Goal: Task Accomplishment & Management: Use online tool/utility

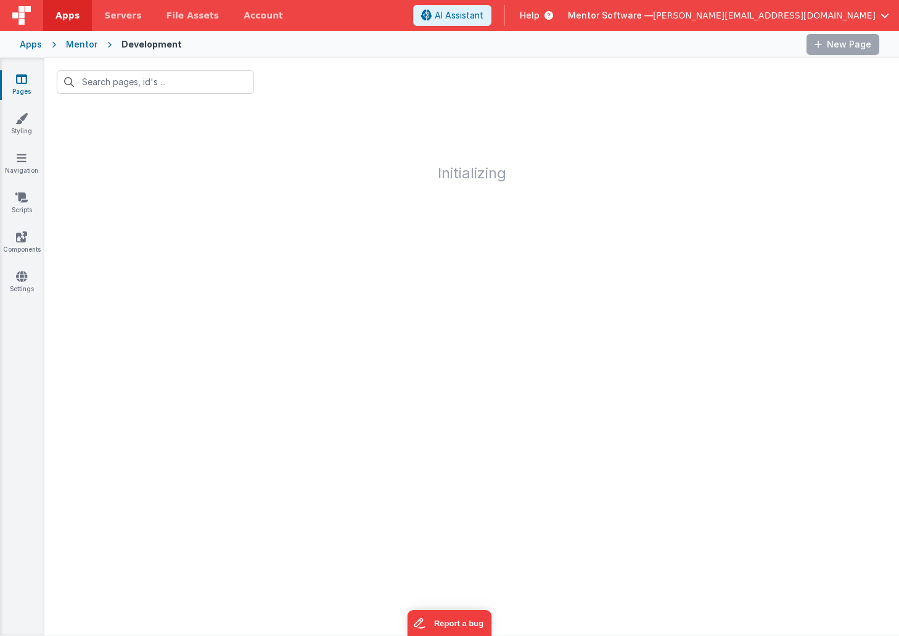
click at [809, 16] on span "[PERSON_NAME][EMAIL_ADDRESS][DOMAIN_NAME]" at bounding box center [764, 15] width 223 height 12
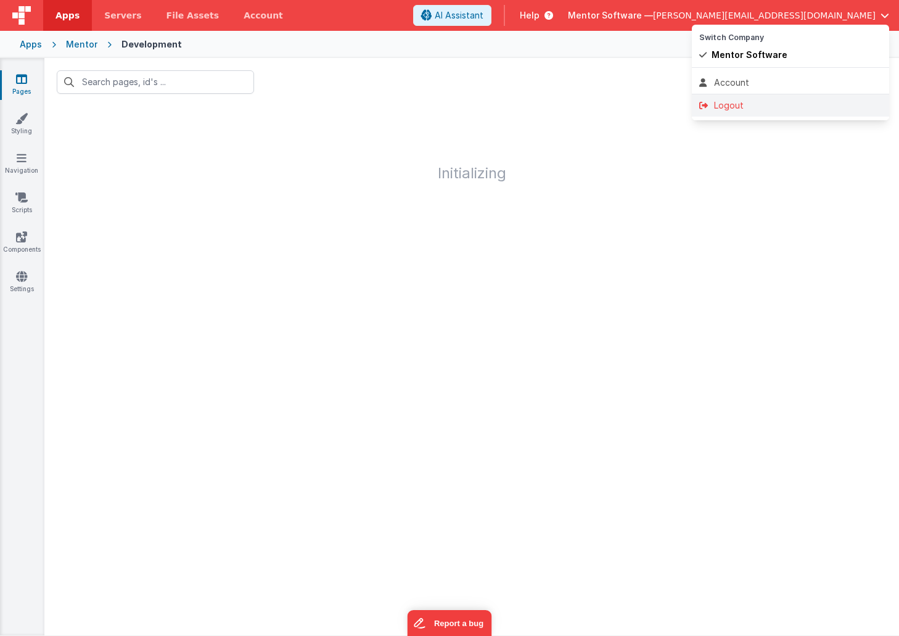
click at [742, 102] on div "Logout" at bounding box center [790, 105] width 182 height 12
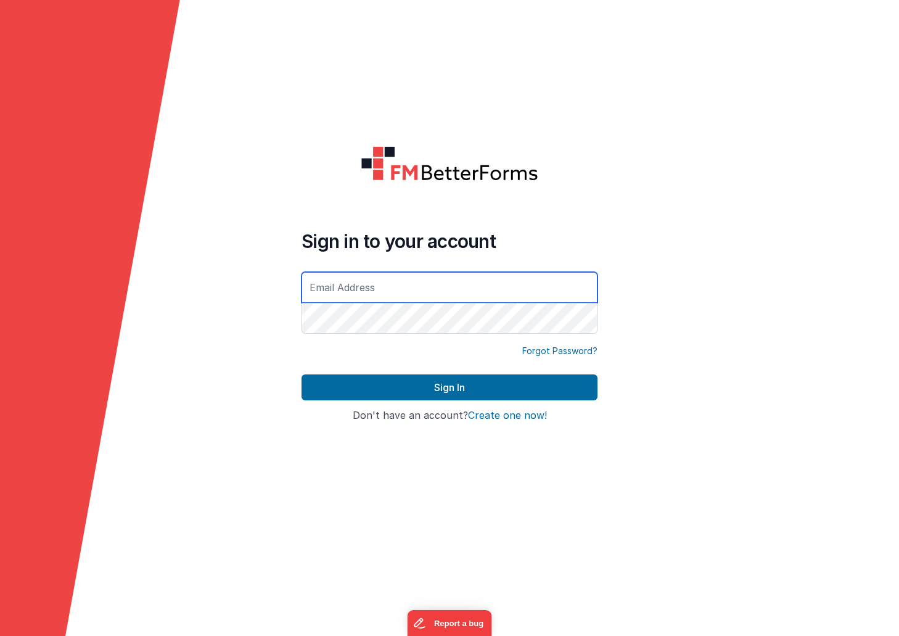
type input "[PERSON_NAME][EMAIL_ADDRESS][DOMAIN_NAME]"
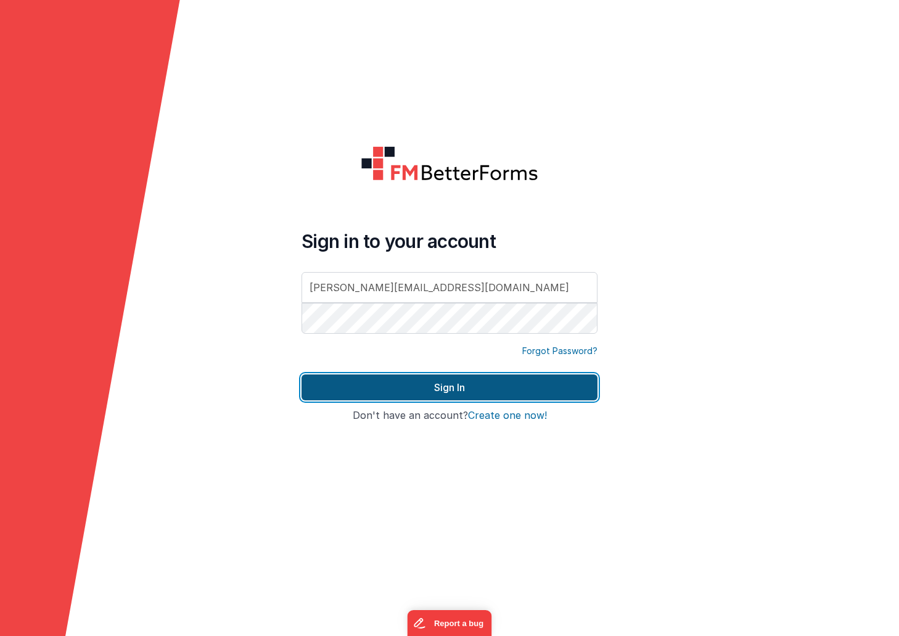
click at [412, 382] on button "Sign In" at bounding box center [449, 387] width 296 height 26
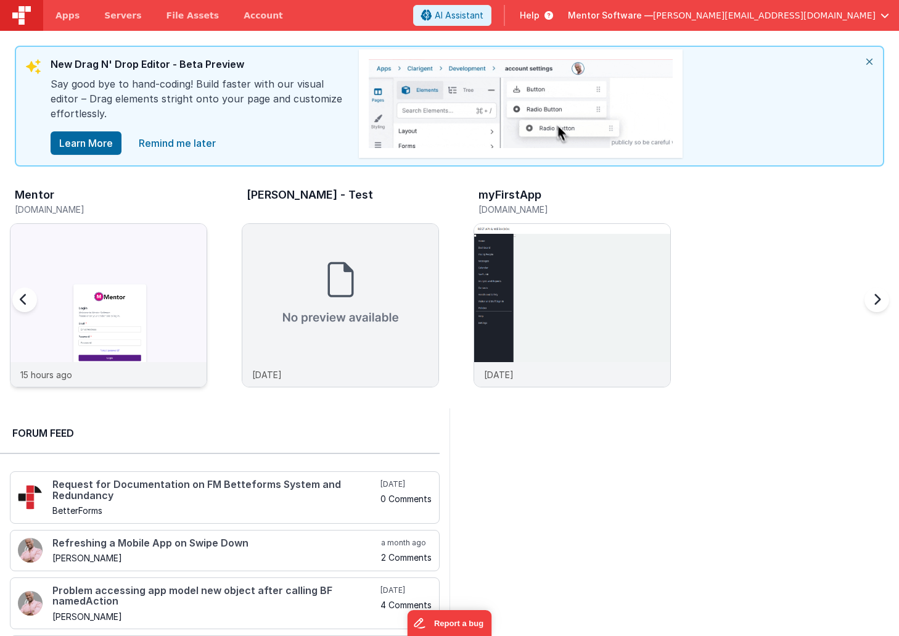
click at [142, 232] on img at bounding box center [108, 322] width 196 height 196
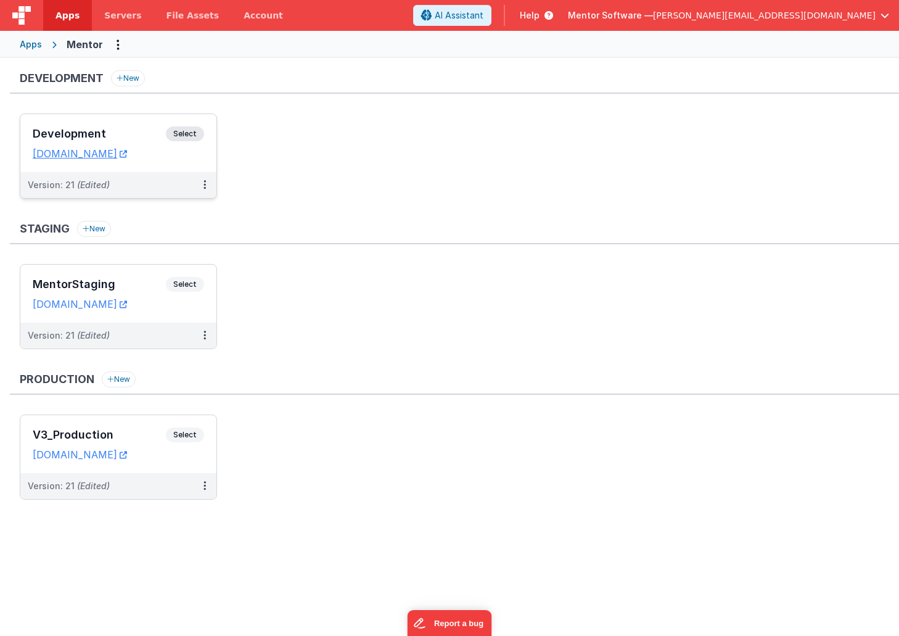
click at [150, 127] on div "Development Select" at bounding box center [118, 136] width 171 height 21
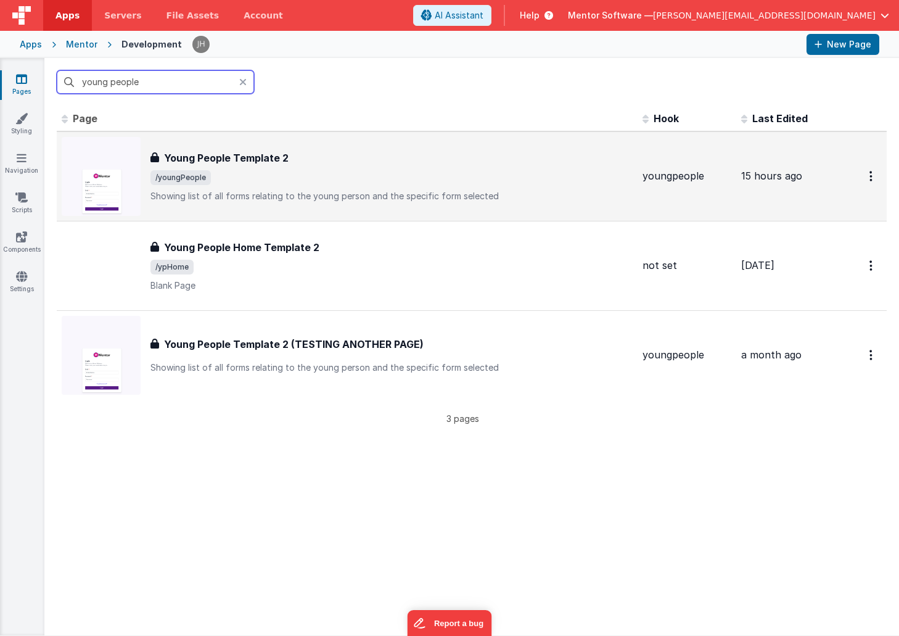
type input "young people"
click at [252, 151] on h3 "Young People Template 2" at bounding box center [226, 157] width 125 height 15
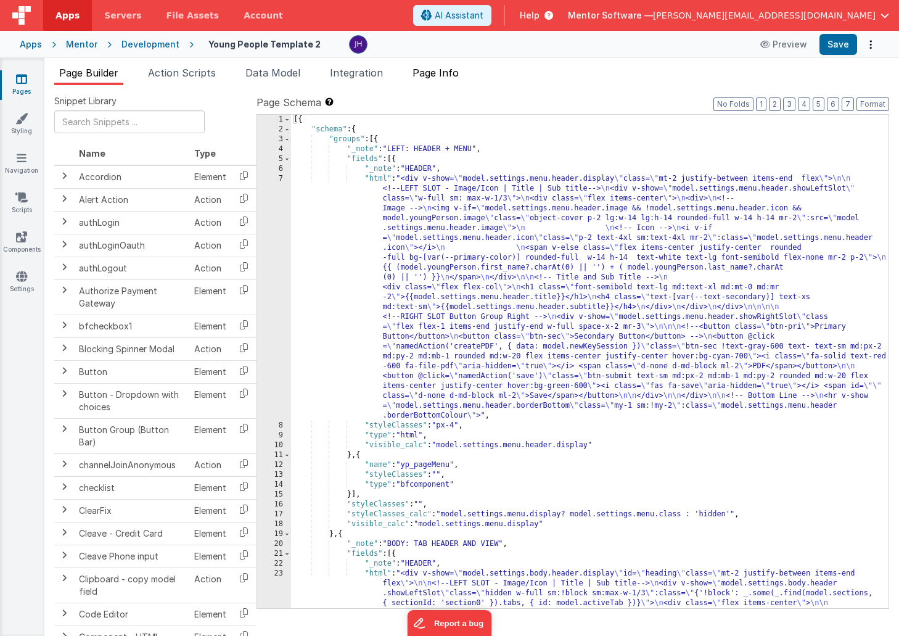
click at [441, 73] on span "Page Info" at bounding box center [435, 73] width 46 height 12
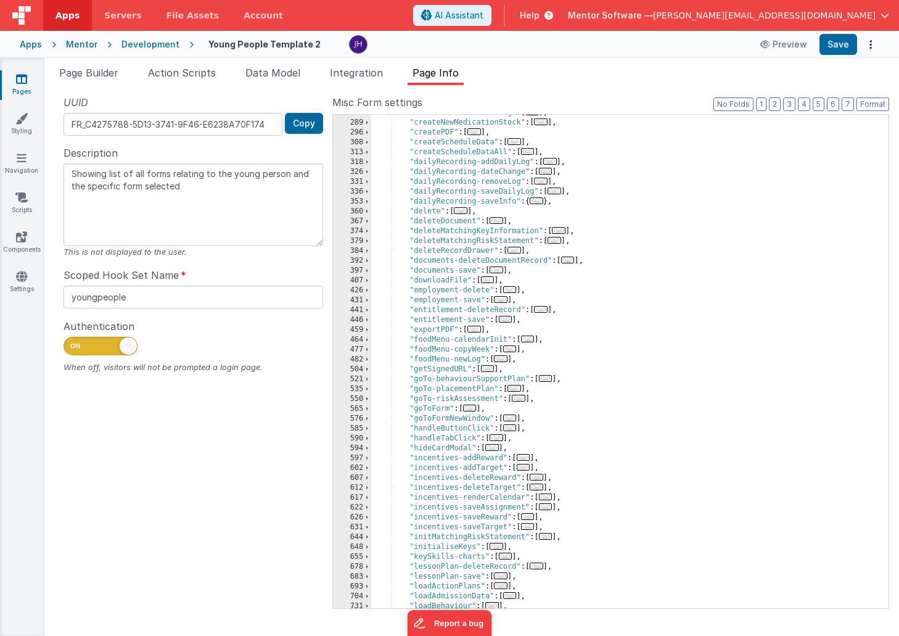
scroll to position [546, 0]
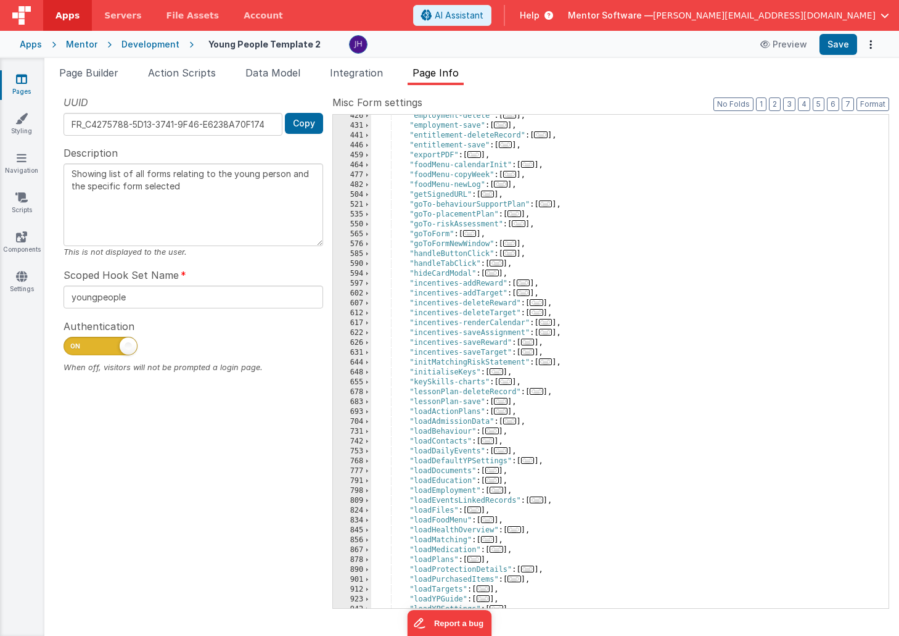
click at [505, 184] on span "..." at bounding box center [501, 184] width 14 height 7
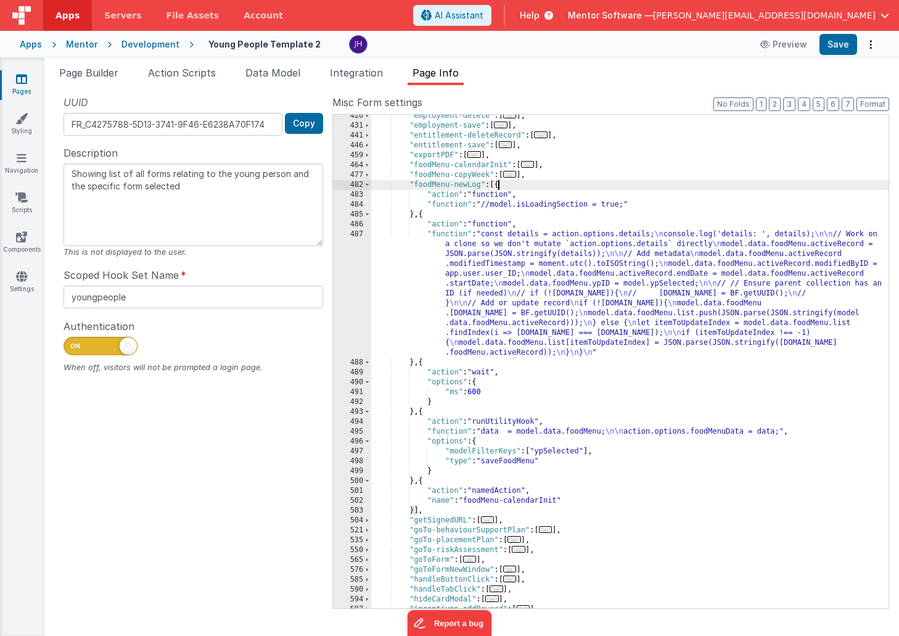
click at [490, 310] on div ""employment-delete" : [ ... ] , "employment-save" : [ ... ] , "entitlement-dele…" at bounding box center [629, 367] width 517 height 513
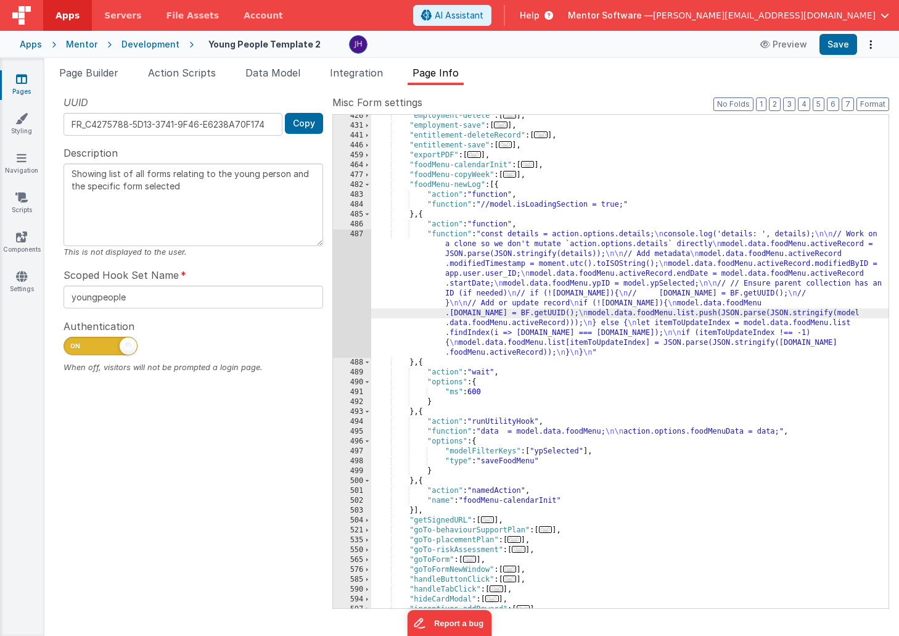
click at [348, 272] on div "487" at bounding box center [352, 293] width 38 height 128
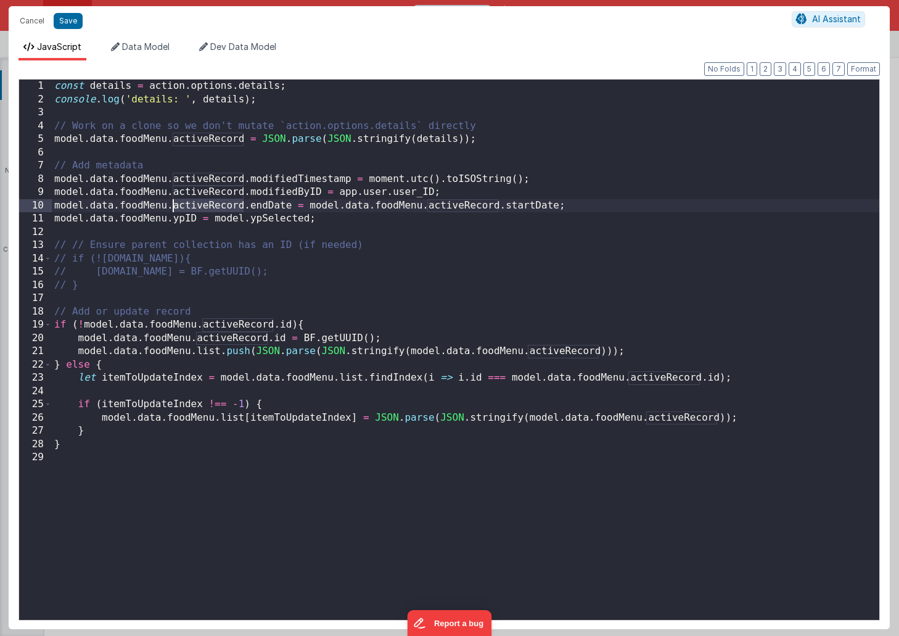
drag, startPoint x: 244, startPoint y: 205, endPoint x: 174, endPoint y: 205, distance: 69.7
click at [174, 205] on div "const details = action . options . details ; console . log ( 'details: ' , deta…" at bounding box center [465, 365] width 827 height 570
click at [171, 221] on div "const details = action . options . details ; console . log ( 'details: ' , deta…" at bounding box center [465, 365] width 827 height 570
paste textarea
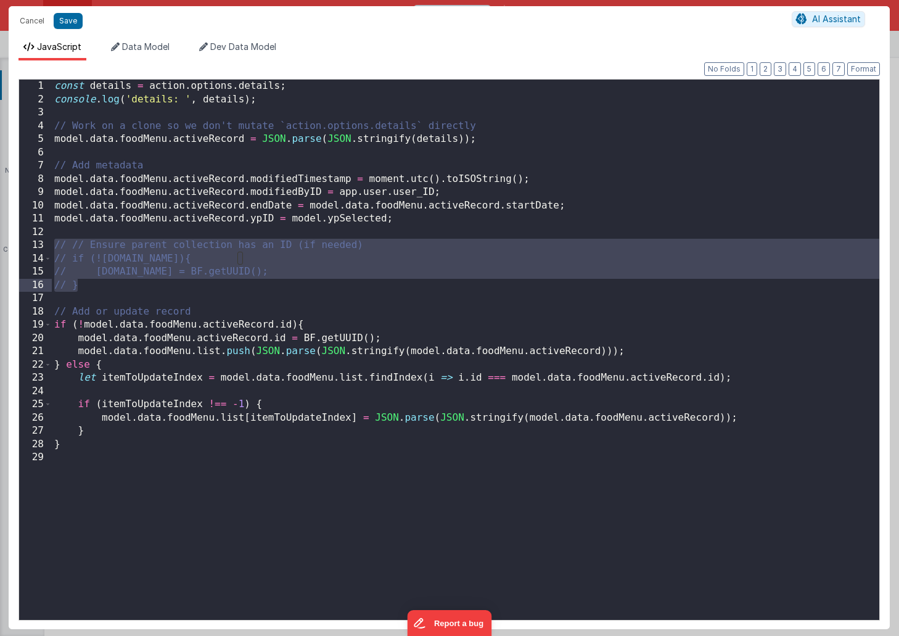
drag, startPoint x: 54, startPoint y: 245, endPoint x: 87, endPoint y: 282, distance: 49.8
click at [87, 282] on div "const details = action . options . details ; console . log ( 'details: ' , deta…" at bounding box center [465, 365] width 827 height 570
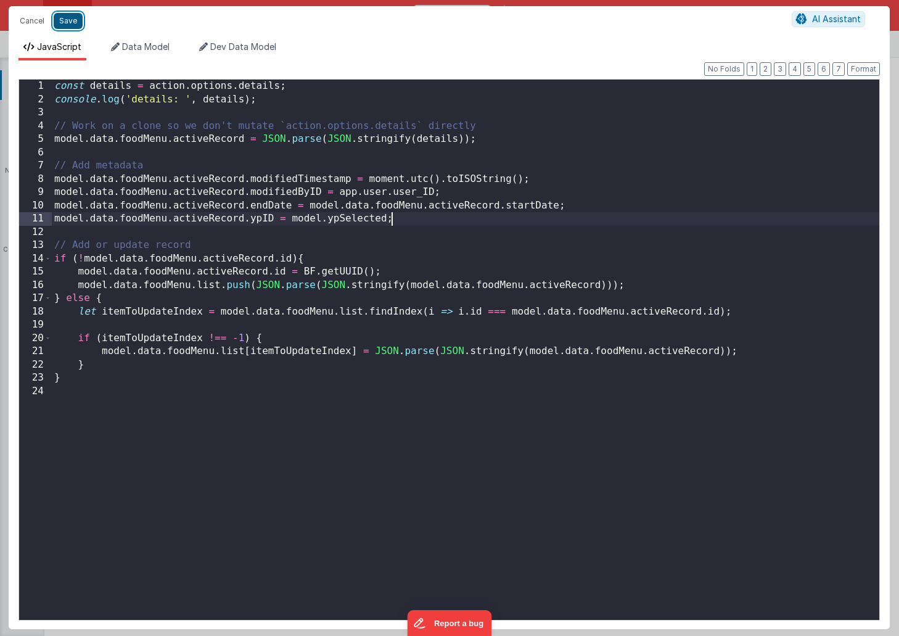
click at [68, 22] on button "Save" at bounding box center [68, 21] width 29 height 16
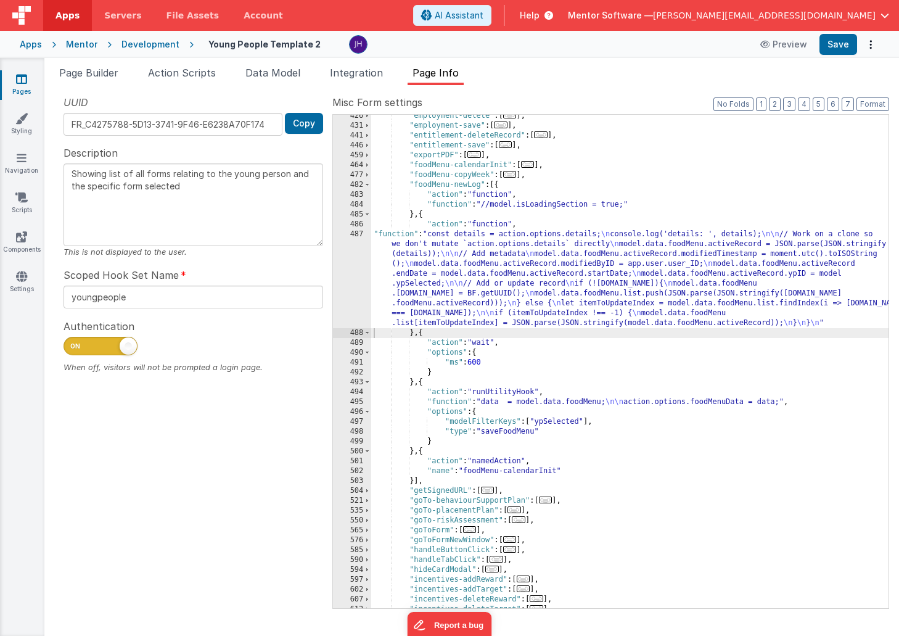
click at [358, 403] on div "495" at bounding box center [352, 402] width 38 height 10
click at [453, 398] on div ""employment-delete" : [ ... ] , "employment-save" : [ ... ] , "entitlement-dele…" at bounding box center [629, 367] width 517 height 513
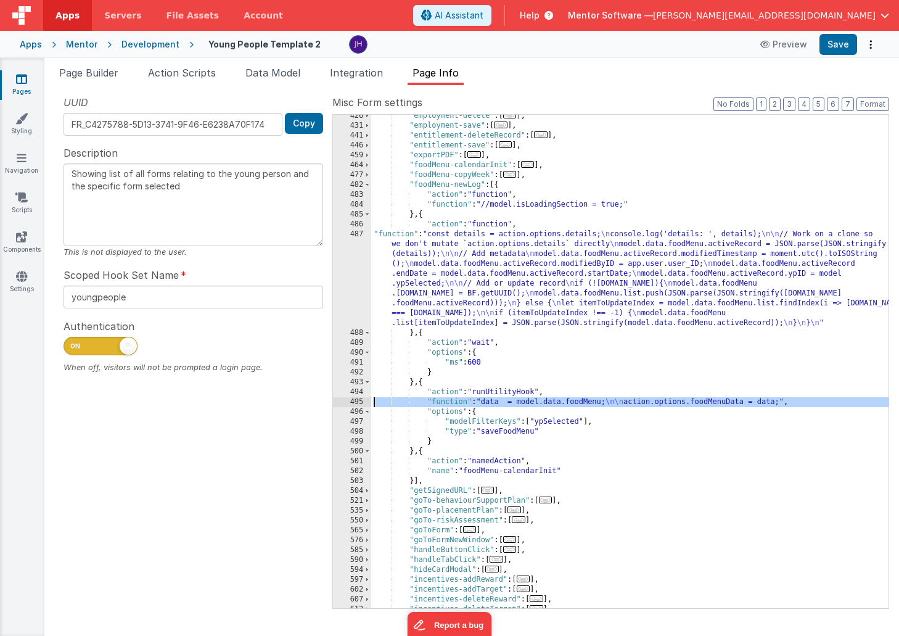
click at [360, 402] on div "495" at bounding box center [352, 402] width 38 height 10
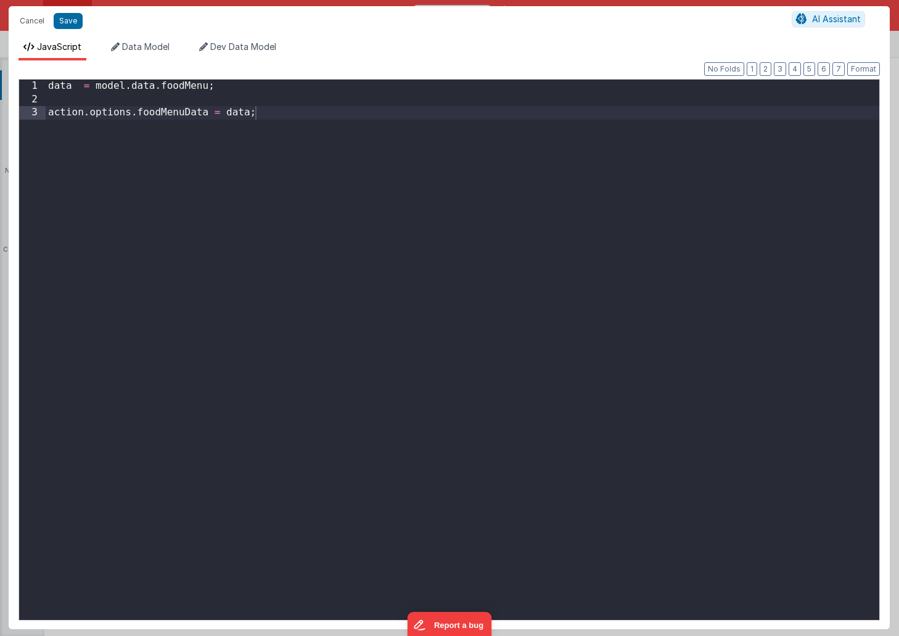
click at [207, 87] on div "data = model . data . foodMenu ; action . options . foodMenuData = data ;" at bounding box center [462, 363] width 833 height 567
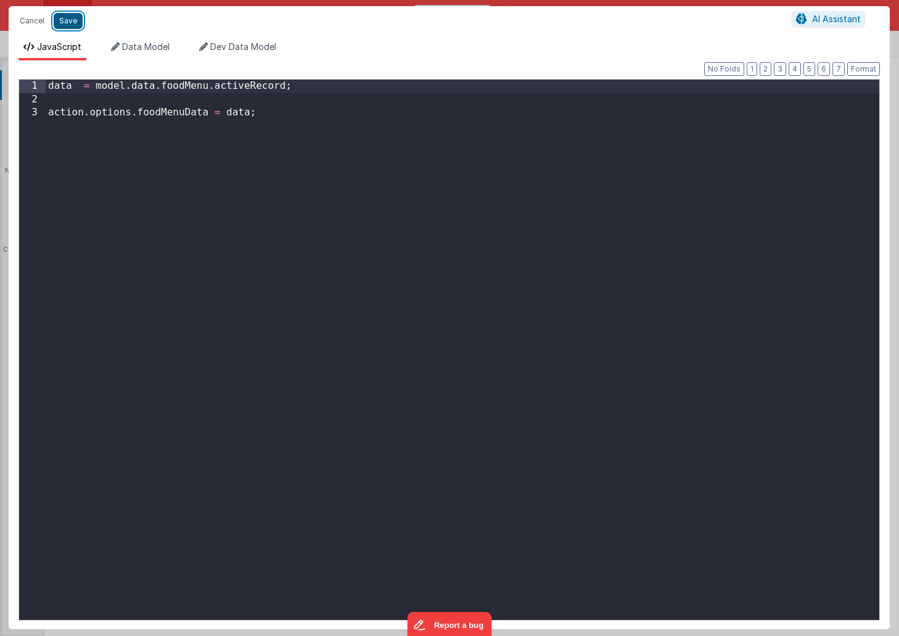
click at [65, 20] on button "Save" at bounding box center [68, 21] width 29 height 16
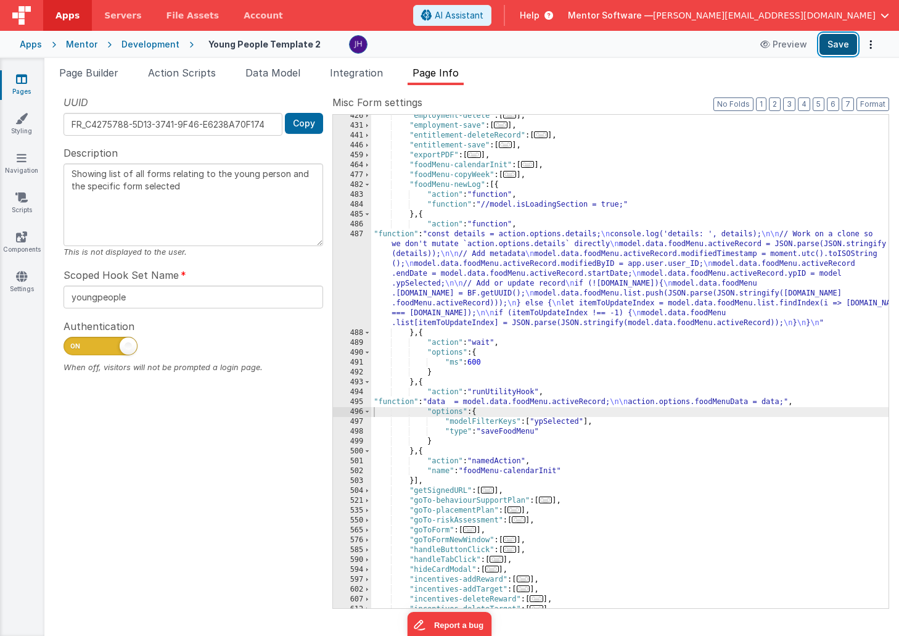
click at [835, 39] on button "Save" at bounding box center [838, 44] width 38 height 21
click at [501, 265] on div ""employment-delete" : [ ... ] , "employment-save" : [ ... ] , "entitlement-dele…" at bounding box center [629, 367] width 517 height 513
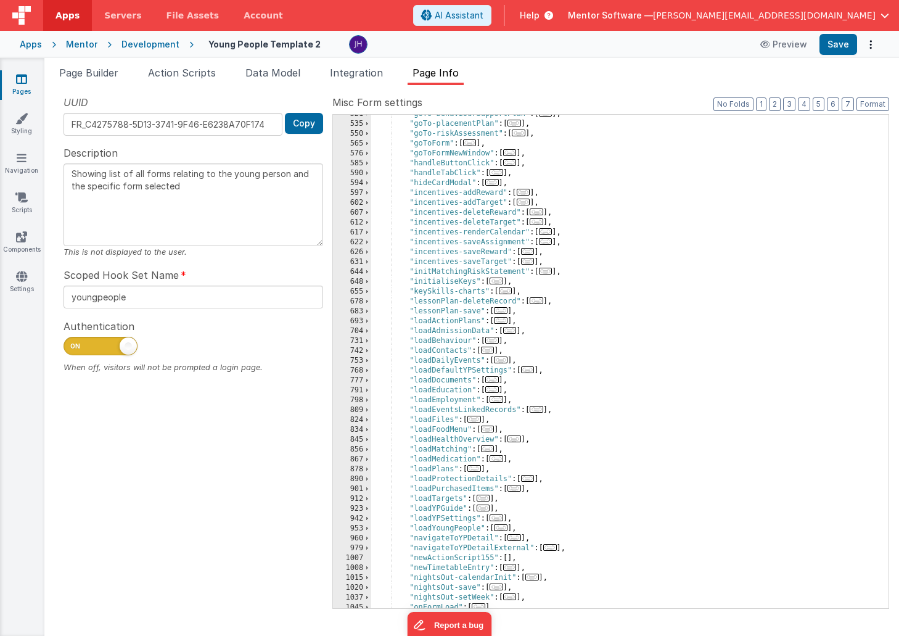
scroll to position [933, 0]
click at [501, 171] on span "..." at bounding box center [496, 172] width 14 height 7
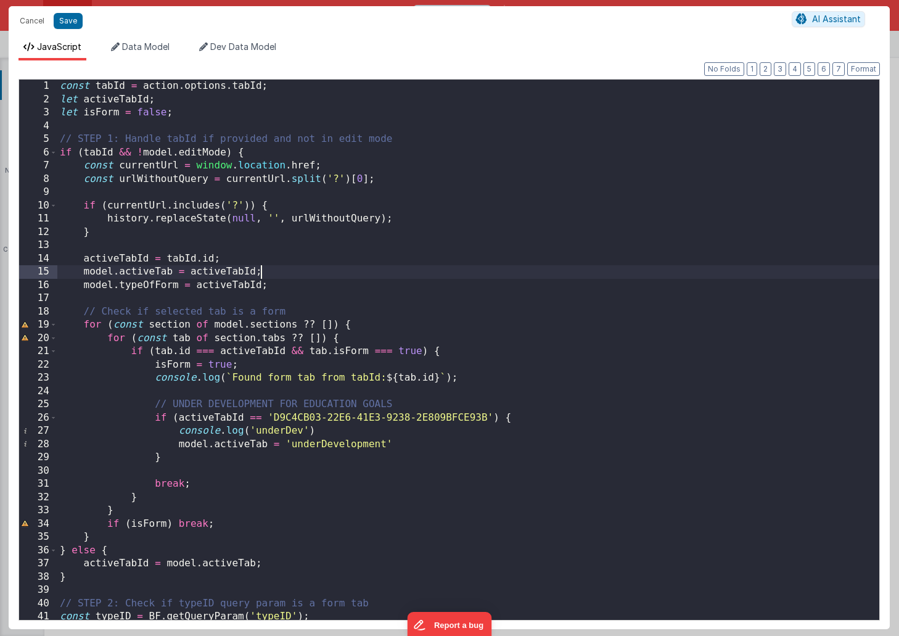
scroll to position [0, 0]
click at [411, 272] on div "const tabId = action . options . tabId ; let activeTabId ; let isForm = false ;…" at bounding box center [468, 363] width 822 height 567
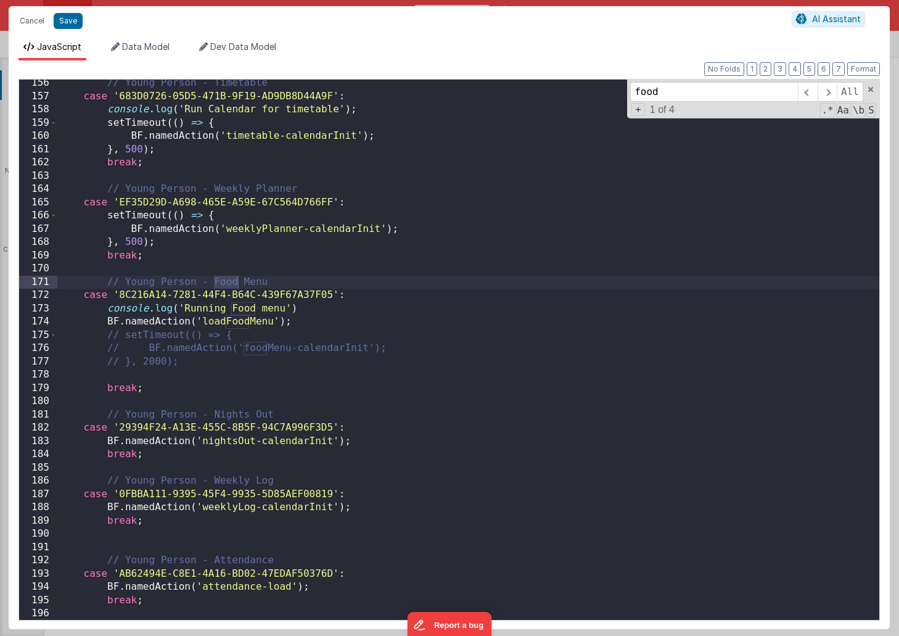
scroll to position [2057, 0]
type input "food"
click at [323, 320] on div "// Young Person - Timetable case '683D0726-05D5-471B-9F19-AD9DB8D44A9F' : conso…" at bounding box center [468, 359] width 822 height 567
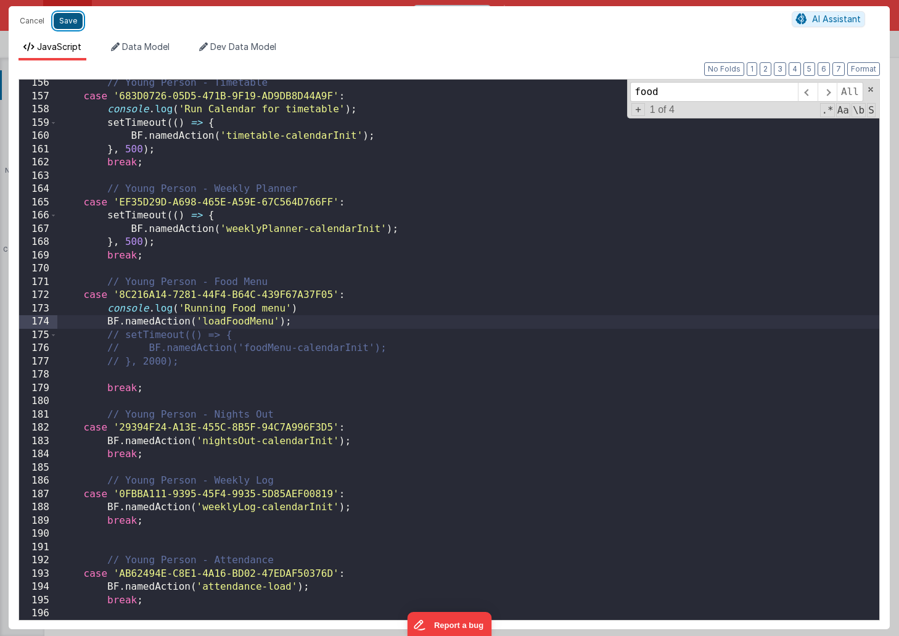
click at [70, 20] on button "Save" at bounding box center [68, 21] width 29 height 16
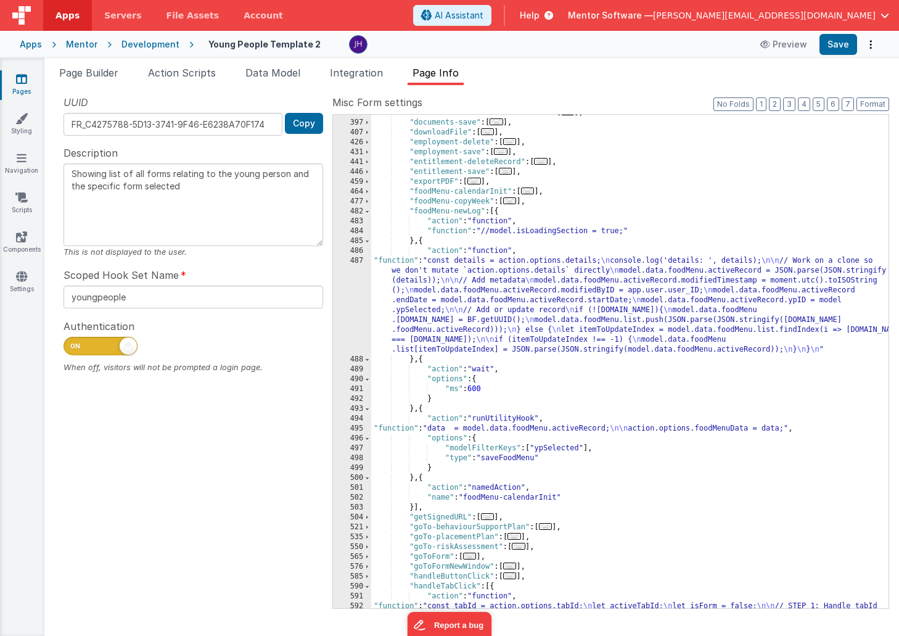
scroll to position [518, 0]
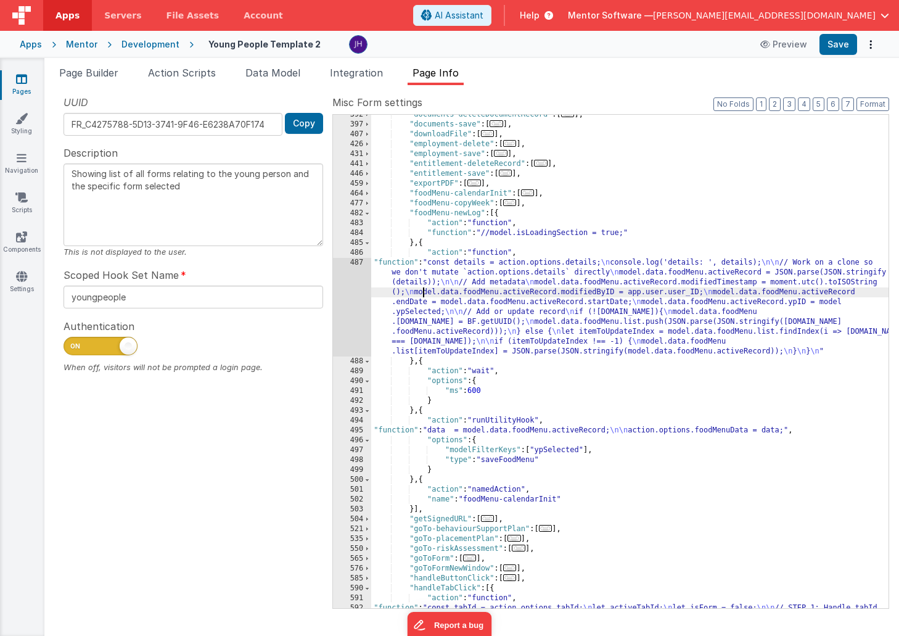
click at [353, 289] on div "487" at bounding box center [352, 307] width 38 height 99
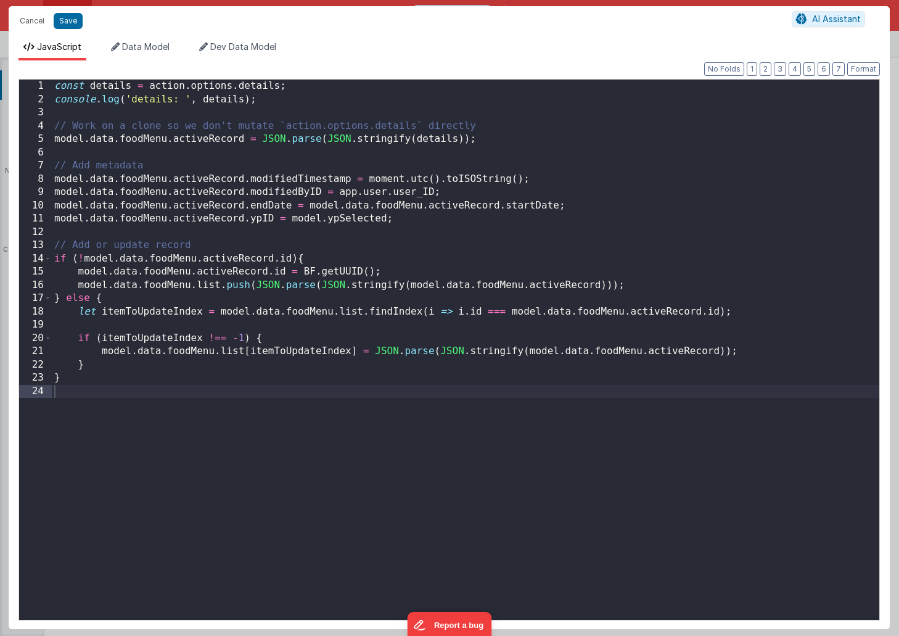
click at [407, 221] on div "const details = action . options . details ; console . log ( 'details: ' , deta…" at bounding box center [465, 363] width 827 height 567
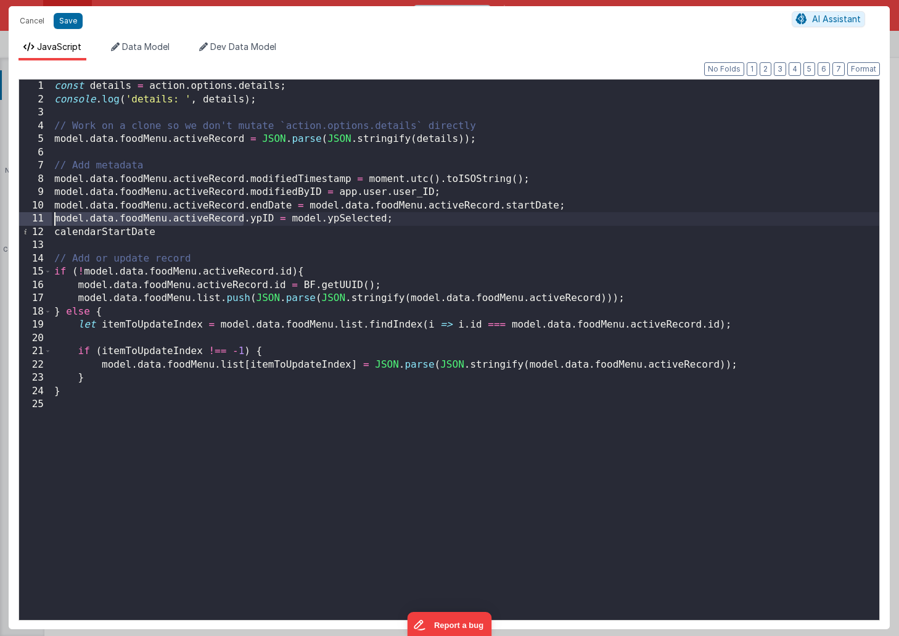
drag, startPoint x: 245, startPoint y: 218, endPoint x: 46, endPoint y: 216, distance: 199.1
click at [46, 216] on div "1 2 3 4 5 6 7 8 9 10 11 12 13 14 15 16 17 18 19 20 21 22 23 24 25 const details…" at bounding box center [448, 349] width 861 height 541
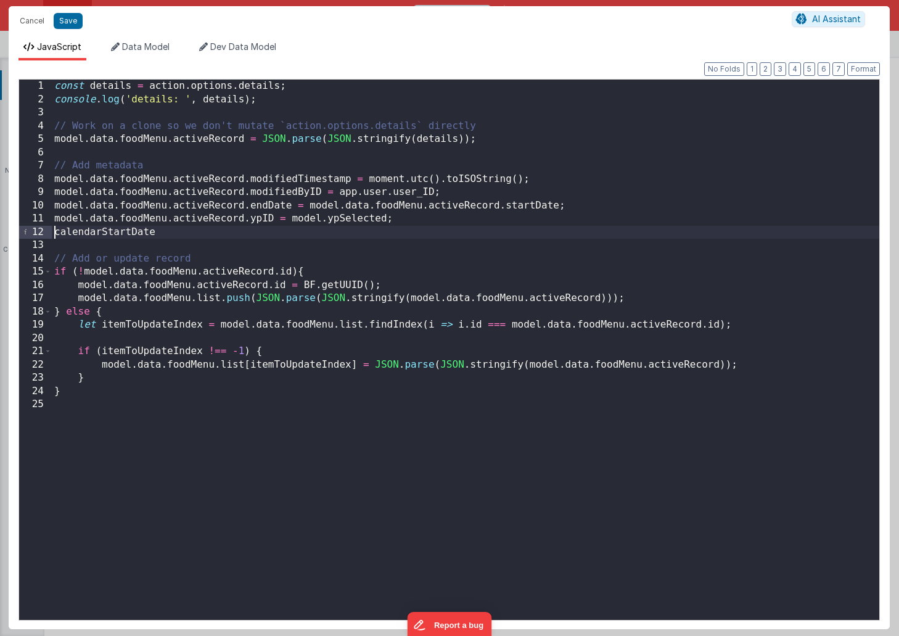
click at [55, 235] on div "const details = action . options . details ; console . log ( 'details: ' , deta…" at bounding box center [465, 363] width 827 height 567
paste textarea
click at [369, 231] on div "const details = action . options . details ; console . log ( 'details: ' , deta…" at bounding box center [465, 363] width 827 height 567
drag, startPoint x: 568, startPoint y: 232, endPoint x: 486, endPoint y: 234, distance: 82.0
click at [486, 234] on div "const details = action . options . details ; console . log ( 'details: ' , deta…" at bounding box center [465, 363] width 827 height 567
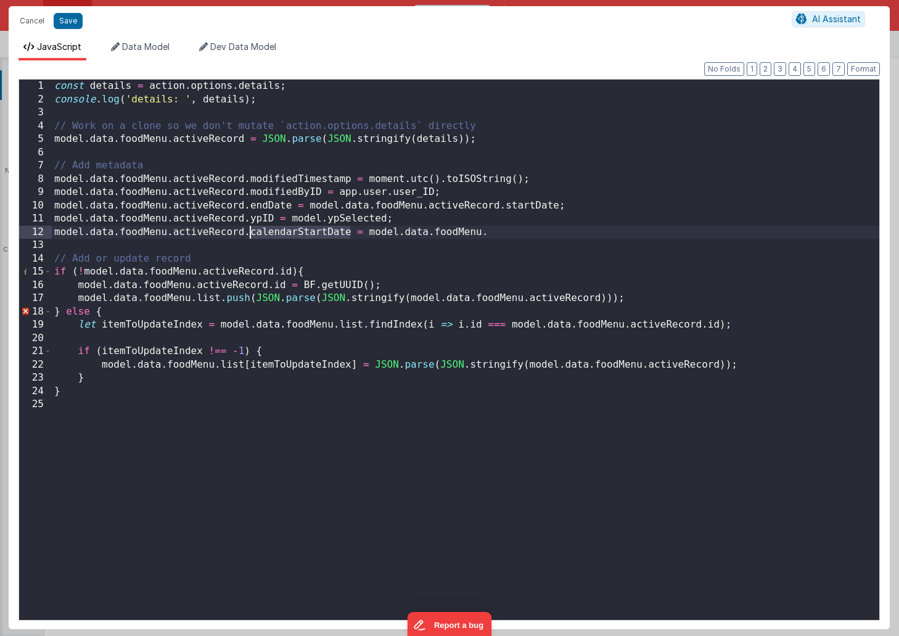
drag, startPoint x: 349, startPoint y: 232, endPoint x: 250, endPoint y: 234, distance: 99.3
click at [250, 234] on div "const details = action . options . details ; console . log ( 'details: ' , deta…" at bounding box center [465, 363] width 827 height 567
click at [494, 236] on div "const details = action . options . details ; console . log ( 'details: ' , deta…" at bounding box center [465, 363] width 827 height 567
paste textarea
click at [62, 17] on button "Save" at bounding box center [68, 21] width 29 height 16
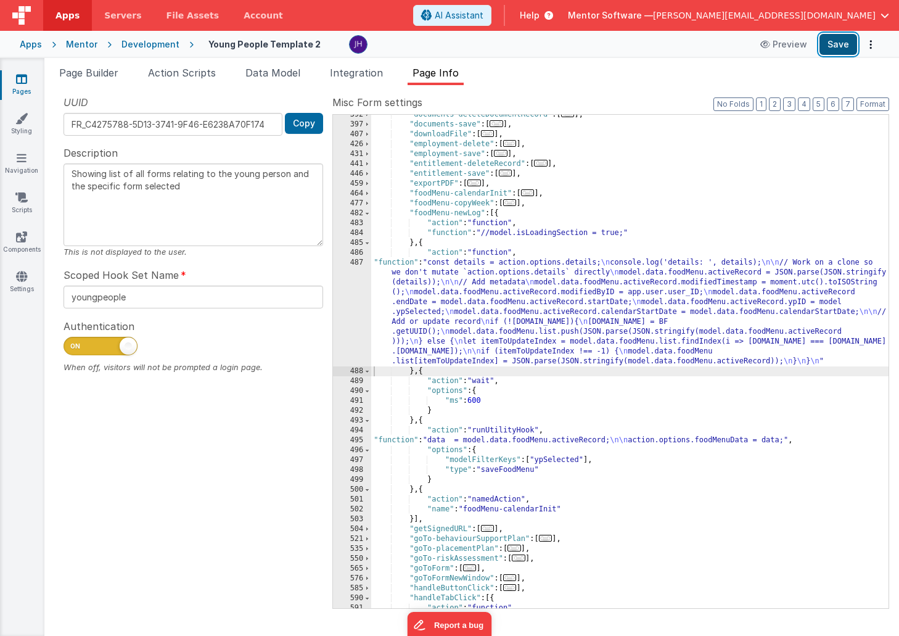
click at [843, 44] on button "Save" at bounding box center [838, 44] width 38 height 21
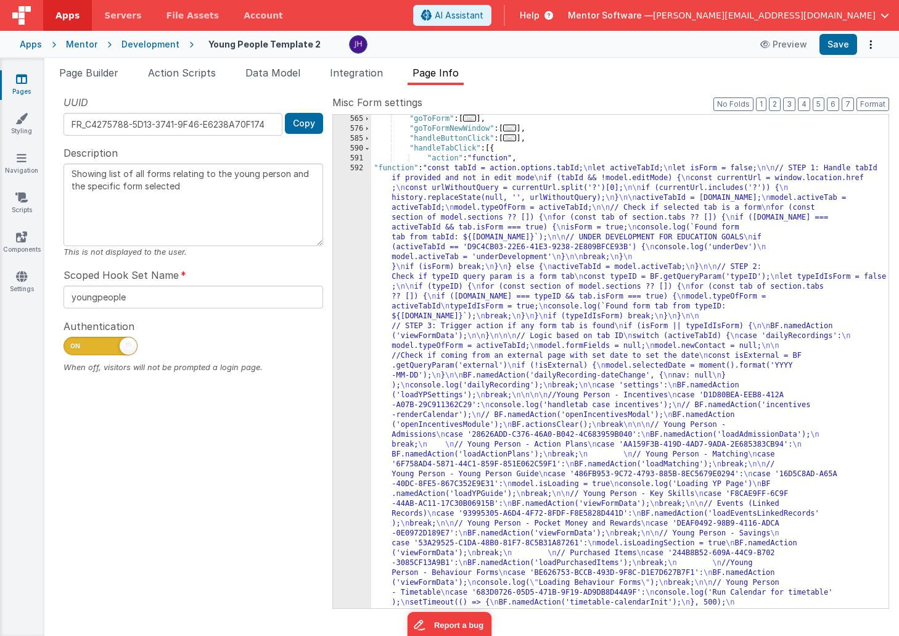
scroll to position [967, 0]
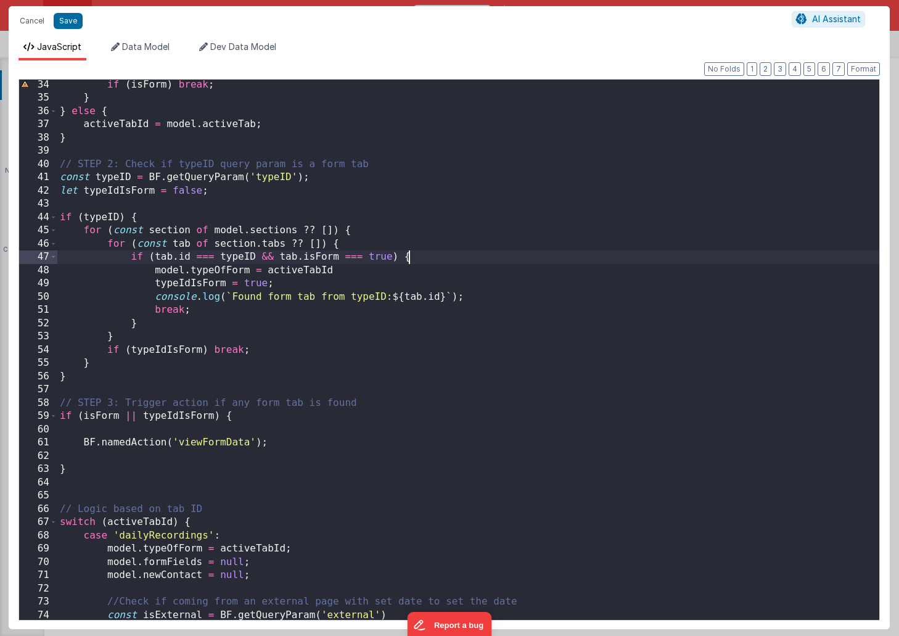
scroll to position [439, 0]
click at [462, 251] on div "if ( isForm ) break ; } } else { activeTabId = model . activeTab ; } // STEP 2:…" at bounding box center [468, 361] width 822 height 567
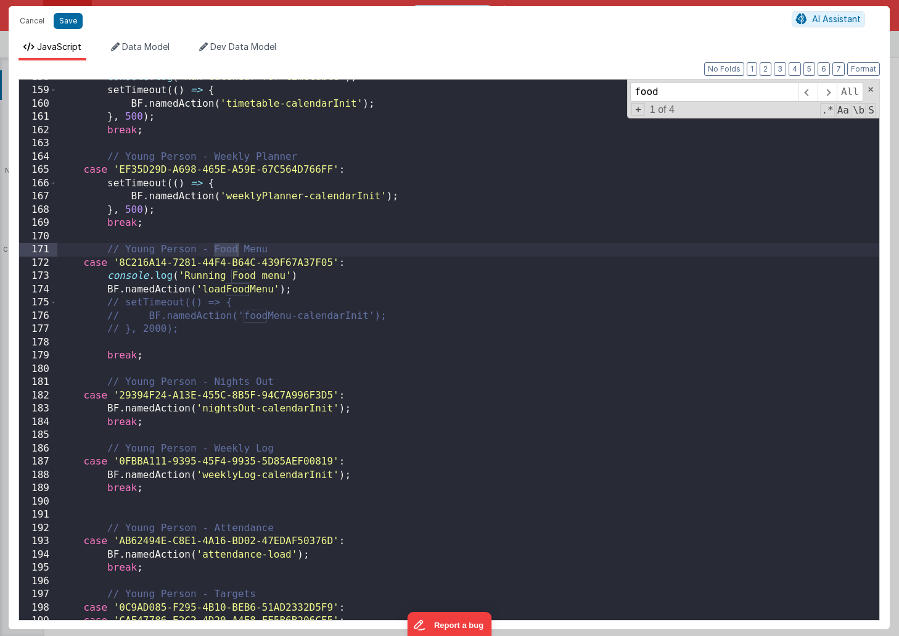
scroll to position [2095, 0]
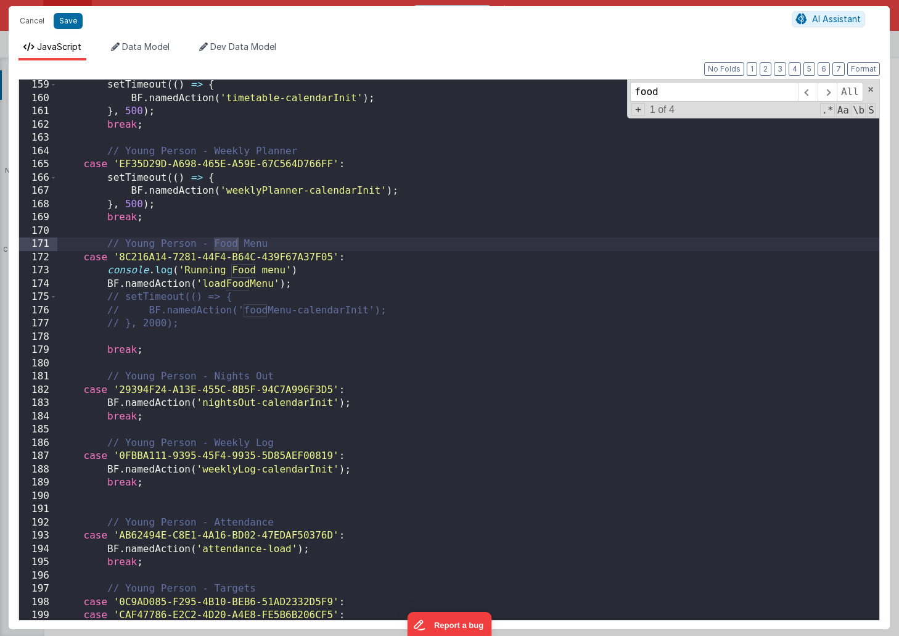
type input "food"
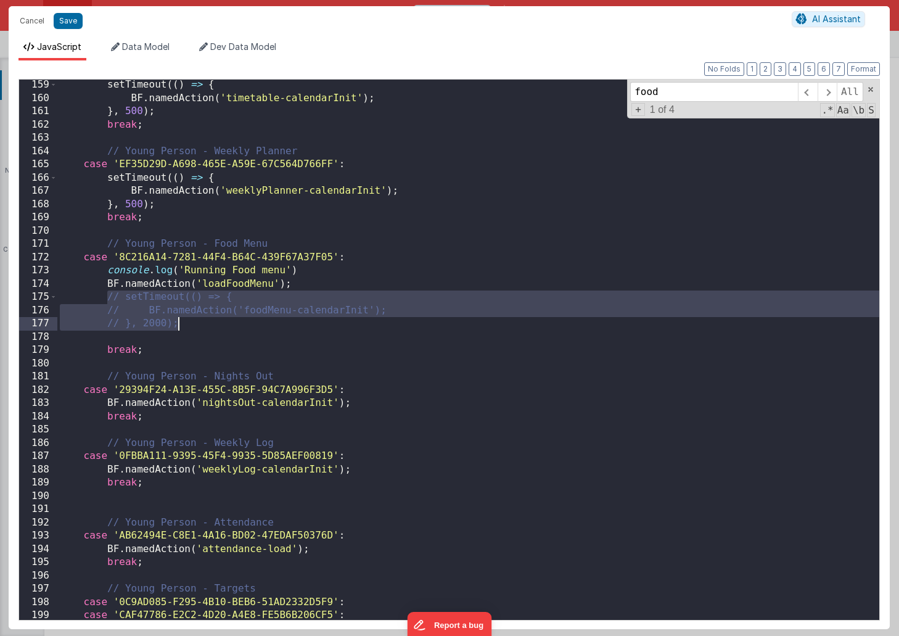
drag, startPoint x: 105, startPoint y: 296, endPoint x: 184, endPoint y: 322, distance: 83.6
click at [184, 322] on div "setTimeout (( ) => { BF . namedAction ( 'timetable-calendarInit' ) ; } , 500 ) …" at bounding box center [468, 361] width 822 height 567
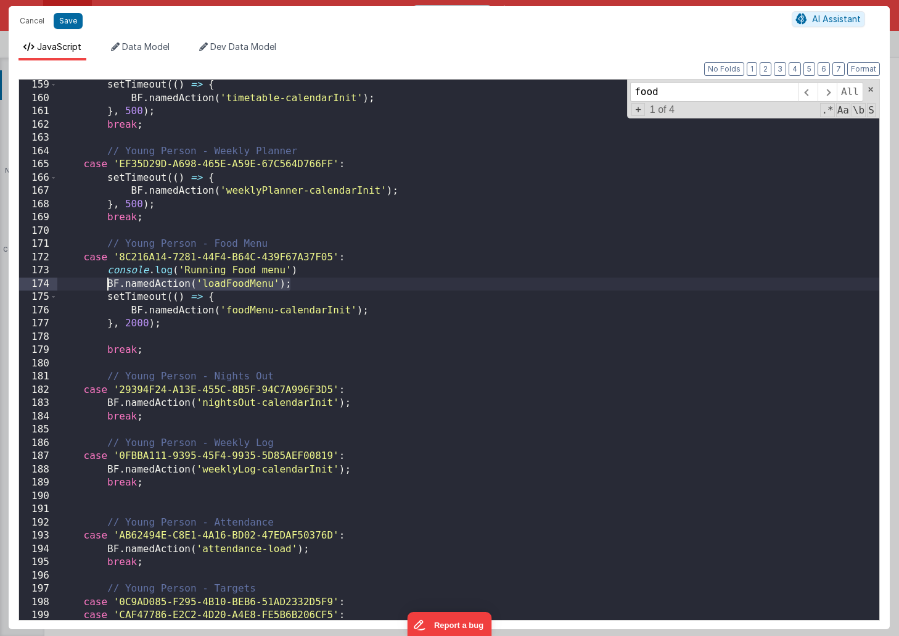
drag, startPoint x: 295, startPoint y: 285, endPoint x: 107, endPoint y: 283, distance: 188.0
click at [107, 283] on div "setTimeout (( ) => { BF . namedAction ( 'timetable-calendarInit' ) ; } , 500 ) …" at bounding box center [468, 361] width 822 height 567
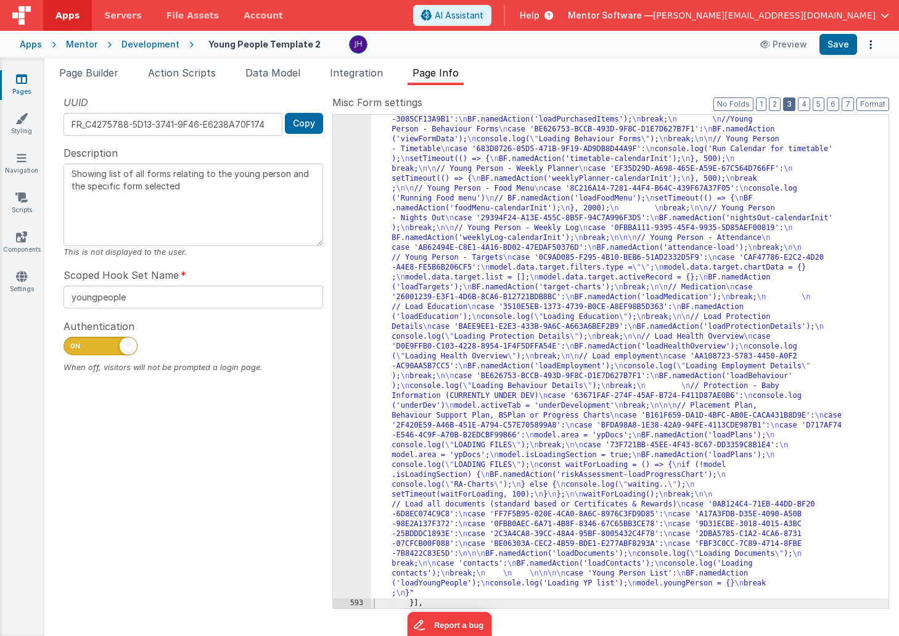
click at [792, 104] on button "3" at bounding box center [789, 104] width 12 height 14
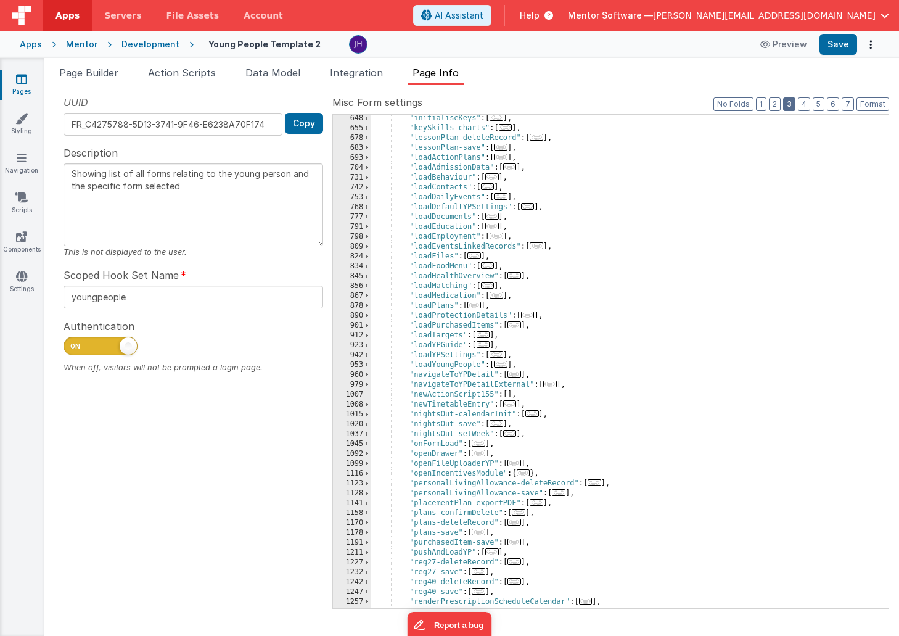
scroll to position [800, 0]
click at [491, 267] on span "..." at bounding box center [488, 265] width 14 height 7
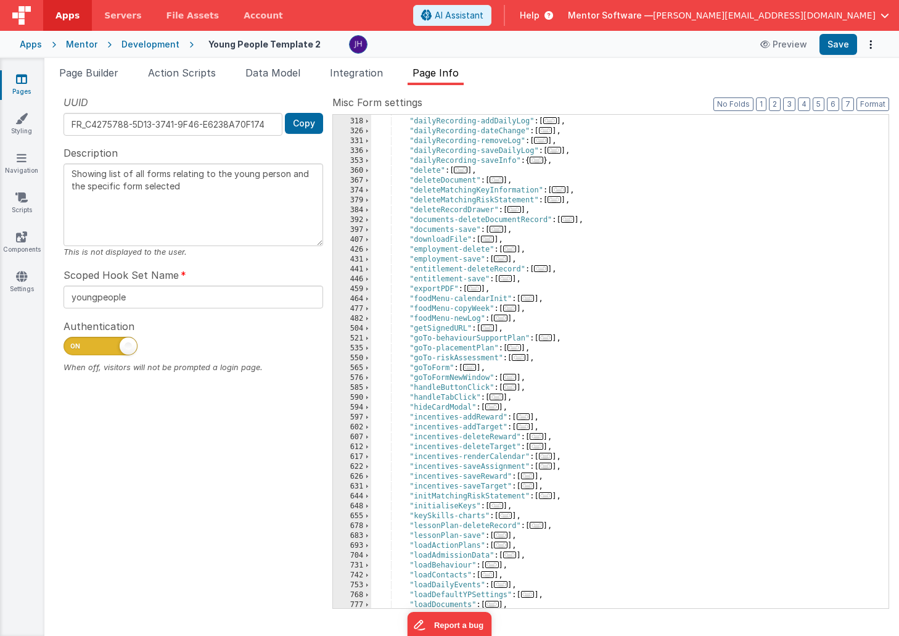
scroll to position [427, 0]
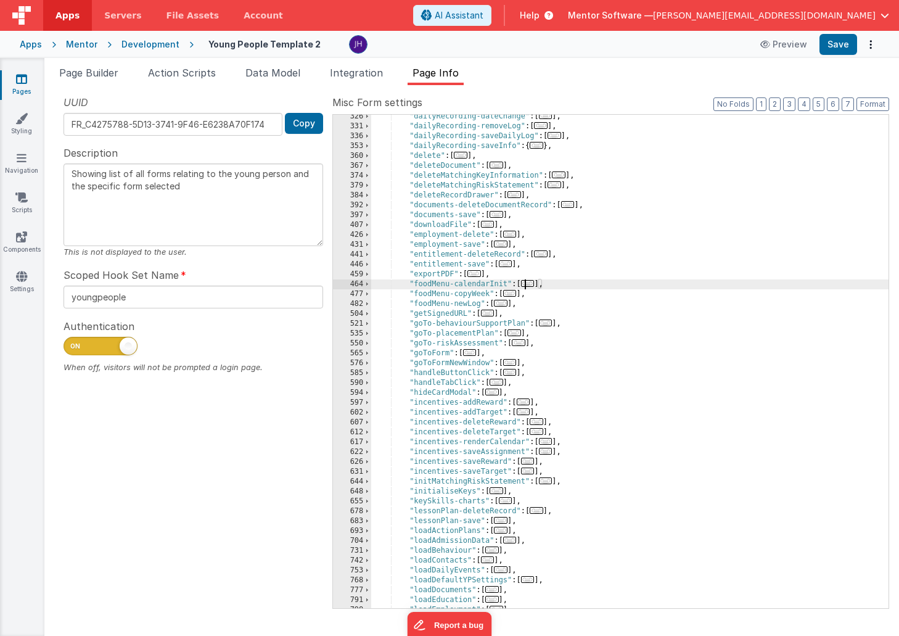
click at [533, 284] on span "..." at bounding box center [528, 283] width 14 height 7
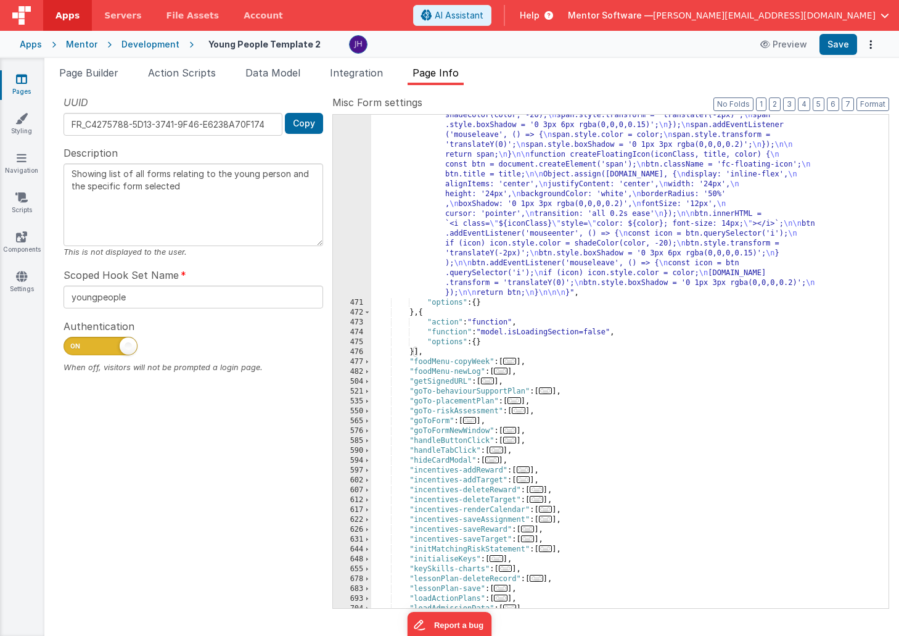
scroll to position [3092, 0]
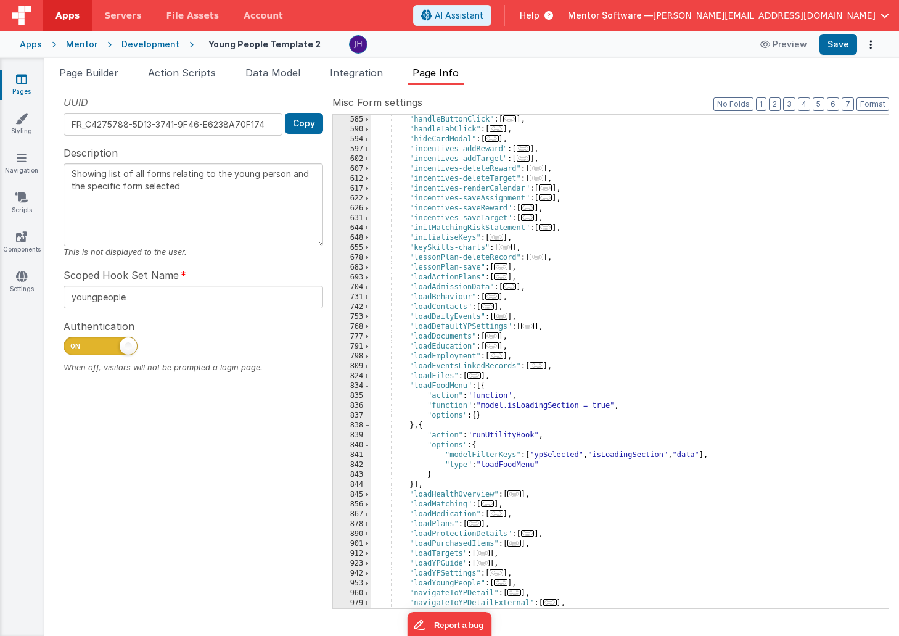
scroll to position [3431, 0]
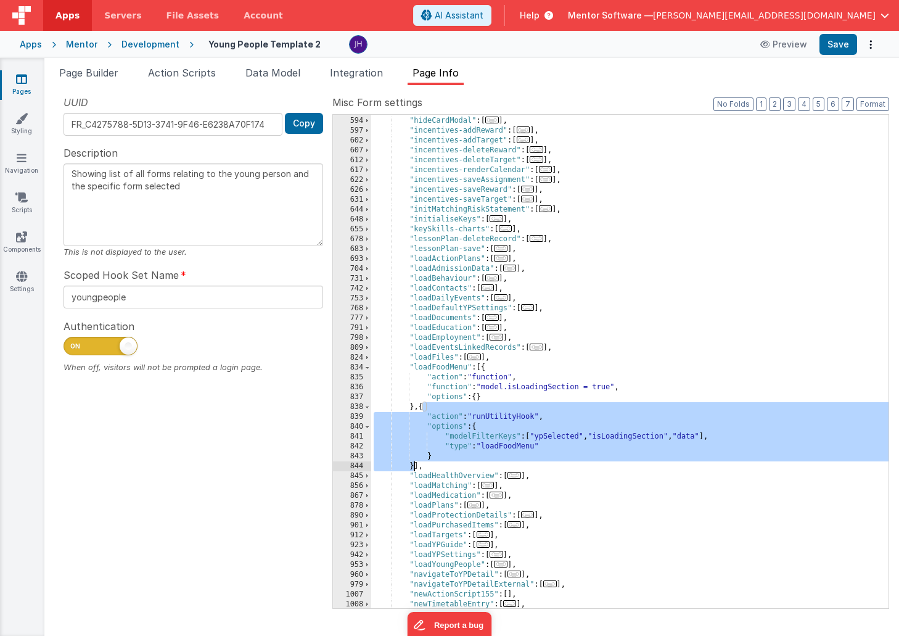
drag, startPoint x: 422, startPoint y: 407, endPoint x: 414, endPoint y: 464, distance: 56.7
click at [414, 464] on div ""handleTabClick" : [ ... ] , "hideCardModal" : [ ... ] , "incentives-addReward"…" at bounding box center [629, 362] width 517 height 513
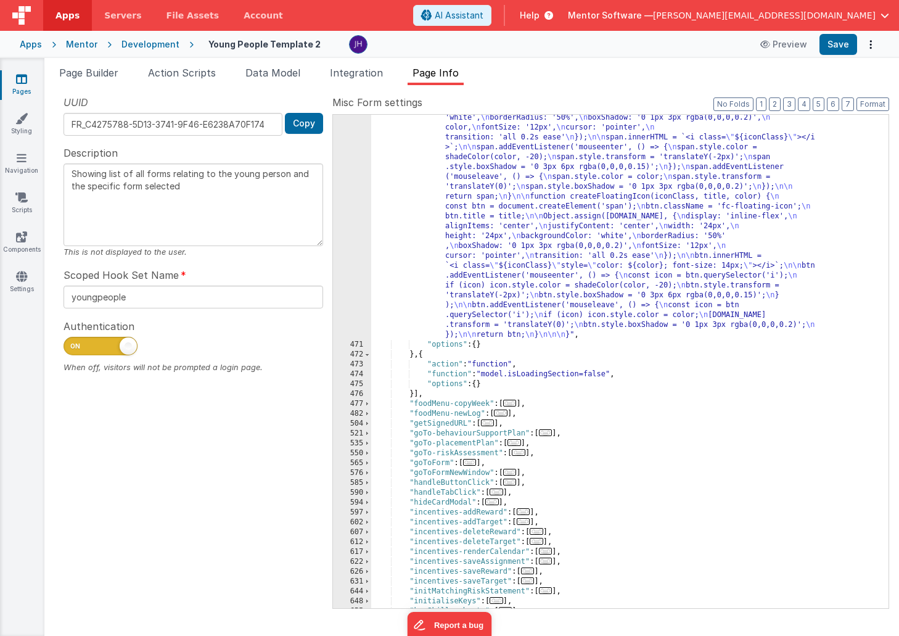
scroll to position [3122, 0]
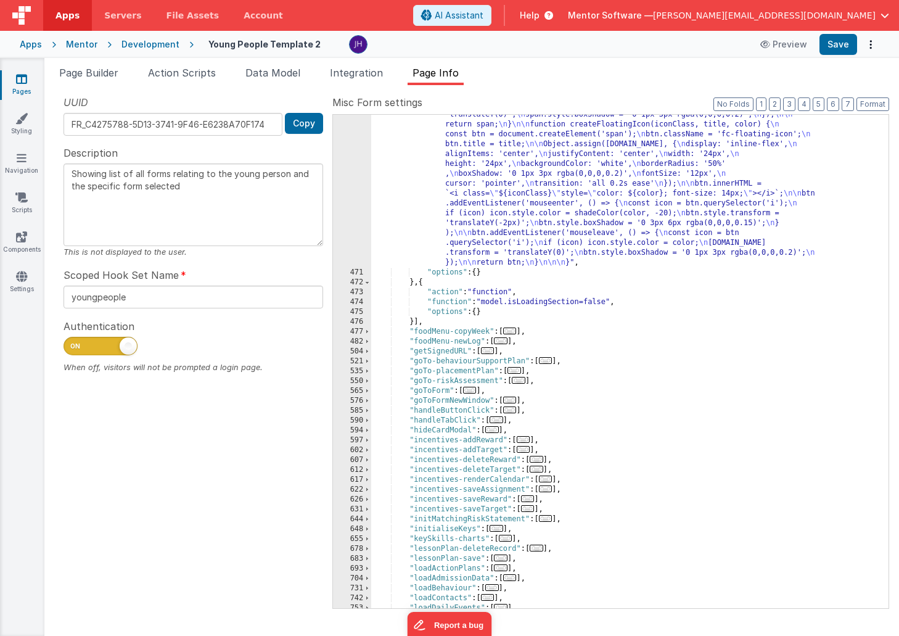
paste textarea
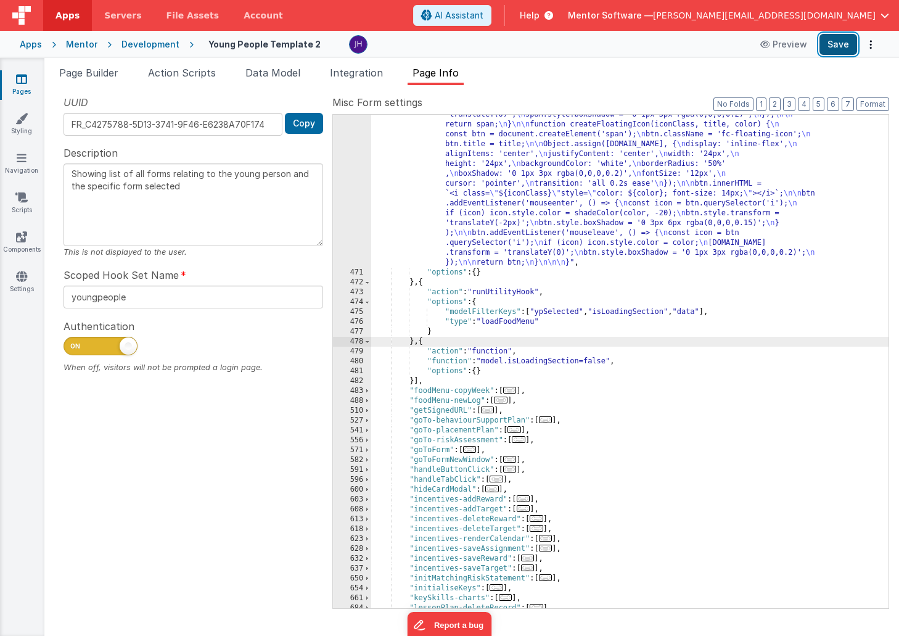
click at [838, 54] on button "Save" at bounding box center [838, 44] width 38 height 21
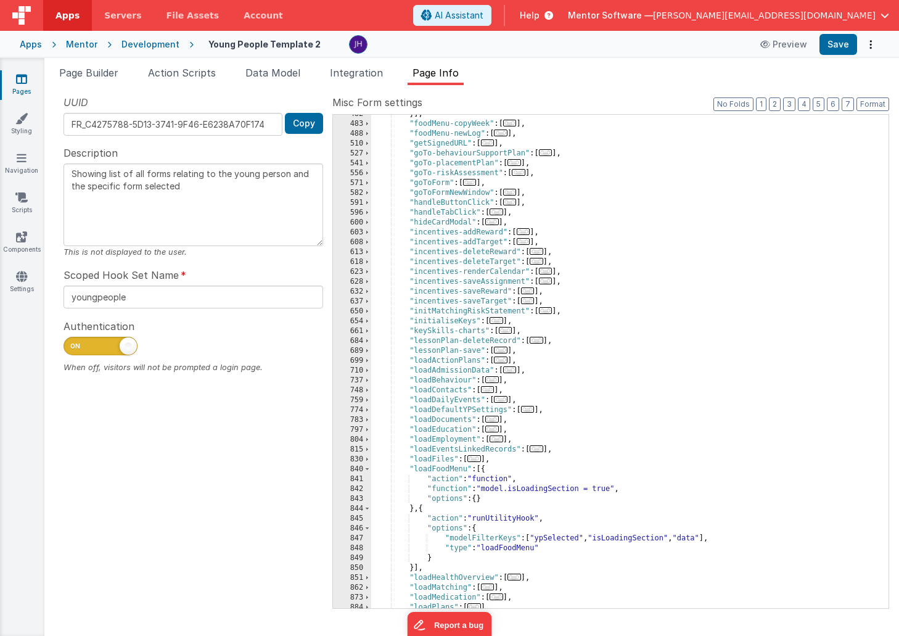
scroll to position [3387, 0]
click at [503, 216] on span "..." at bounding box center [496, 213] width 14 height 7
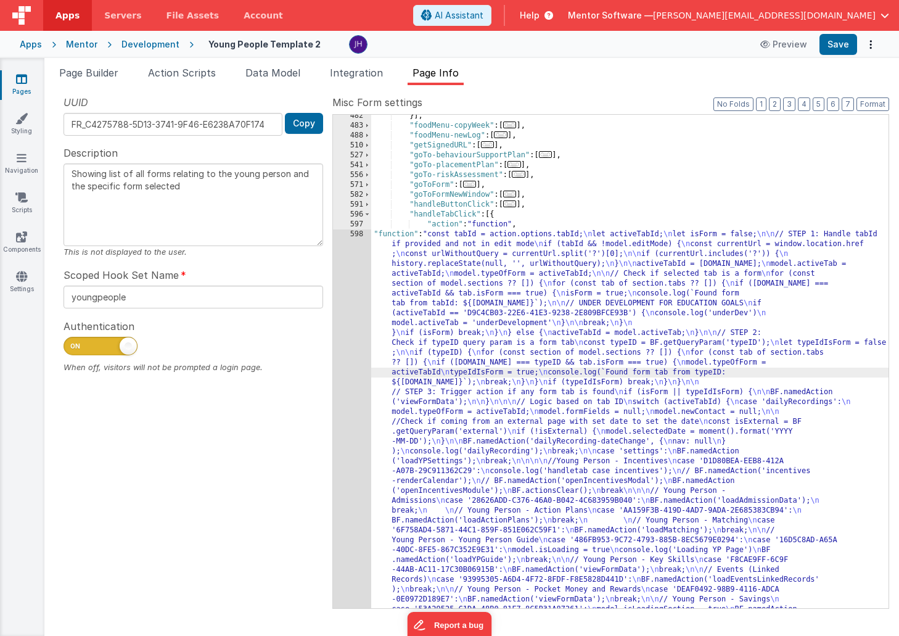
scroll to position [3896, 0]
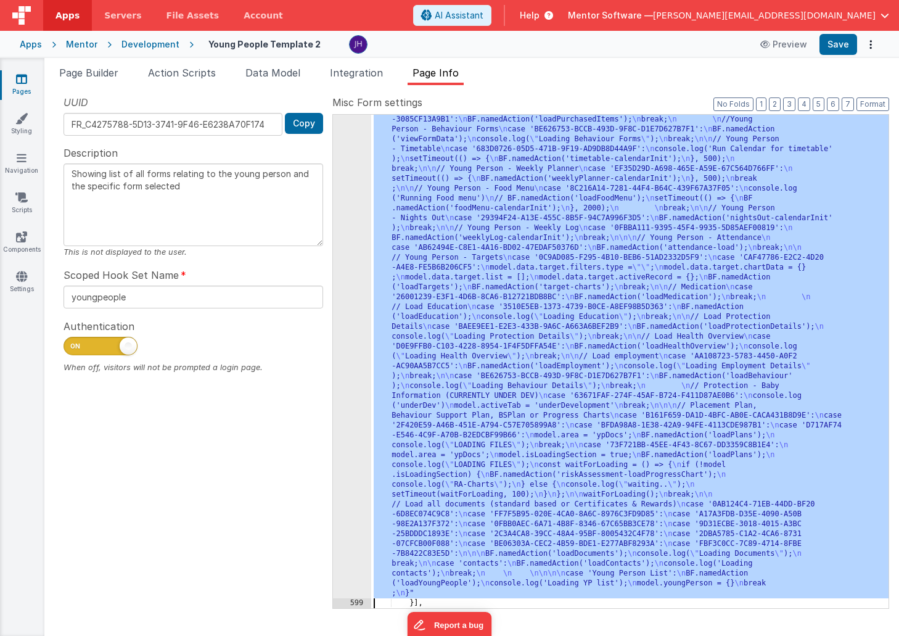
click at [353, 250] on div "598" at bounding box center [352, 159] width 38 height 878
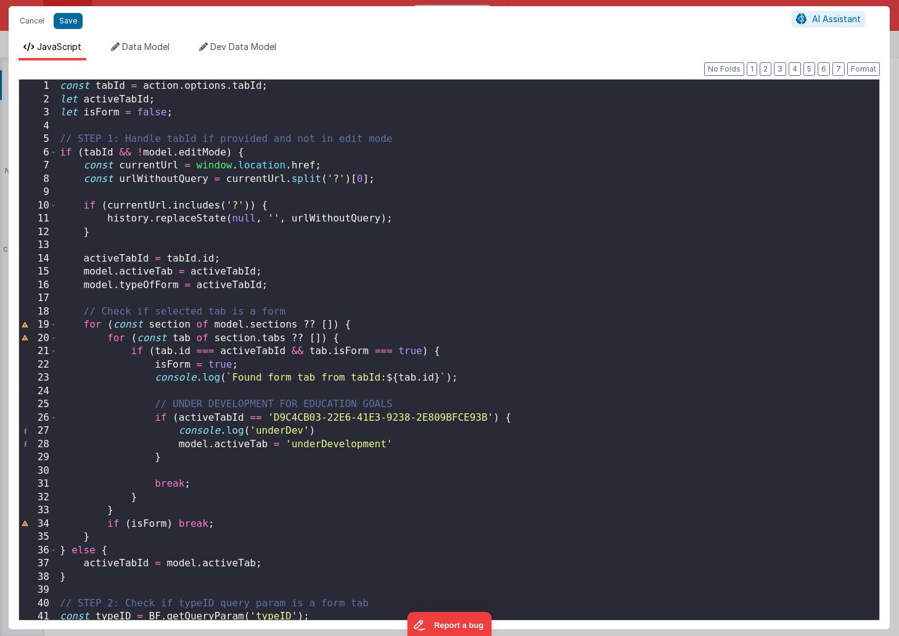
click at [504, 211] on div "const tabId = action . options . tabId ; let activeTabId ; let isForm = false ;…" at bounding box center [468, 363] width 822 height 567
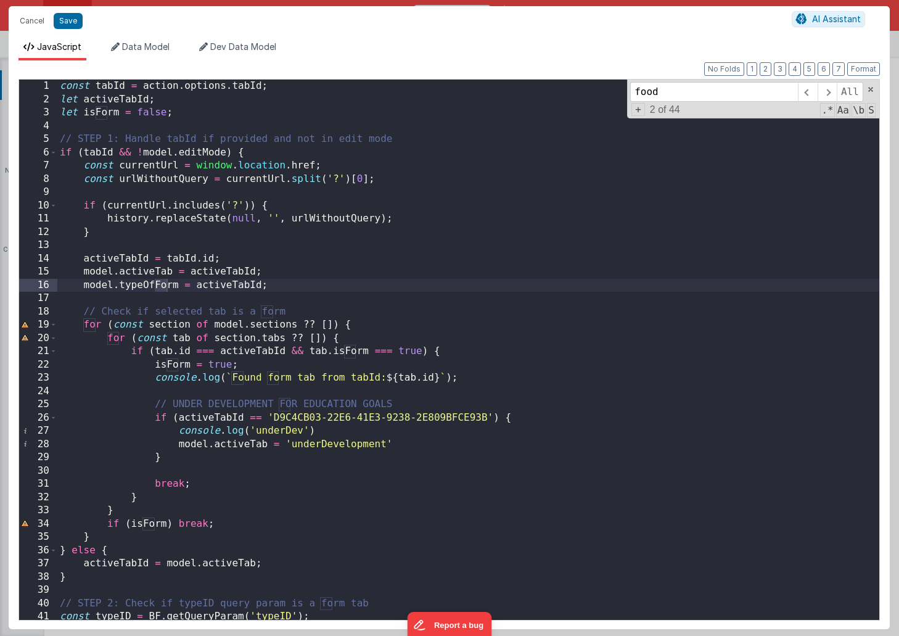
scroll to position [1996, 0]
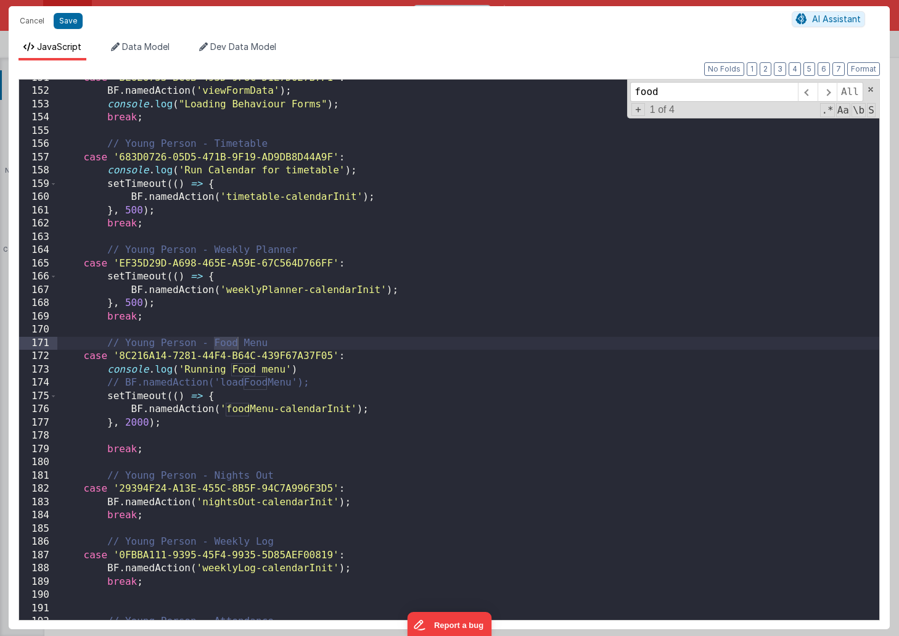
type input "food"
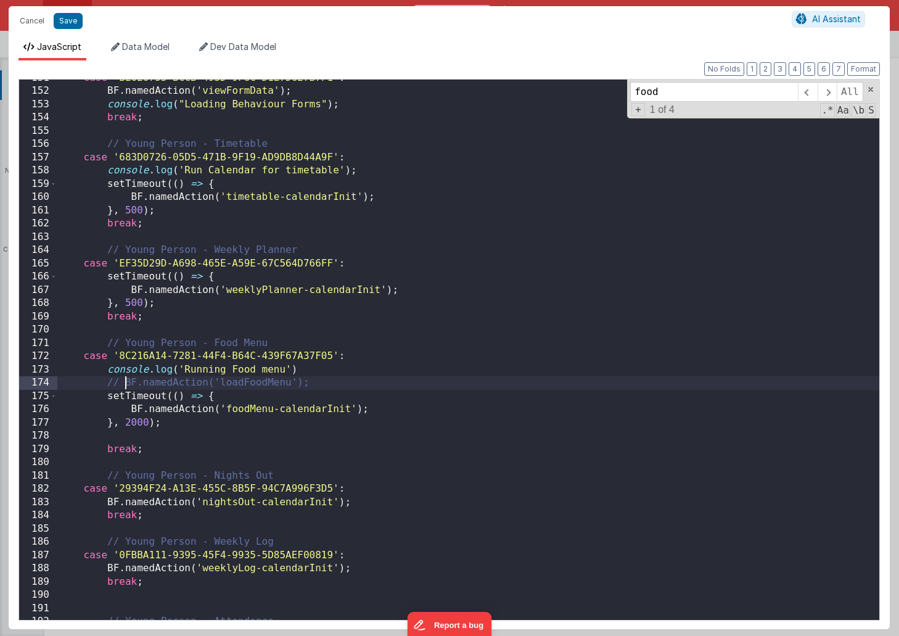
click at [124, 382] on div "case 'BE626753-BCCB-493D-9F8C-D1E7D627B7F1' : BF . namedAction ( 'viewFormData'…" at bounding box center [468, 355] width 822 height 567
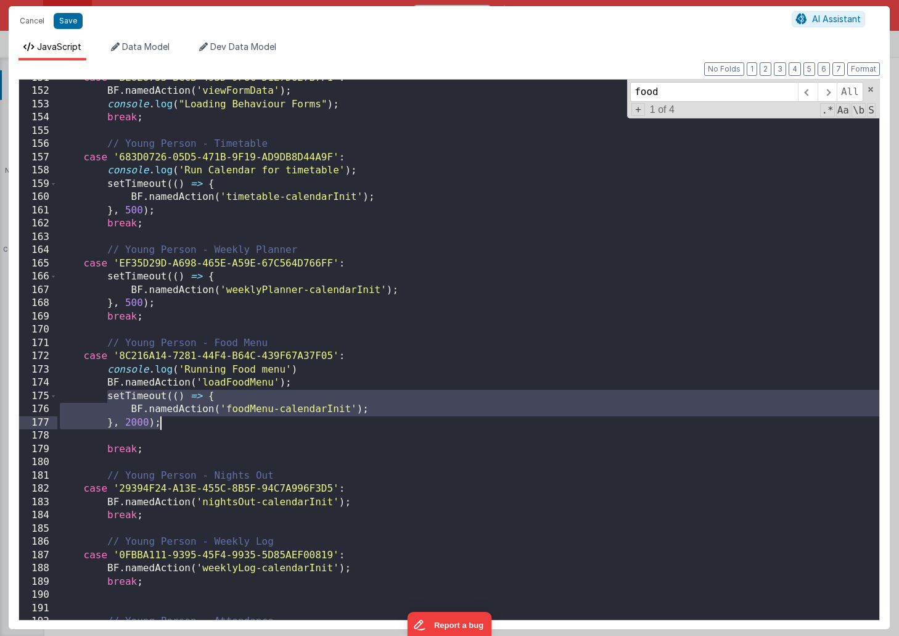
drag, startPoint x: 107, startPoint y: 396, endPoint x: 165, endPoint y: 424, distance: 64.5
click at [165, 424] on div "case 'BE626753-BCCB-493D-9F8C-D1E7D627B7F1' : BF . namedAction ( 'viewFormData'…" at bounding box center [468, 355] width 822 height 567
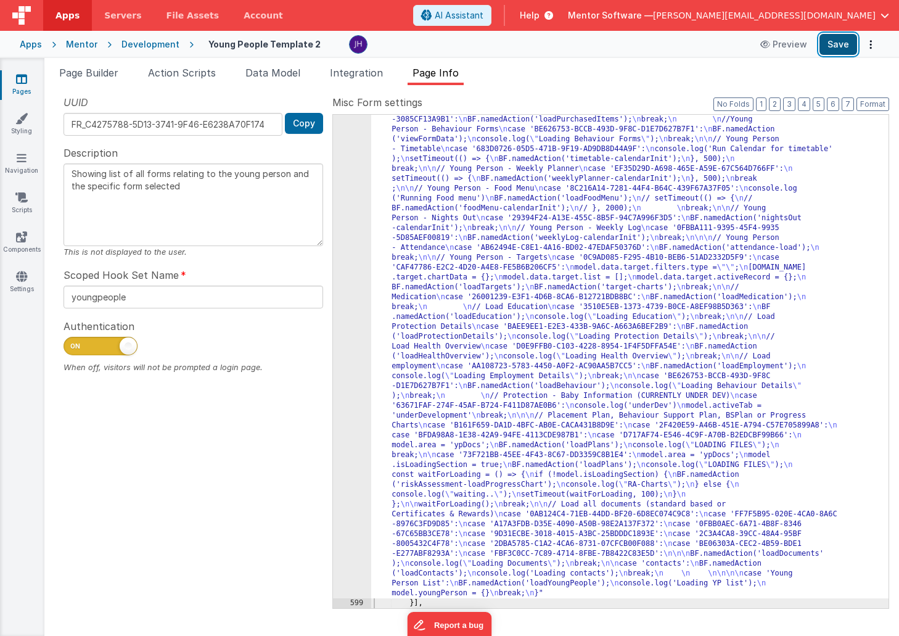
click at [840, 51] on button "Save" at bounding box center [838, 44] width 38 height 21
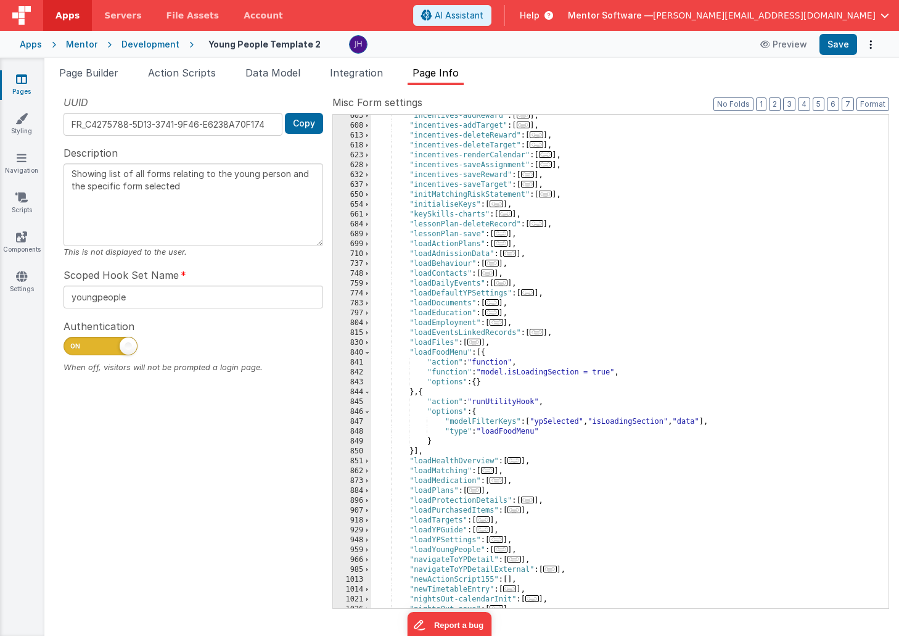
scroll to position [4420, 0]
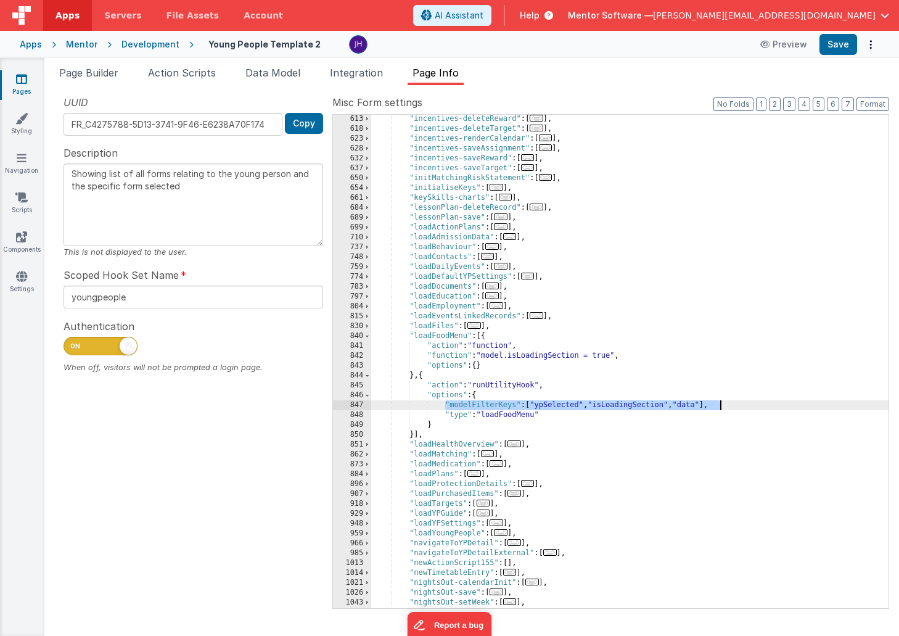
drag, startPoint x: 444, startPoint y: 406, endPoint x: 724, endPoint y: 405, distance: 280.5
click at [724, 405] on div ""incentives-deleteReward" : [ ... ] , "incentives-deleteTarget" : [ ... ] , "in…" at bounding box center [629, 370] width 517 height 513
drag, startPoint x: 710, startPoint y: 404, endPoint x: 686, endPoint y: 408, distance: 24.3
click at [686, 408] on div ""incentives-deleteReward" : [ ... ] , "incentives-deleteTarget" : [ ... ] , "in…" at bounding box center [629, 370] width 517 height 513
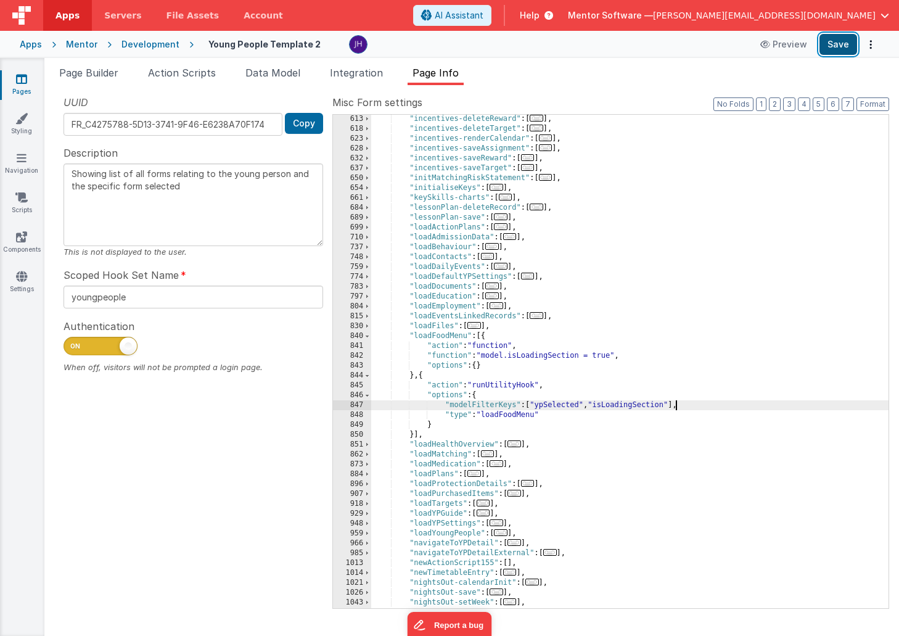
click at [839, 43] on button "Save" at bounding box center [838, 44] width 38 height 21
click at [628, 356] on div ""incentives-deleteReward" : [ ... ] , "incentives-deleteTarget" : [ ... ] , "in…" at bounding box center [629, 370] width 517 height 513
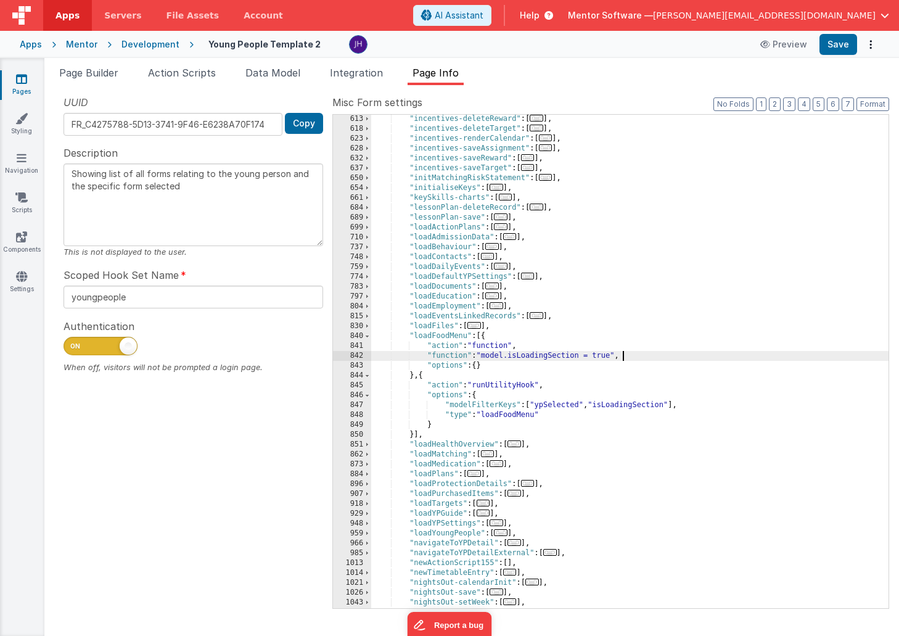
click at [543, 358] on div ""incentives-deleteReward" : [ ... ] , "incentives-deleteTarget" : [ ... ] , "in…" at bounding box center [629, 370] width 517 height 513
click at [544, 356] on div ""incentives-deleteReward" : [ ... ] , "incentives-deleteTarget" : [ ... ] , "in…" at bounding box center [629, 370] width 517 height 513
click at [93, 73] on span "Page Builder" at bounding box center [88, 73] width 59 height 12
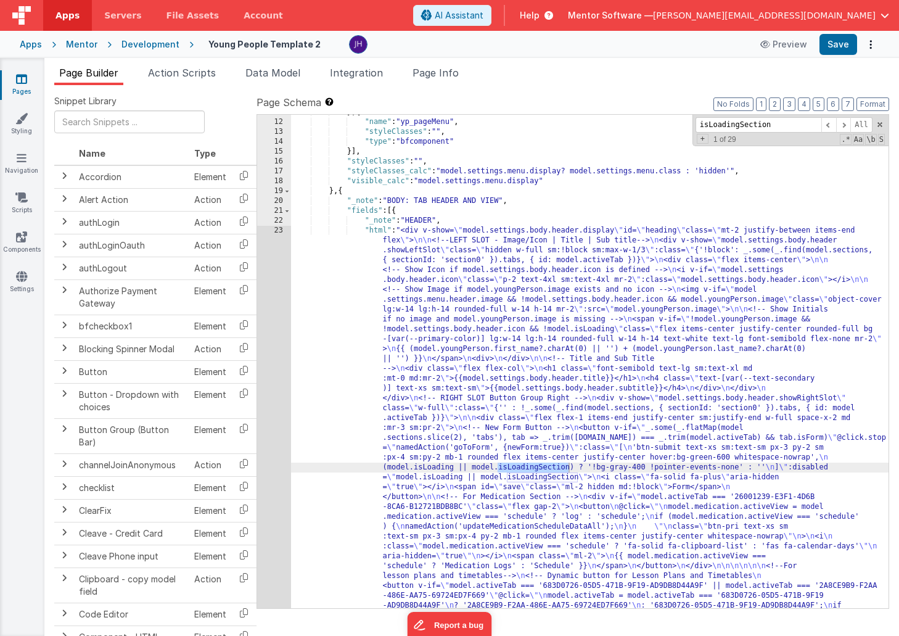
scroll to position [242, 0]
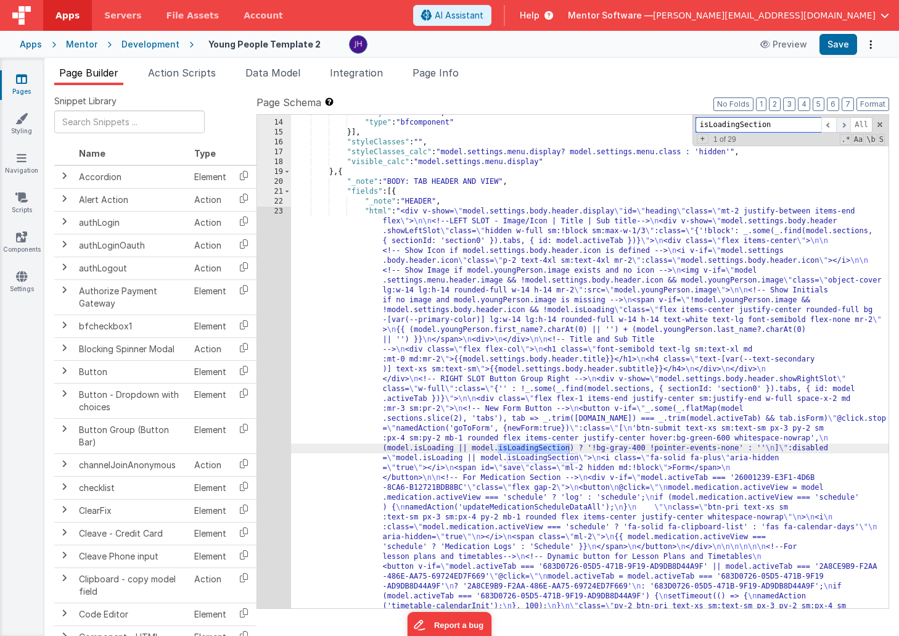
click at [845, 124] on span at bounding box center [843, 124] width 15 height 15
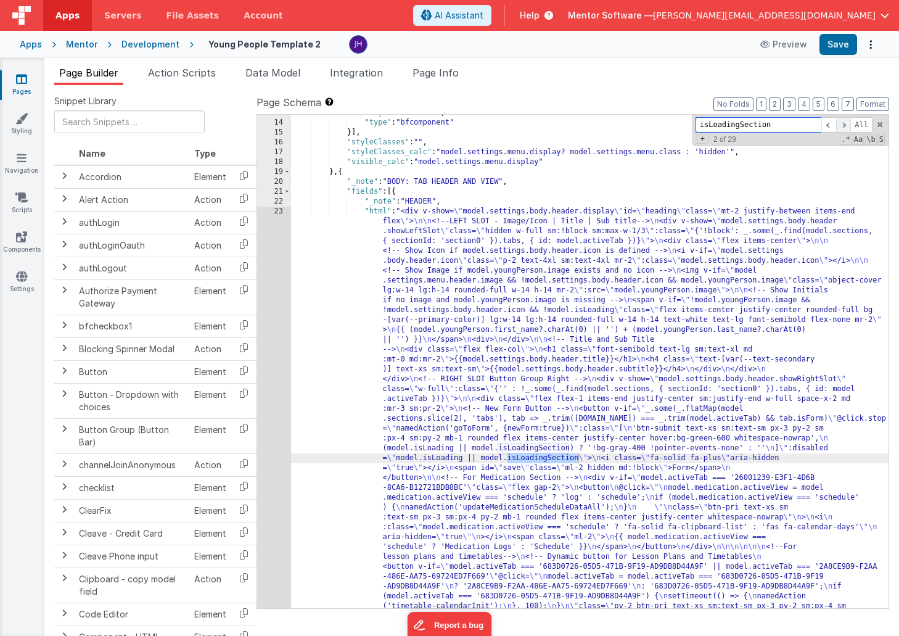
click at [845, 124] on span at bounding box center [843, 124] width 15 height 15
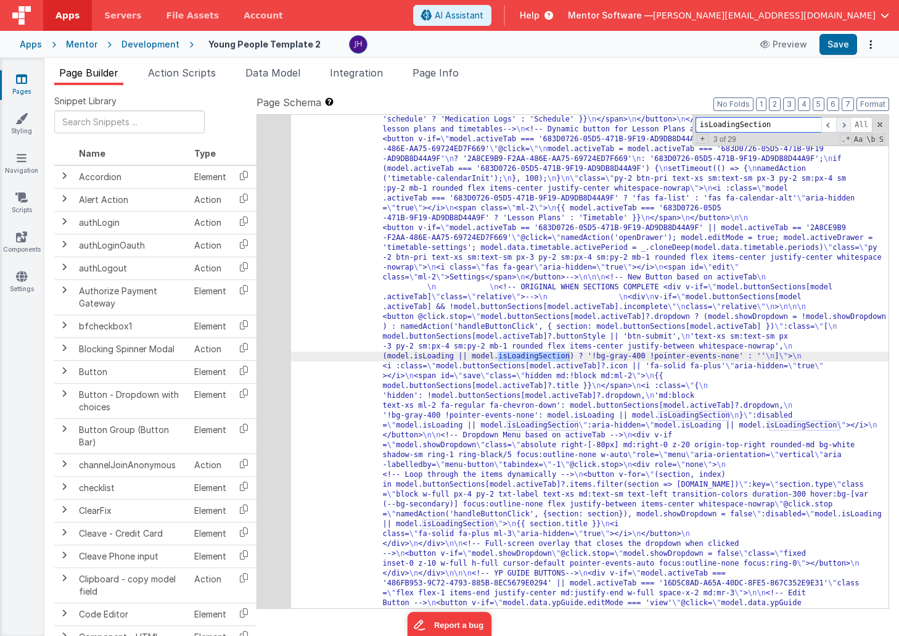
click at [845, 124] on span at bounding box center [843, 124] width 15 height 15
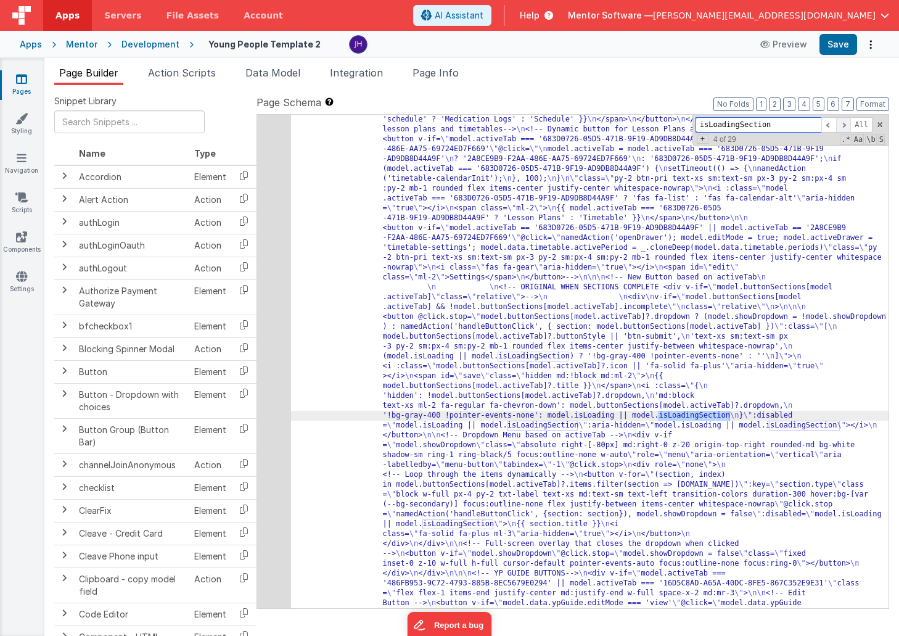
click at [845, 124] on span at bounding box center [843, 124] width 15 height 15
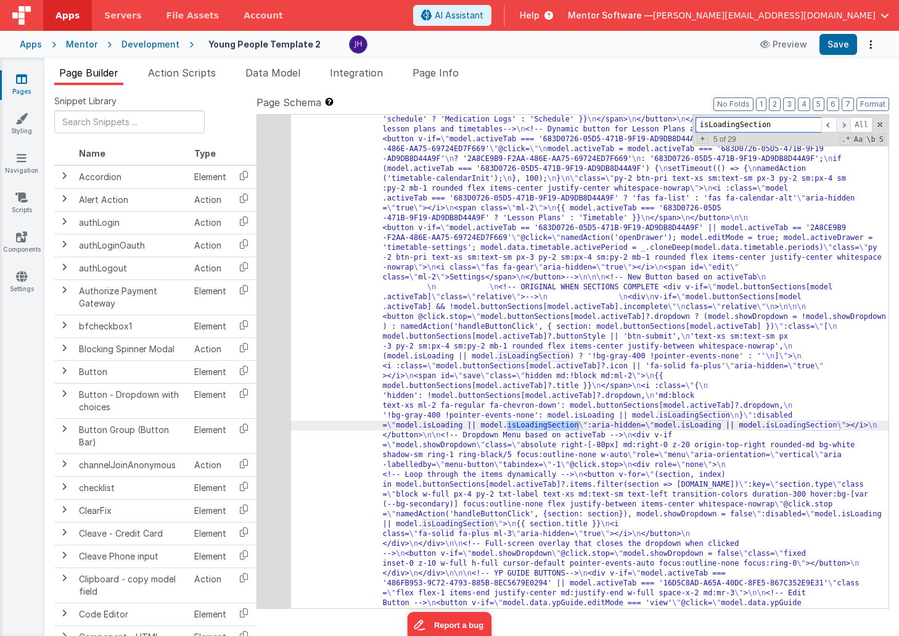
click at [845, 124] on span at bounding box center [843, 124] width 15 height 15
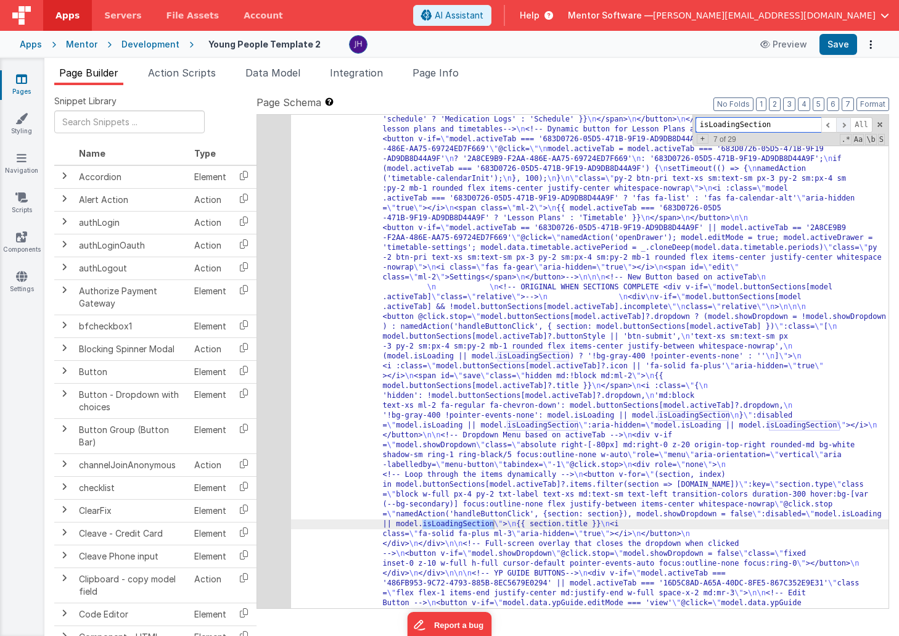
click at [845, 124] on span at bounding box center [843, 124] width 15 height 15
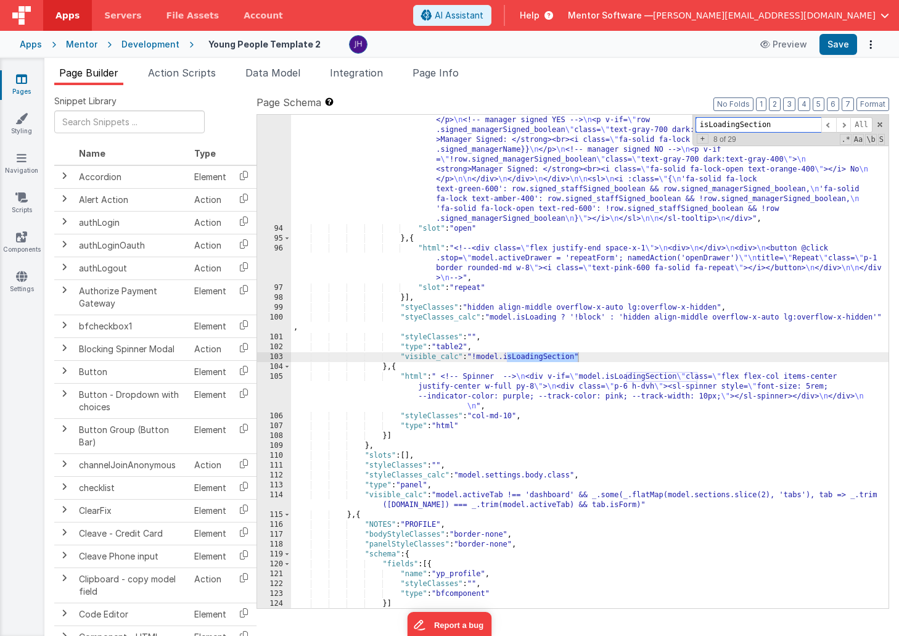
scroll to position [1526, 0]
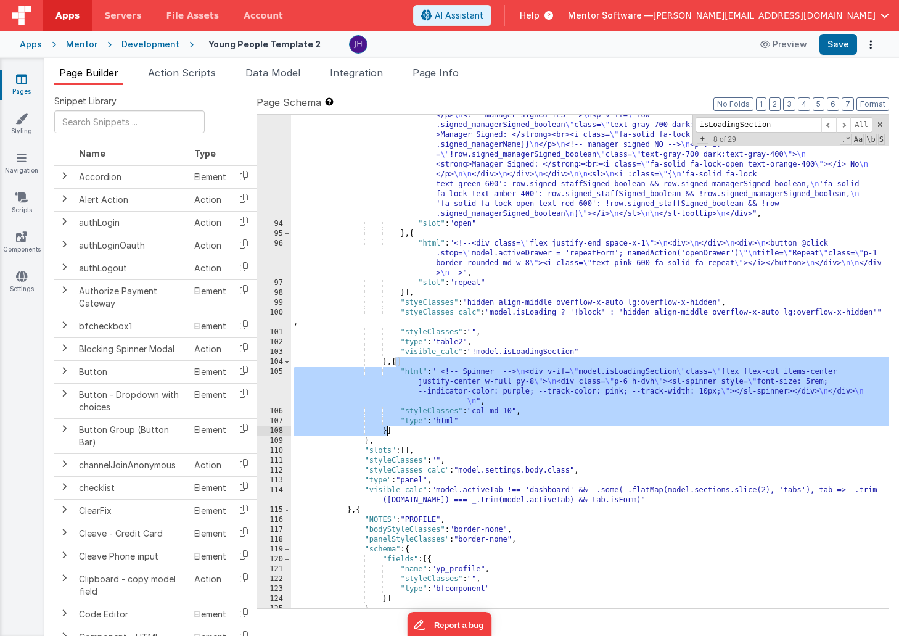
drag, startPoint x: 395, startPoint y: 364, endPoint x: 385, endPoint y: 429, distance: 66.1
click at [385, 429] on div ""html" : "<div class = \" text-left ml-2 \" > \n <sl-tooltip> \n <div slot= \" …" at bounding box center [589, 376] width 597 height 690
click at [843, 124] on span at bounding box center [843, 124] width 15 height 15
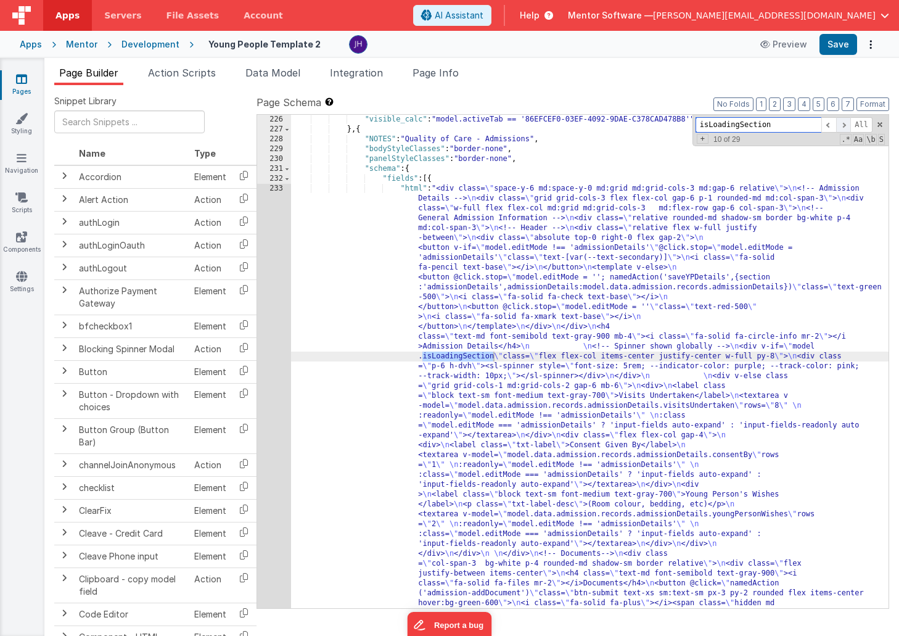
scroll to position [2796, 0]
click at [843, 124] on span at bounding box center [843, 124] width 15 height 15
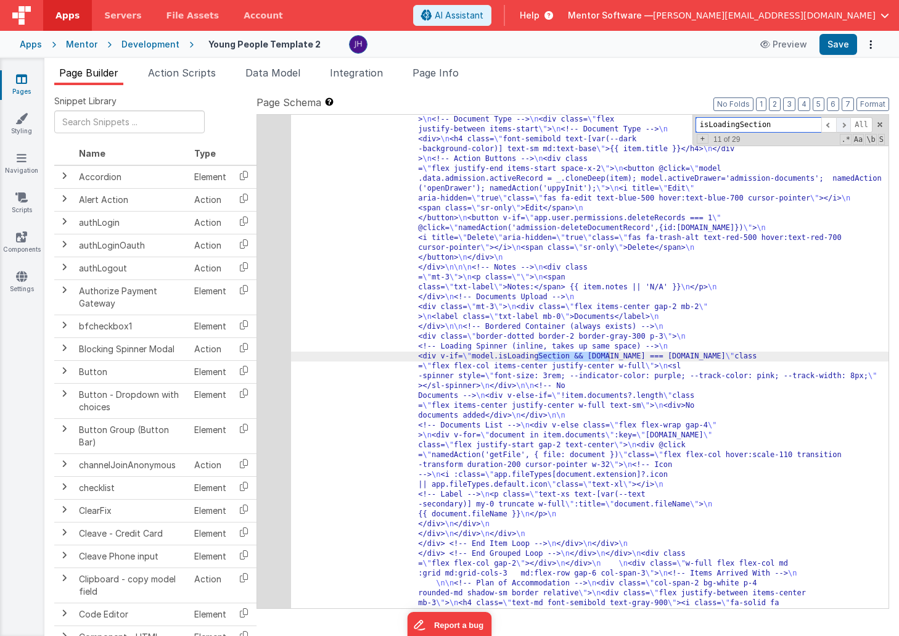
click at [843, 124] on span at bounding box center [843, 124] width 15 height 15
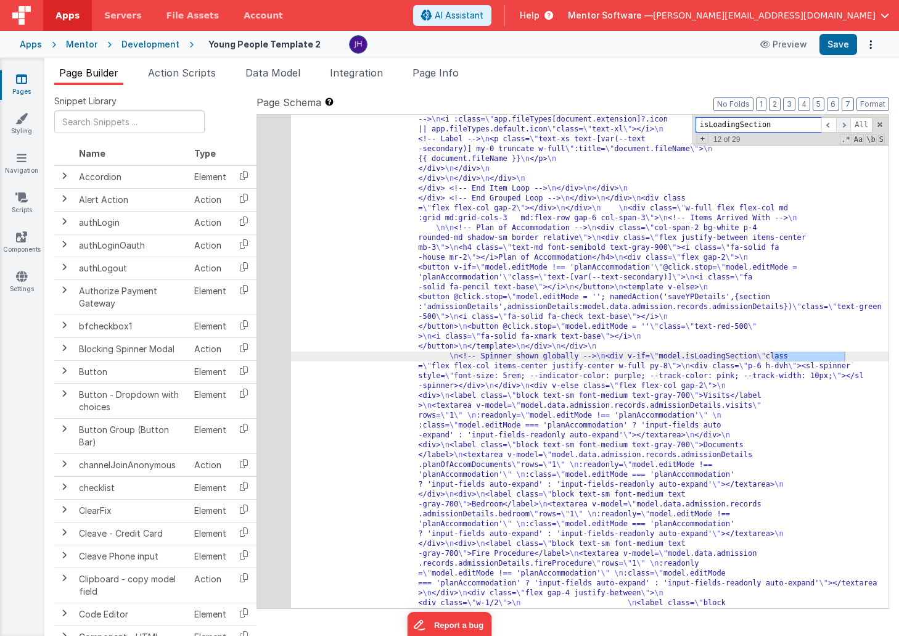
scroll to position [3436, 0]
click at [843, 124] on span at bounding box center [843, 124] width 15 height 15
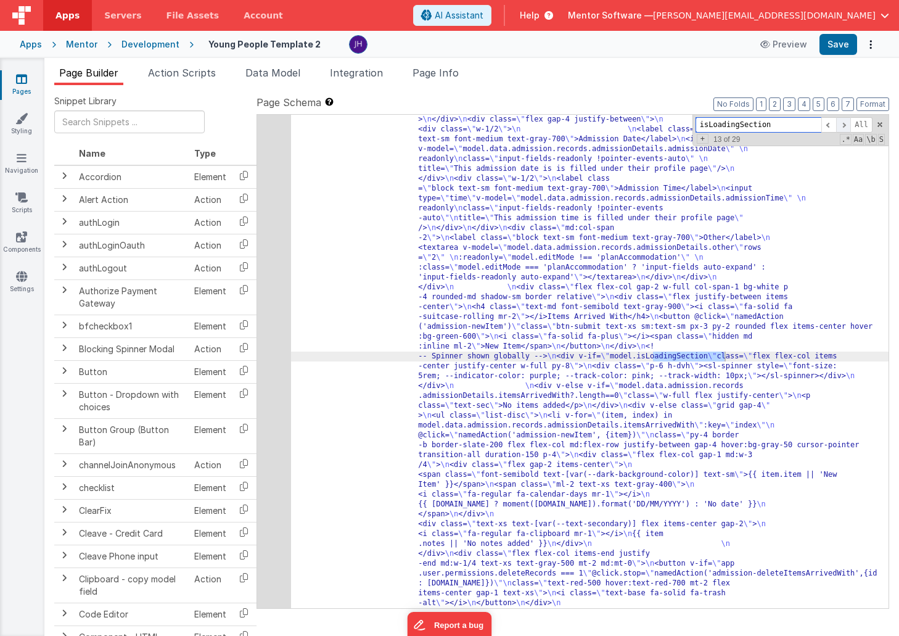
scroll to position [3753, 0]
click at [843, 124] on span at bounding box center [843, 124] width 15 height 15
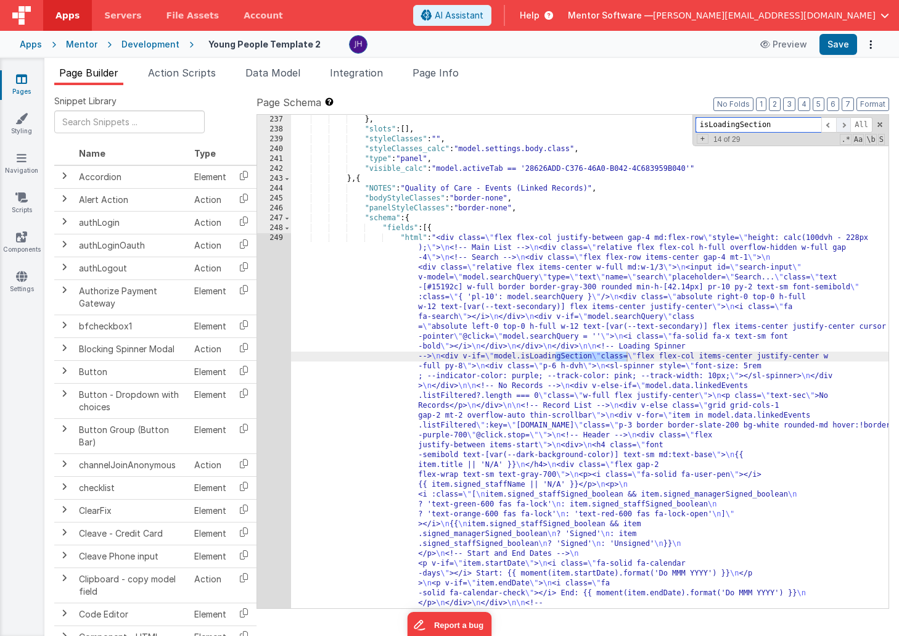
click at [843, 124] on span at bounding box center [843, 124] width 15 height 15
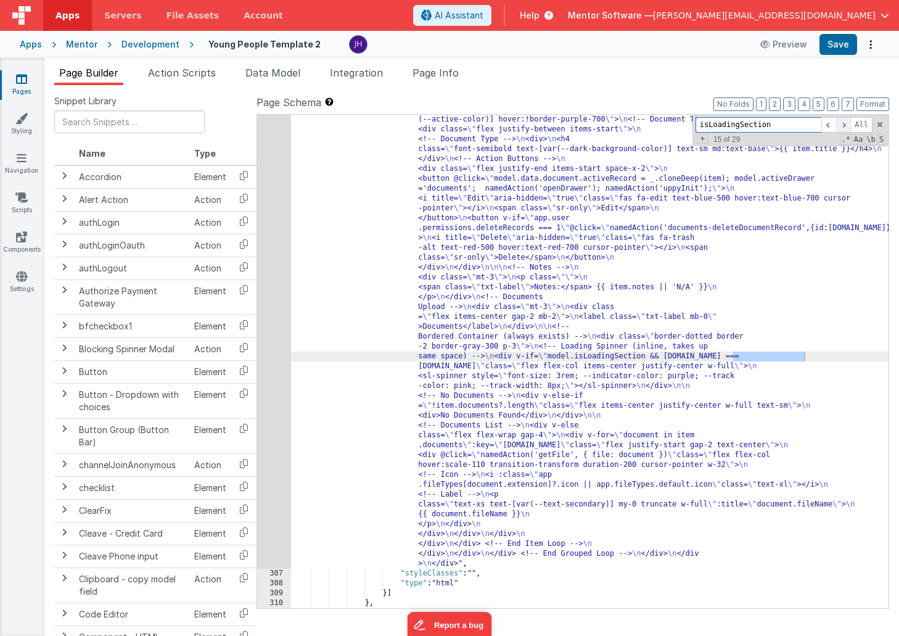
click at [843, 124] on span at bounding box center [843, 124] width 15 height 15
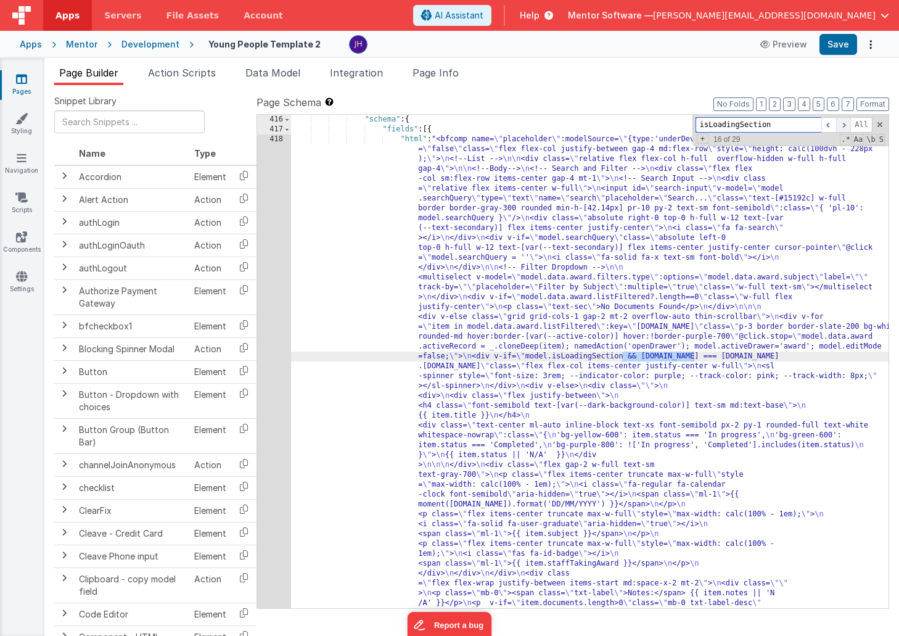
click at [843, 124] on span at bounding box center [843, 124] width 15 height 15
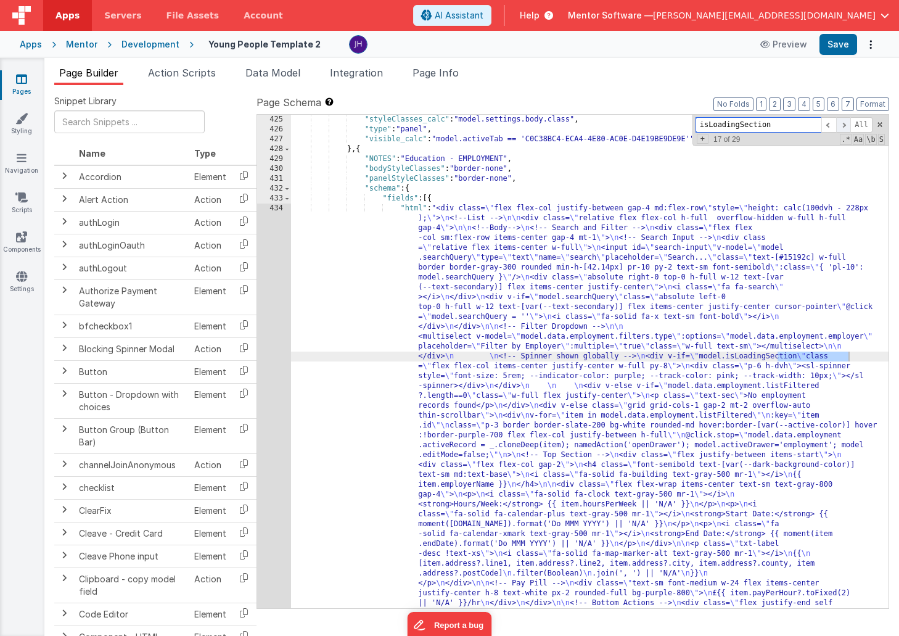
scroll to position [8561, 0]
click at [843, 124] on span at bounding box center [843, 124] width 15 height 15
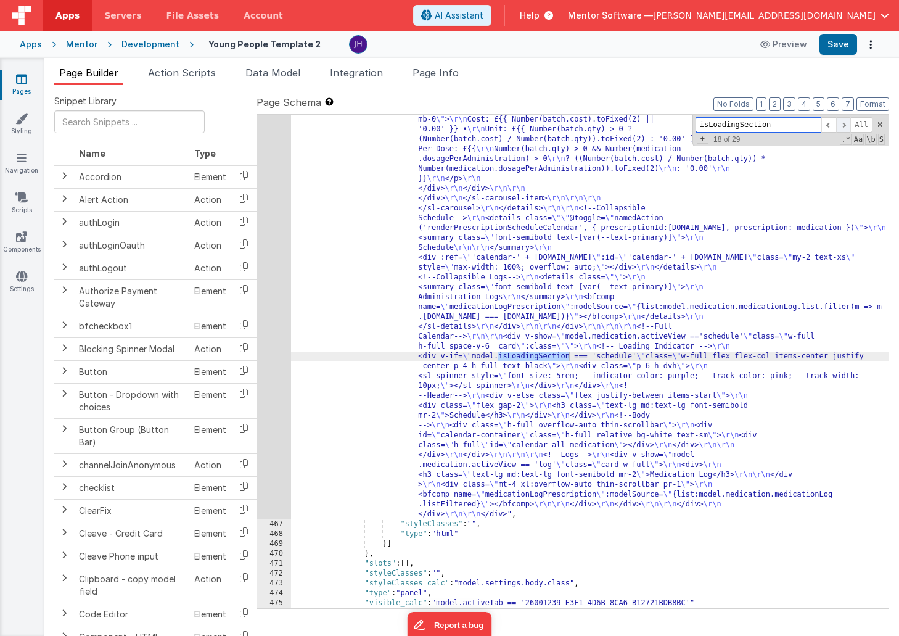
click at [843, 124] on span at bounding box center [843, 124] width 15 height 15
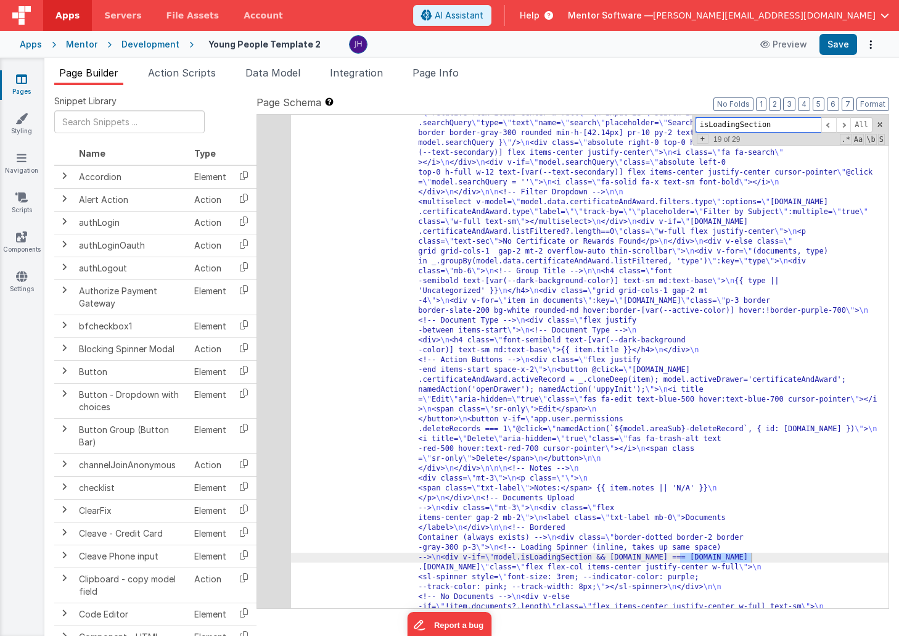
scroll to position [10926, 0]
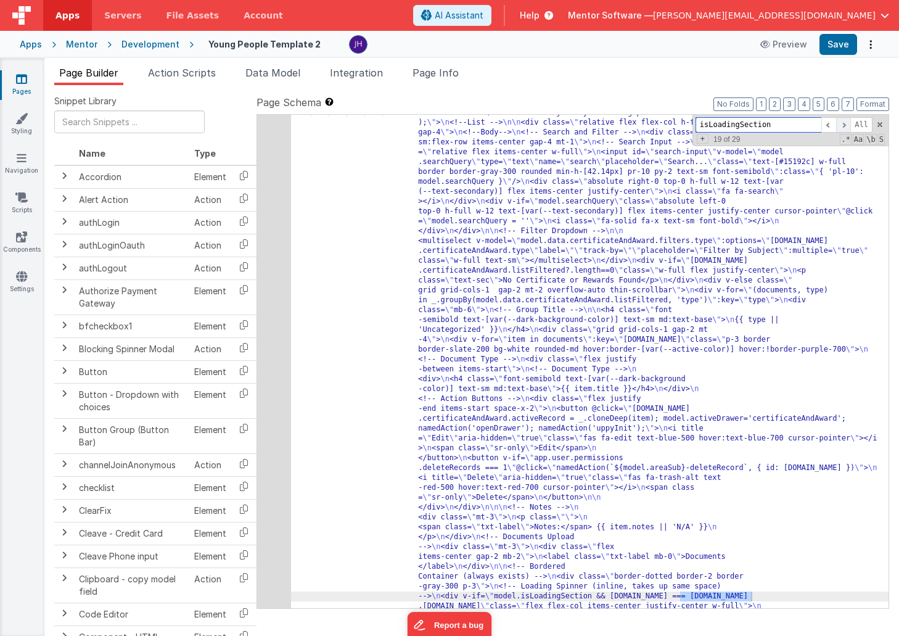
click at [842, 125] on span at bounding box center [843, 124] width 15 height 15
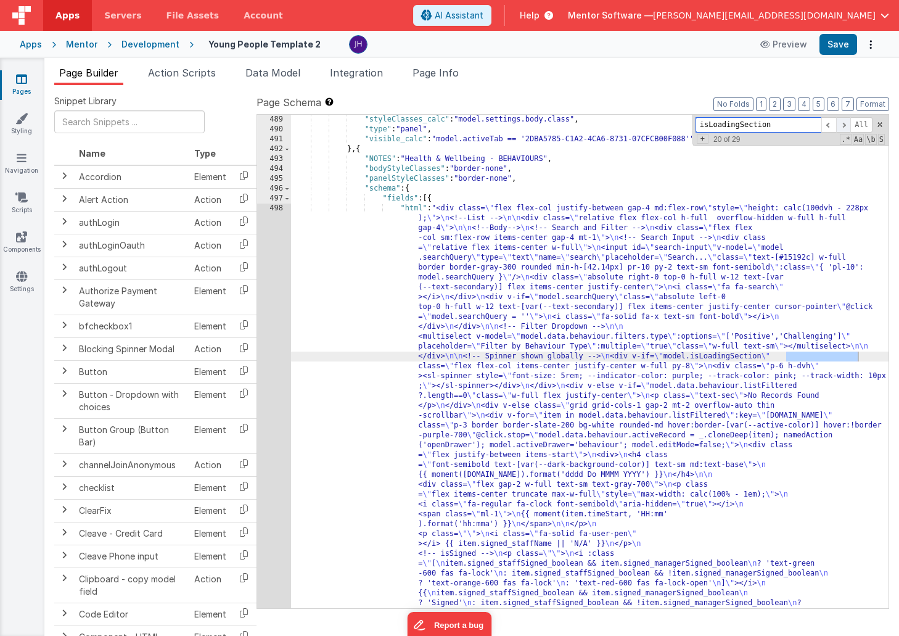
scroll to position [11429, 0]
click at [842, 125] on span at bounding box center [843, 124] width 15 height 15
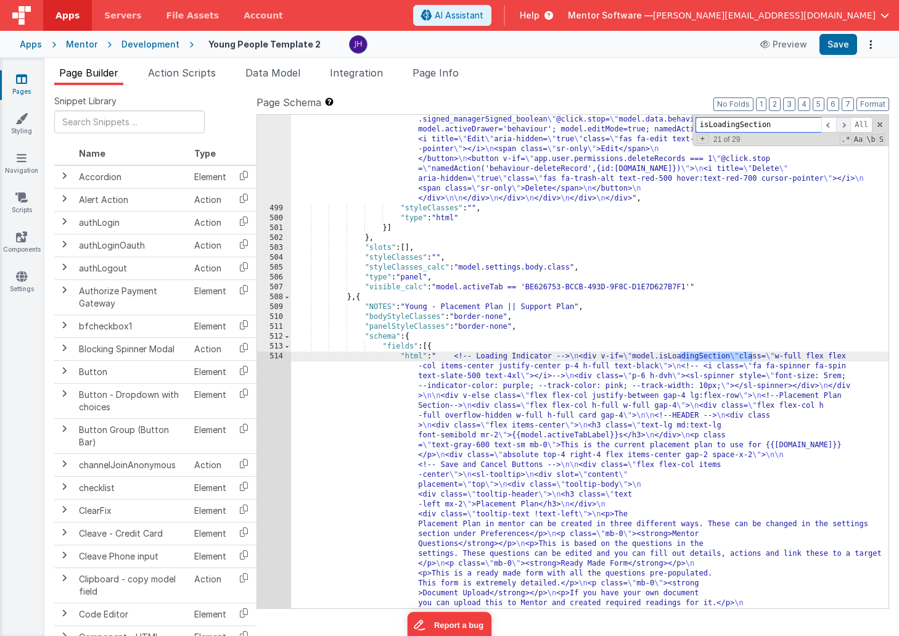
scroll to position [11845, 0]
click at [842, 125] on span at bounding box center [843, 124] width 15 height 15
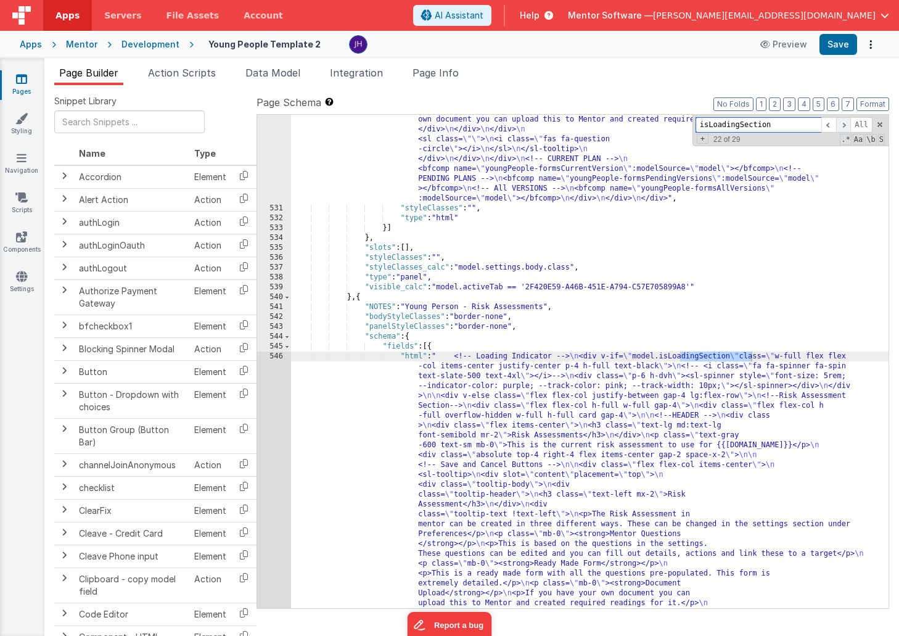
click at [842, 125] on span at bounding box center [843, 124] width 15 height 15
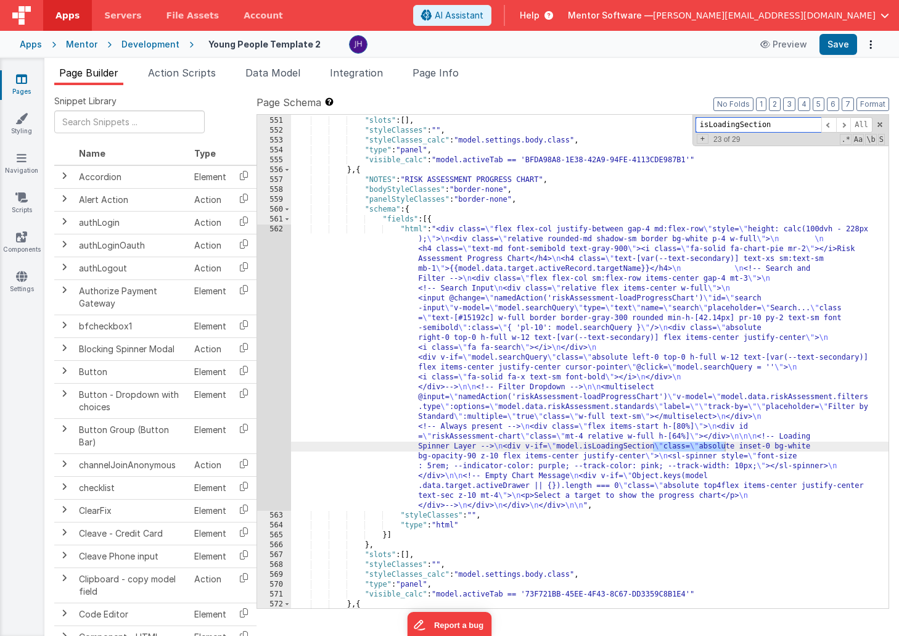
scroll to position [13316, 0]
click at [845, 123] on span at bounding box center [843, 124] width 15 height 15
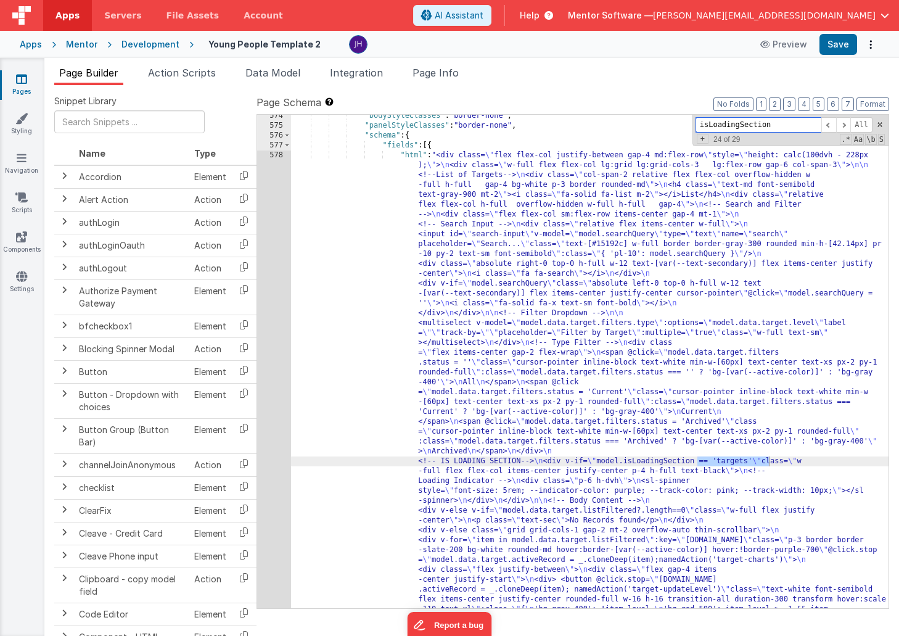
scroll to position [13655, 0]
drag, startPoint x: 779, startPoint y: 125, endPoint x: 687, endPoint y: 125, distance: 91.2
click at [687, 125] on div ""bodyStyleClasses" : "border-none" , "panelStyleClasses" : "border-none" , "sch…" at bounding box center [589, 361] width 597 height 493
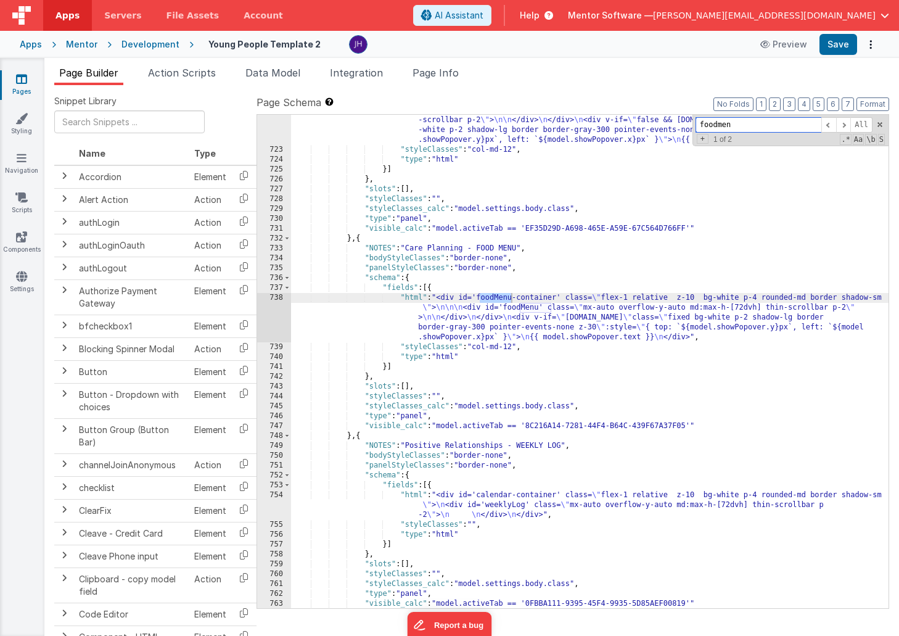
scroll to position [17885, 0]
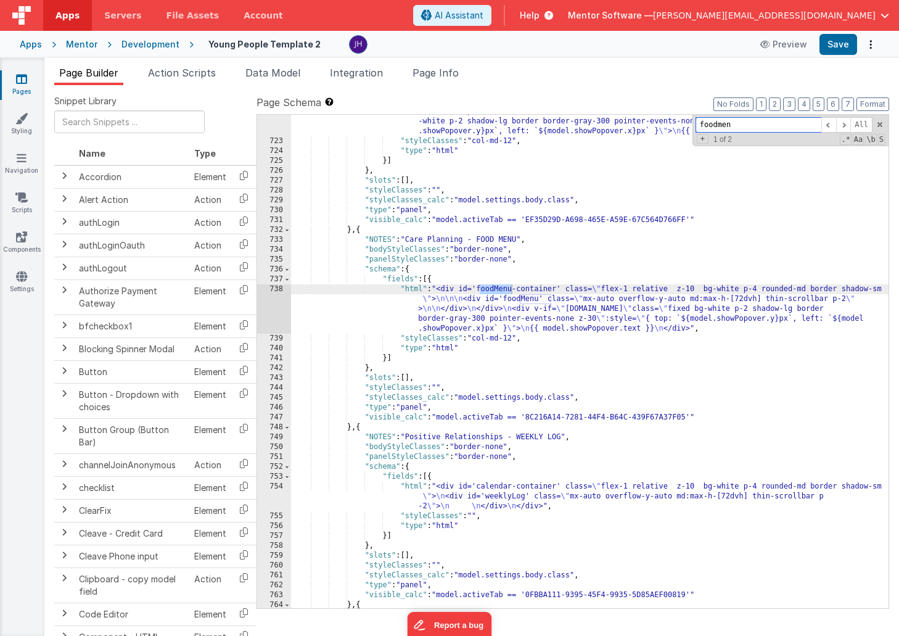
type input "foodmen"
click at [387, 359] on div ""html" : "<bfcomp name= \" placeholder \" :modelSource= \" {type:'underDevelopm…" at bounding box center [589, 358] width 597 height 562
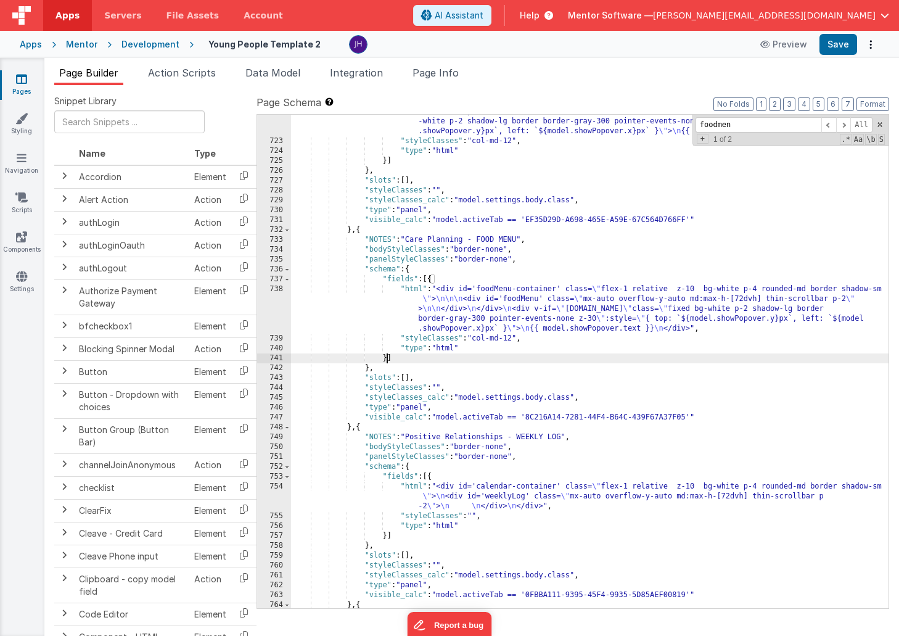
paste textarea
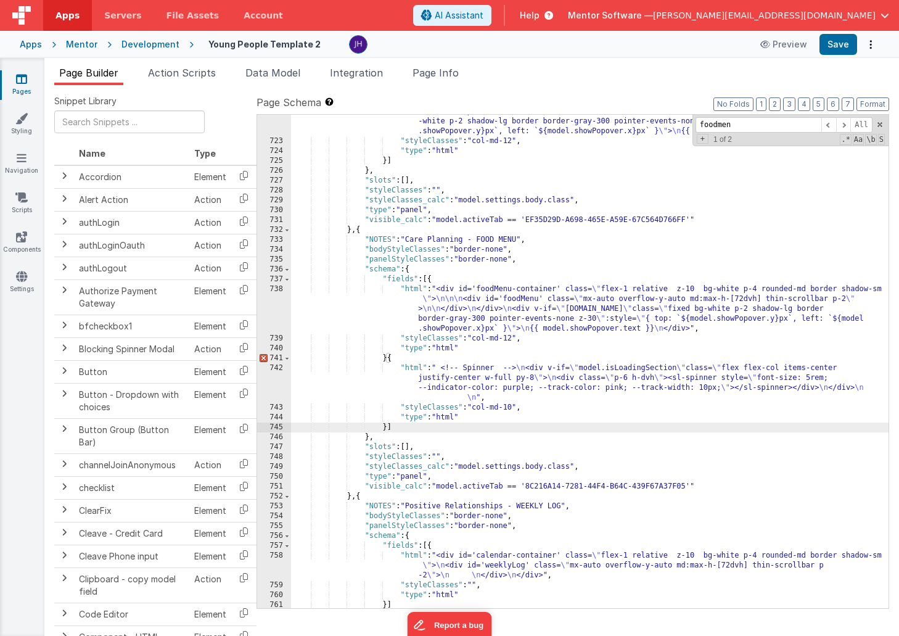
click at [385, 356] on div ""html" : "<bfcomp name= \" placeholder \" :modelSource= \" {type:'underDevelopm…" at bounding box center [589, 358] width 597 height 562
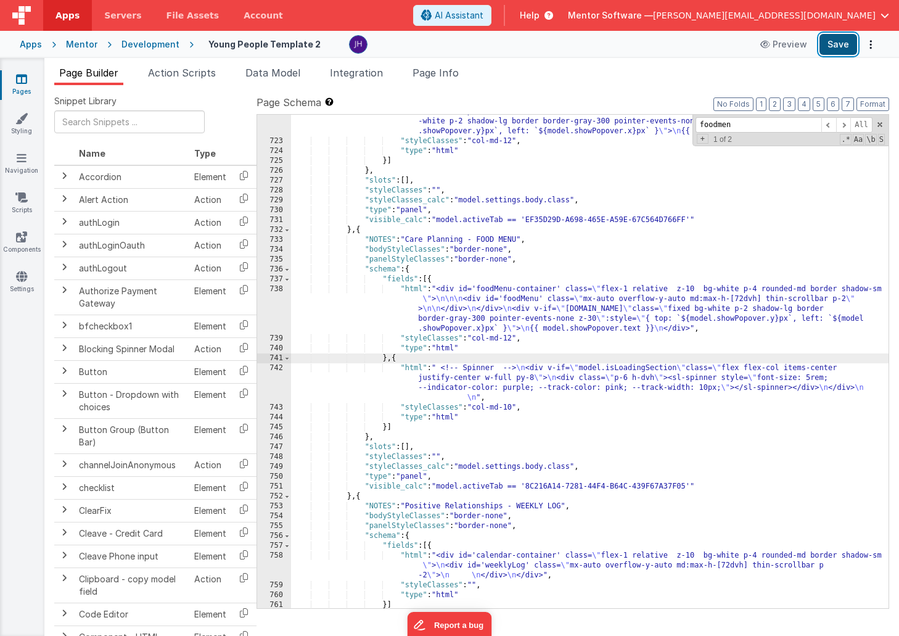
click at [842, 49] on button "Save" at bounding box center [838, 44] width 38 height 21
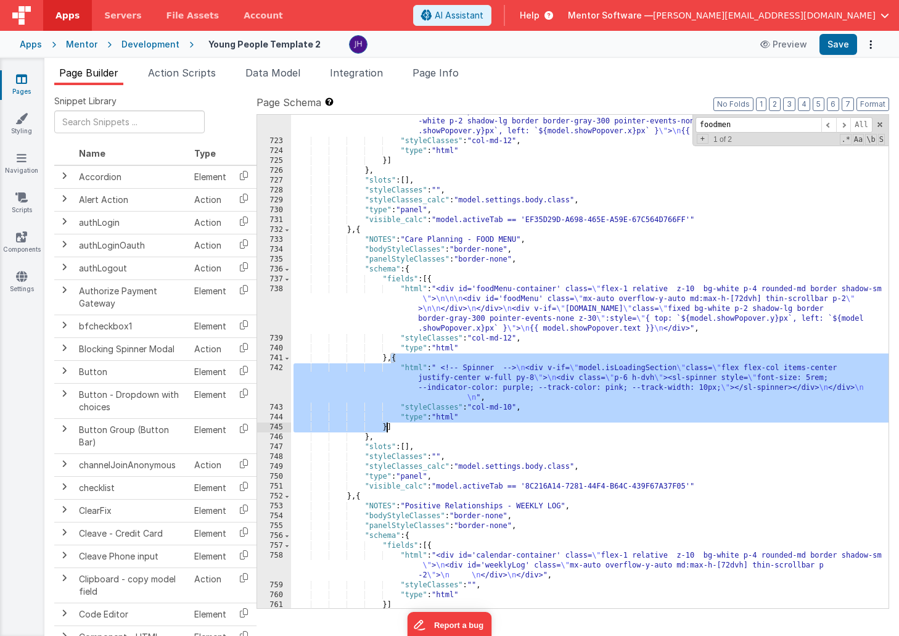
drag, startPoint x: 391, startPoint y: 358, endPoint x: 387, endPoint y: 424, distance: 66.1
click at [387, 424] on div ""html" : "<bfcomp name= \" placeholder \" :modelSource= \" {type:'underDevelopm…" at bounding box center [589, 358] width 597 height 562
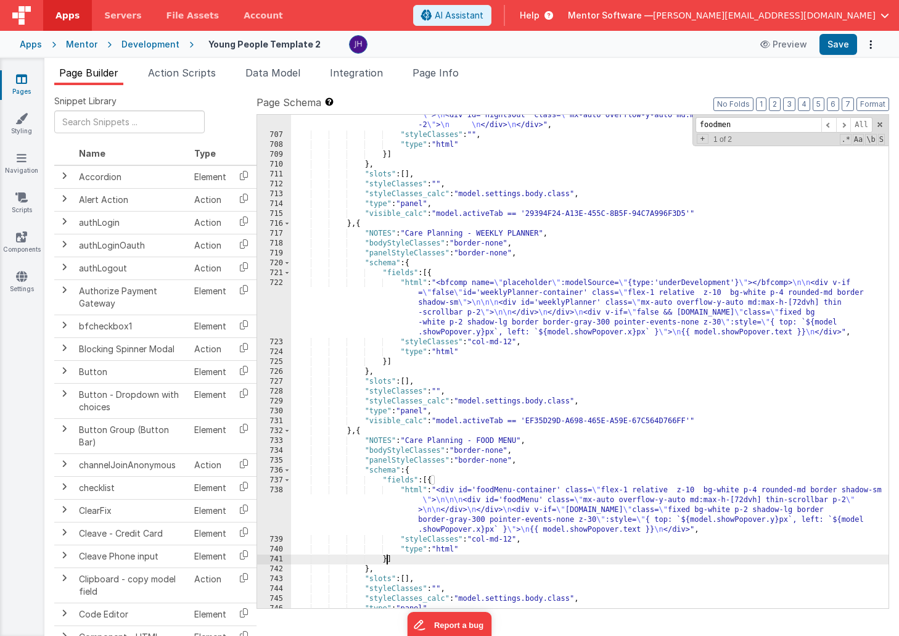
scroll to position [17751, 0]
click at [449, 80] on li "Page Info" at bounding box center [435, 75] width 56 height 20
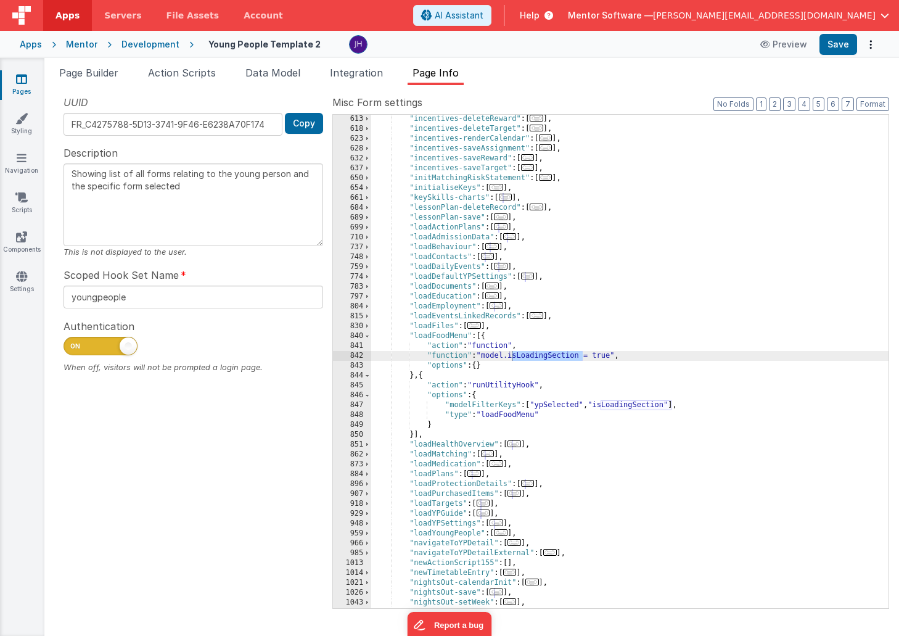
click at [581, 356] on div ""incentives-deleteReward" : [ ... ] , "incentives-deleteTarget" : [ ... ] , "in…" at bounding box center [629, 370] width 517 height 513
click at [670, 403] on div ""incentives-deleteReward" : [ ... ] , "incentives-deleteTarget" : [ ... ] , "in…" at bounding box center [629, 370] width 517 height 513
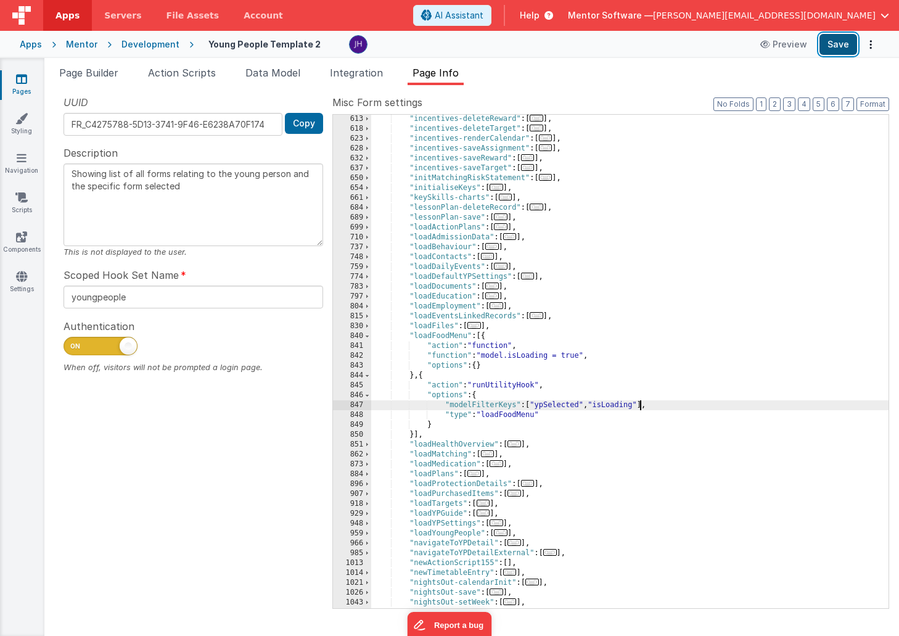
click at [833, 44] on button "Save" at bounding box center [838, 44] width 38 height 21
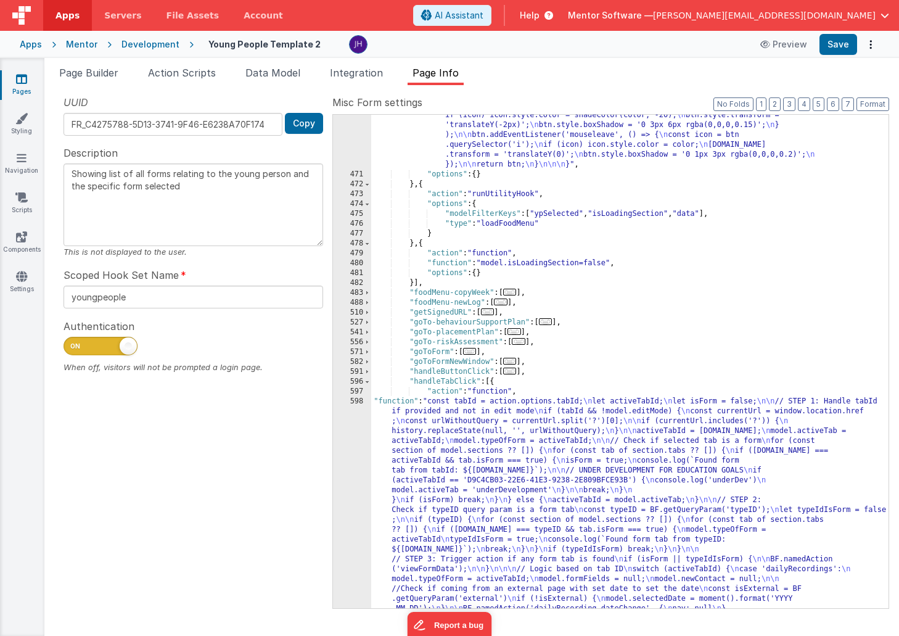
scroll to position [3203, 0]
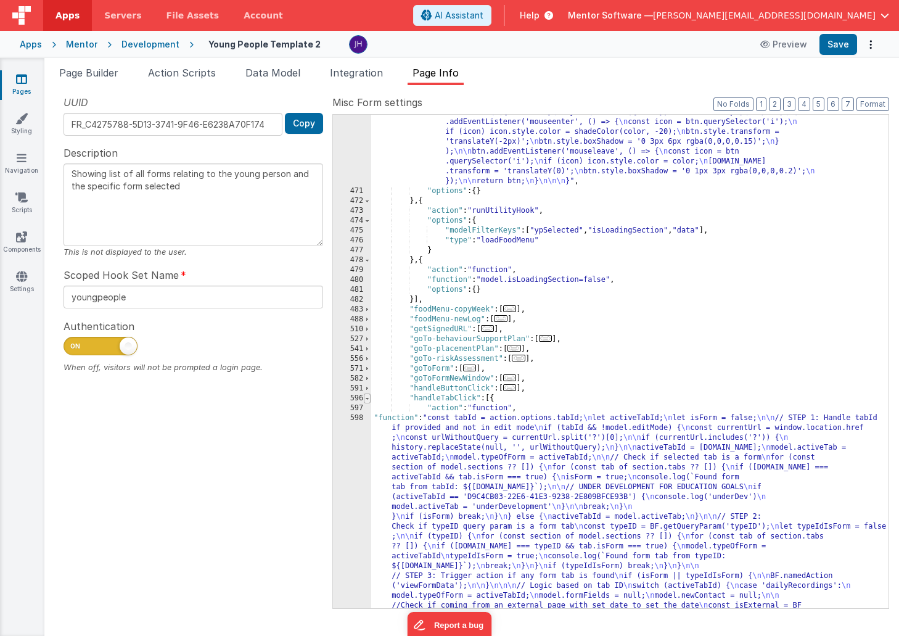
click at [367, 399] on span at bounding box center [367, 398] width 7 height 10
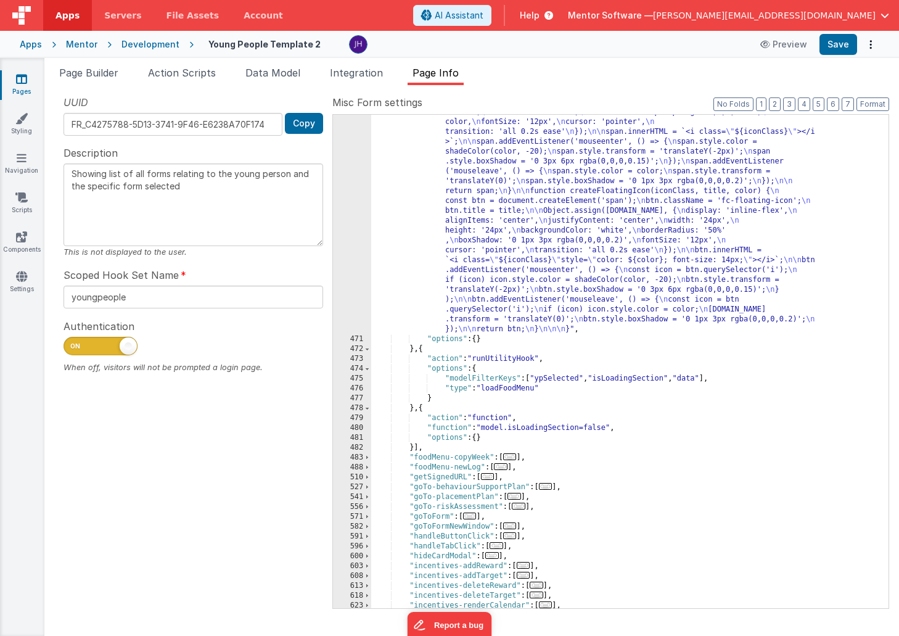
scroll to position [3052, 0]
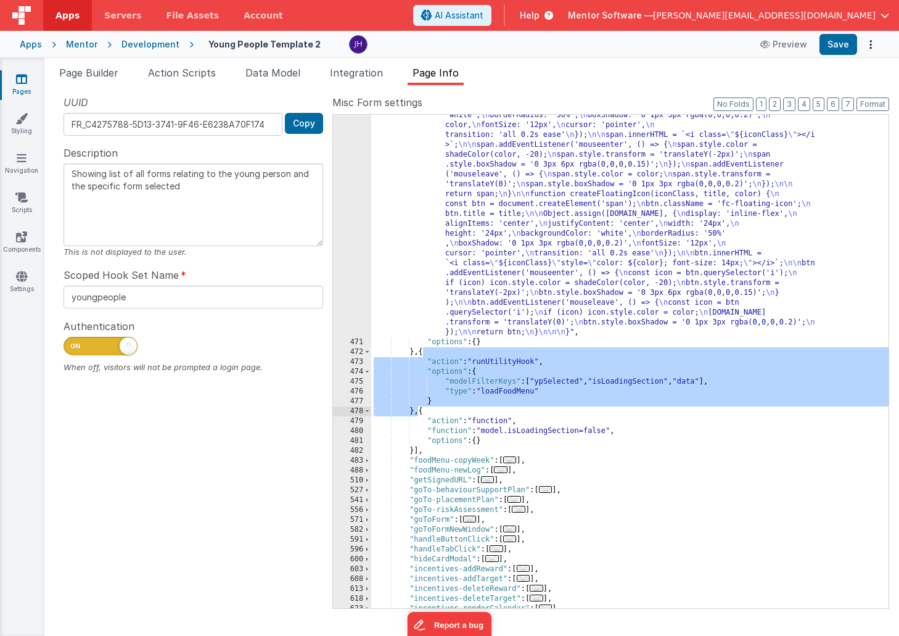
drag, startPoint x: 423, startPoint y: 353, endPoint x: 417, endPoint y: 414, distance: 61.3
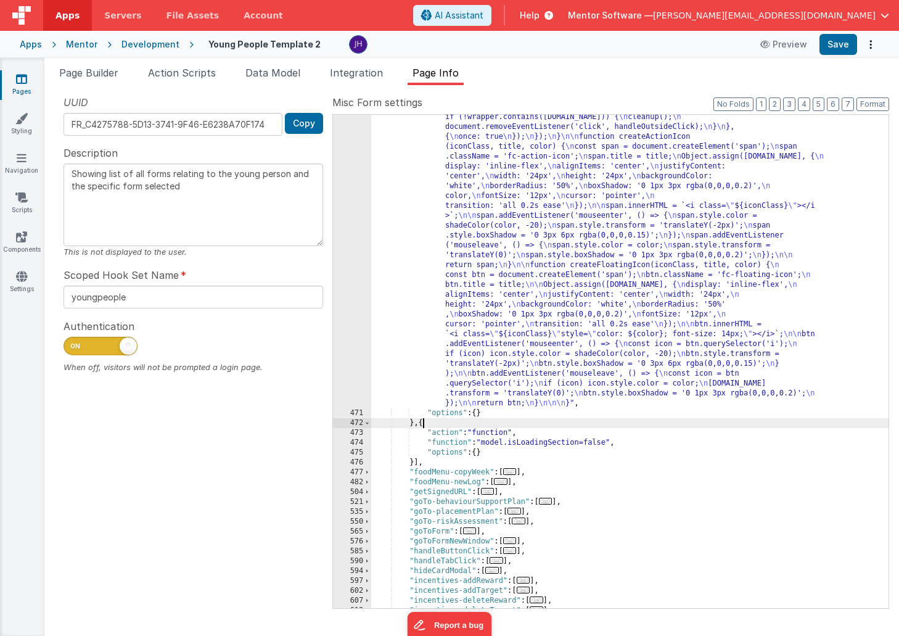
scroll to position [2981, 0]
click at [838, 47] on button "Save" at bounding box center [838, 44] width 38 height 21
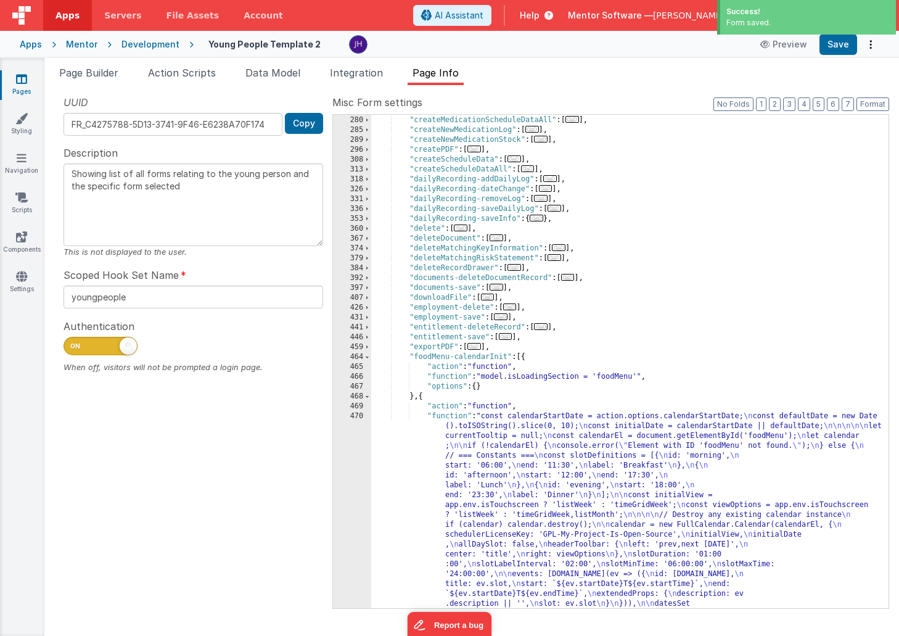
scroll to position [370, 0]
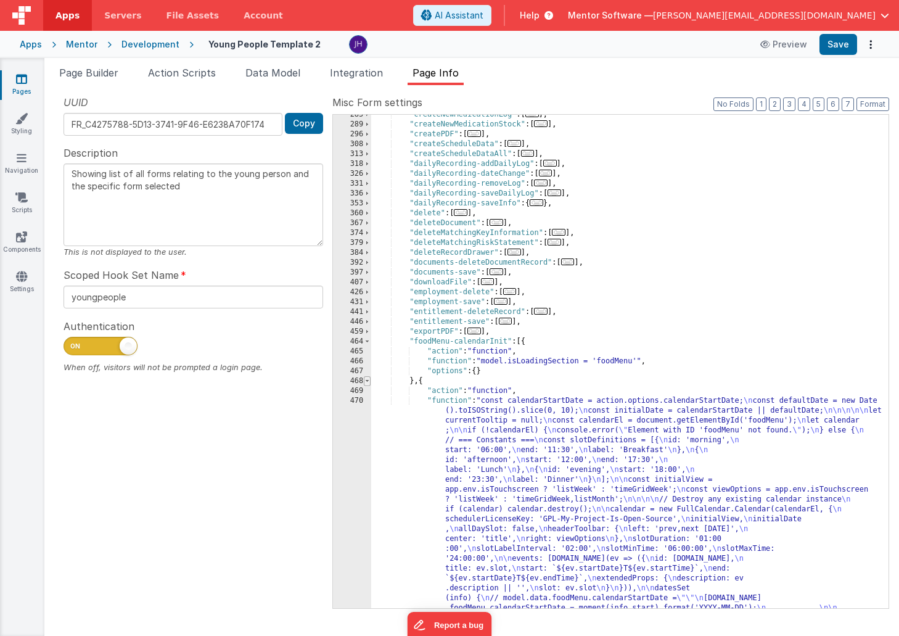
click at [367, 380] on span at bounding box center [367, 381] width 7 height 10
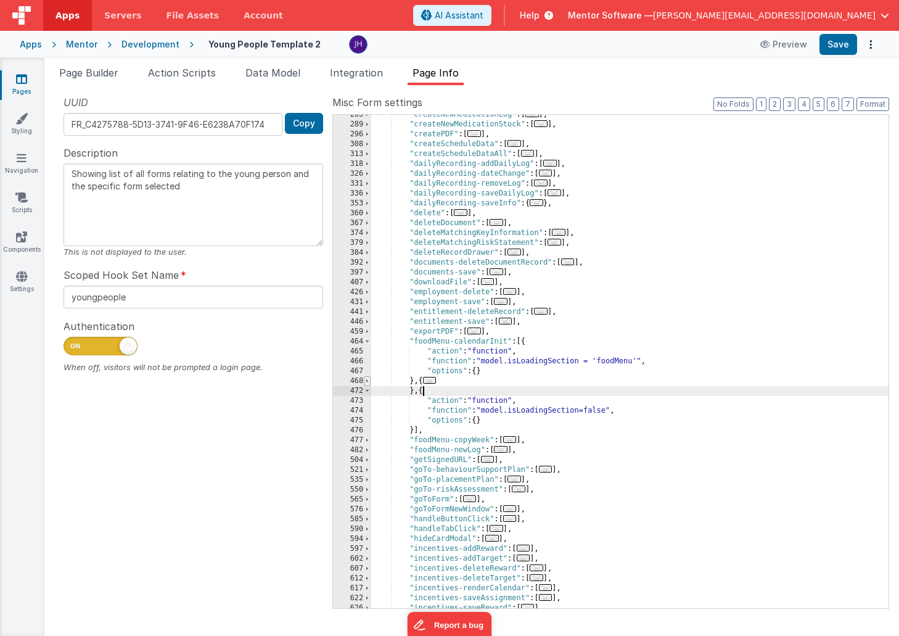
click at [367, 380] on span at bounding box center [367, 381] width 7 height 10
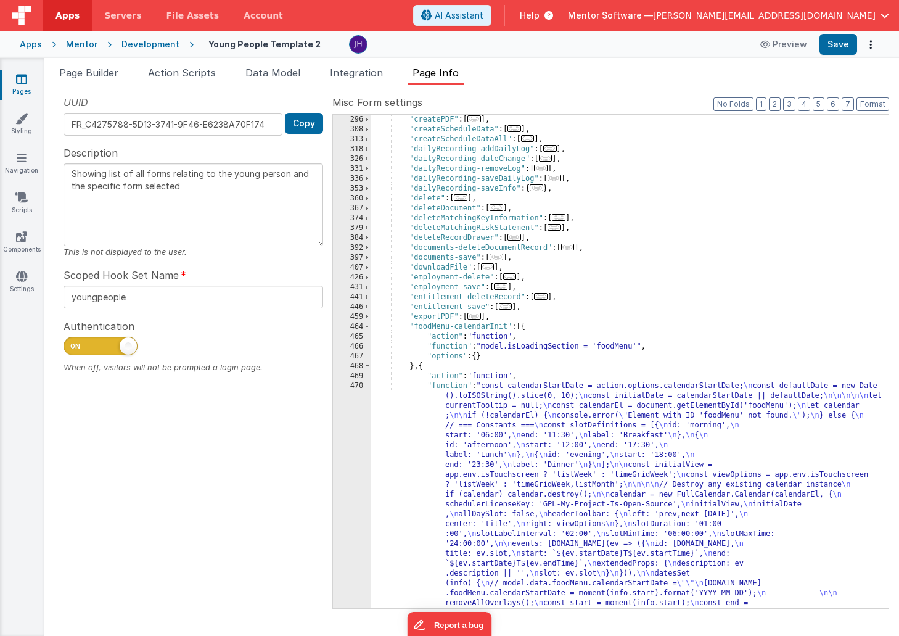
scroll to position [388, 0]
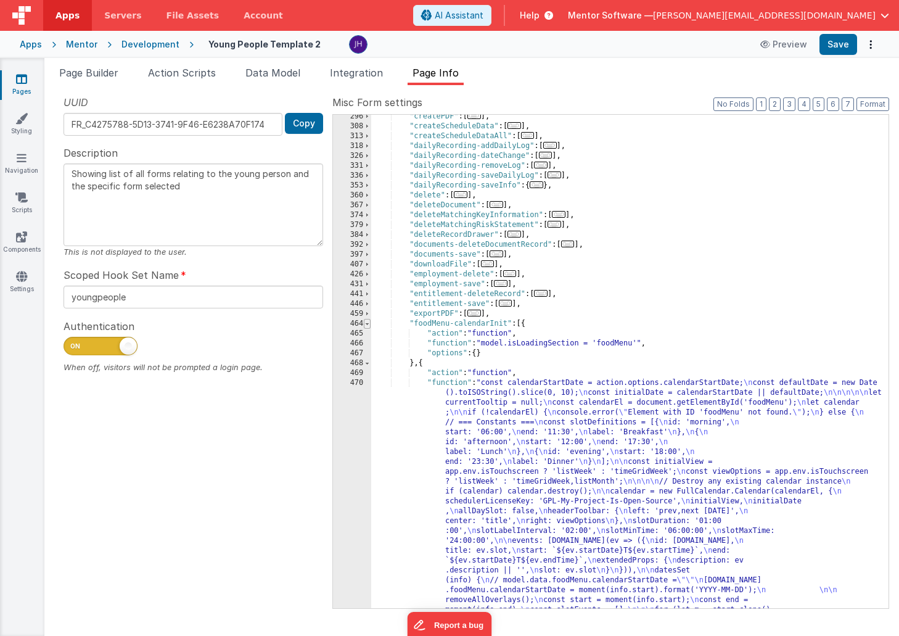
click at [369, 324] on span at bounding box center [367, 324] width 7 height 10
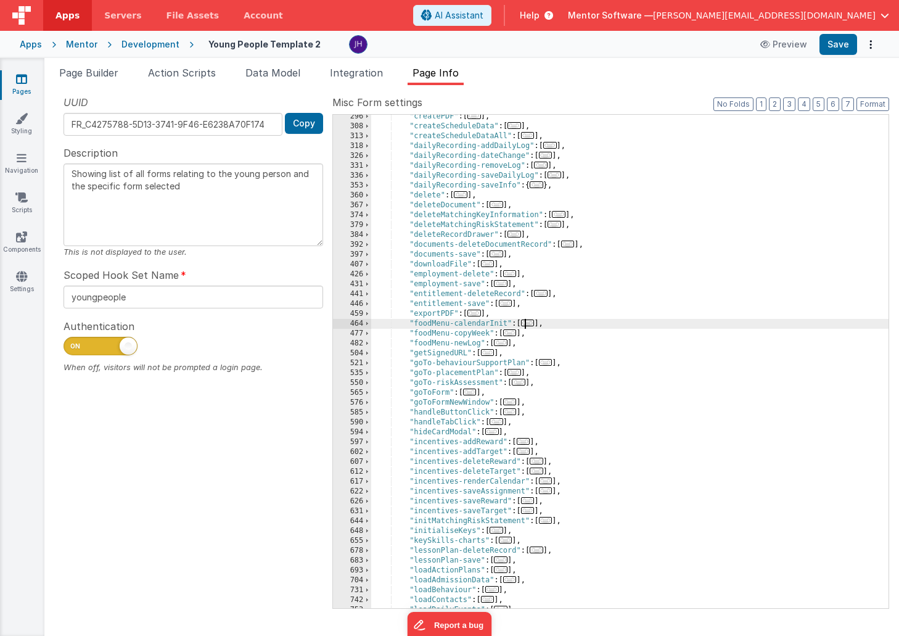
click at [506, 341] on span "..." at bounding box center [501, 342] width 14 height 7
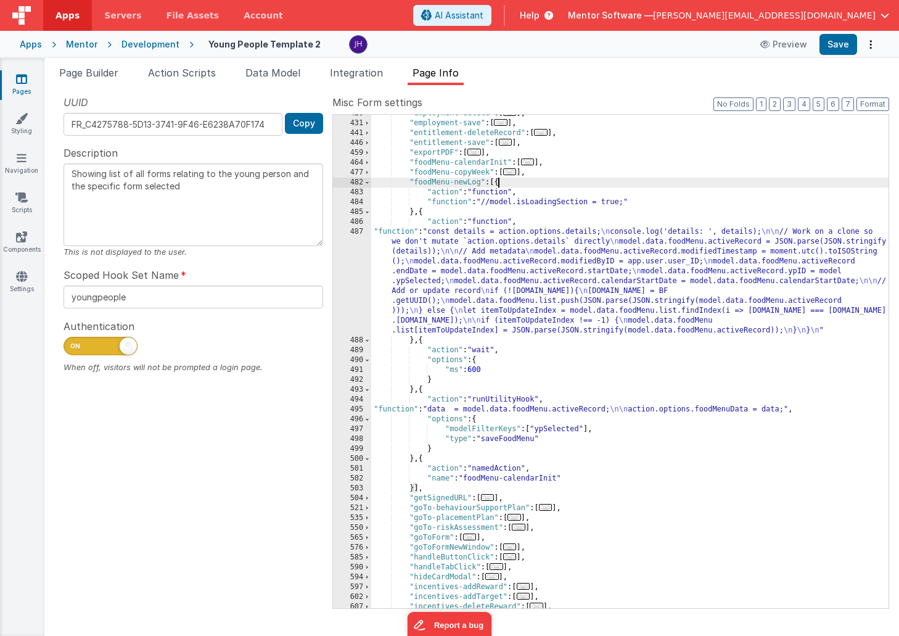
scroll to position [570, 0]
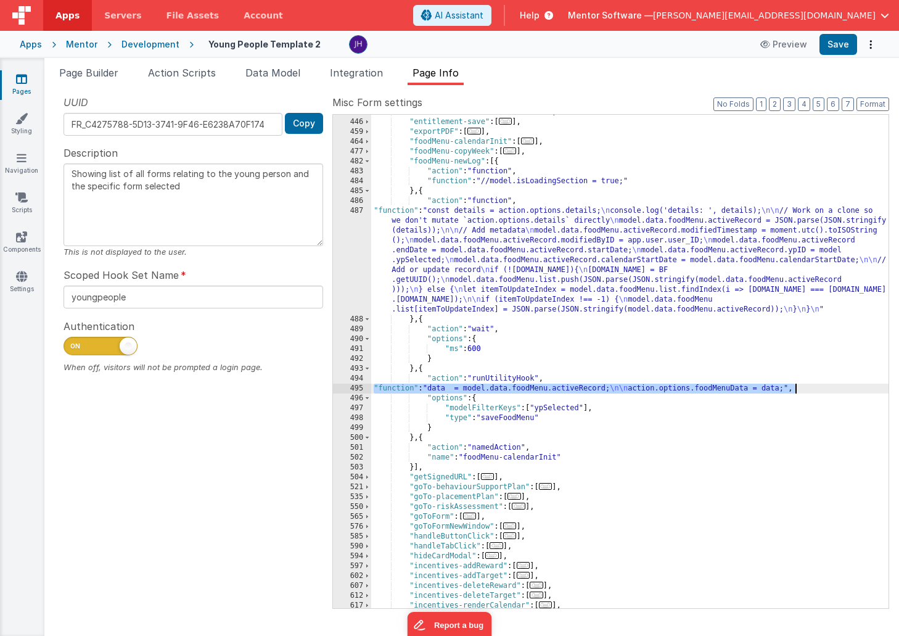
drag, startPoint x: 374, startPoint y: 386, endPoint x: 802, endPoint y: 389, distance: 427.9
click at [802, 389] on div ""entitlement-deleteRecord" : [ ... ] , "entitlement-save" : [ ... ] , "exportPD…" at bounding box center [629, 363] width 517 height 513
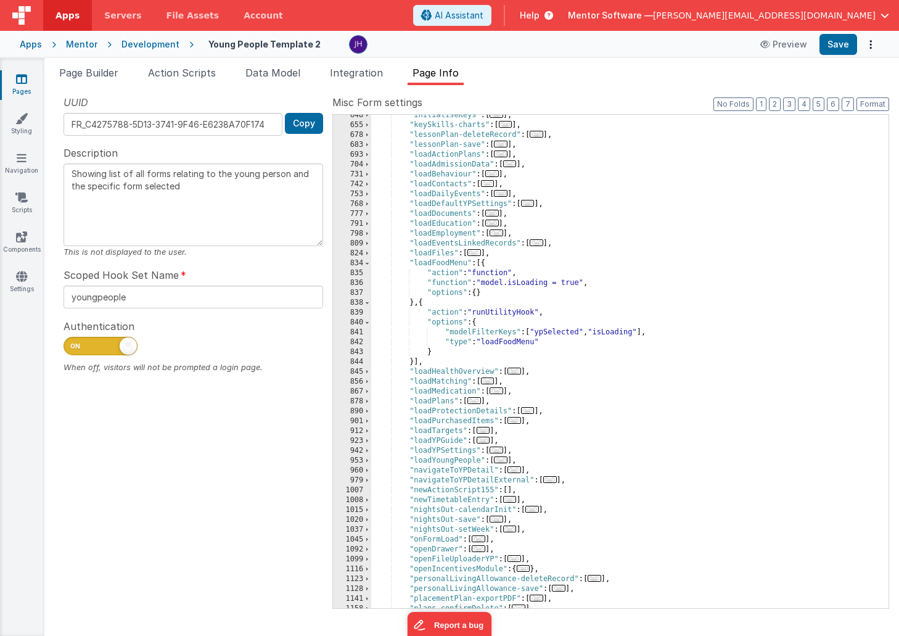
scroll to position [1096, 0]
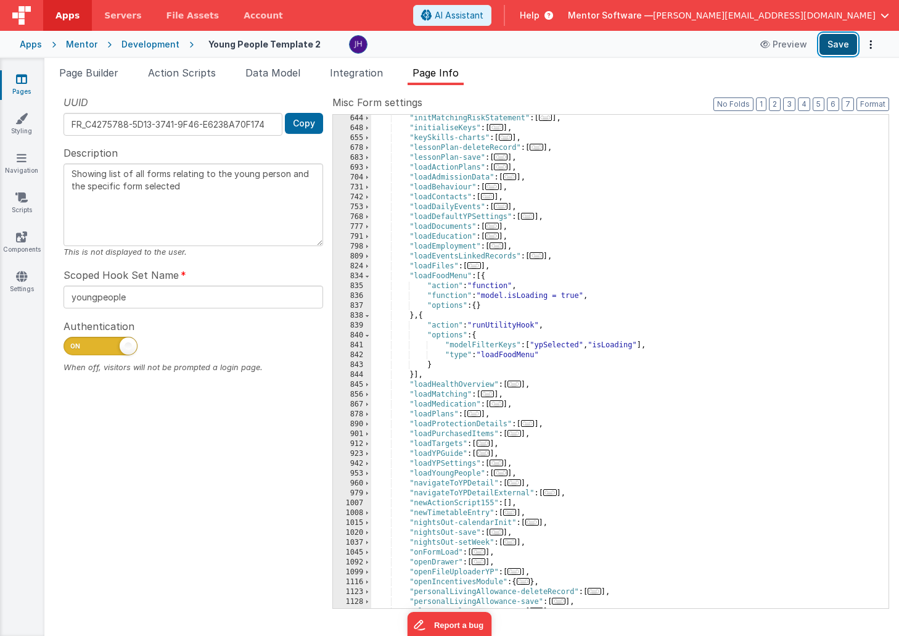
click at [838, 46] on button "Save" at bounding box center [838, 44] width 38 height 21
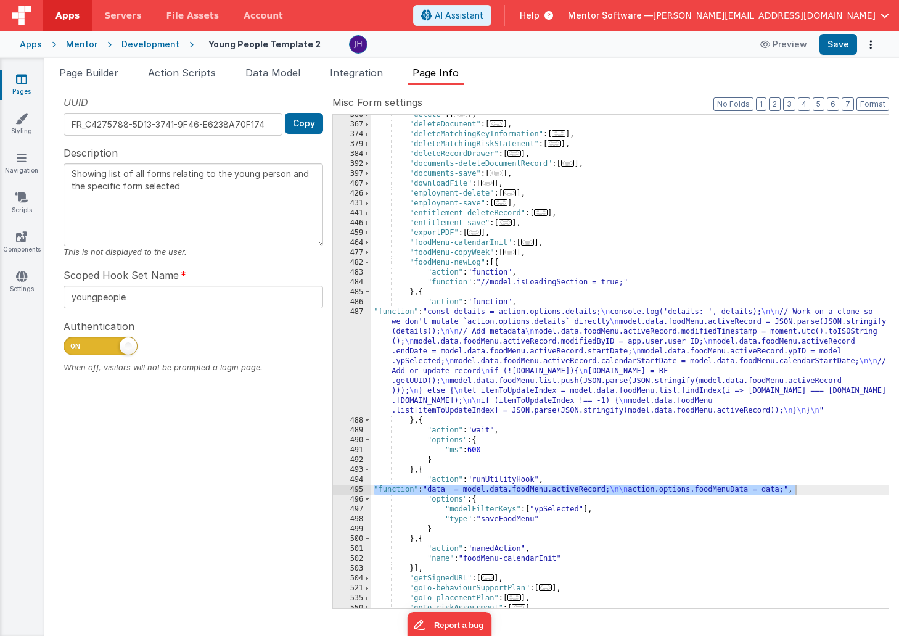
scroll to position [472, 0]
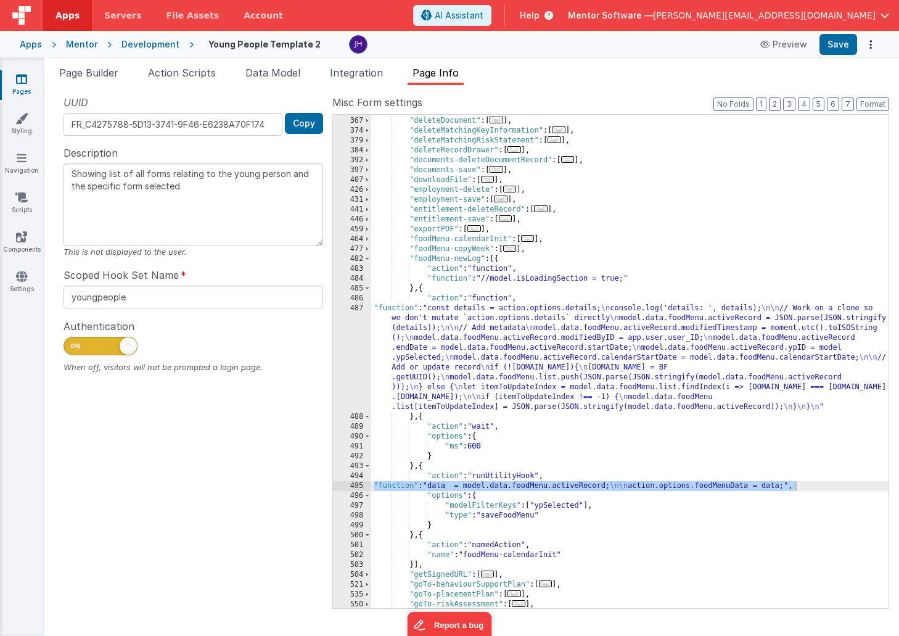
click at [495, 346] on div ""delete" : [ ... ] , "deleteDocument" : [ ... ] , "deleteMatchingKeyInformation…" at bounding box center [629, 362] width 517 height 513
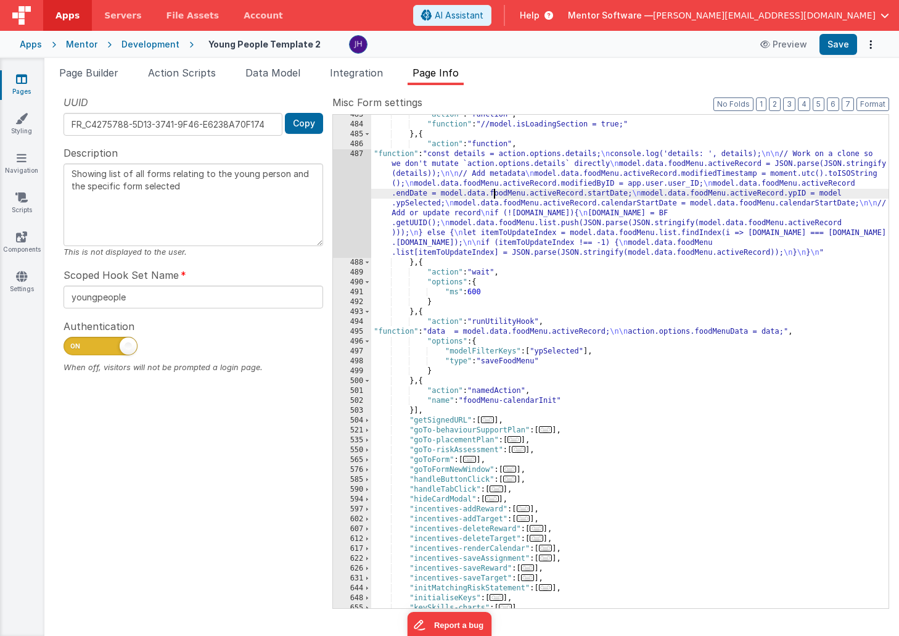
scroll to position [619, 0]
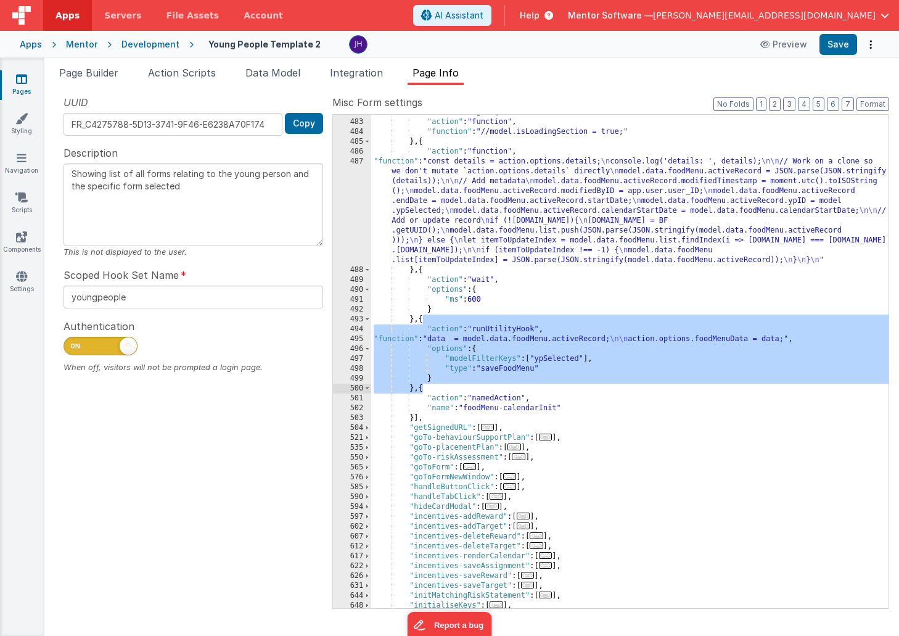
drag, startPoint x: 422, startPoint y: 321, endPoint x: 422, endPoint y: 388, distance: 67.8
click at [422, 388] on div ""foodMenu-newLog" : [{ "action" : "function" , "function" : "//model.isLoadingS…" at bounding box center [629, 363] width 517 height 513
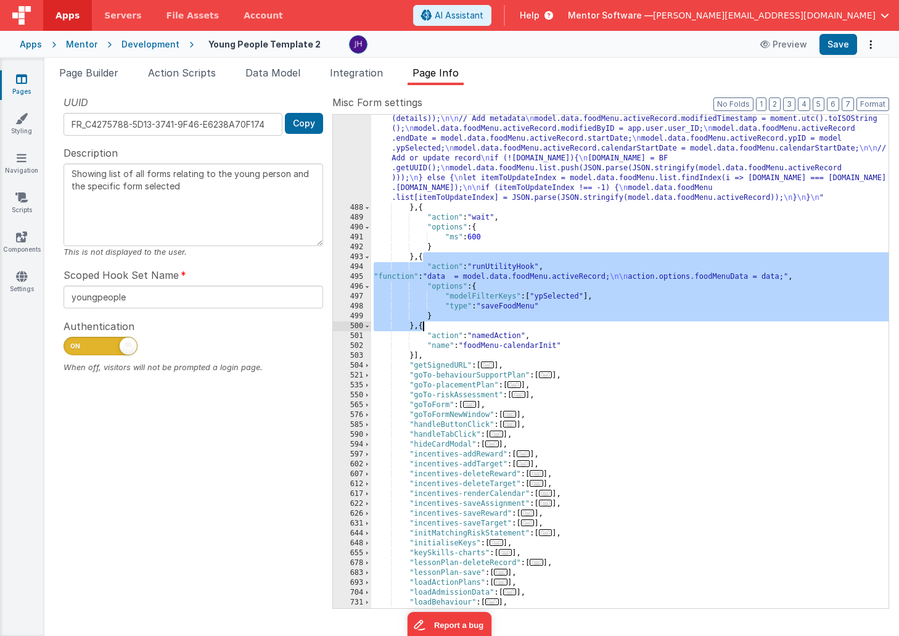
scroll to position [659, 0]
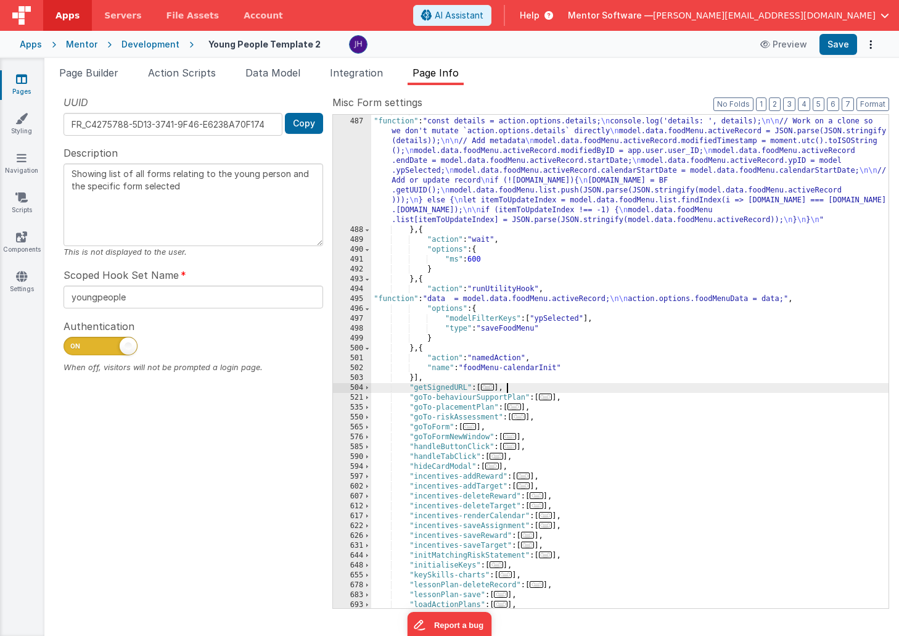
click at [532, 388] on div ""action" : "function" , "function" : "const details = action.options.details; \…" at bounding box center [629, 363] width 517 height 513
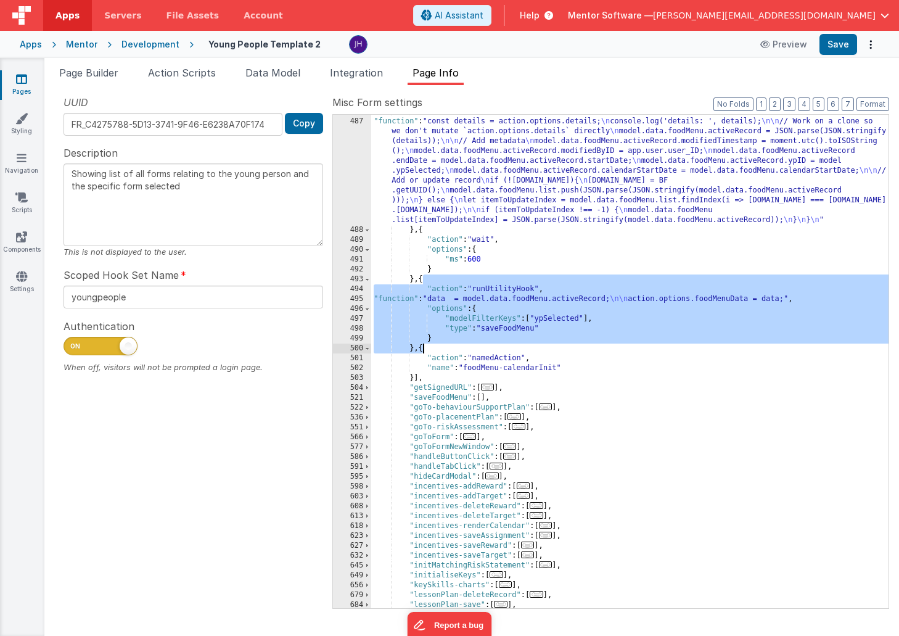
drag, startPoint x: 423, startPoint y: 280, endPoint x: 424, endPoint y: 346, distance: 66.0
click at [424, 346] on div ""action" : "function" , "function" : "const details = action.options.details; \…" at bounding box center [629, 363] width 517 height 513
click at [479, 398] on div ""action" : "function" , "function" : "const details = action.options.details; \…" at bounding box center [629, 363] width 517 height 513
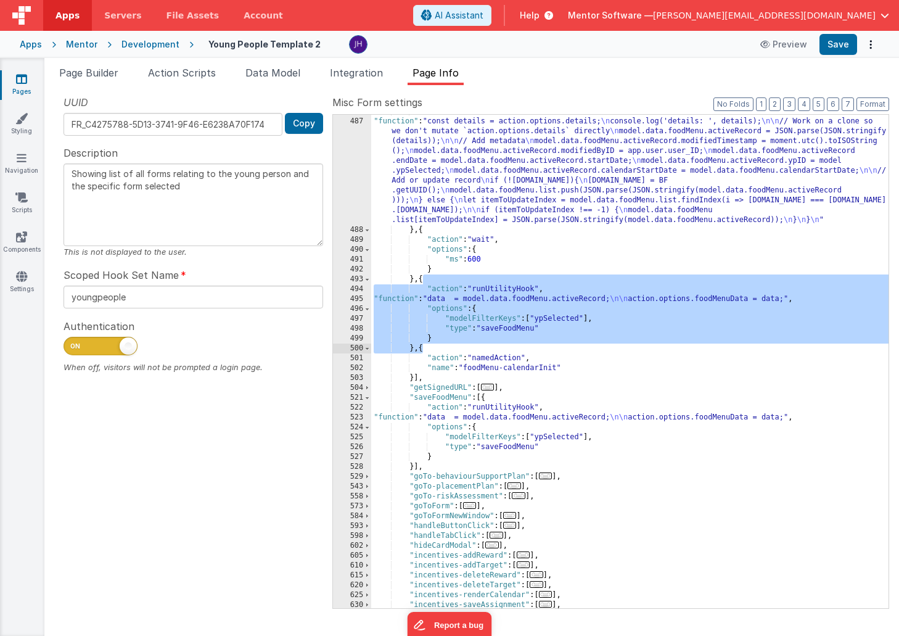
drag, startPoint x: 422, startPoint y: 281, endPoint x: 422, endPoint y: 346, distance: 65.4
click at [422, 346] on div ""action" : "function" , "function" : "const details = action.options.details; \…" at bounding box center [629, 363] width 517 height 513
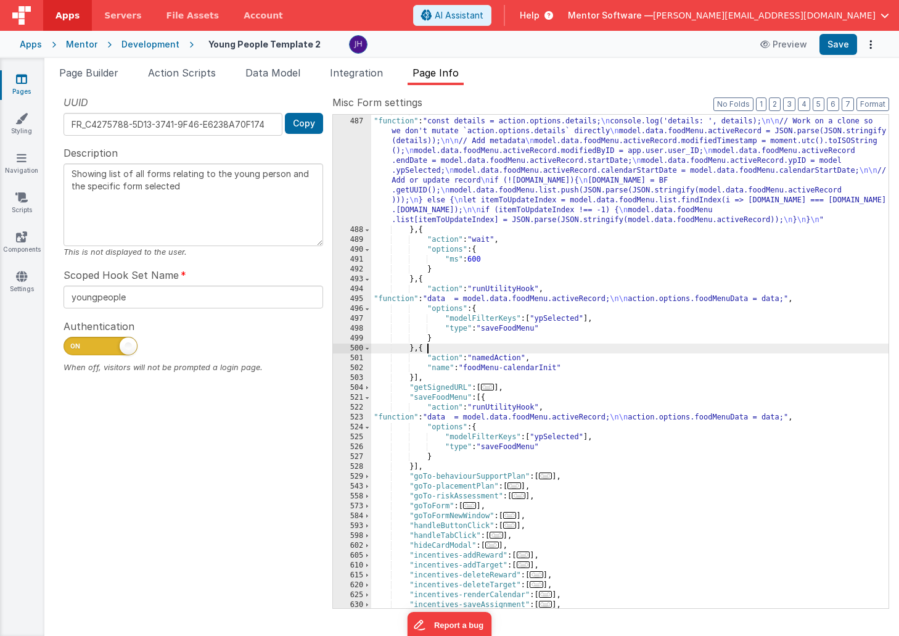
click at [431, 345] on div ""action" : "function" , "function" : "const details = action.options.details; \…" at bounding box center [629, 363] width 517 height 513
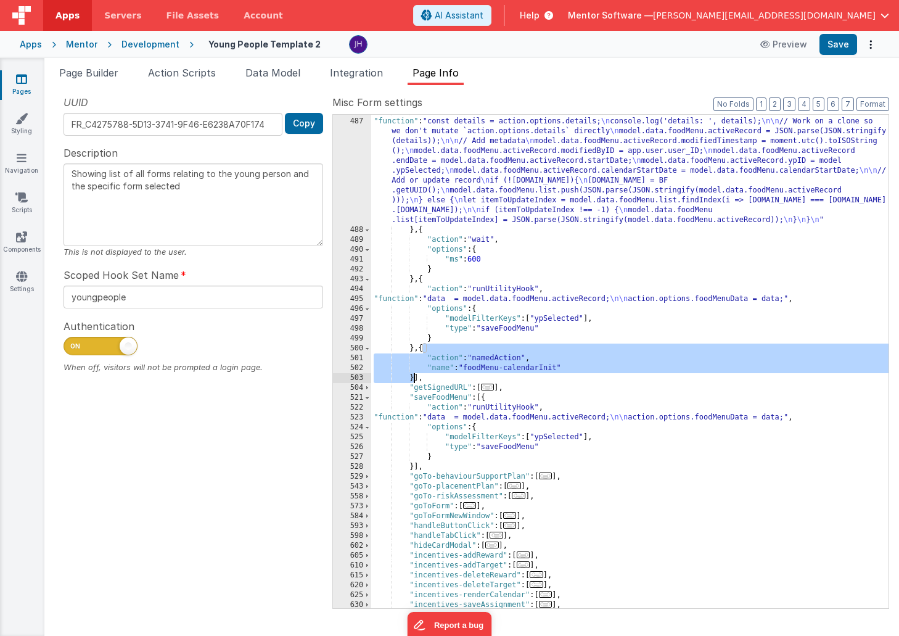
drag, startPoint x: 423, startPoint y: 349, endPoint x: 412, endPoint y: 379, distance: 32.0
click at [412, 379] on div ""action" : "function" , "function" : "const details = action.options.details; \…" at bounding box center [629, 363] width 517 height 513
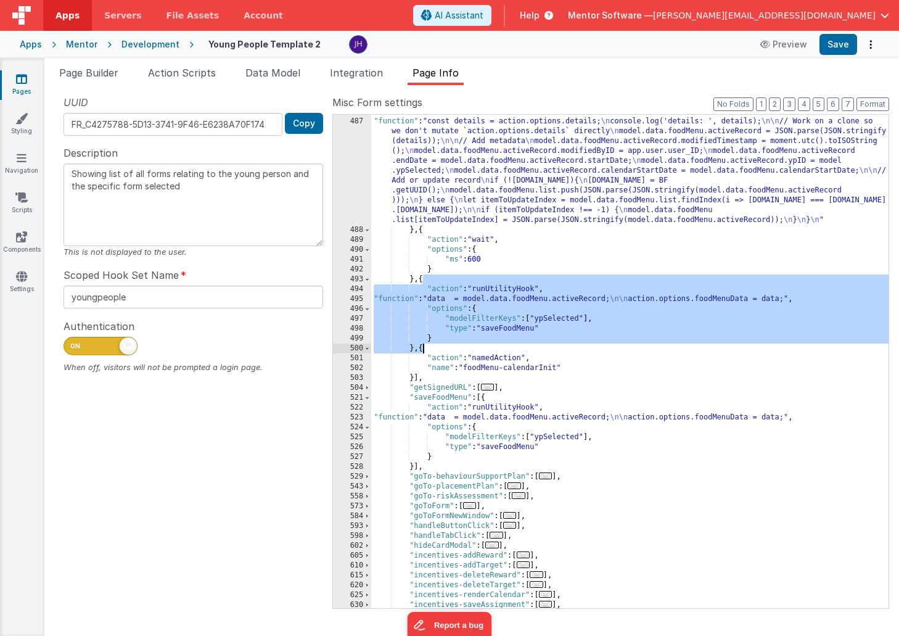
drag, startPoint x: 423, startPoint y: 277, endPoint x: 422, endPoint y: 345, distance: 67.2
click at [421, 345] on div ""action" : "function" , "function" : "const details = action.options.details; \…" at bounding box center [629, 363] width 517 height 513
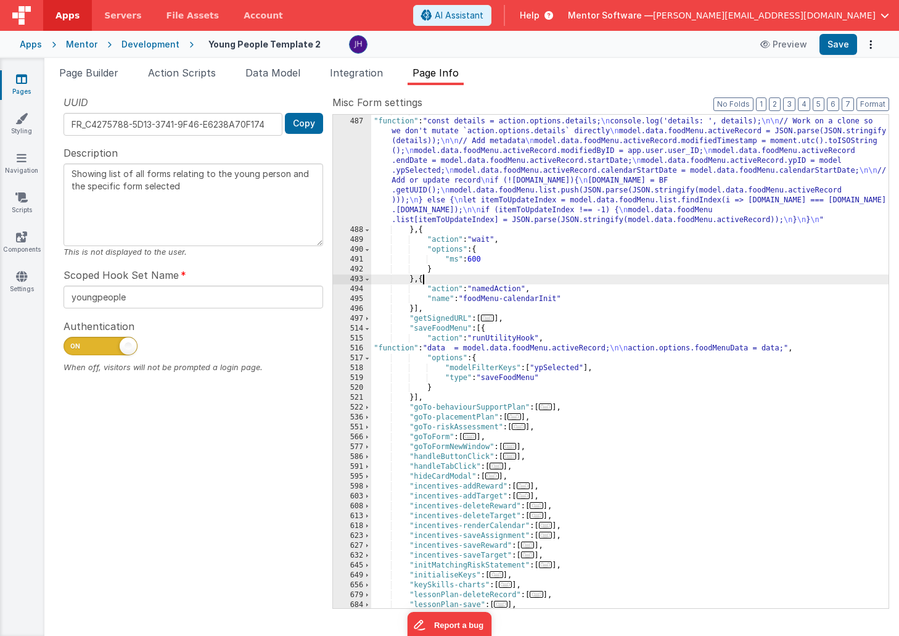
paste textarea
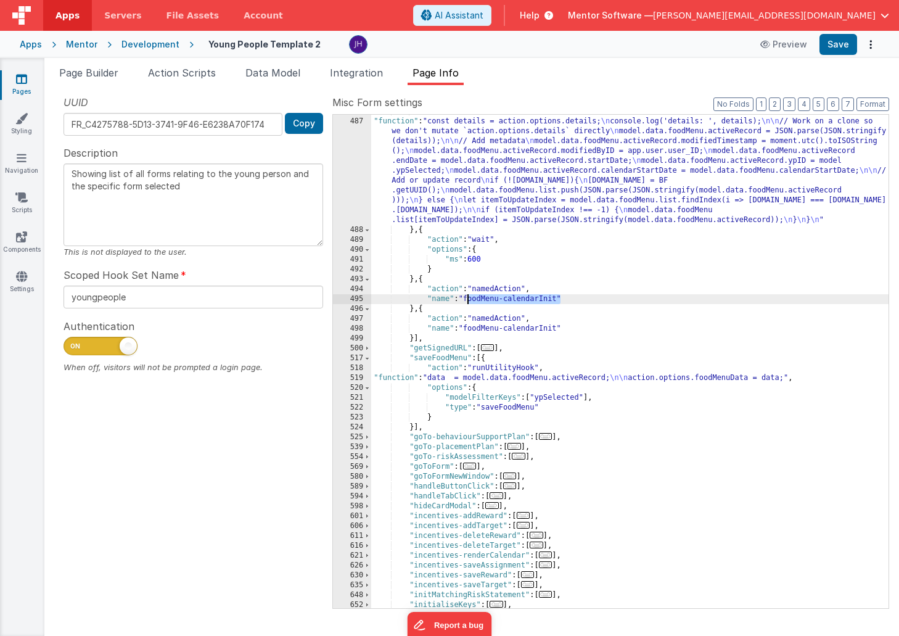
drag, startPoint x: 559, startPoint y: 298, endPoint x: 469, endPoint y: 301, distance: 90.1
click at [469, 301] on div ""action" : "function" , "function" : "const details = action.options.details; \…" at bounding box center [629, 363] width 517 height 513
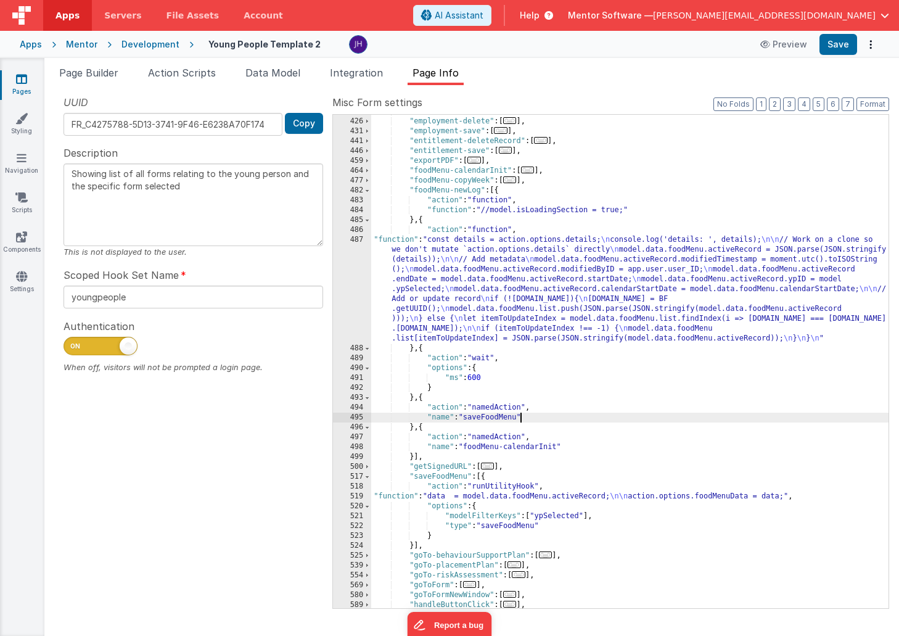
scroll to position [514, 0]
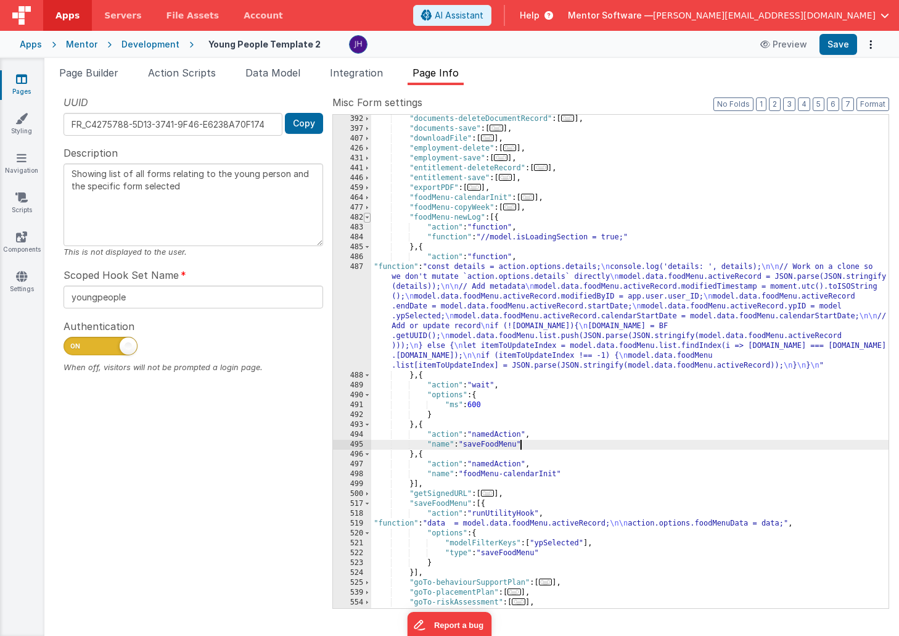
click at [368, 217] on span at bounding box center [367, 218] width 7 height 10
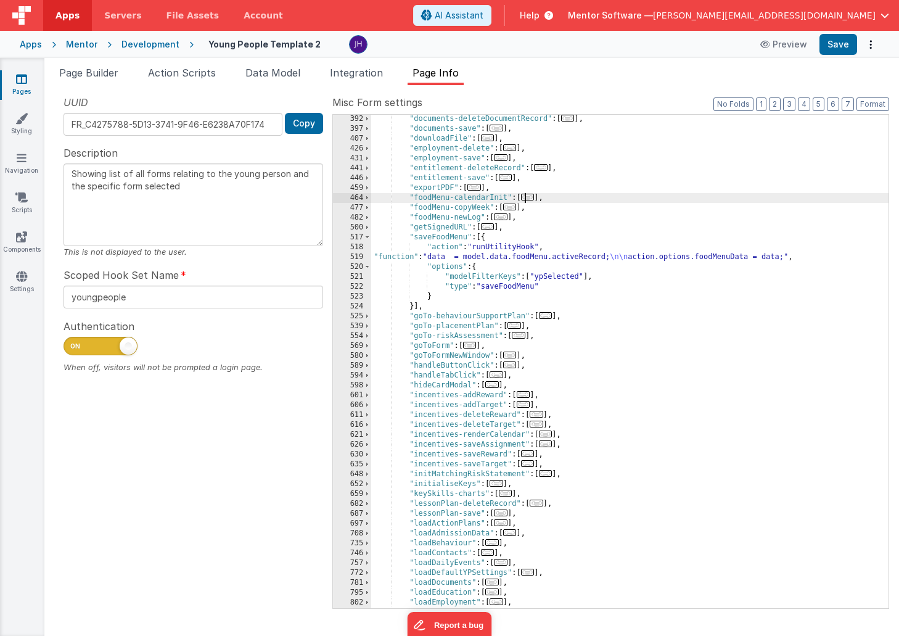
click at [530, 197] on span "..." at bounding box center [528, 197] width 14 height 7
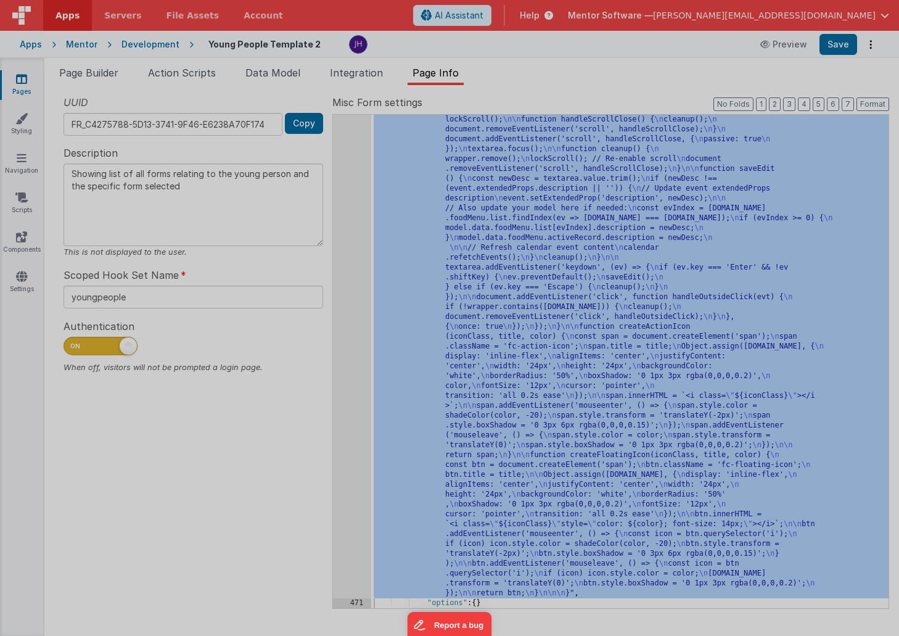
scroll to position [2791, 0]
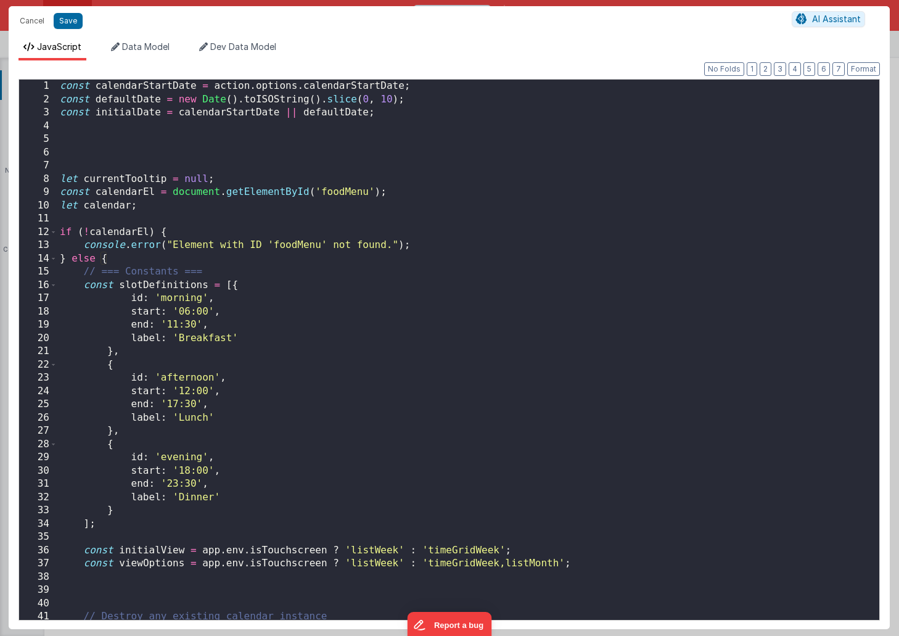
click at [463, 365] on div "const calendarStartDate = action . options . calendarStartDate ; const defaultD…" at bounding box center [468, 363] width 822 height 567
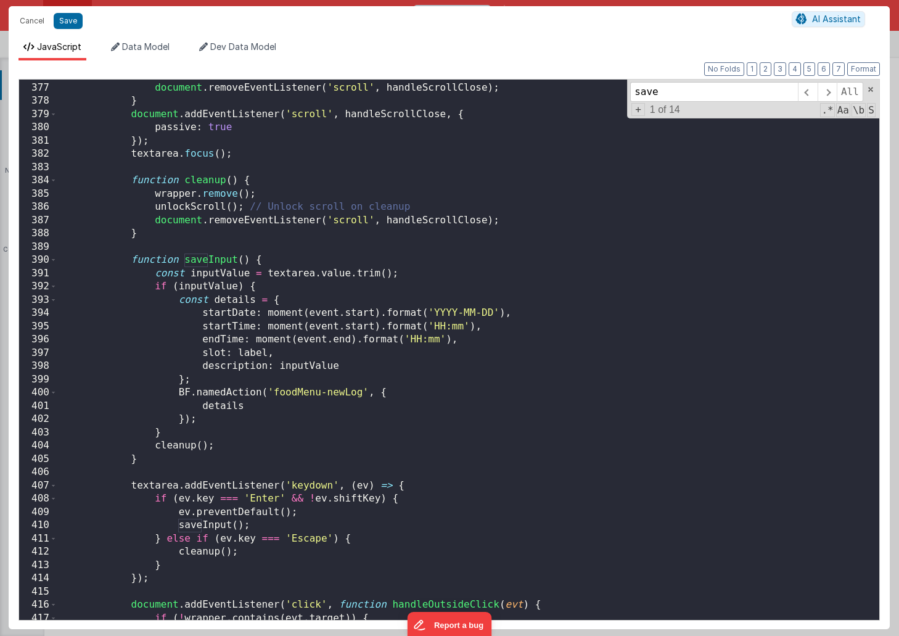
scroll to position [5008, 0]
type input "save"
click at [470, 263] on div "cleanup ( ) ; document . removeEventListener ( 'scroll' , handleScrollClose ) ;…" at bounding box center [468, 351] width 822 height 567
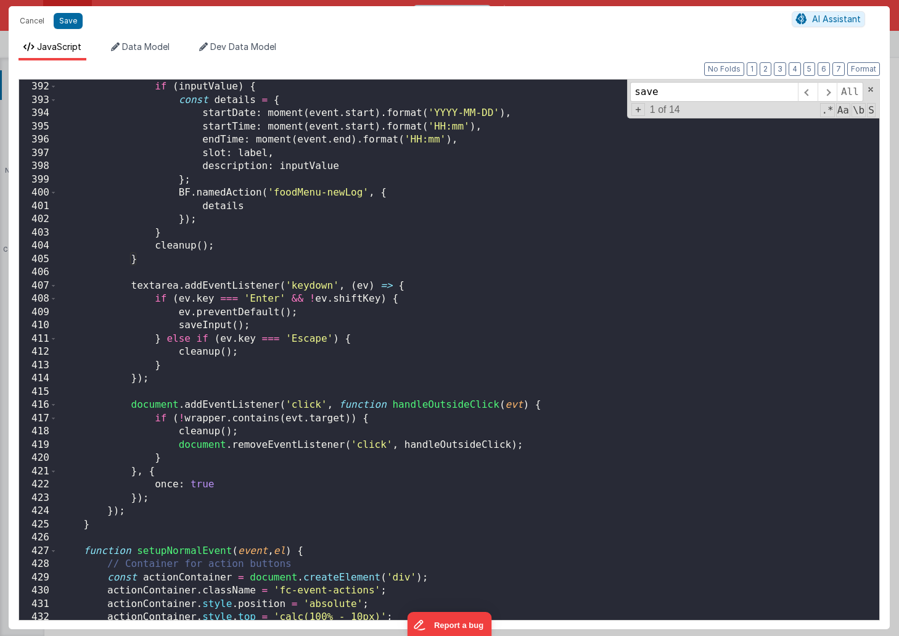
scroll to position [5110, 0]
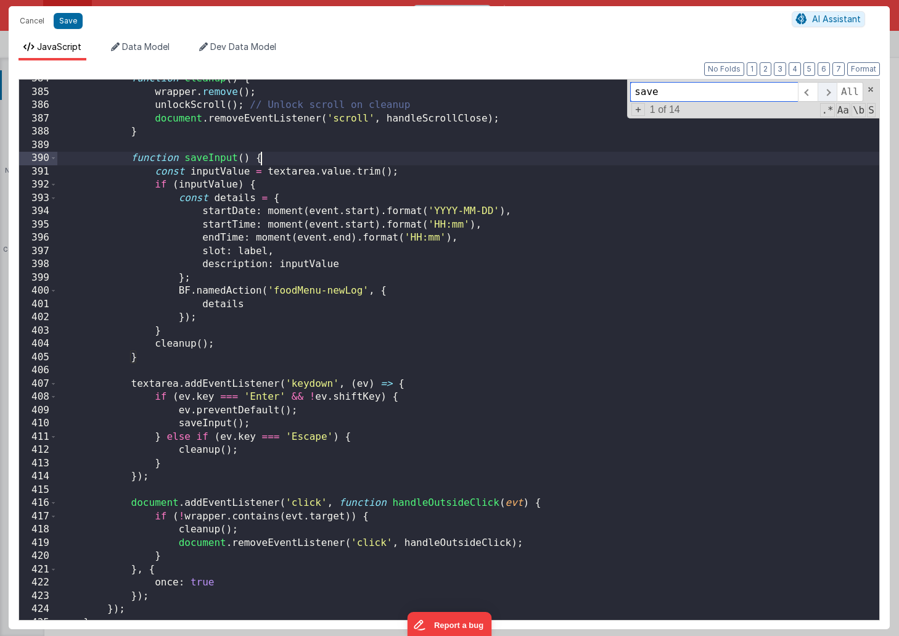
click at [827, 94] on span at bounding box center [826, 92] width 19 height 20
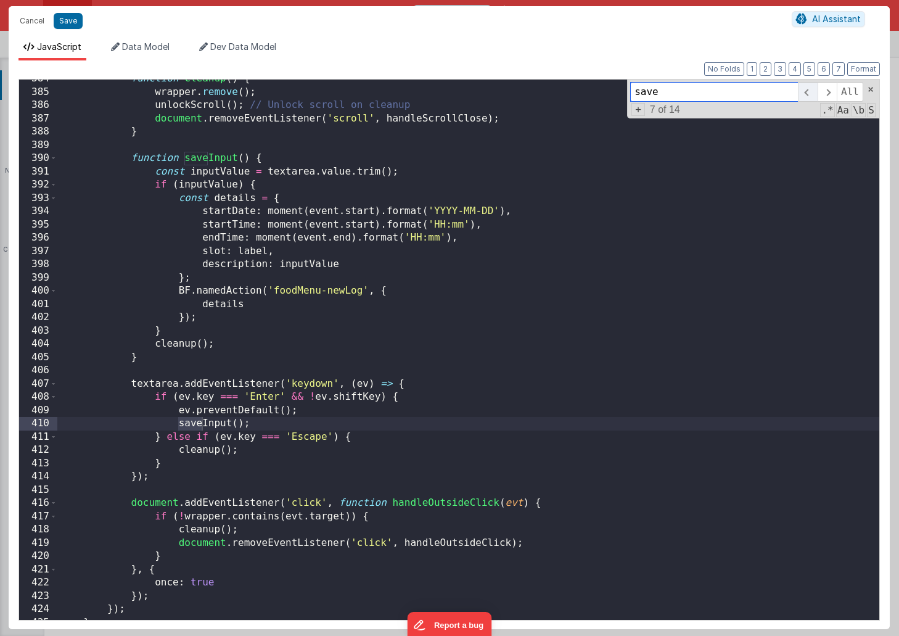
click at [805, 87] on span at bounding box center [807, 92] width 19 height 20
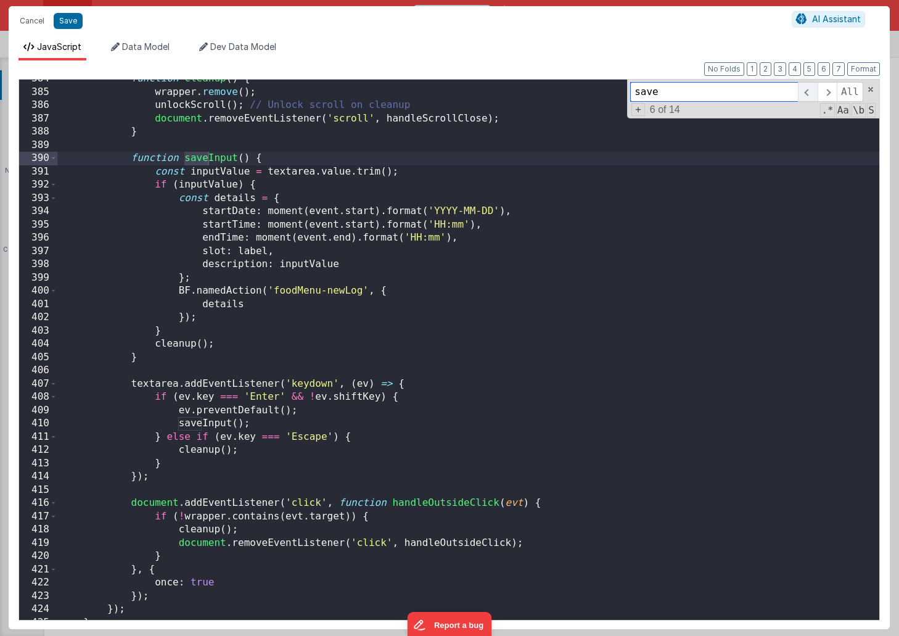
click at [805, 87] on span at bounding box center [807, 92] width 19 height 20
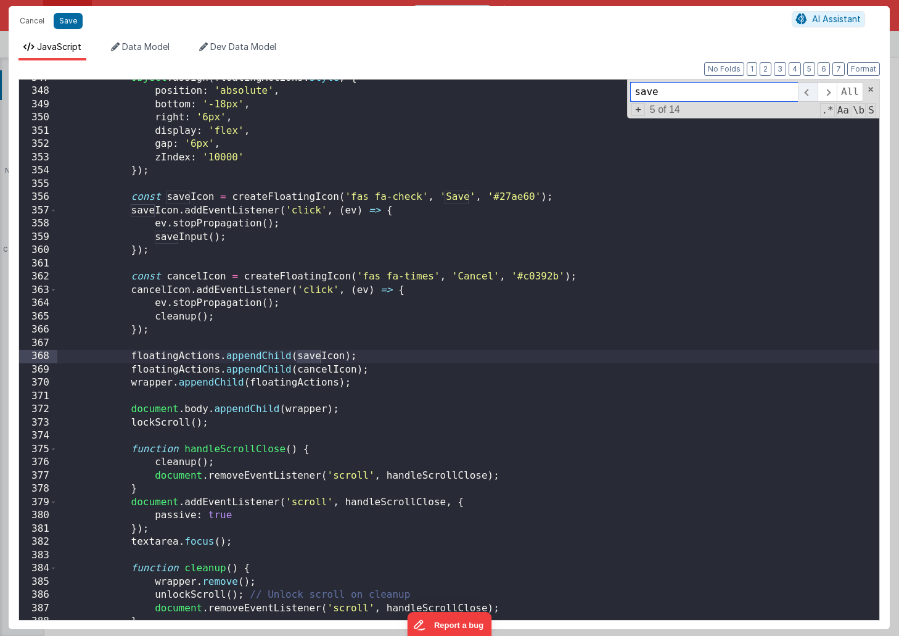
click at [805, 87] on span at bounding box center [807, 92] width 19 height 20
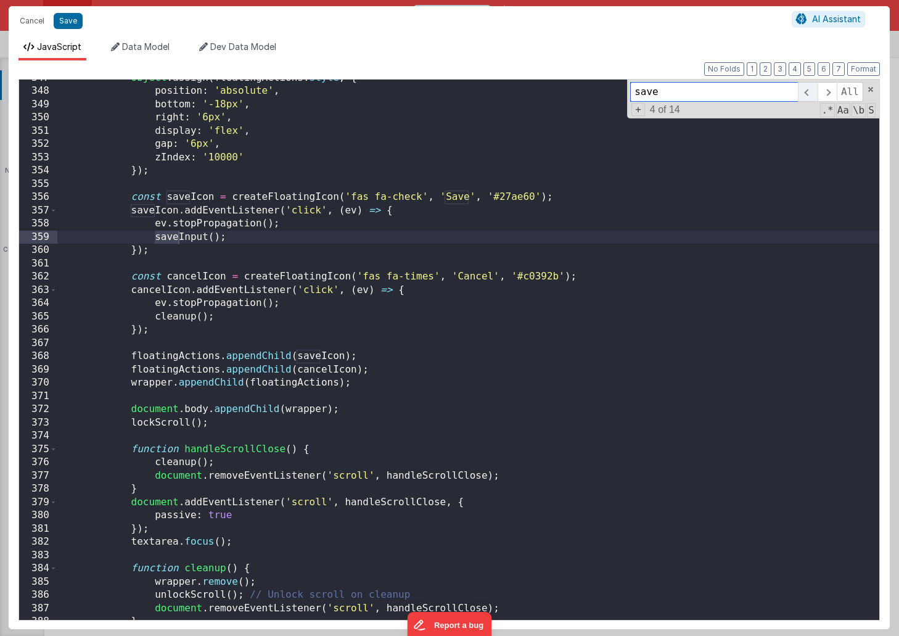
click at [805, 87] on span at bounding box center [807, 92] width 19 height 20
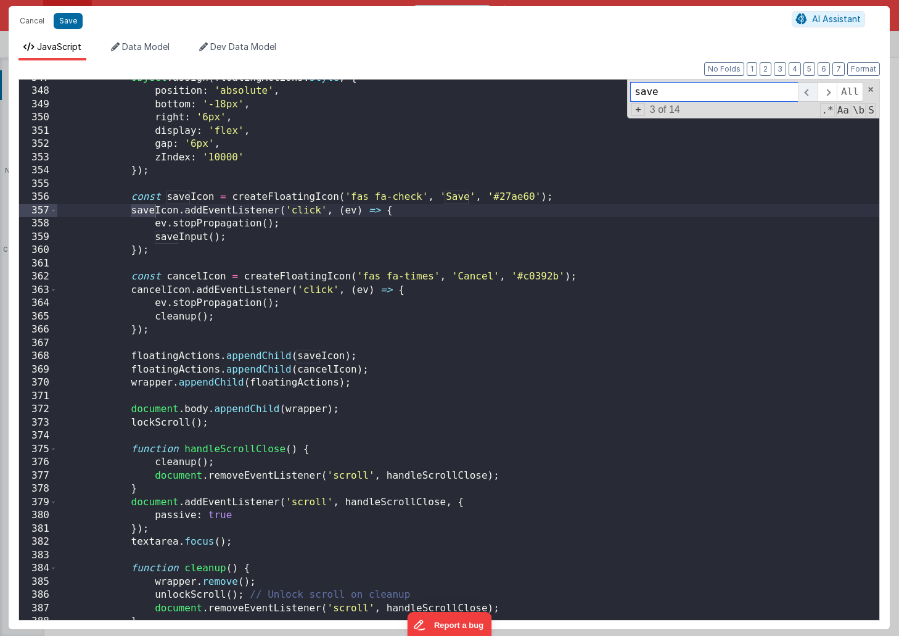
click at [805, 87] on span at bounding box center [807, 92] width 19 height 20
click at [825, 88] on span at bounding box center [826, 92] width 19 height 20
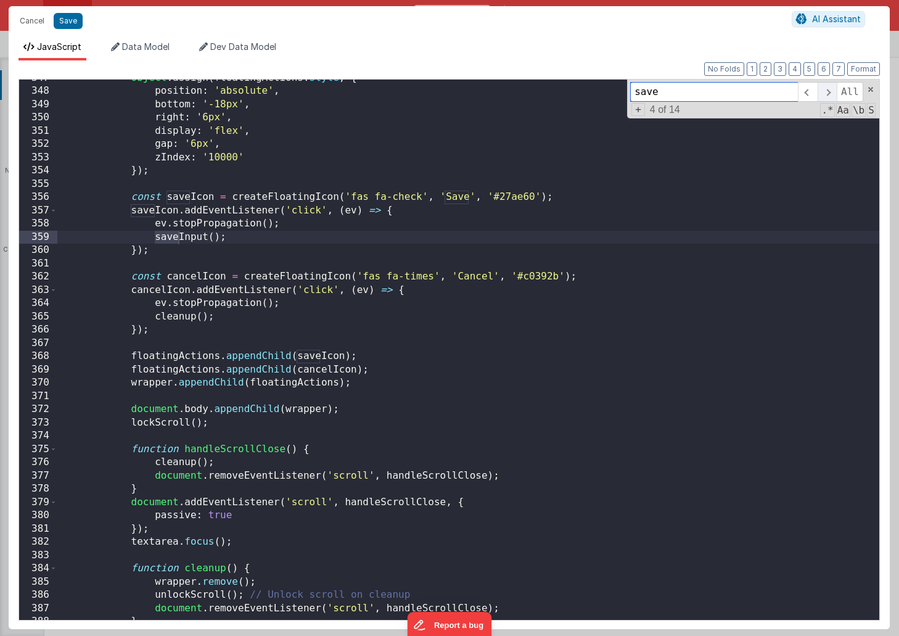
click at [825, 88] on span at bounding box center [826, 92] width 19 height 20
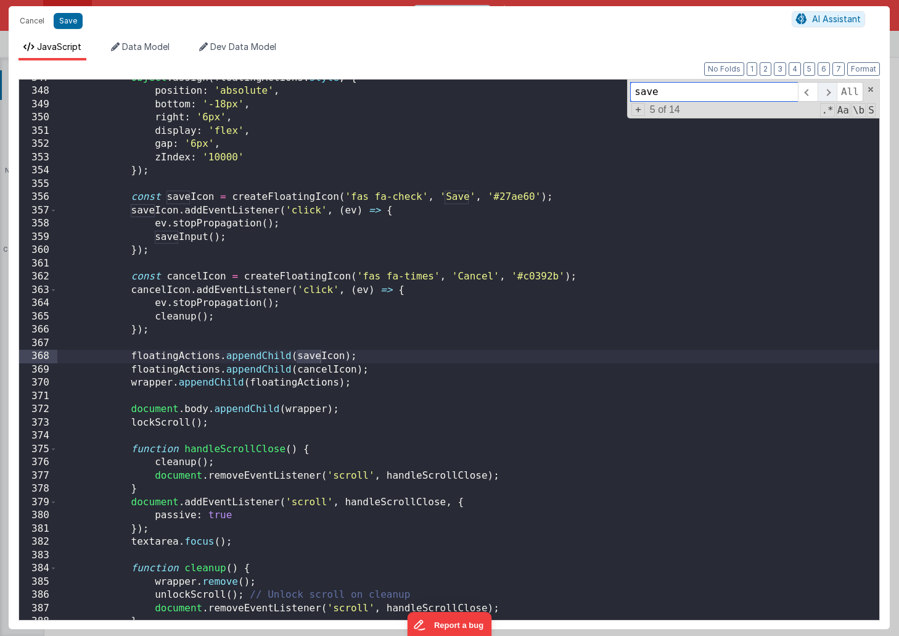
click at [825, 88] on span at bounding box center [826, 92] width 19 height 20
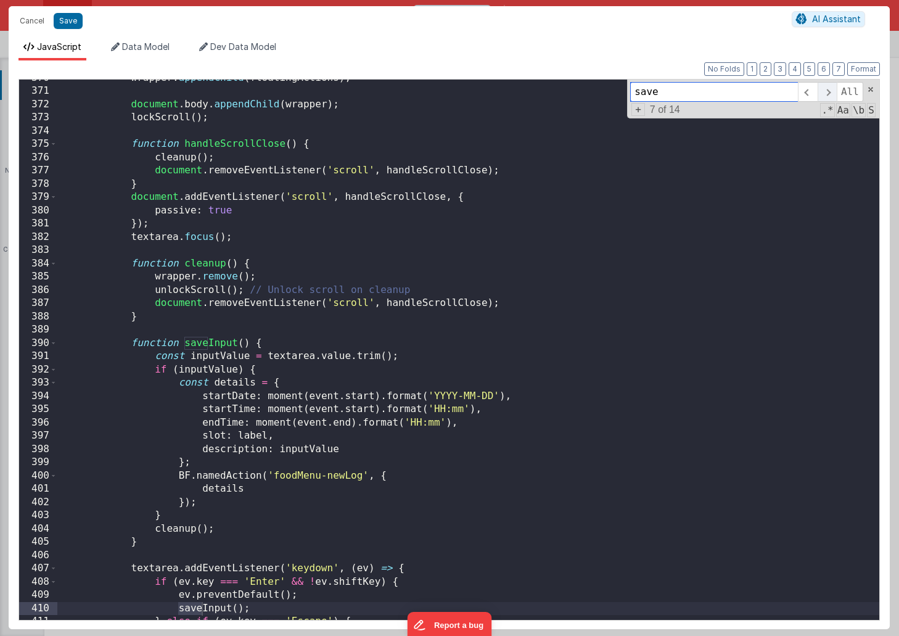
click at [825, 88] on span at bounding box center [826, 92] width 19 height 20
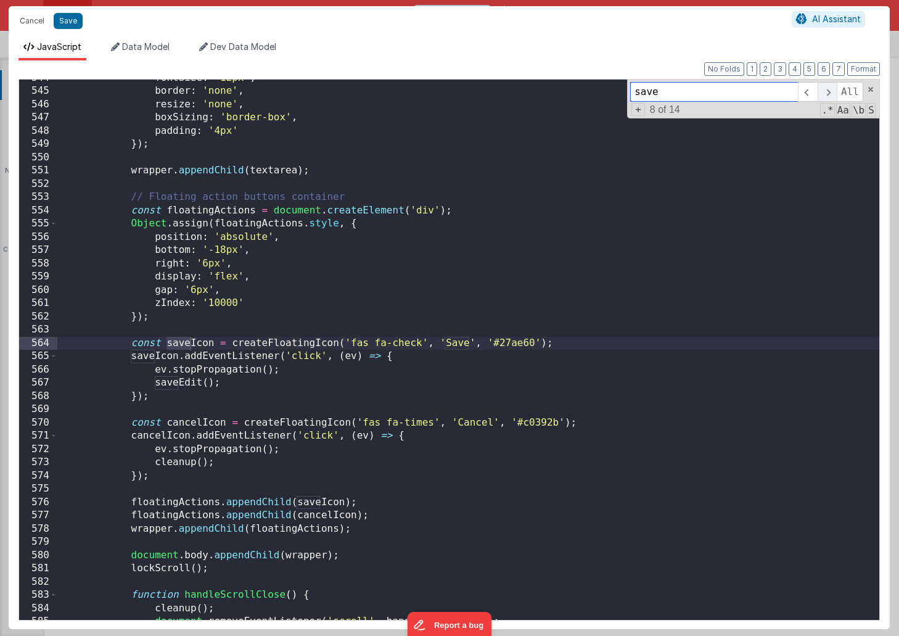
scroll to position [7232, 0]
click at [825, 88] on span at bounding box center [826, 92] width 19 height 20
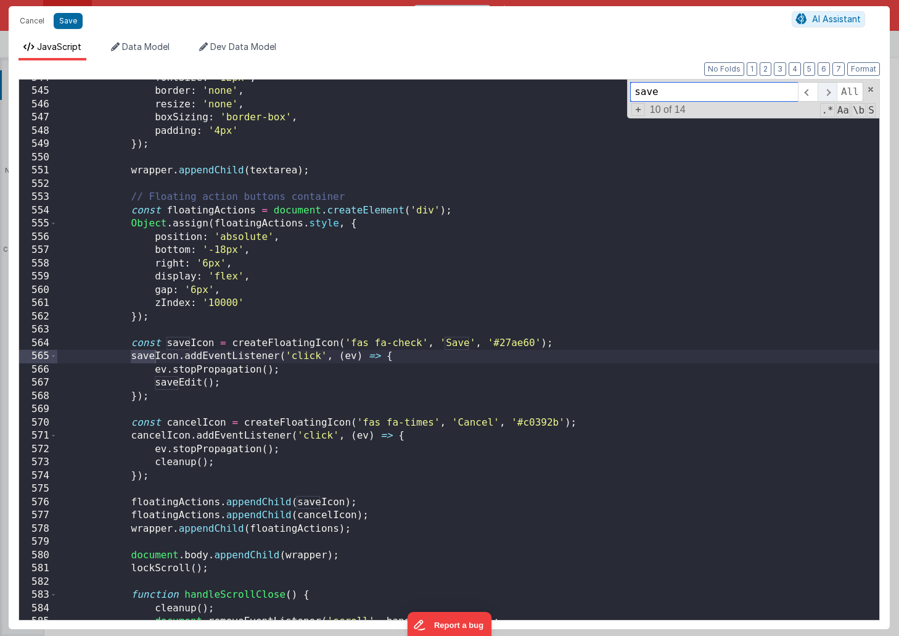
click at [825, 88] on span at bounding box center [826, 92] width 19 height 20
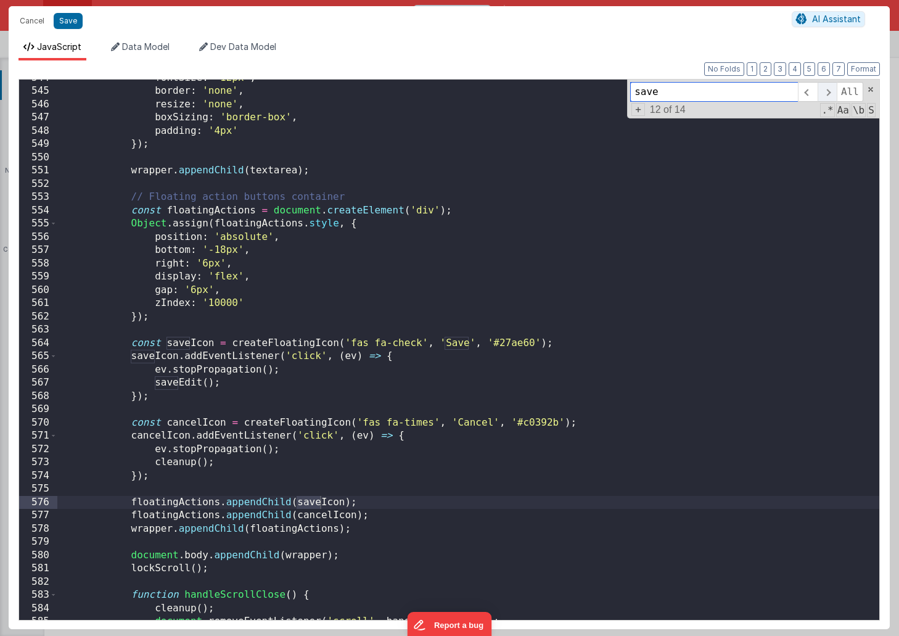
click at [825, 88] on span at bounding box center [826, 92] width 19 height 20
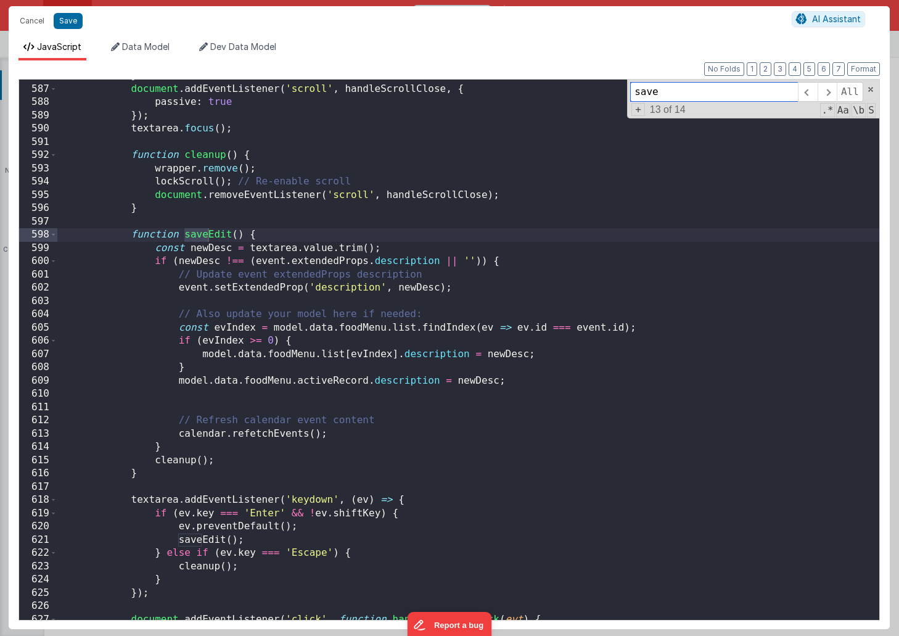
scroll to position [7792, 0]
click at [306, 399] on div "} document . addEventListener ( 'scroll' , handleScrollClose , { passive : true…" at bounding box center [468, 351] width 822 height 567
click at [351, 433] on div "} document . addEventListener ( 'scroll' , handleScrollClose , { passive : true…" at bounding box center [468, 351] width 822 height 567
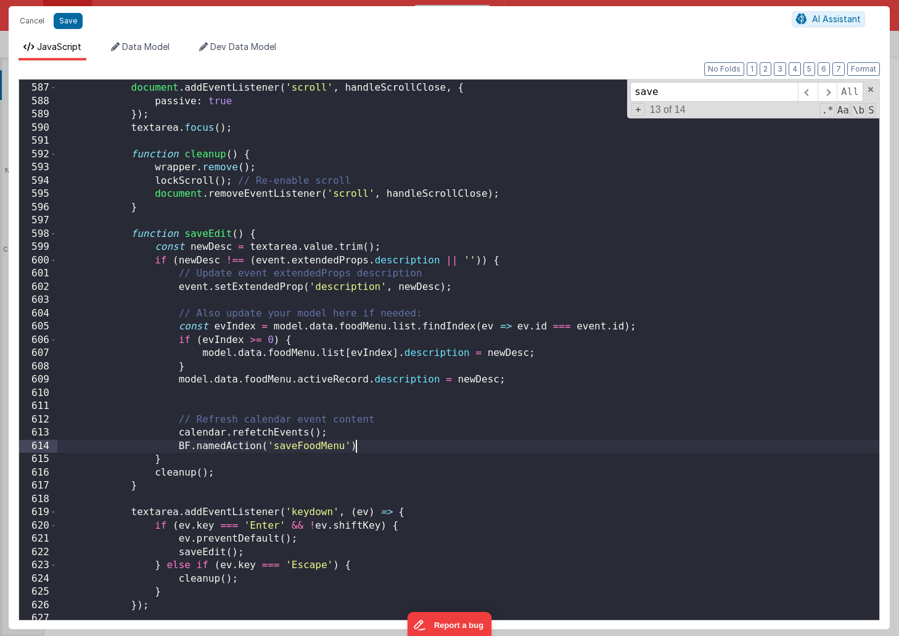
click at [375, 446] on div "} document . addEventListener ( 'scroll' , handleScrollClose , { passive : true…" at bounding box center [468, 351] width 822 height 567
click at [69, 23] on button "Save" at bounding box center [68, 21] width 29 height 16
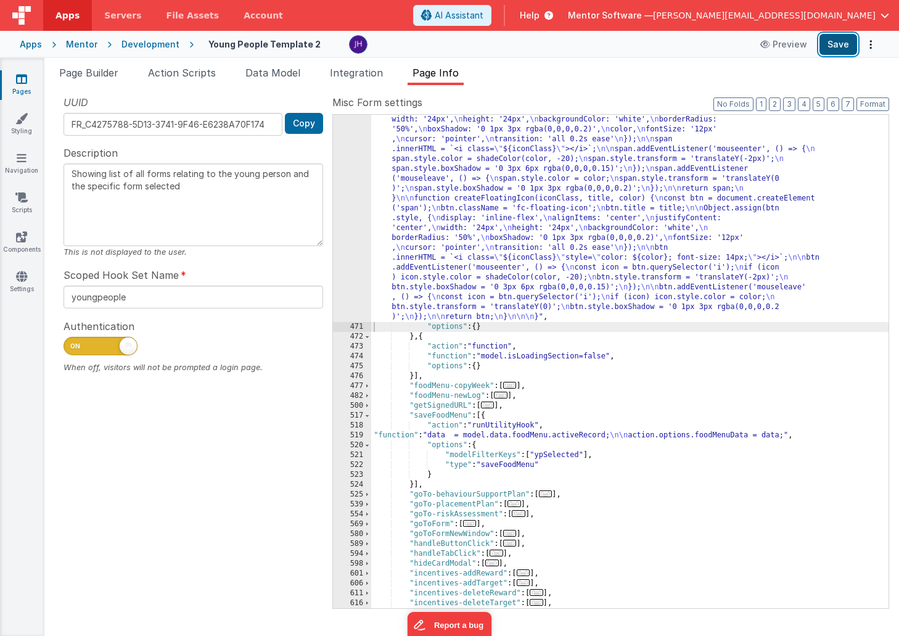
click at [841, 43] on button "Save" at bounding box center [838, 44] width 38 height 21
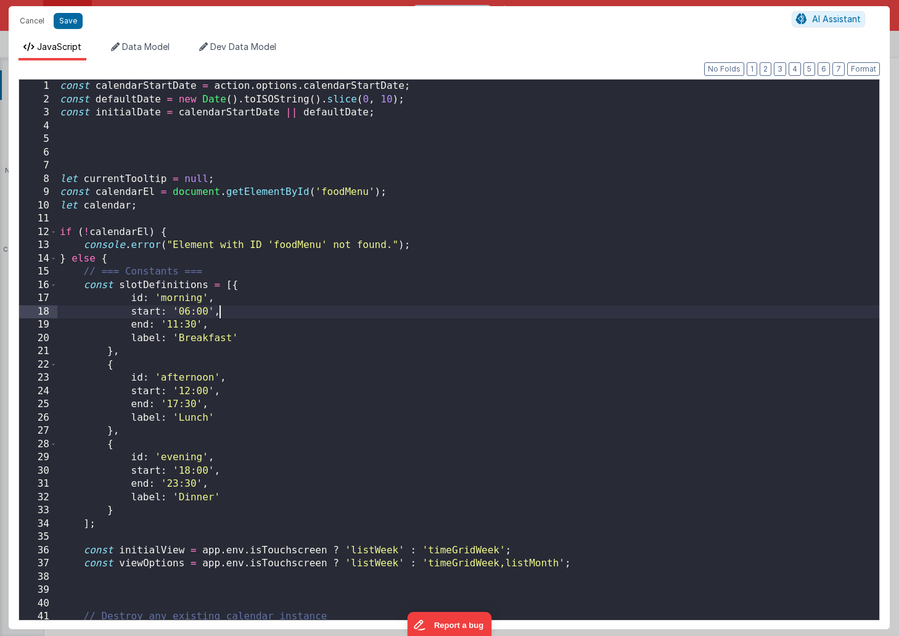
click at [484, 313] on div "const calendarStartDate = action . options . calendarStartDate ; const defaultD…" at bounding box center [468, 363] width 822 height 567
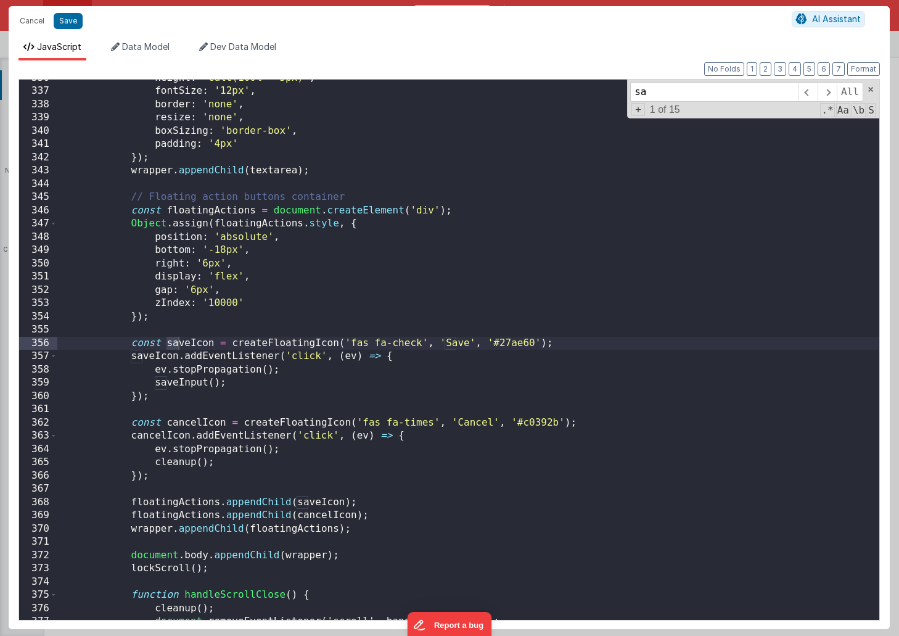
scroll to position [4475, 0]
type input "save"
click at [828, 89] on span at bounding box center [826, 92] width 19 height 20
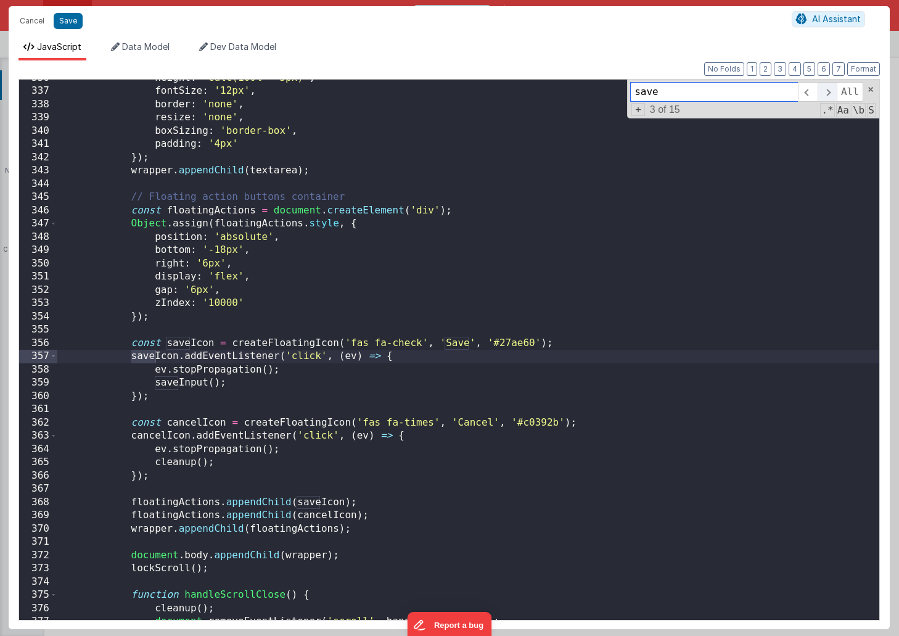
click at [828, 89] on span at bounding box center [826, 92] width 19 height 20
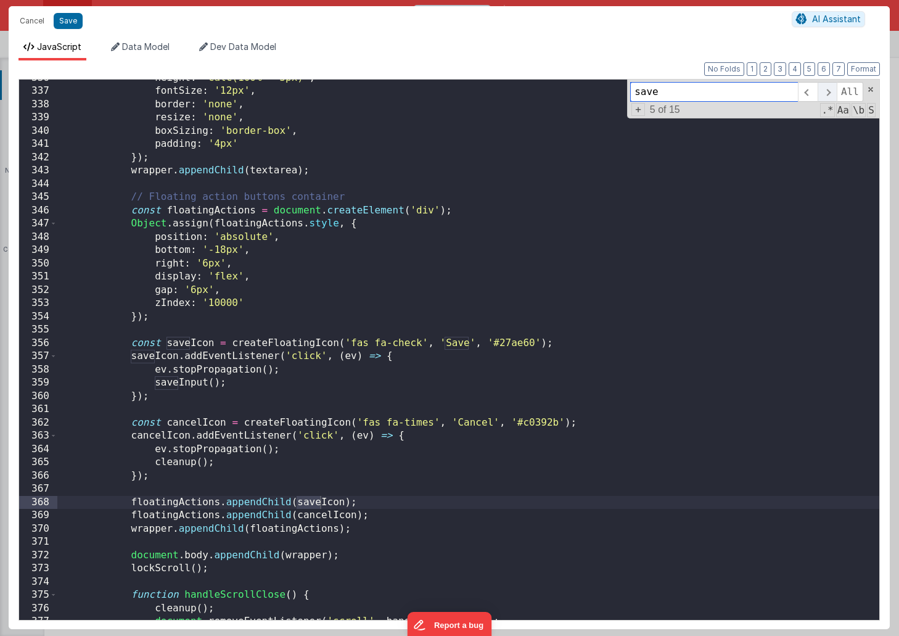
click at [828, 89] on span at bounding box center [826, 92] width 19 height 20
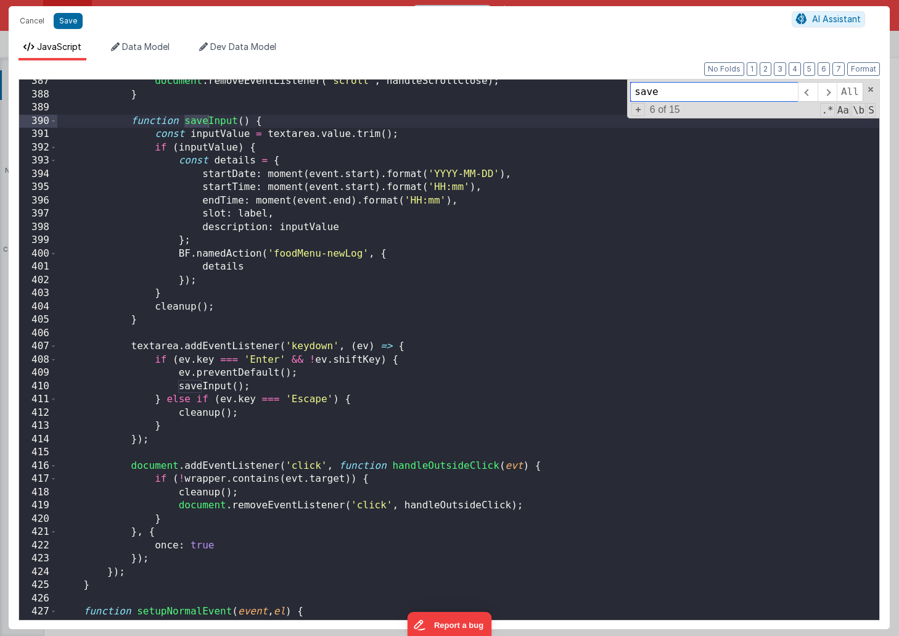
scroll to position [5148, 0]
click at [827, 94] on span at bounding box center [826, 92] width 19 height 20
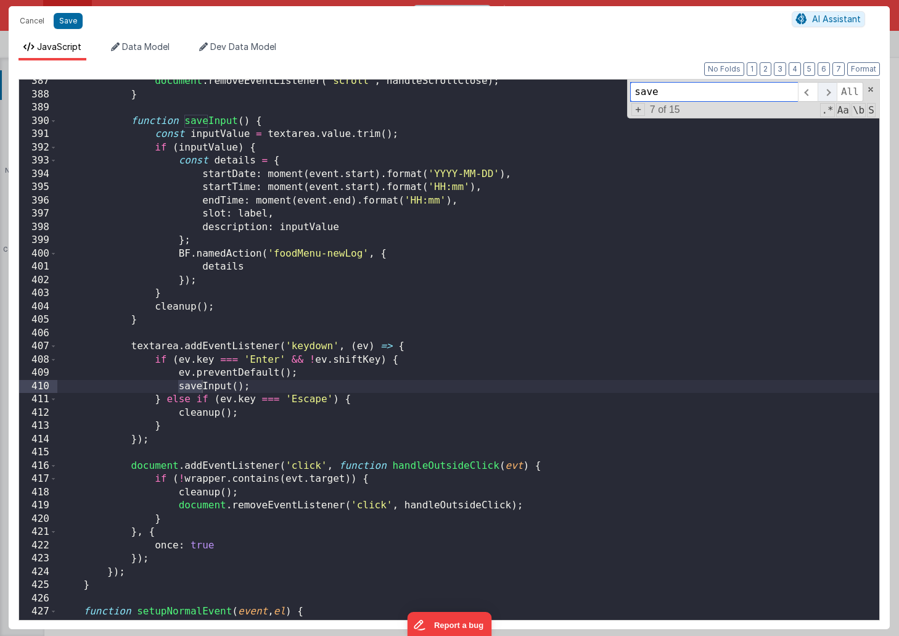
click at [827, 94] on span at bounding box center [826, 92] width 19 height 20
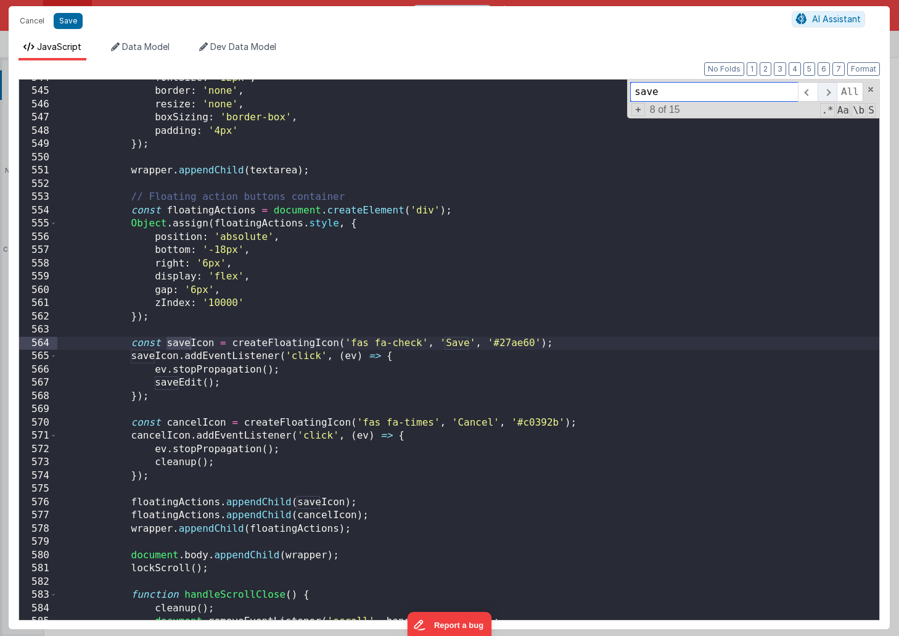
scroll to position [7232, 0]
click at [827, 94] on span at bounding box center [826, 92] width 19 height 20
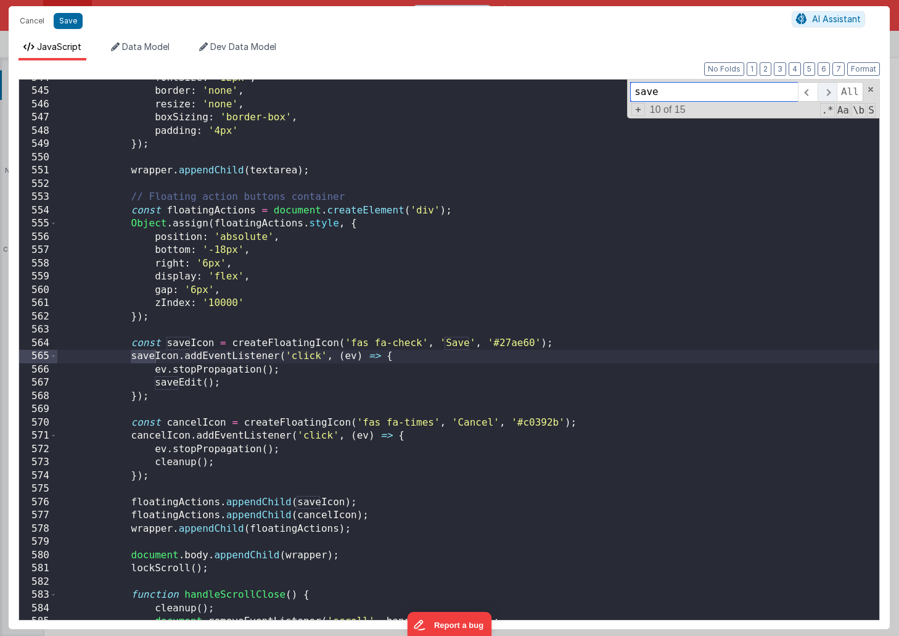
click at [827, 94] on span at bounding box center [826, 92] width 19 height 20
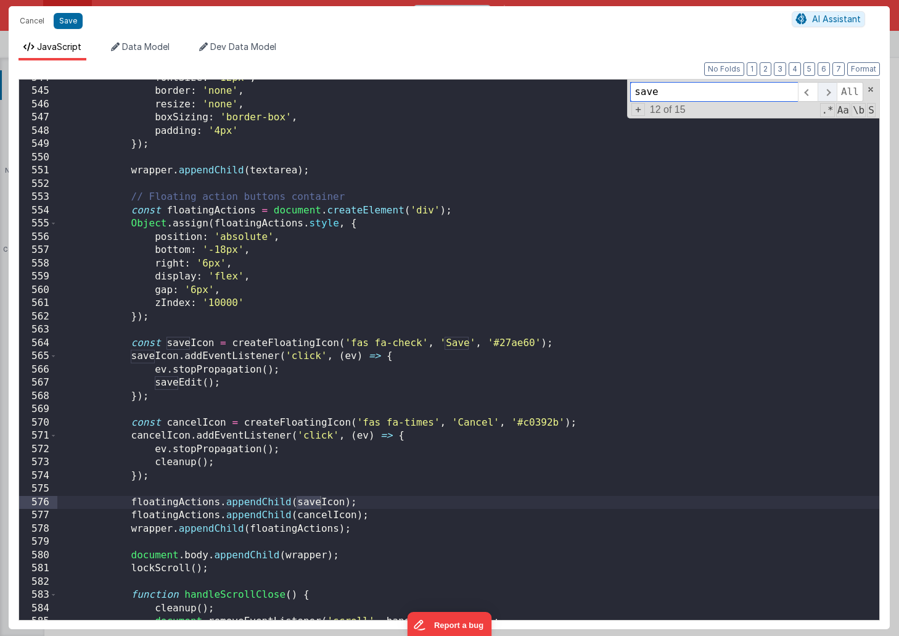
click at [827, 94] on span at bounding box center [826, 92] width 19 height 20
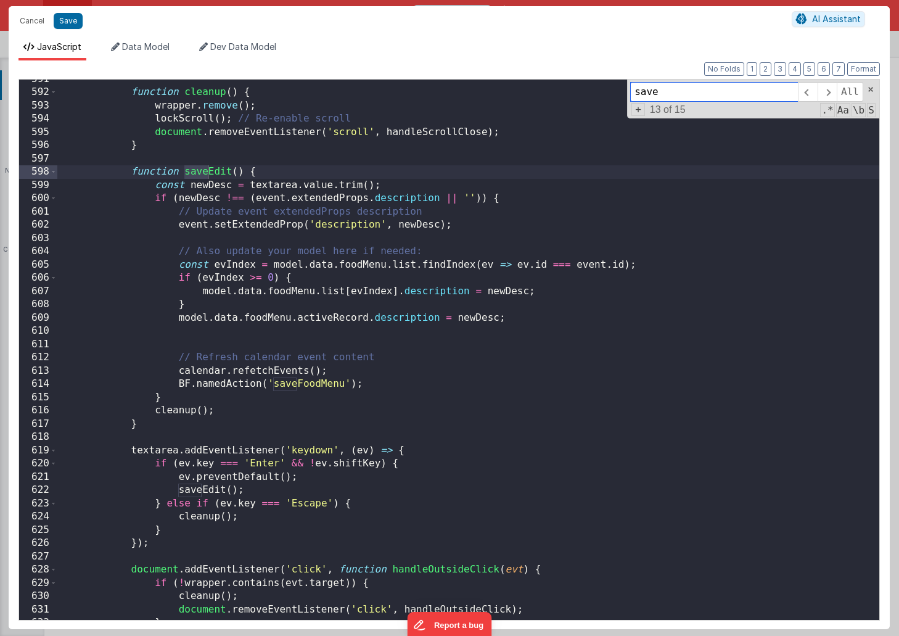
scroll to position [7864, 0]
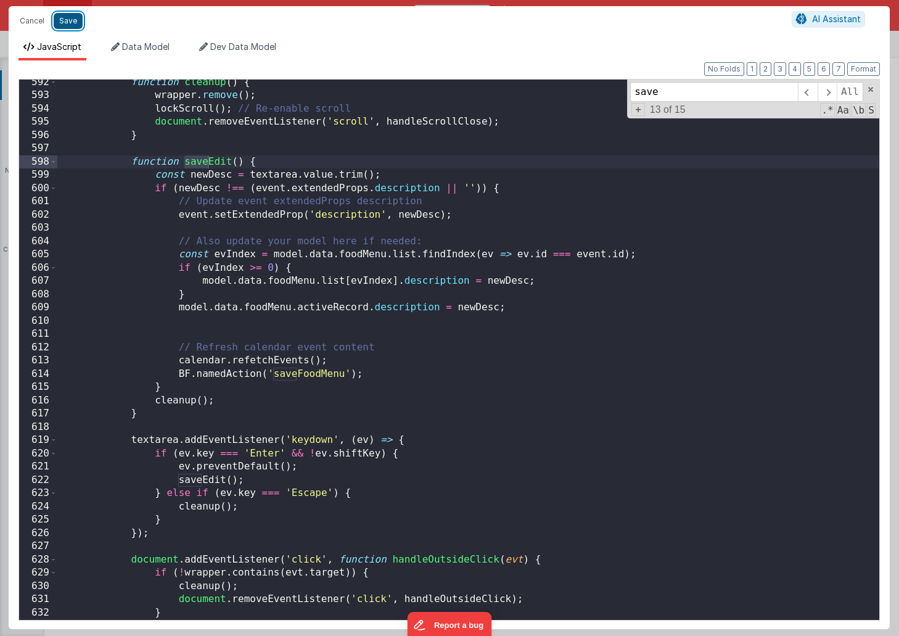
click at [67, 19] on button "Save" at bounding box center [68, 21] width 29 height 16
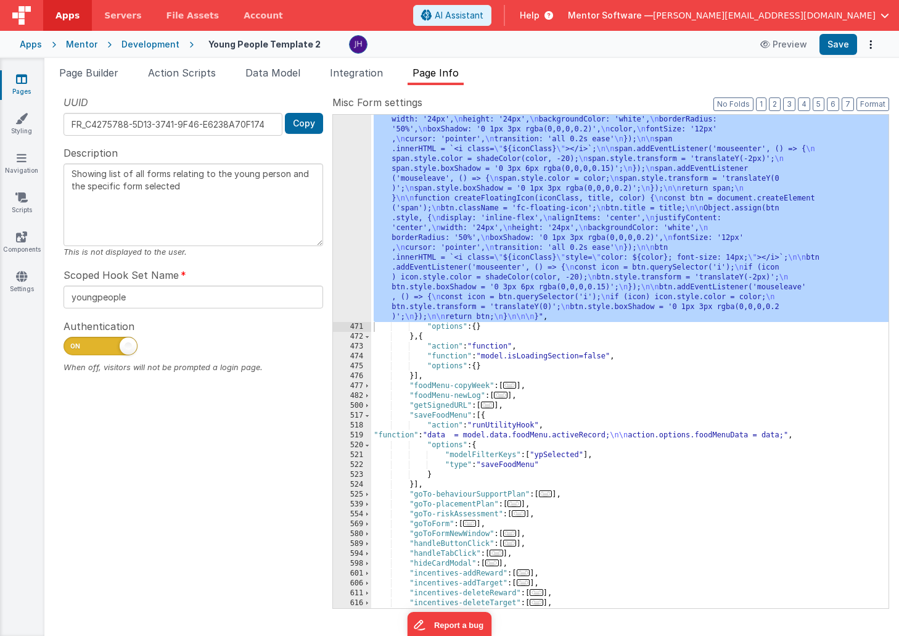
click at [506, 395] on span "..." at bounding box center [501, 394] width 14 height 7
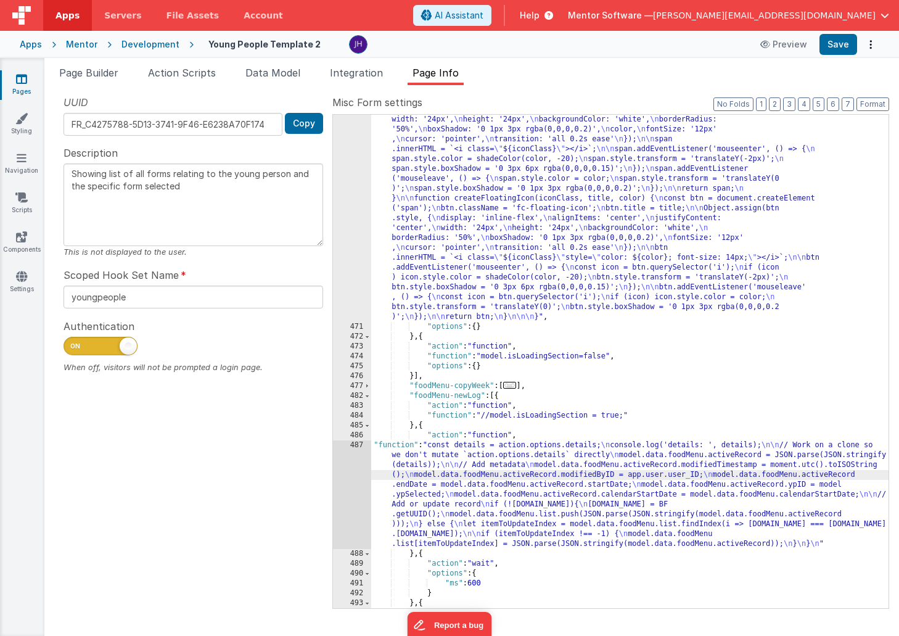
click at [356, 475] on div "487" at bounding box center [352, 494] width 38 height 109
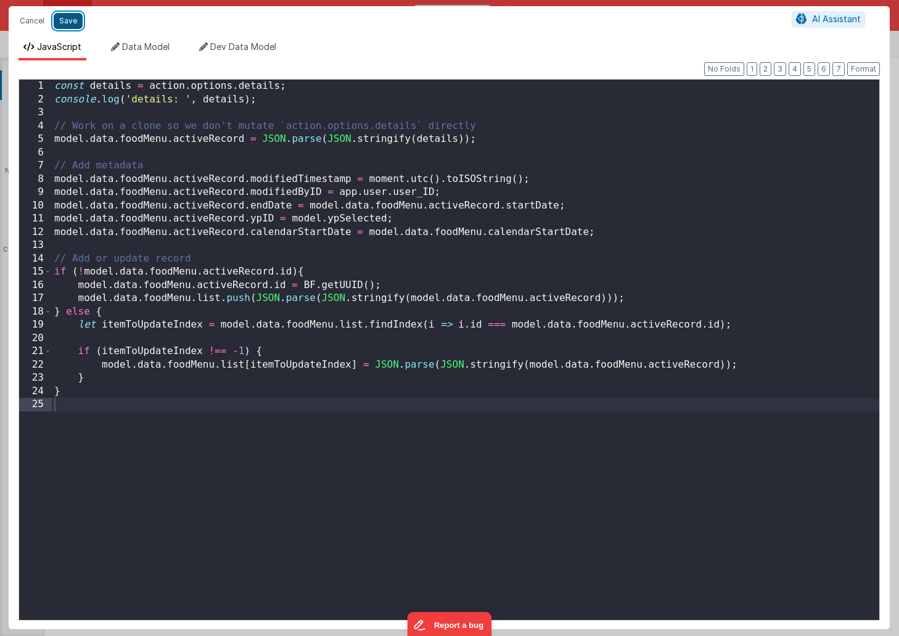
click at [71, 23] on button "Save" at bounding box center [68, 21] width 29 height 16
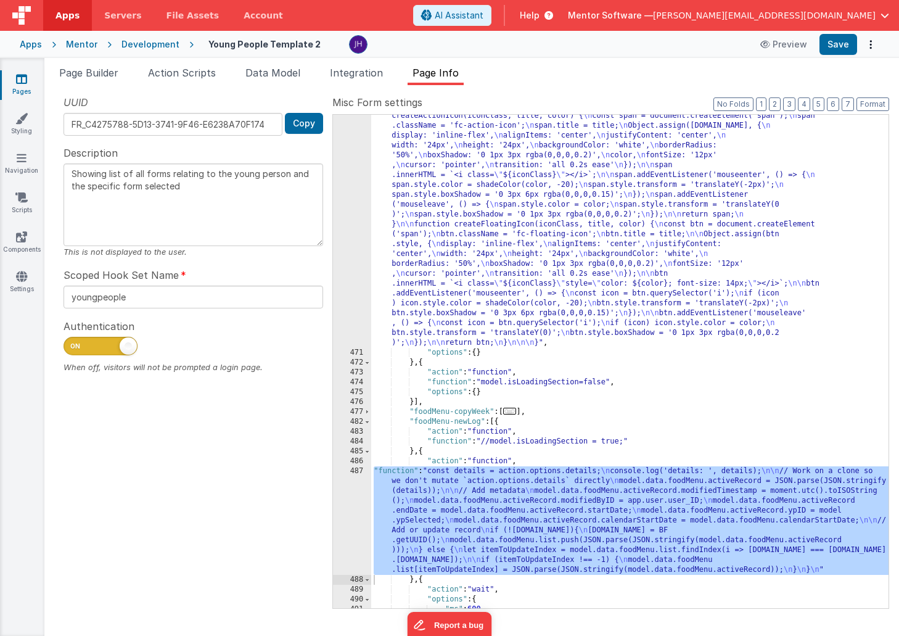
scroll to position [2755, 0]
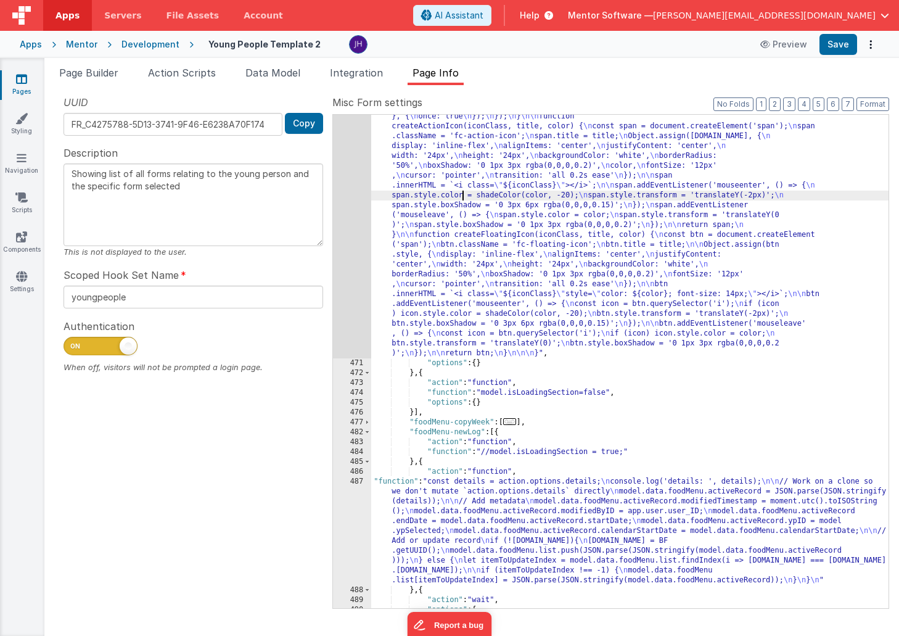
click at [332, 194] on div "470 471 472 473 474 475 476 477 482 483 484 485 486 487 488 489 490 491 492 493…" at bounding box center [610, 361] width 557 height 494
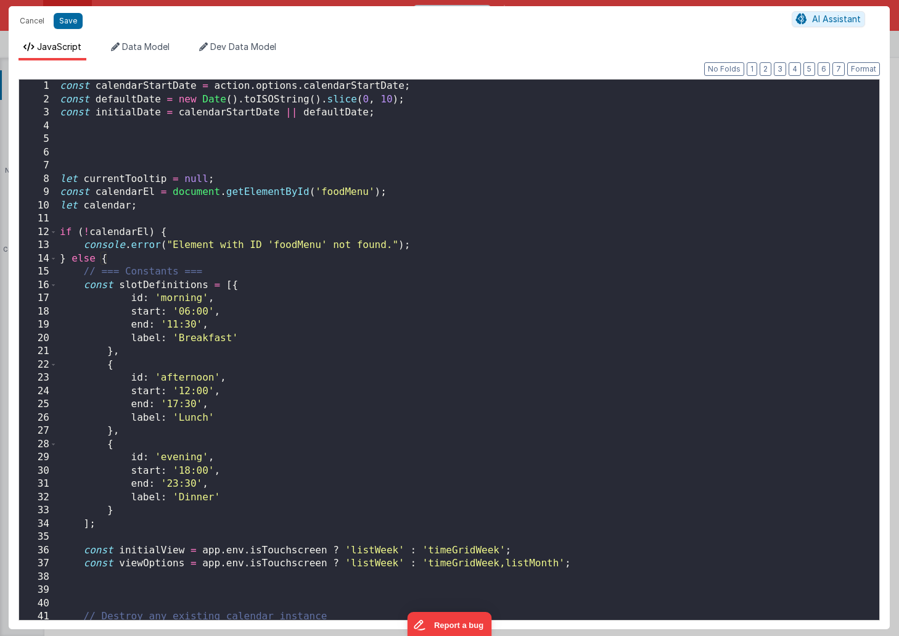
click at [403, 330] on div "const calendarStartDate = action . options . calendarStartDate ; const defaultD…" at bounding box center [468, 363] width 822 height 567
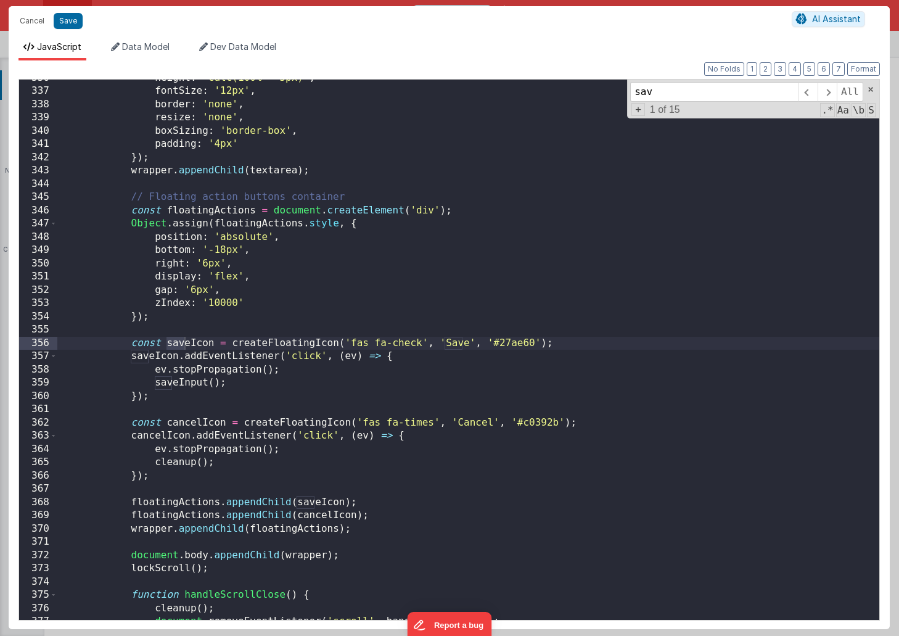
scroll to position [4475, 0]
type input "save"
click at [825, 88] on span at bounding box center [826, 92] width 19 height 20
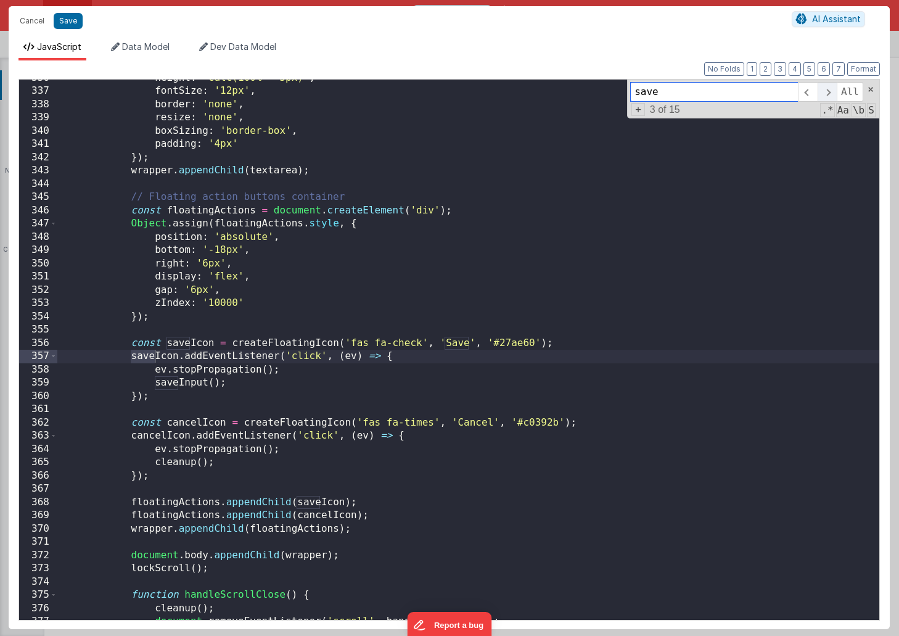
click at [825, 88] on span at bounding box center [826, 92] width 19 height 20
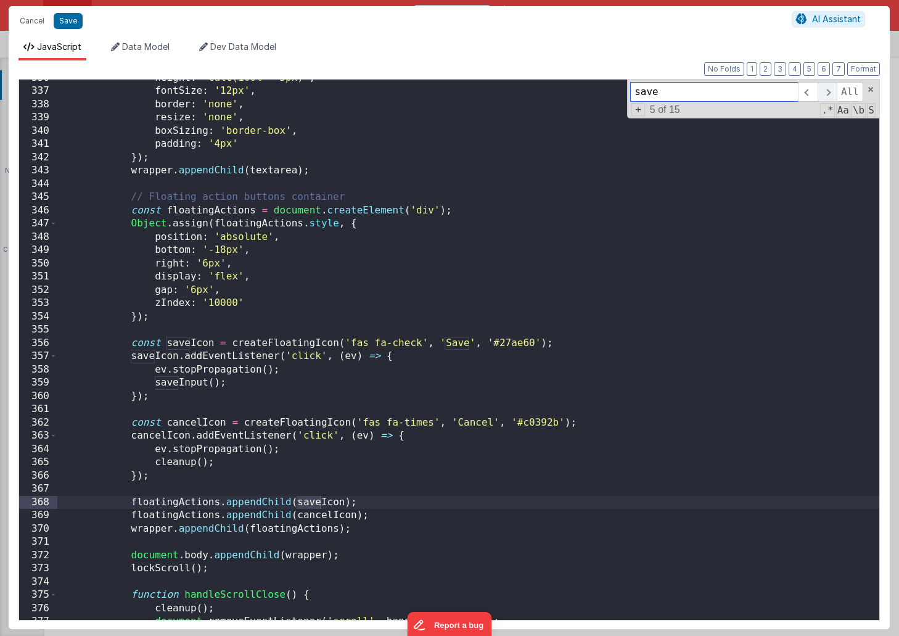
click at [825, 88] on span at bounding box center [826, 92] width 19 height 20
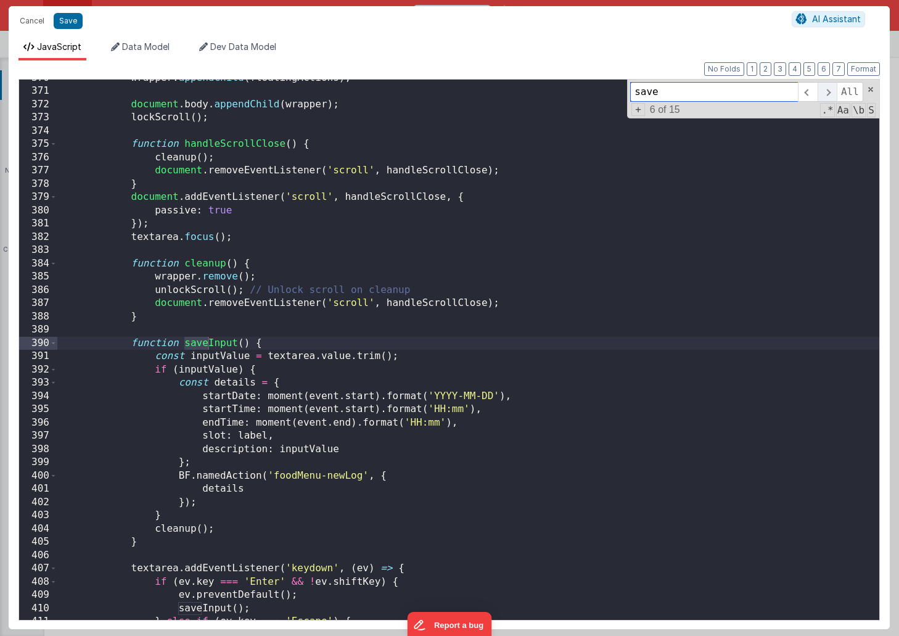
click at [825, 88] on span at bounding box center [826, 92] width 19 height 20
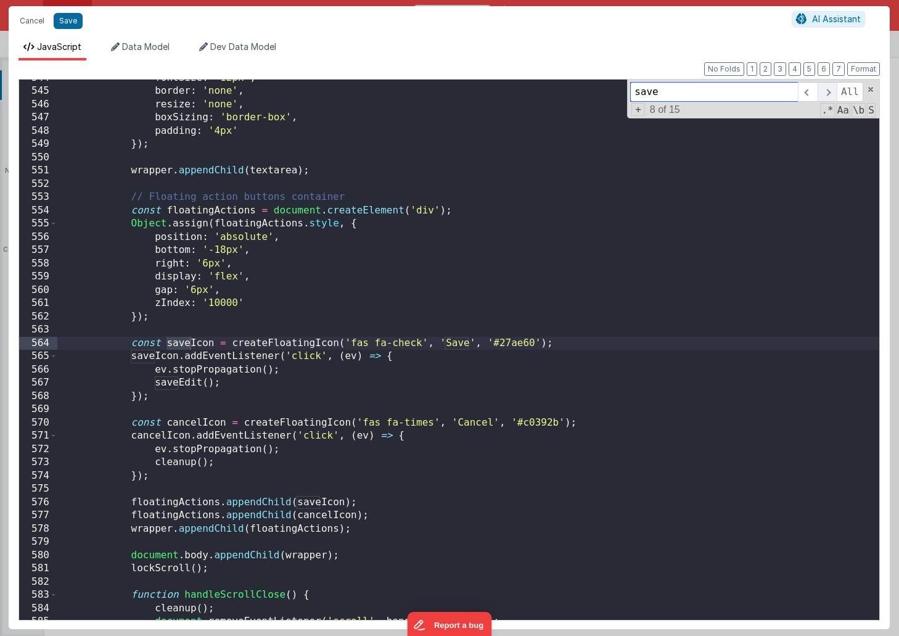
scroll to position [7232, 0]
click at [825, 88] on span at bounding box center [826, 92] width 19 height 20
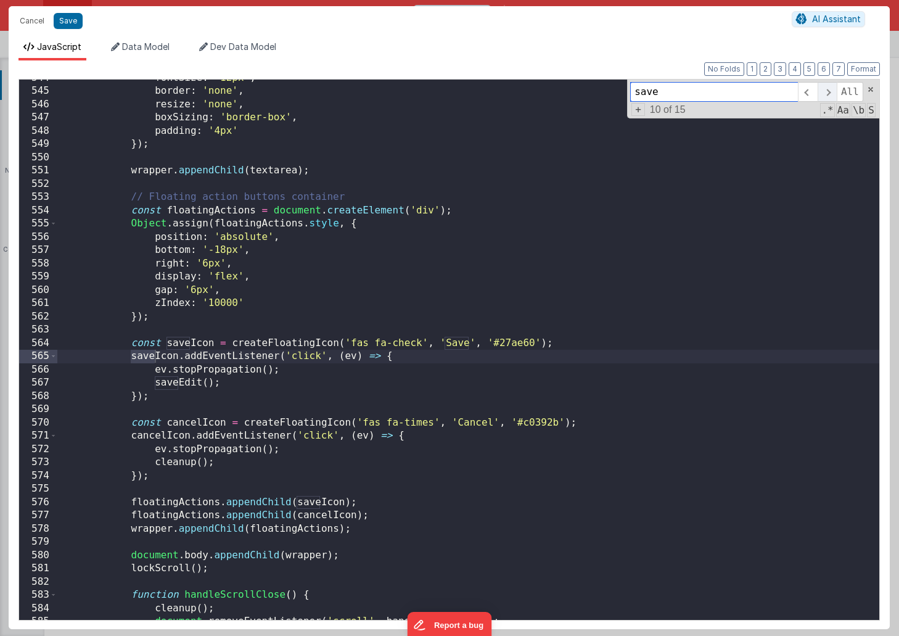
click at [825, 88] on span at bounding box center [826, 92] width 19 height 20
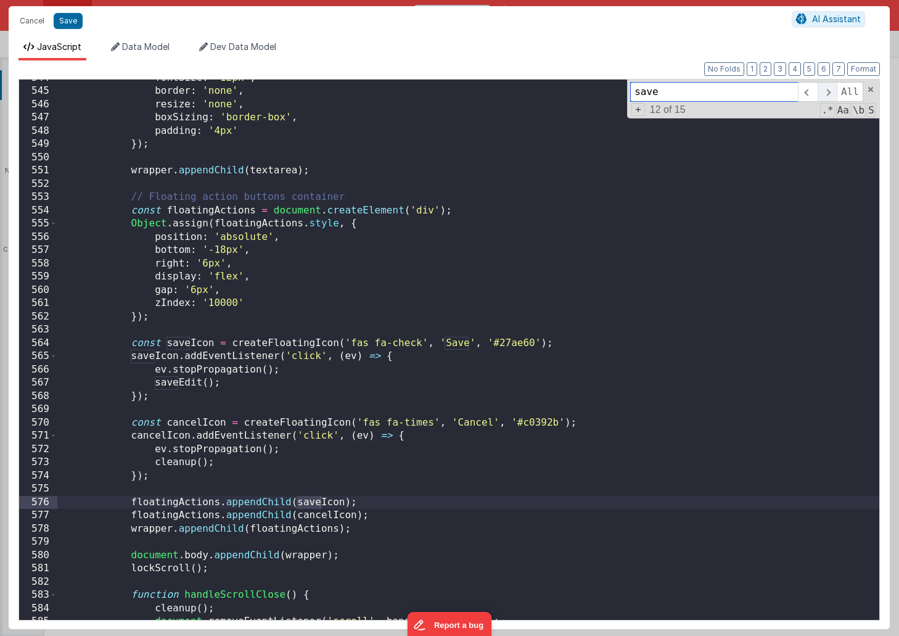
click at [825, 88] on span at bounding box center [826, 92] width 19 height 20
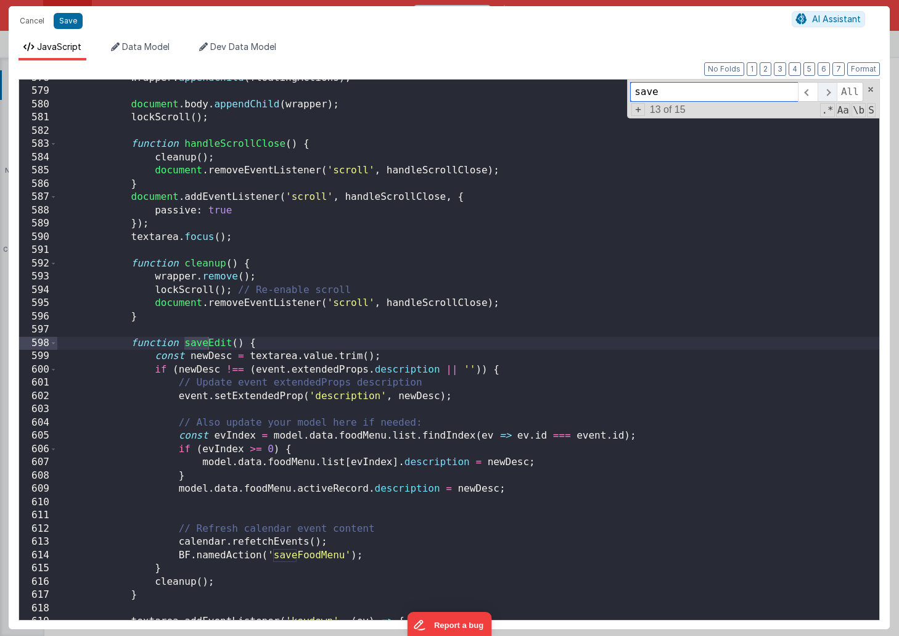
scroll to position [7683, 0]
click at [811, 92] on span at bounding box center [807, 92] width 19 height 20
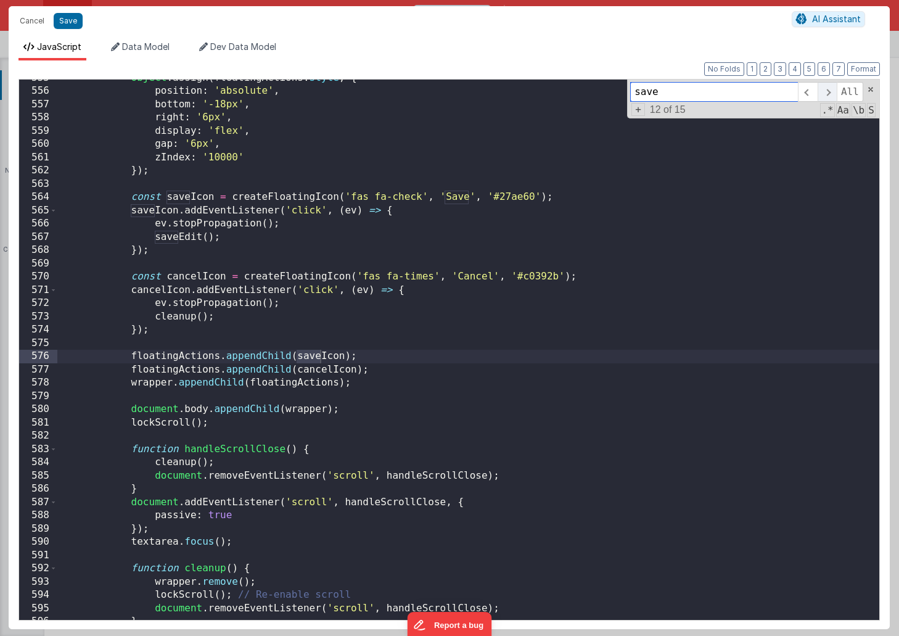
click at [830, 92] on span at bounding box center [826, 92] width 19 height 20
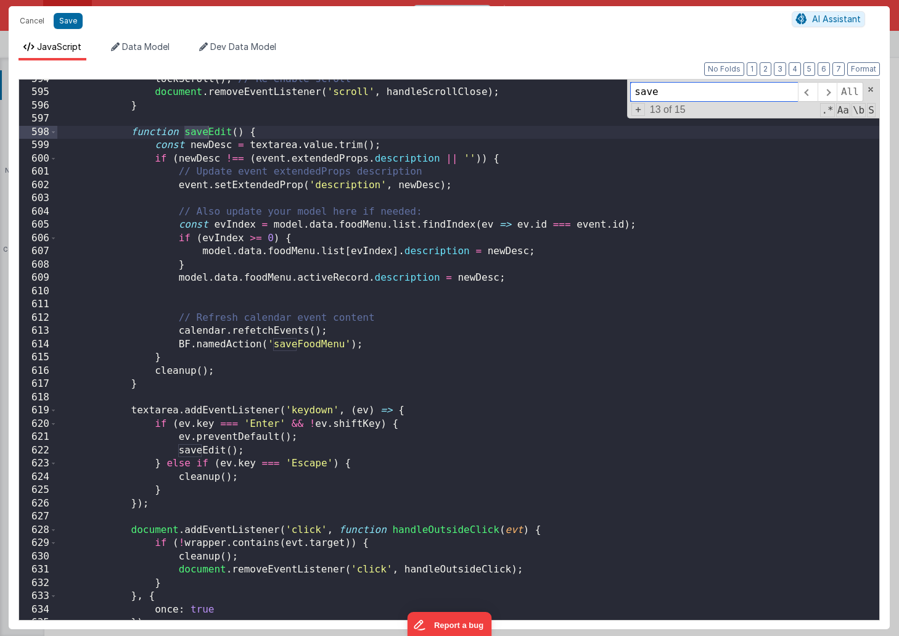
scroll to position [7900, 0]
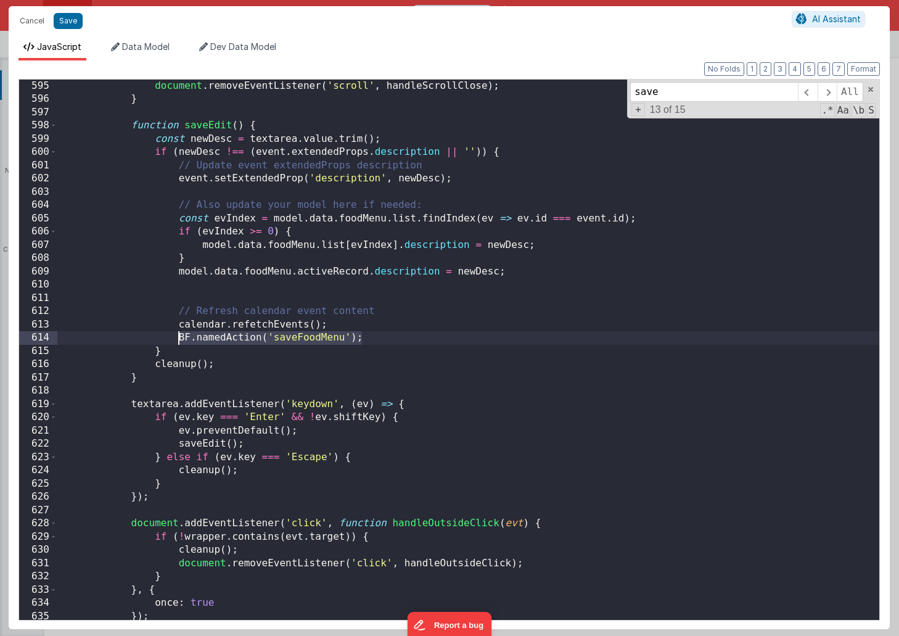
drag, startPoint x: 375, startPoint y: 338, endPoint x: 178, endPoint y: 339, distance: 196.7
click at [178, 339] on div "document . removeEventListener ( 'scroll' , handleScrollClose ) ; } function sa…" at bounding box center [468, 363] width 822 height 567
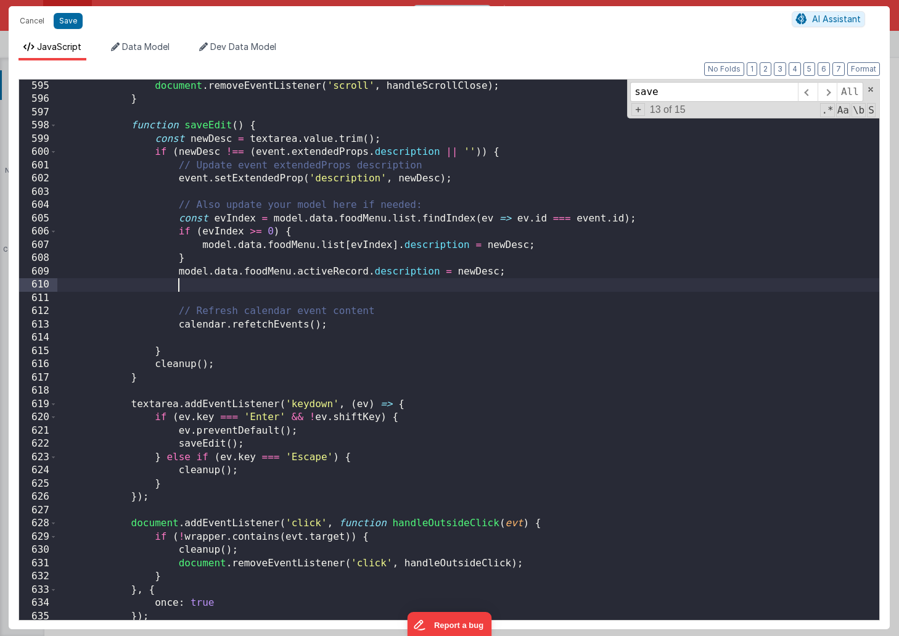
click at [179, 288] on div "document . removeEventListener ( 'scroll' , handleScrollClose ) ; } function sa…" at bounding box center [468, 363] width 822 height 567
click at [67, 23] on button "Save" at bounding box center [68, 21] width 29 height 16
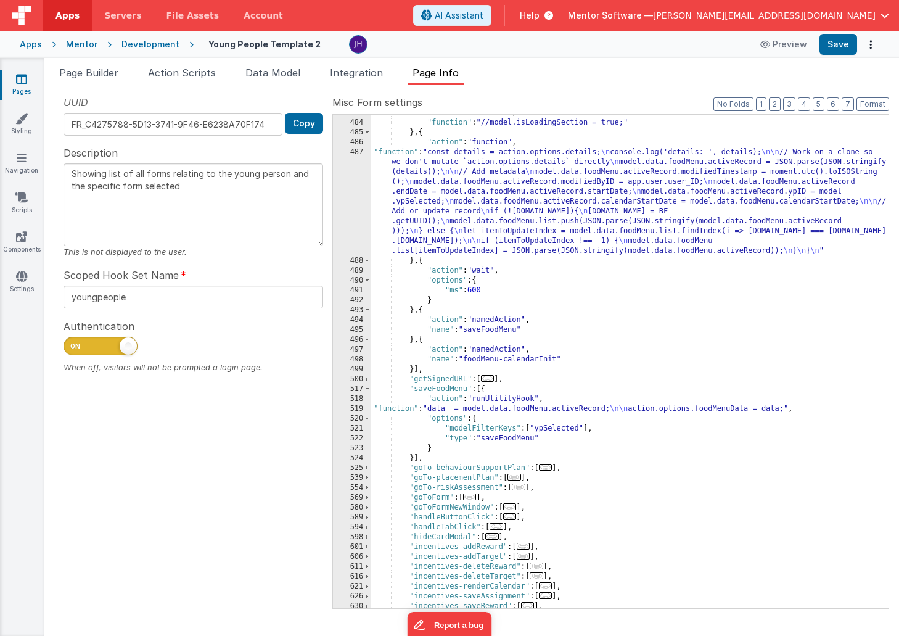
scroll to position [3064, 0]
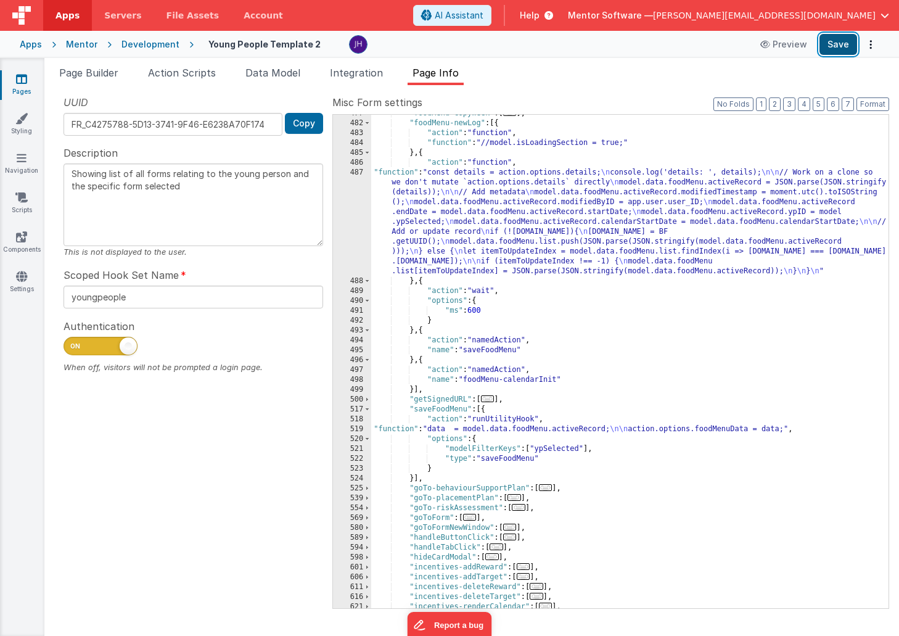
click at [837, 44] on button "Save" at bounding box center [838, 44] width 38 height 21
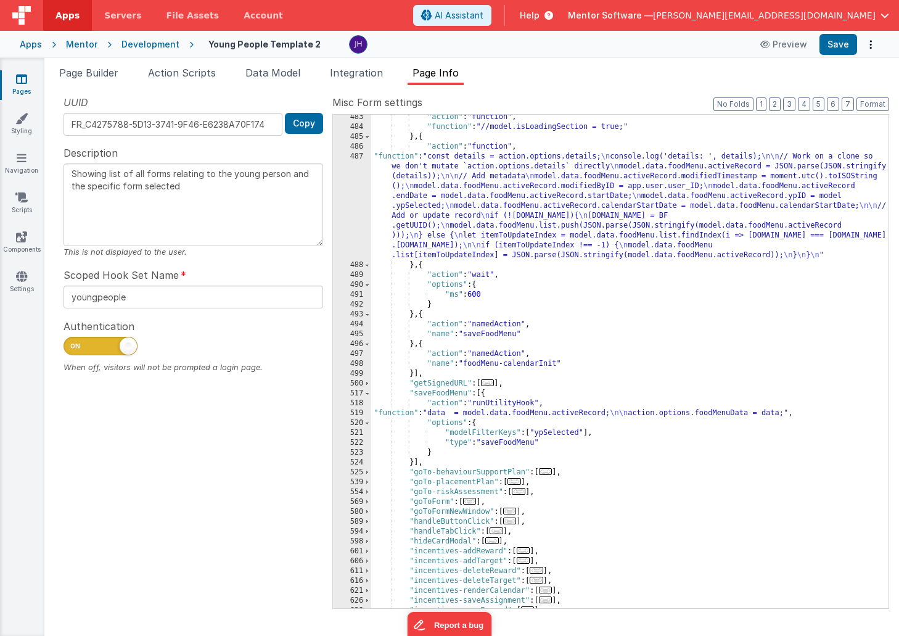
scroll to position [3058, 0]
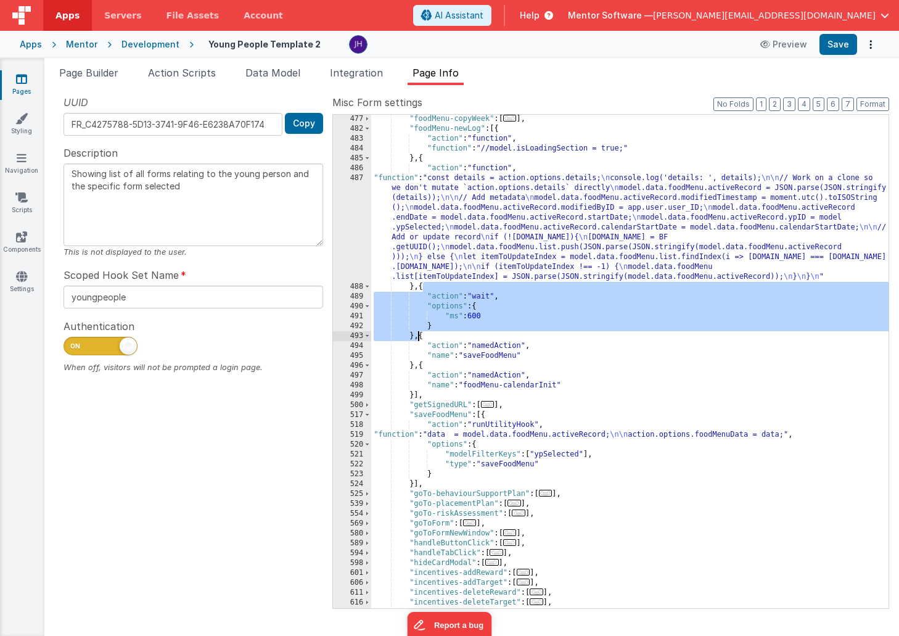
drag, startPoint x: 422, startPoint y: 287, endPoint x: 420, endPoint y: 331, distance: 43.8
click at [420, 331] on div ""foodMenu-copyWeek" : [ ... ] , "foodMenu-newLog" : [{ "action" : "function" , …" at bounding box center [629, 370] width 517 height 513
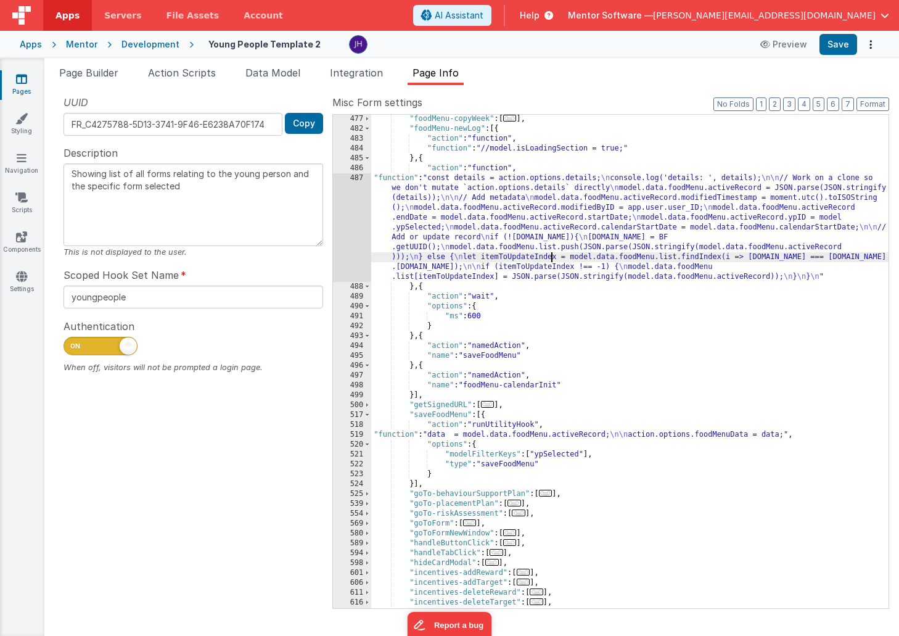
click at [550, 255] on div ""foodMenu-copyWeek" : [ ... ] , "foodMenu-newLog" : [{ "action" : "function" , …" at bounding box center [629, 370] width 517 height 513
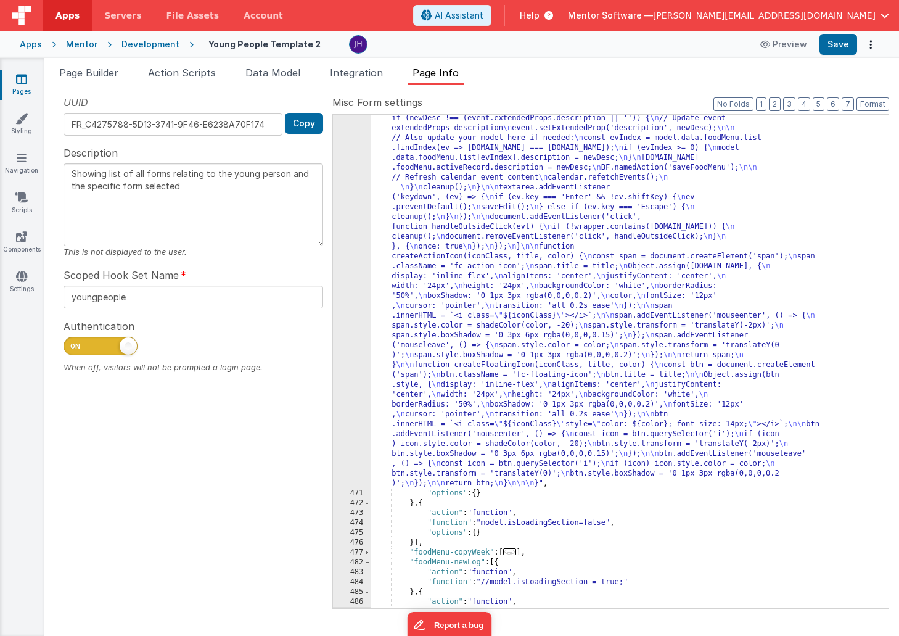
scroll to position [2625, 0]
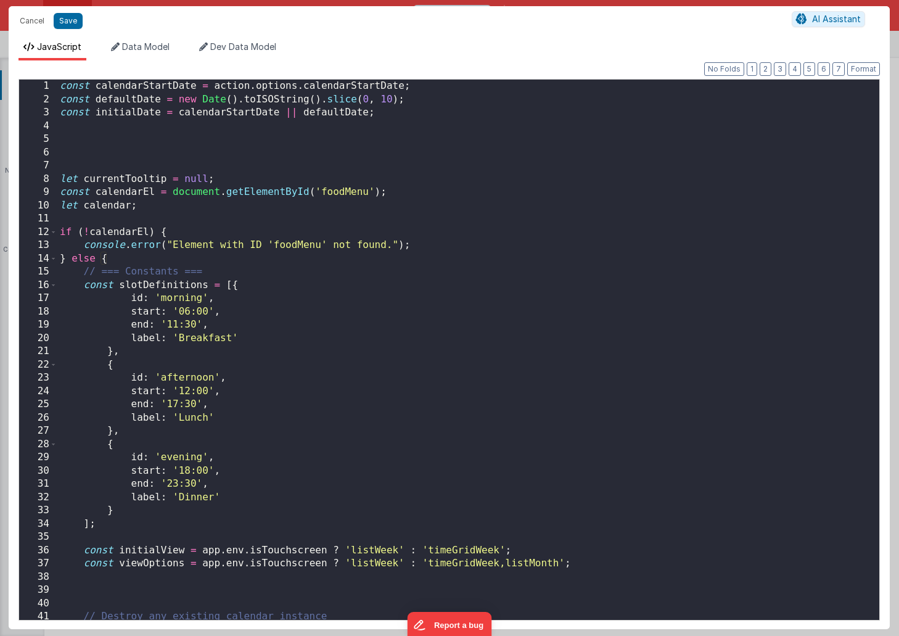
click at [554, 237] on div "const calendarStartDate = action . options . calendarStartDate ; const defaultD…" at bounding box center [468, 363] width 822 height 567
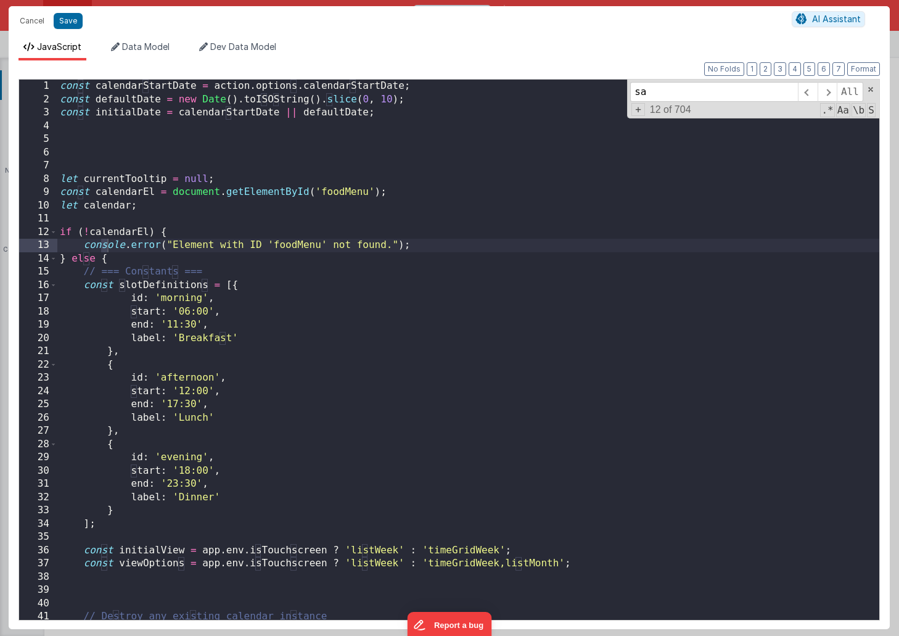
scroll to position [4475, 0]
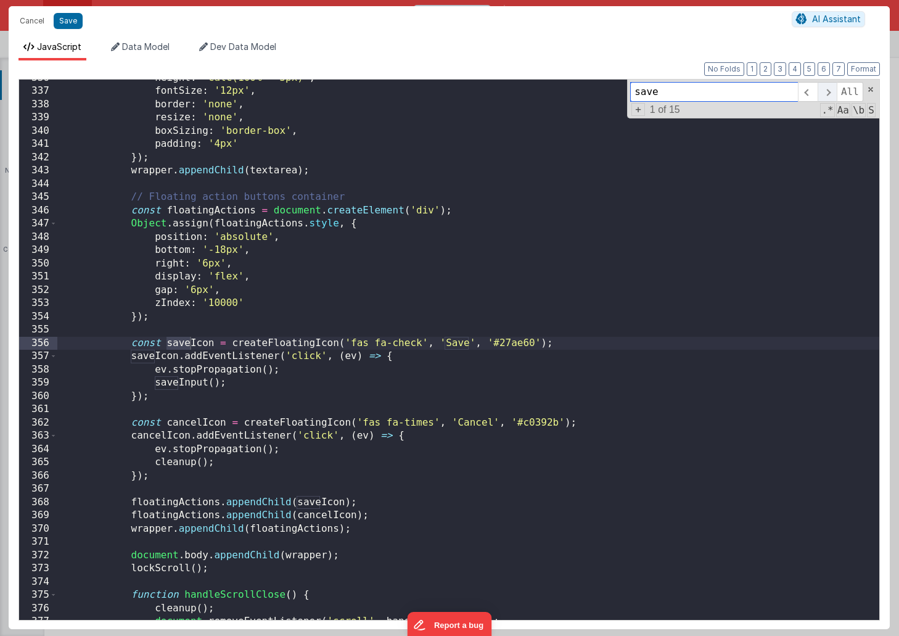
click at [833, 91] on span at bounding box center [826, 92] width 19 height 20
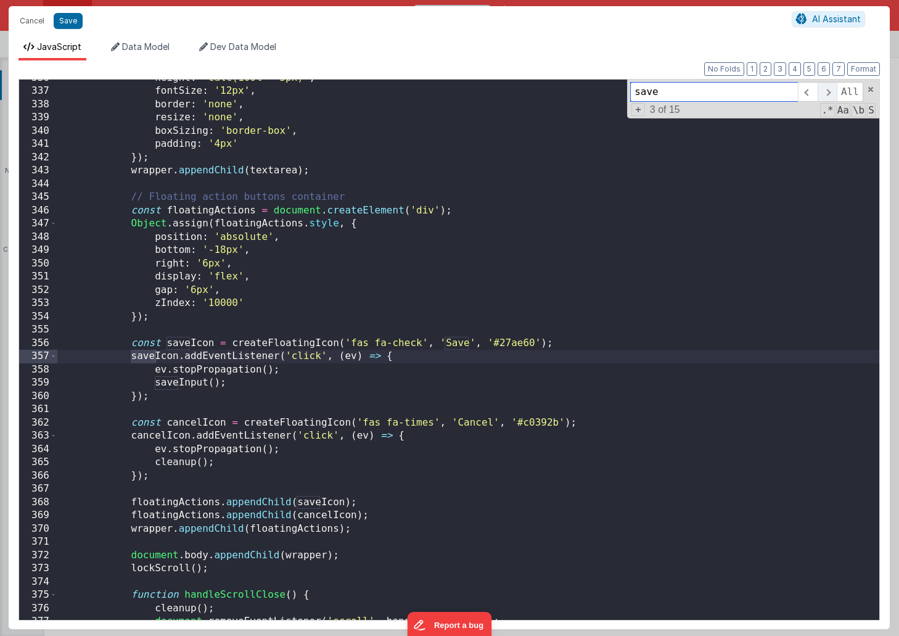
click at [833, 91] on span at bounding box center [826, 92] width 19 height 20
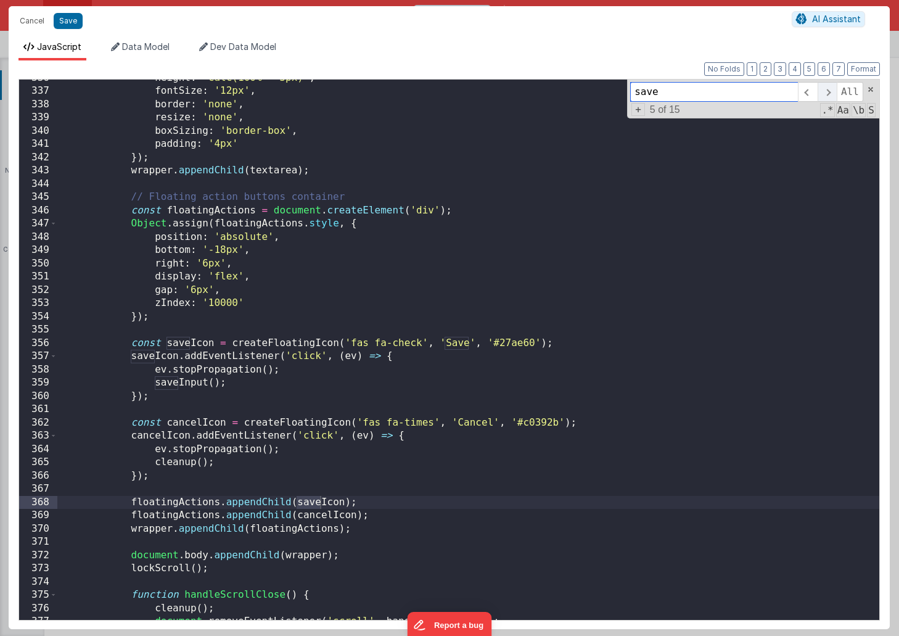
click at [833, 91] on span at bounding box center [826, 92] width 19 height 20
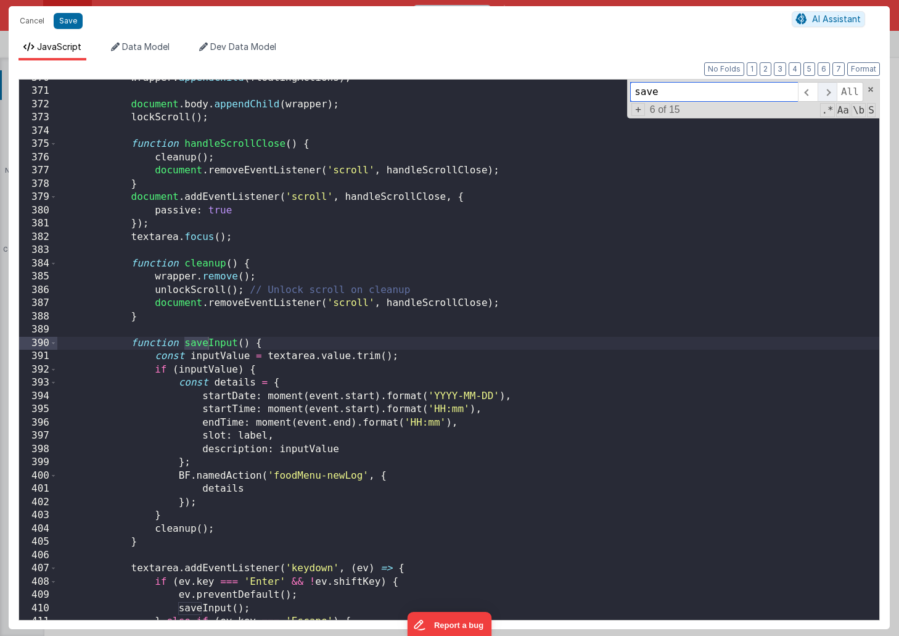
click at [833, 91] on span at bounding box center [826, 92] width 19 height 20
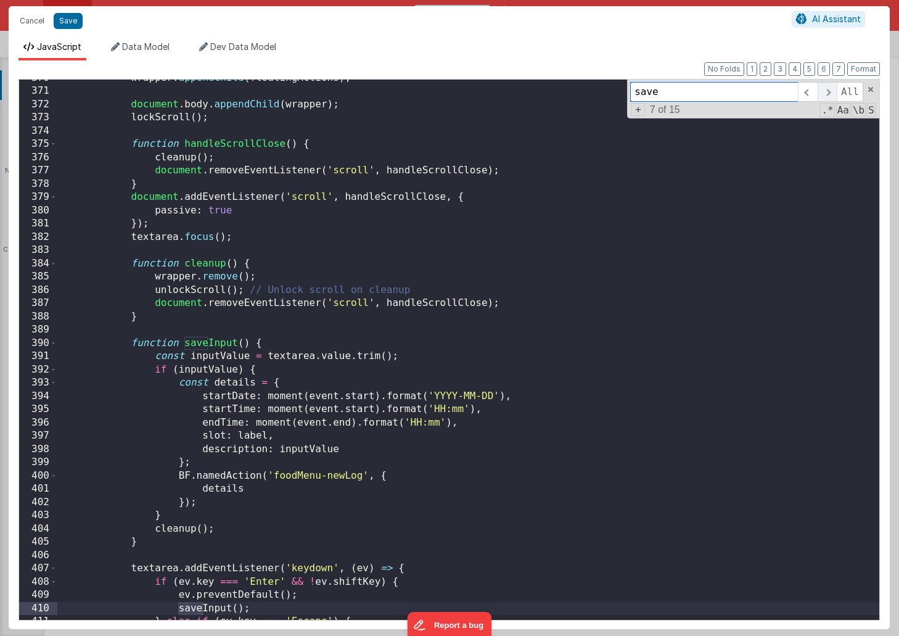
click at [833, 91] on span at bounding box center [826, 92] width 19 height 20
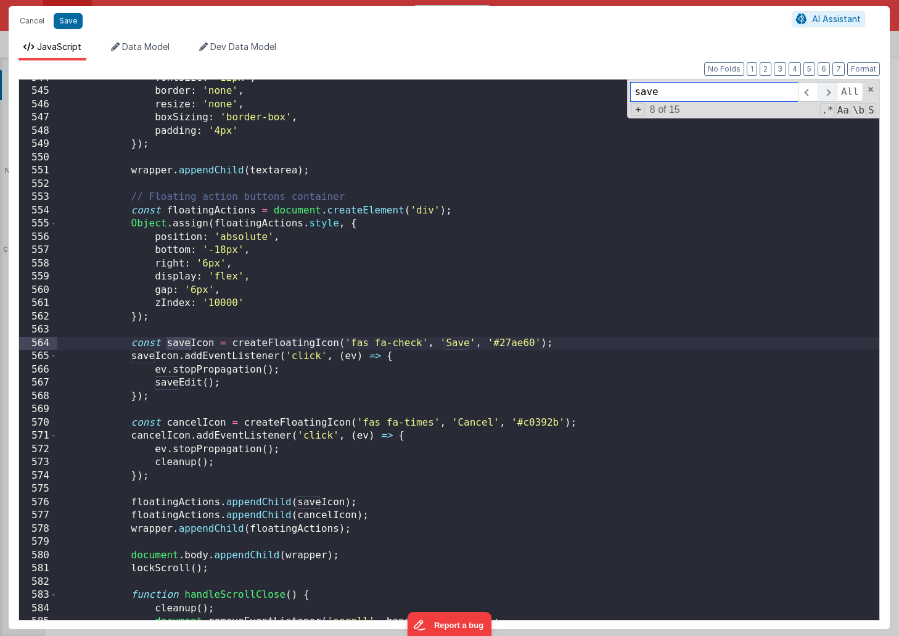
click at [833, 91] on span at bounding box center [826, 92] width 19 height 20
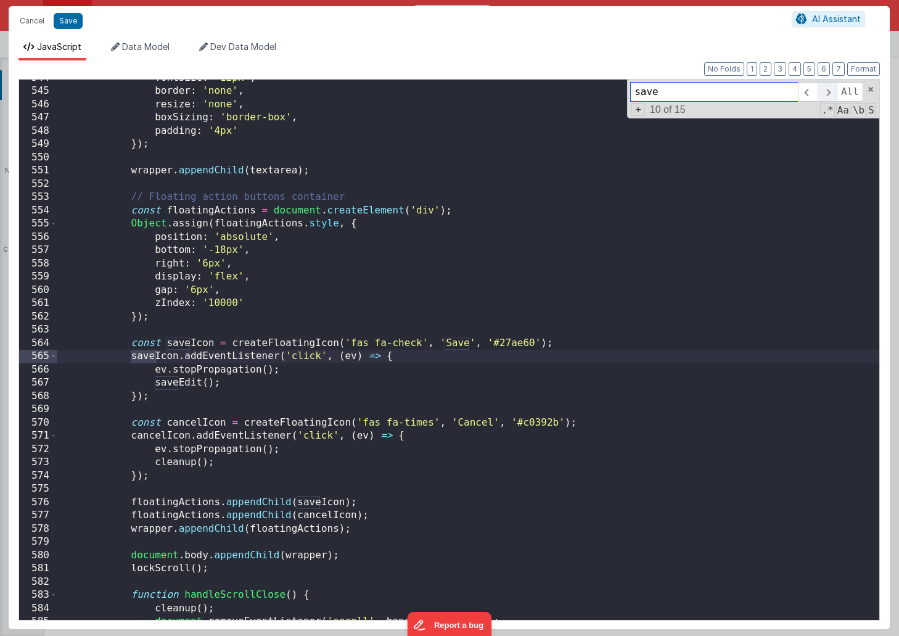
click at [833, 91] on span at bounding box center [826, 92] width 19 height 20
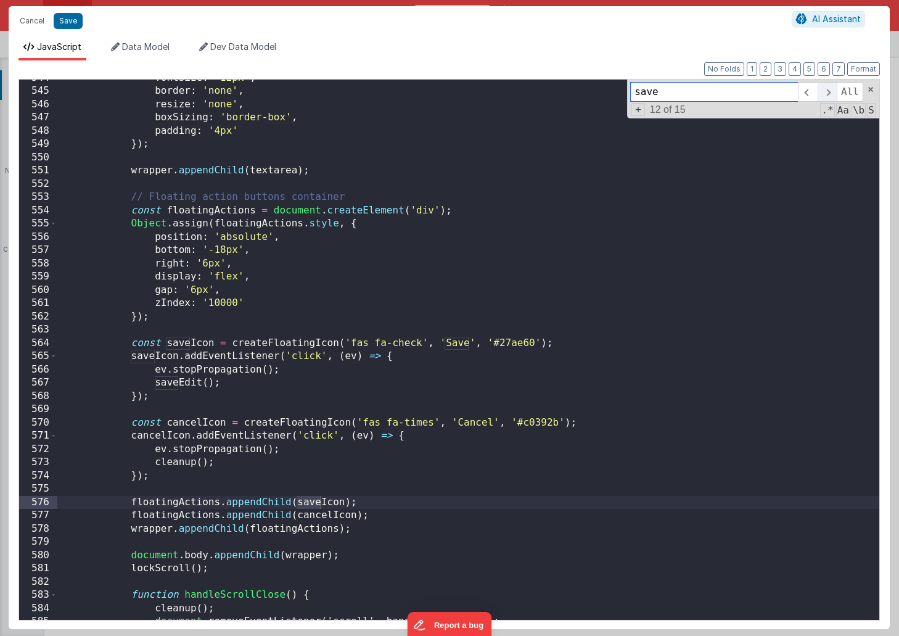
click at [833, 91] on span at bounding box center [826, 92] width 19 height 20
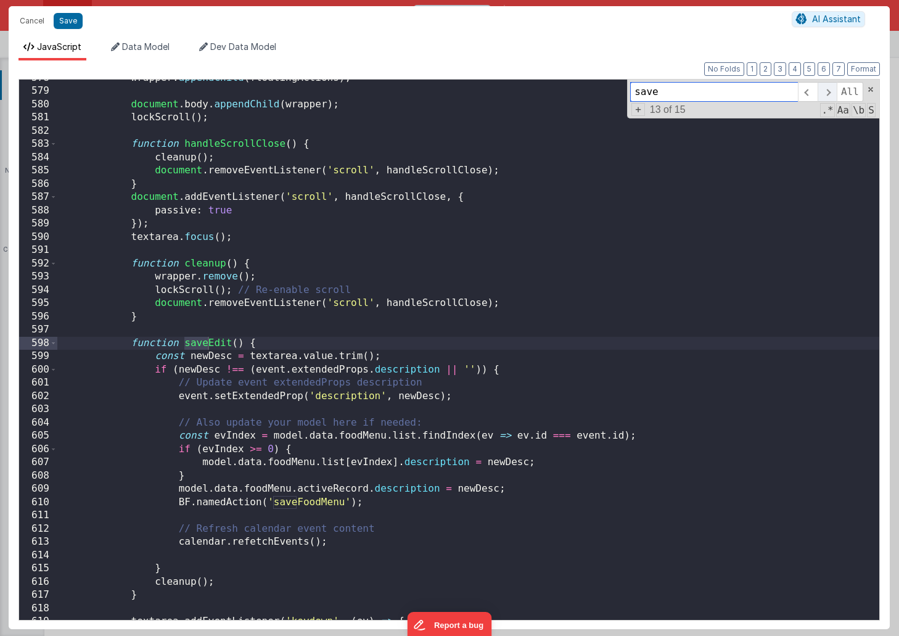
scroll to position [7683, 0]
click at [833, 91] on span at bounding box center [826, 92] width 19 height 20
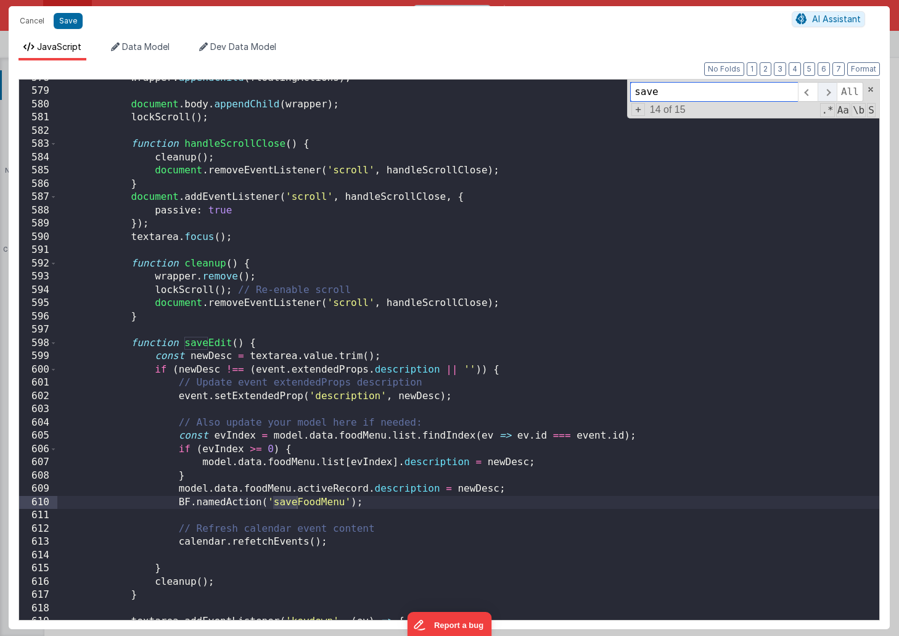
click at [833, 91] on span at bounding box center [826, 92] width 19 height 20
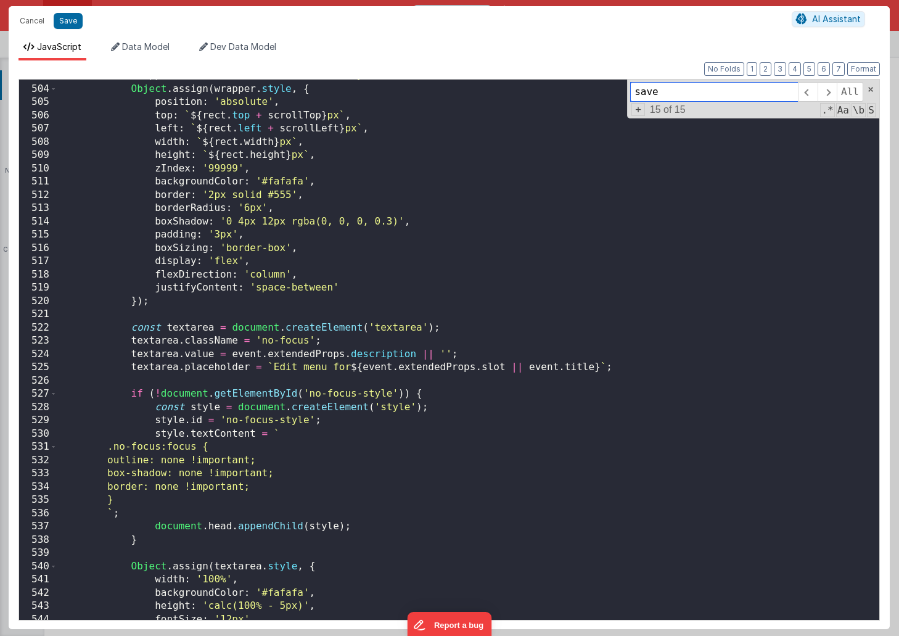
scroll to position [6558, 0]
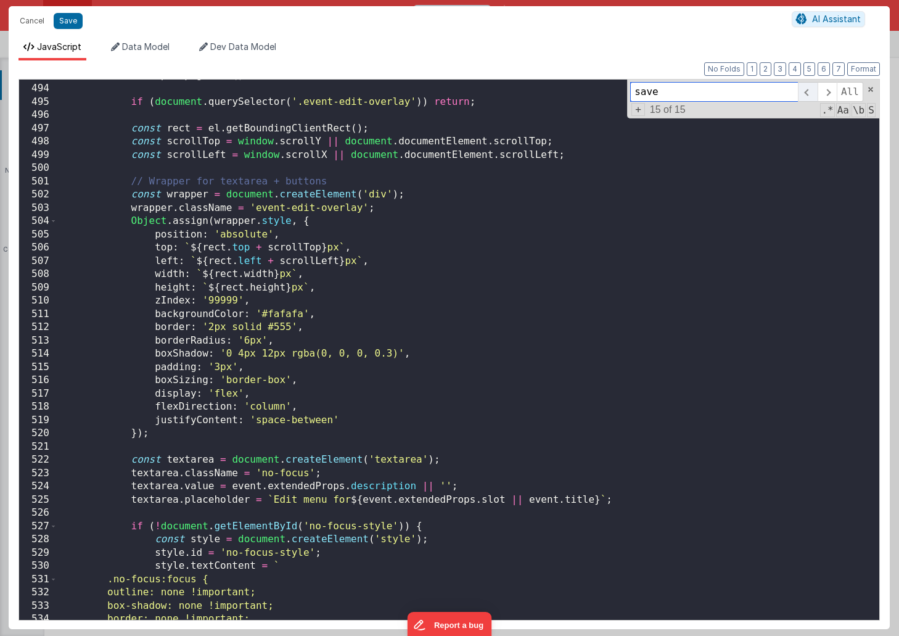
click at [809, 92] on span at bounding box center [807, 92] width 19 height 20
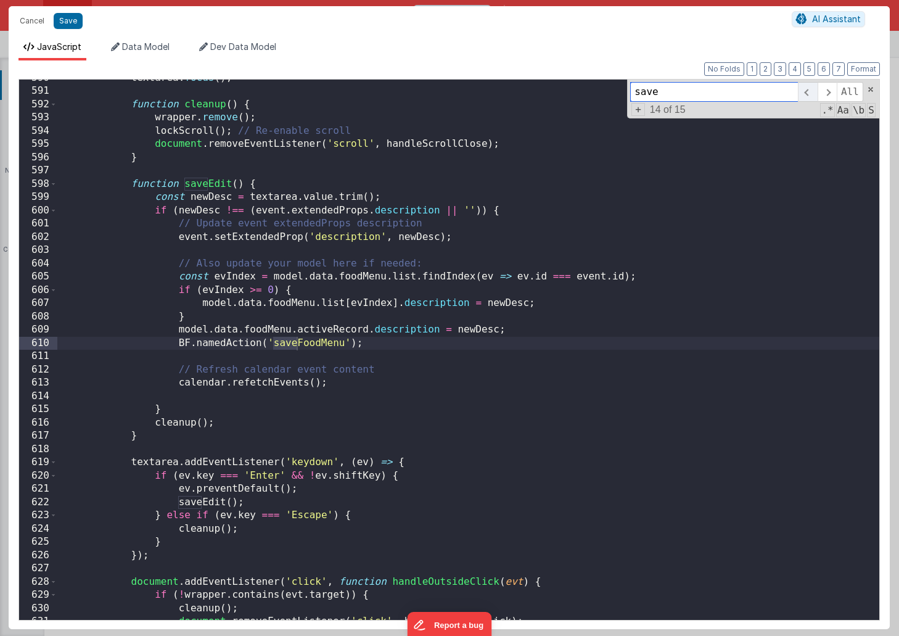
click at [809, 92] on span at bounding box center [807, 92] width 19 height 20
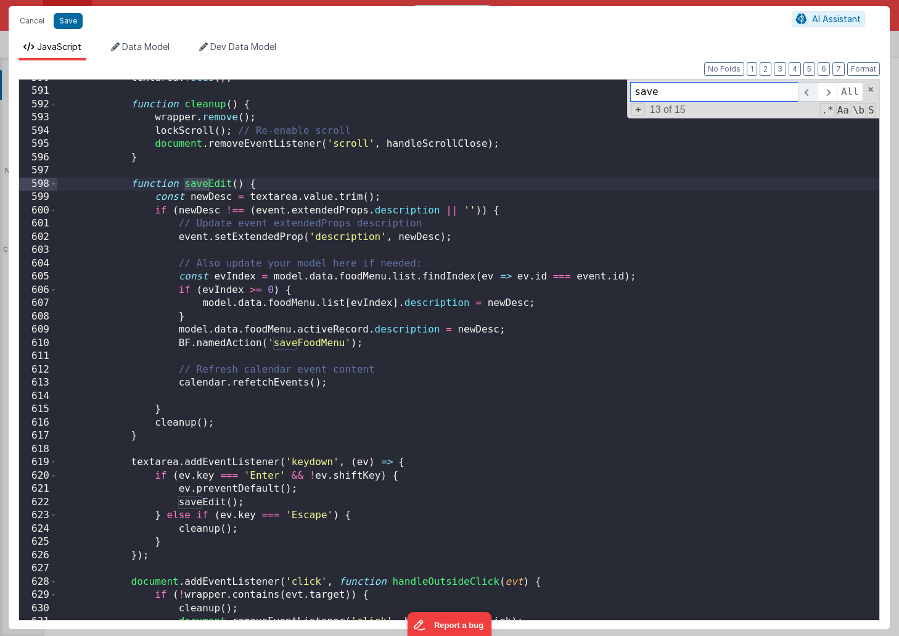
click at [809, 92] on span at bounding box center [807, 92] width 19 height 20
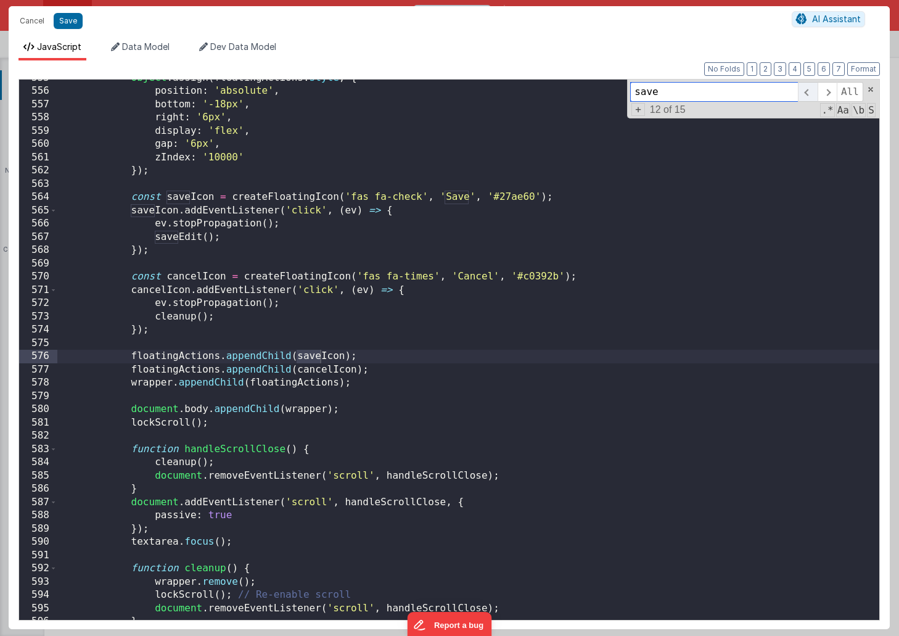
scroll to position [7378, 0]
click at [809, 92] on span at bounding box center [807, 92] width 19 height 20
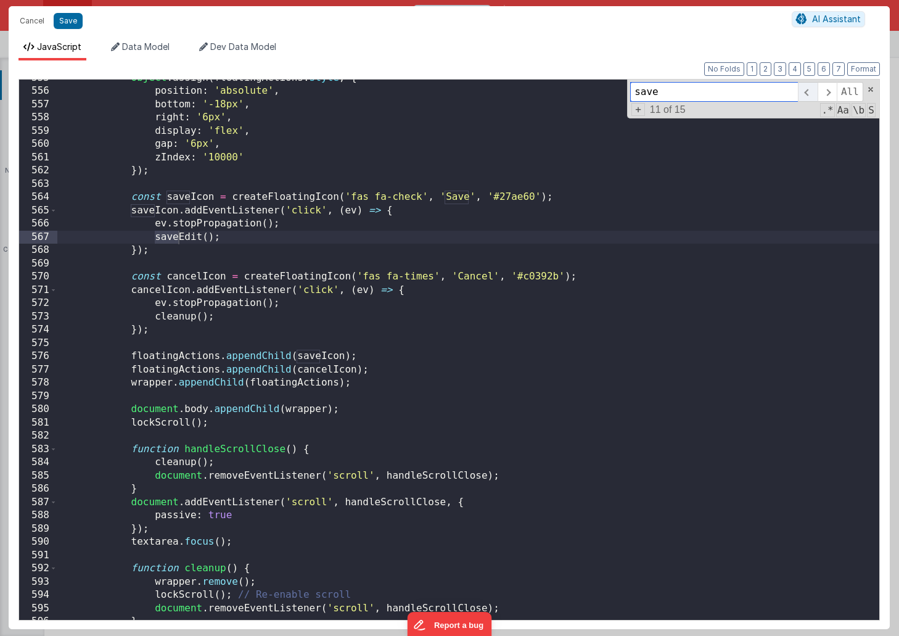
click at [808, 92] on span at bounding box center [807, 92] width 19 height 20
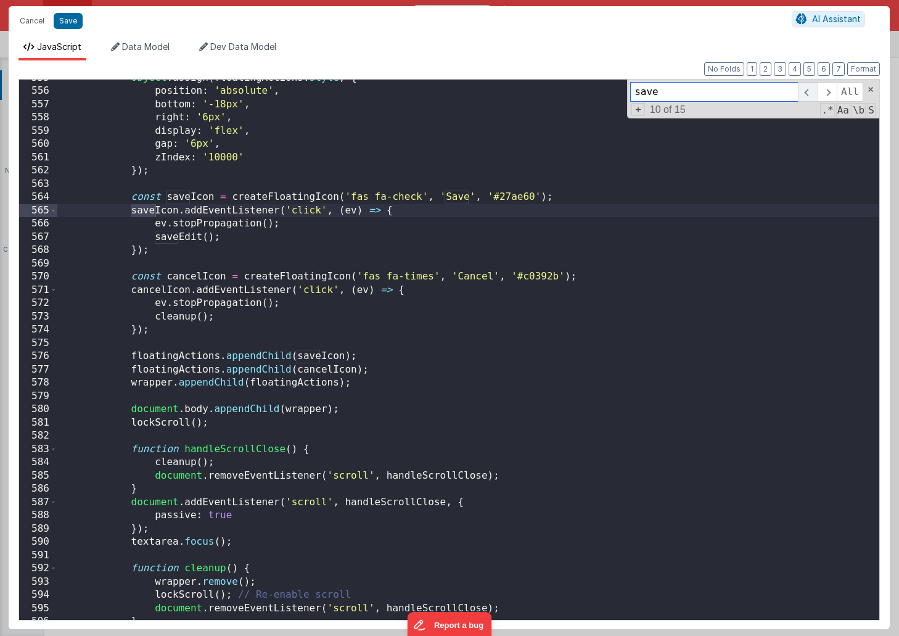
click at [808, 92] on span at bounding box center [807, 92] width 19 height 20
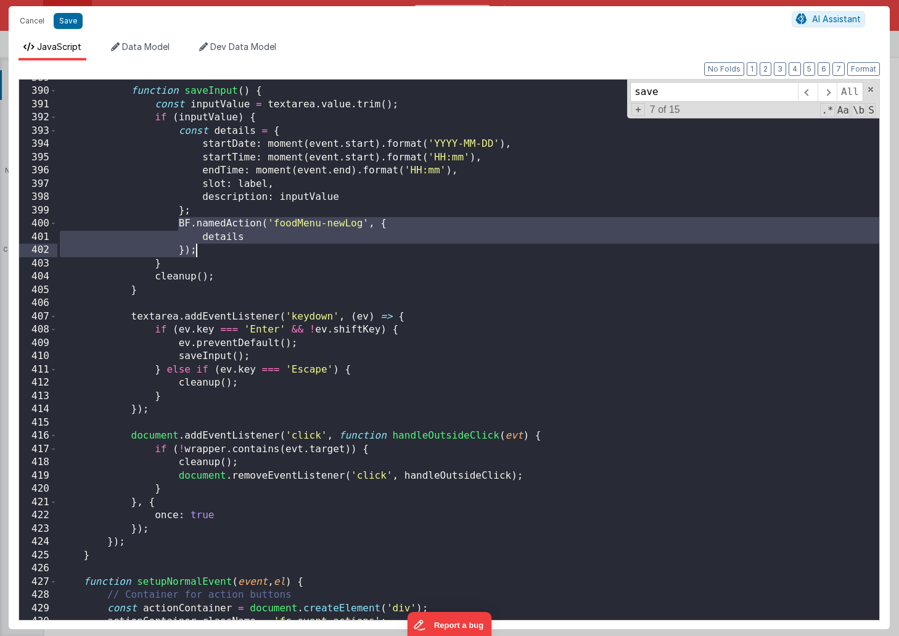
drag, startPoint x: 176, startPoint y: 224, endPoint x: 247, endPoint y: 249, distance: 75.1
click at [247, 249] on div "function saveInput ( ) { const inputValue = textarea . value . trim ( ) ; if ( …" at bounding box center [468, 355] width 822 height 567
click at [465, 259] on div "function saveInput ( ) { const inputValue = textarea . value . trim ( ) ; if ( …" at bounding box center [468, 355] width 822 height 567
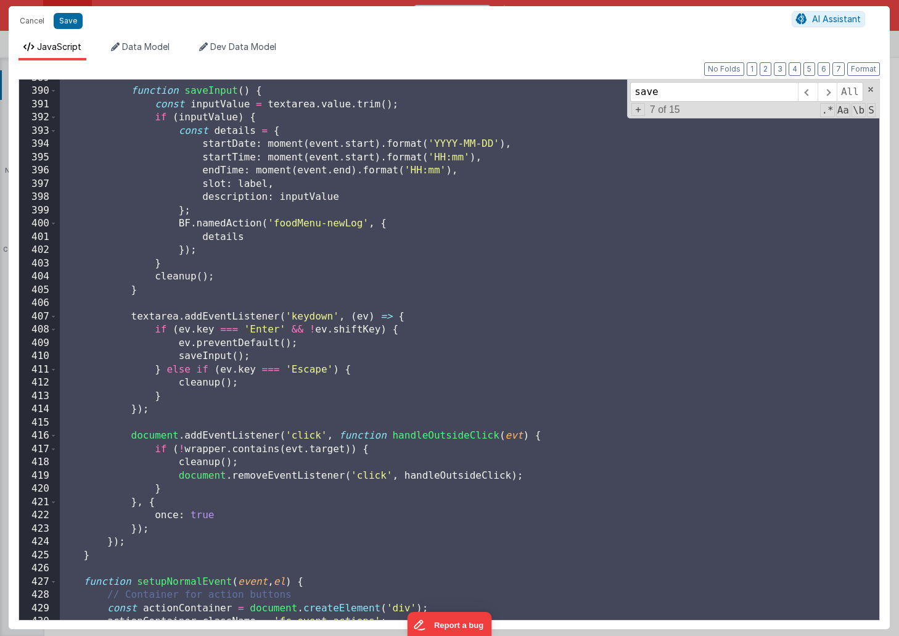
click at [520, 293] on div "function saveInput ( ) { const inputValue = textarea . value . trim ( ) ; if ( …" at bounding box center [468, 355] width 822 height 567
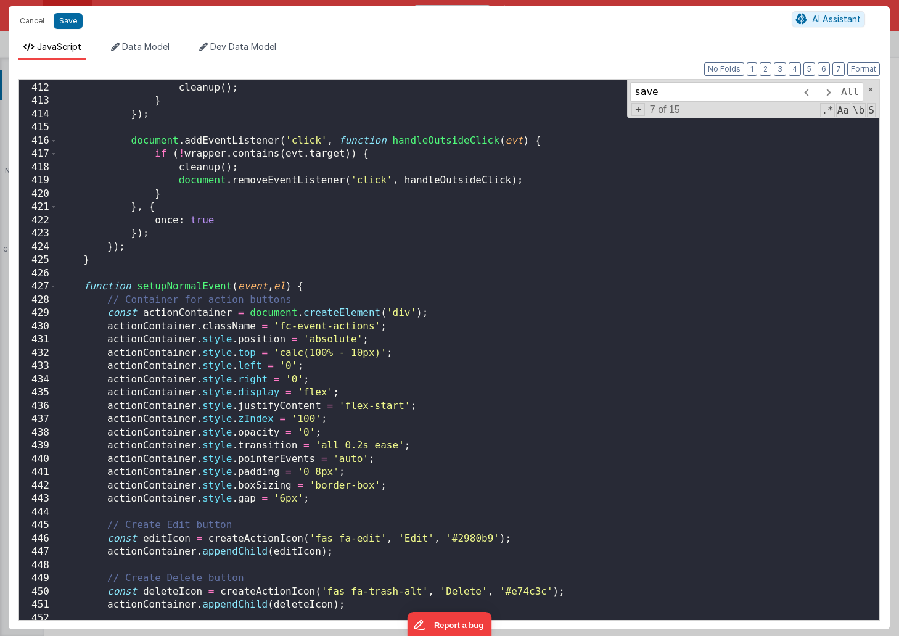
scroll to position [5479, 0]
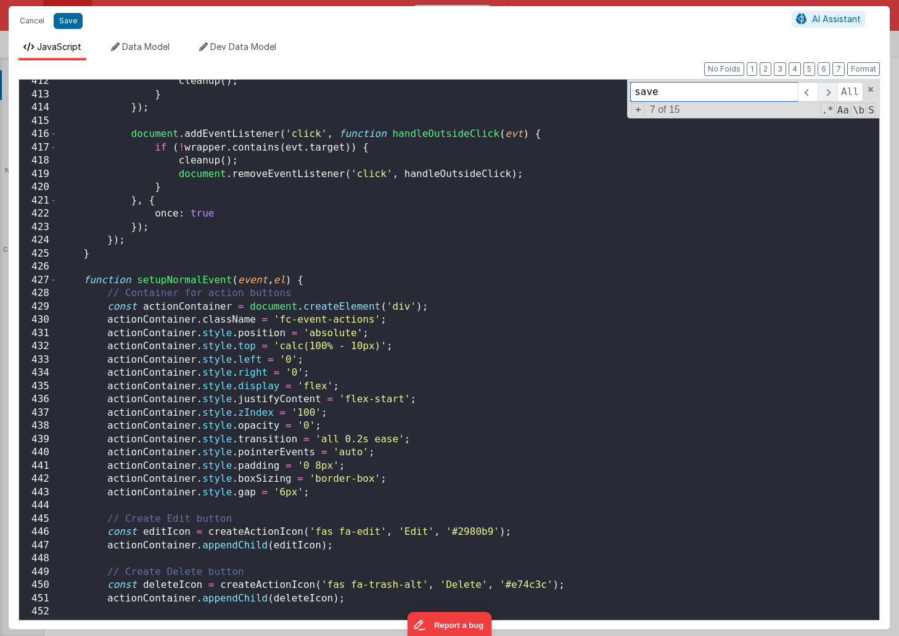
click at [826, 96] on span at bounding box center [826, 92] width 19 height 20
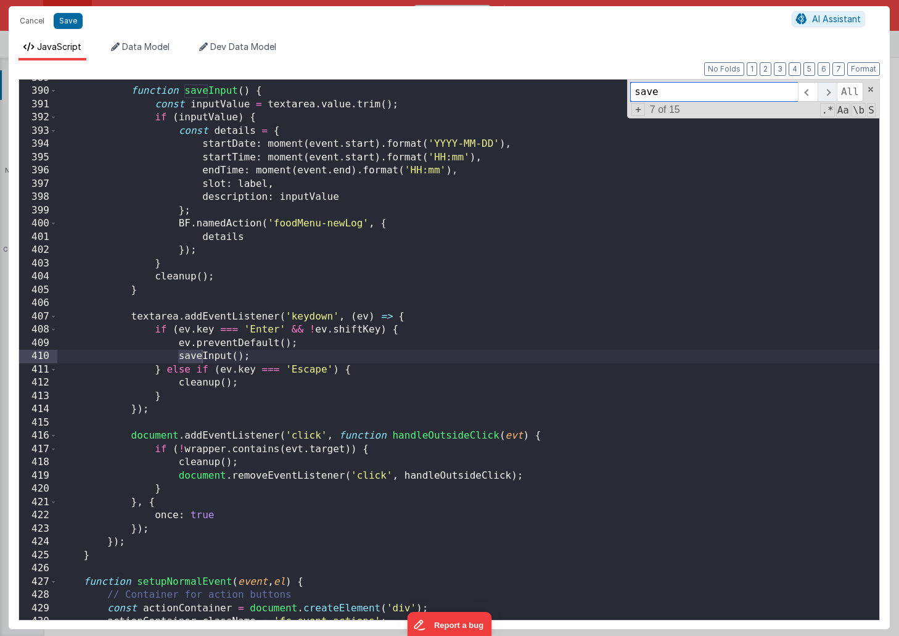
scroll to position [5177, 0]
click at [826, 96] on span at bounding box center [826, 92] width 19 height 20
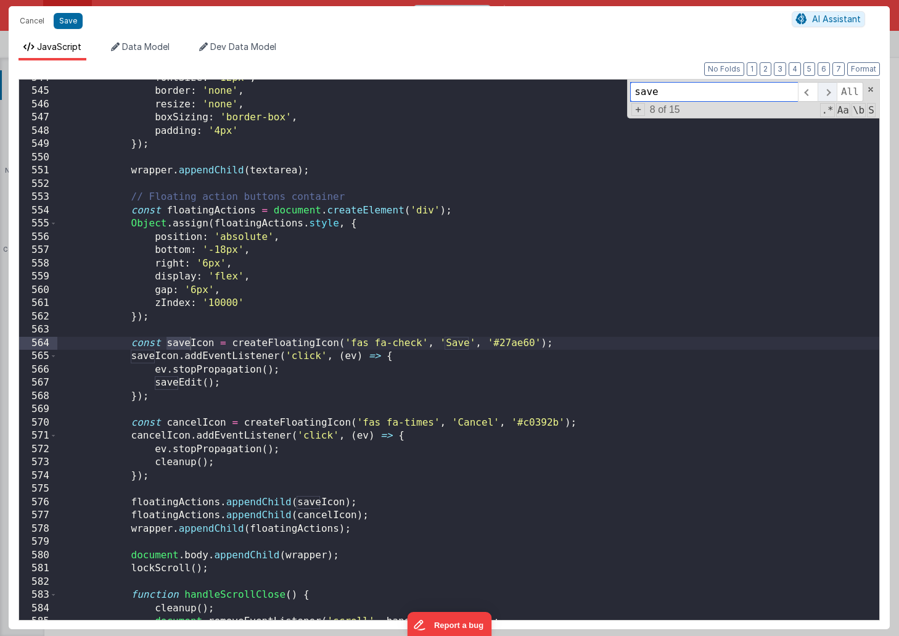
scroll to position [7232, 0]
click at [826, 96] on span at bounding box center [826, 92] width 19 height 20
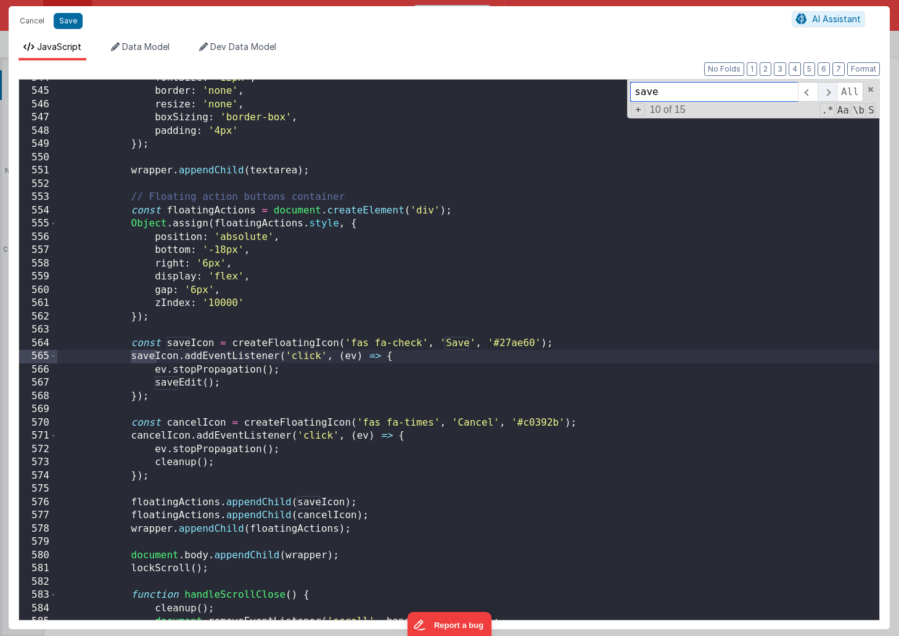
click at [826, 96] on span at bounding box center [826, 92] width 19 height 20
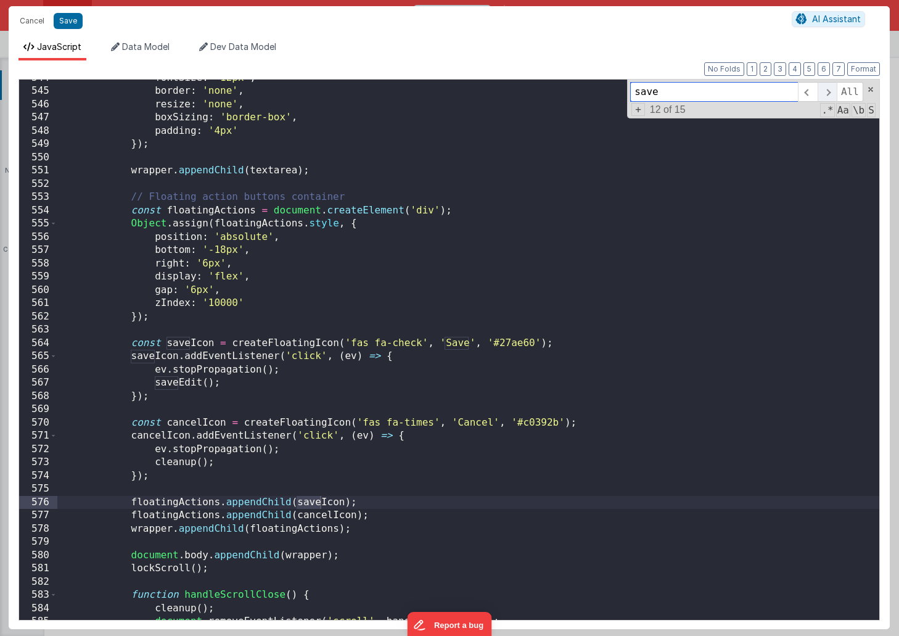
click at [826, 96] on span at bounding box center [826, 92] width 19 height 20
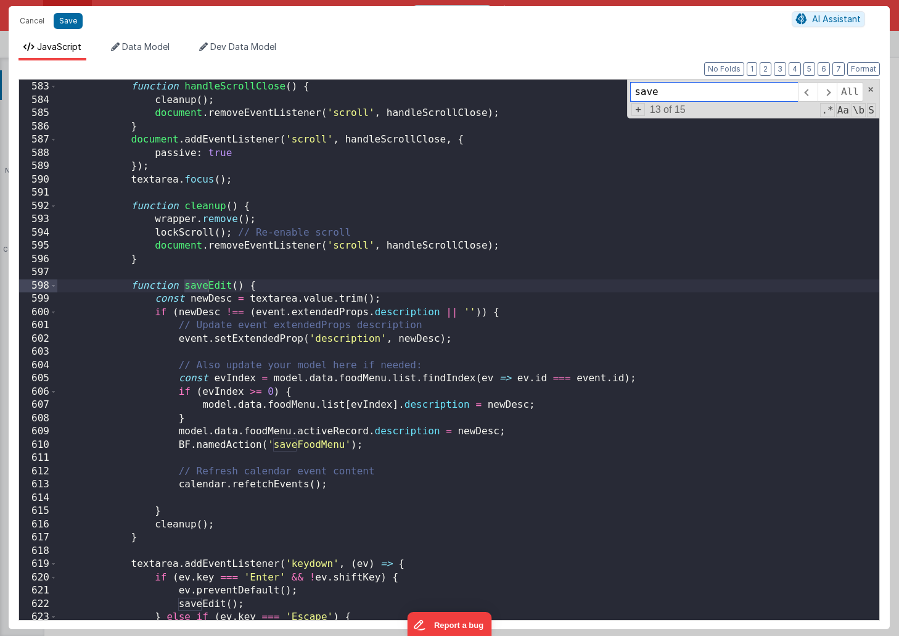
scroll to position [7781, 0]
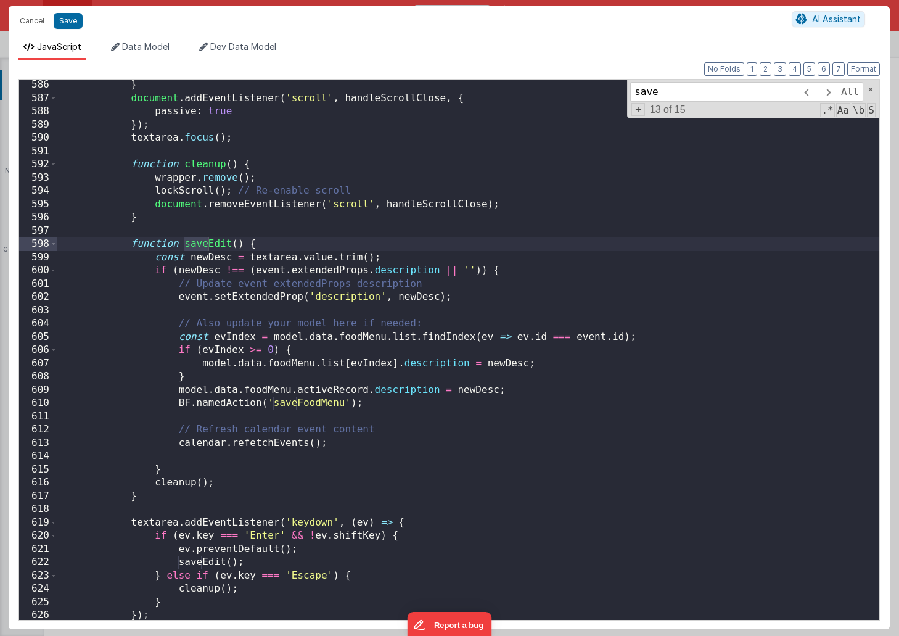
click at [179, 443] on div "} document . addEventListener ( 'scroll' , handleScrollClose , { passive : true…" at bounding box center [468, 361] width 822 height 567
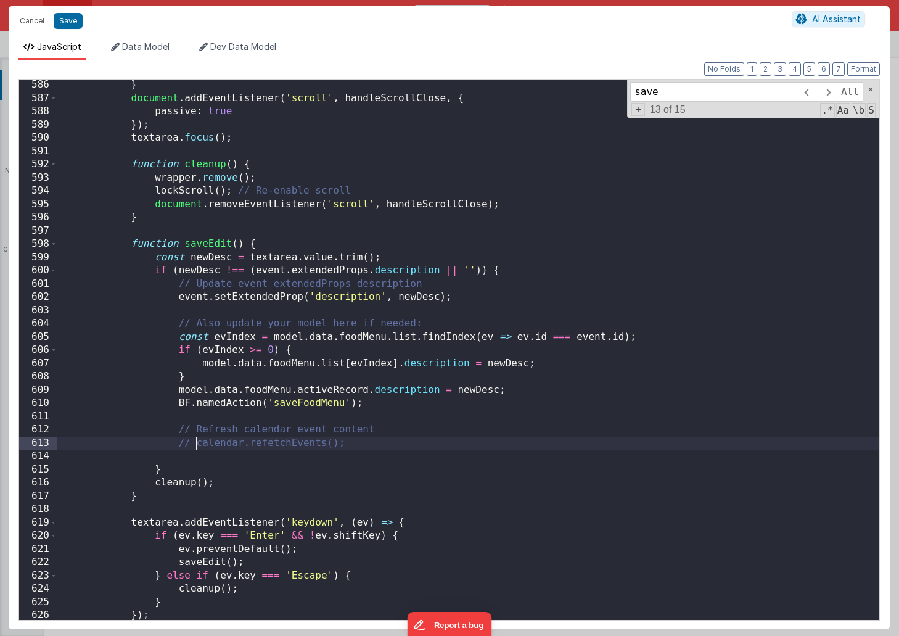
click at [172, 483] on div "} document . addEventListener ( 'scroll' , handleScrollClose , { passive : true…" at bounding box center [468, 361] width 822 height 567
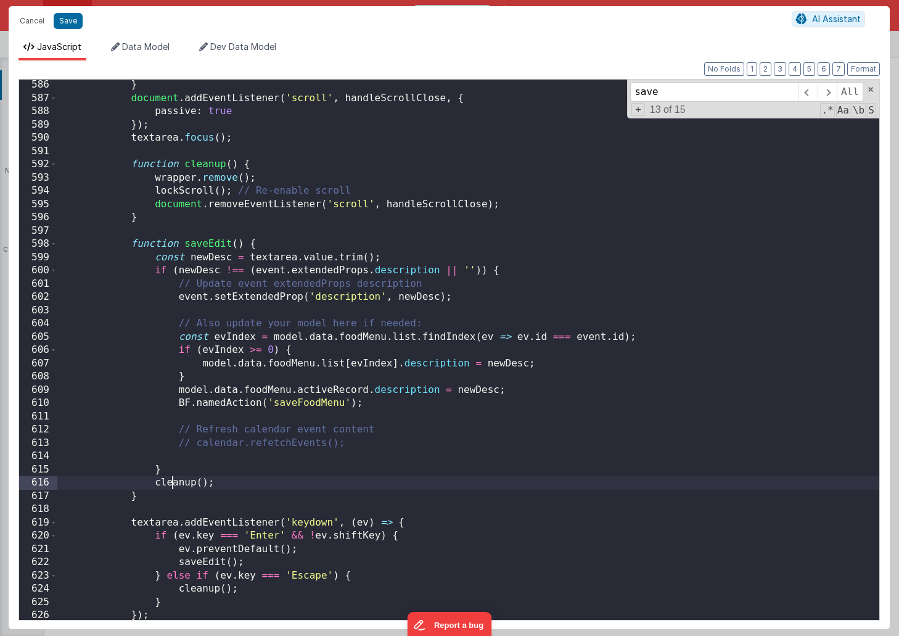
click at [172, 483] on div "} document . addEventListener ( 'scroll' , handleScrollClose , { passive : true…" at bounding box center [468, 361] width 822 height 567
type input "cleanup"
click at [828, 97] on span at bounding box center [826, 92] width 19 height 20
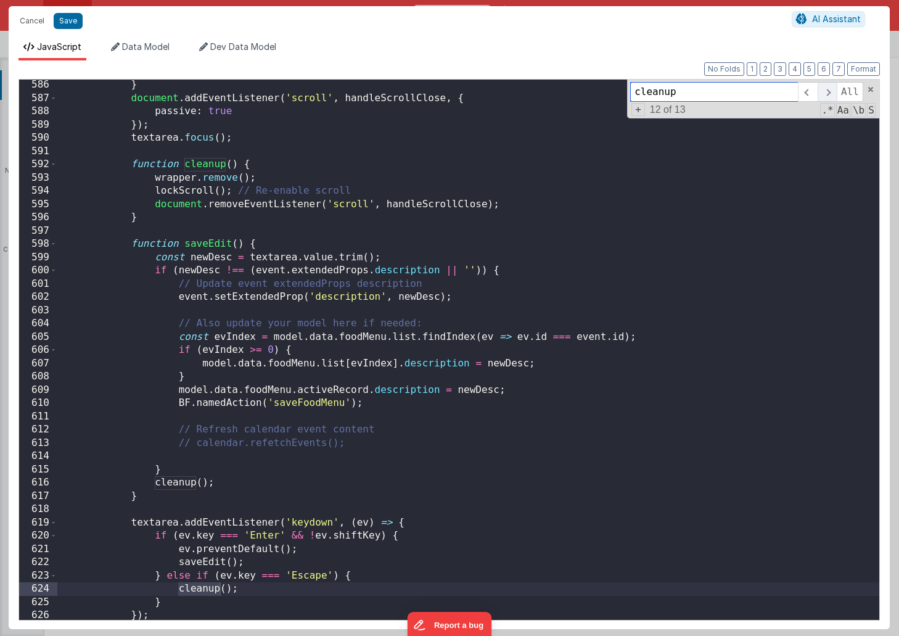
click at [828, 97] on span at bounding box center [826, 92] width 19 height 20
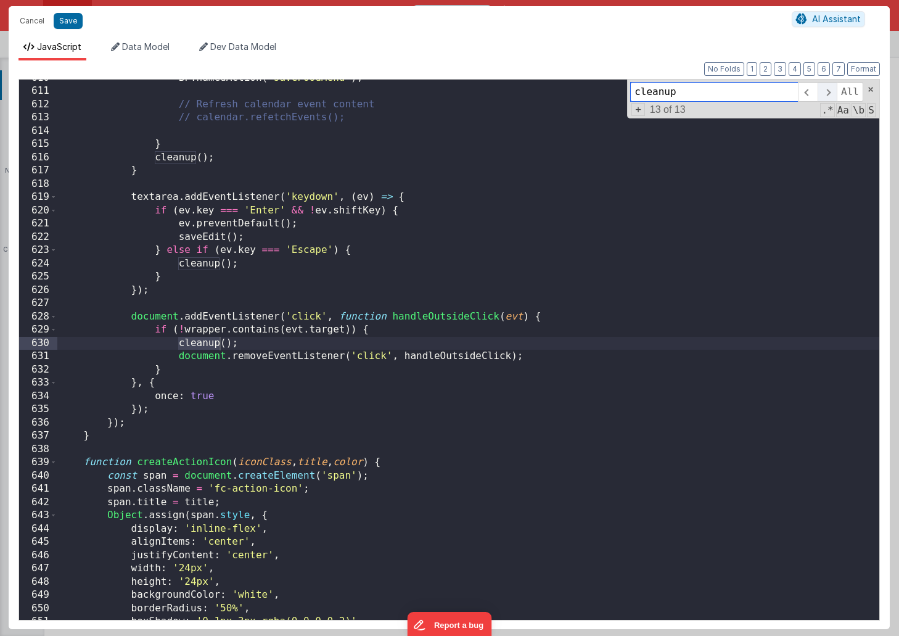
scroll to position [8107, 0]
click at [828, 97] on span at bounding box center [826, 92] width 19 height 20
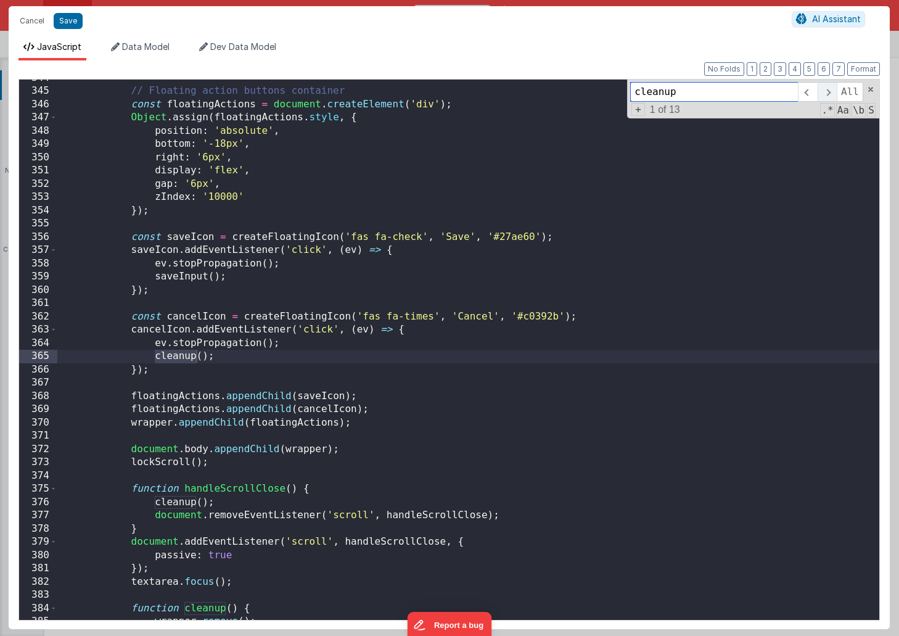
scroll to position [4581, 0]
click at [828, 97] on span at bounding box center [826, 92] width 19 height 20
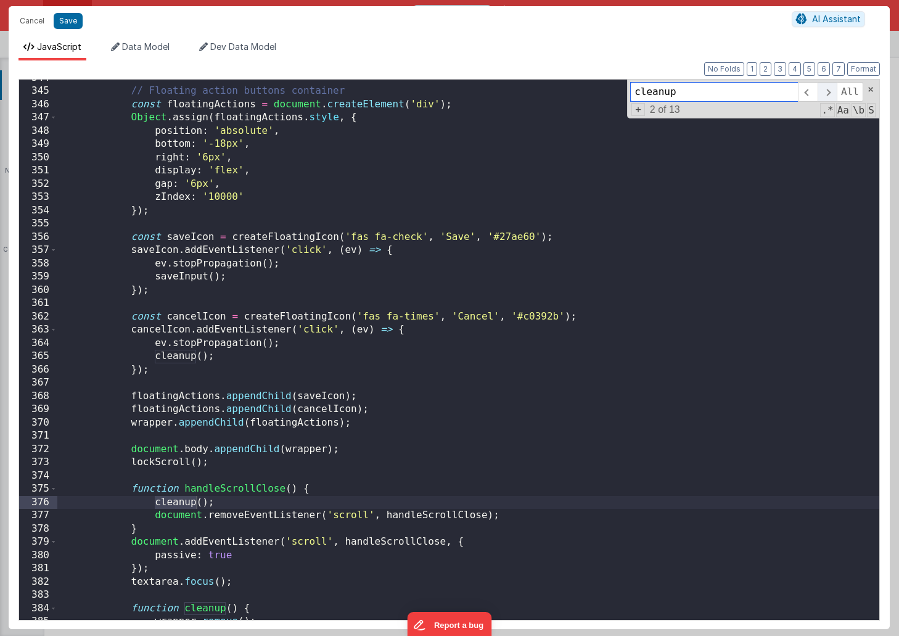
click at [828, 97] on span at bounding box center [826, 92] width 19 height 20
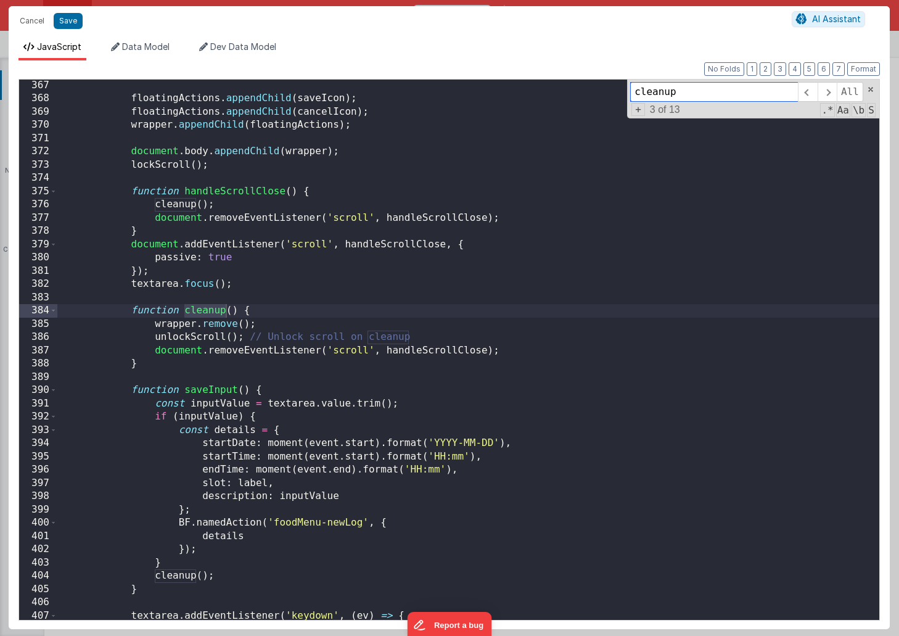
scroll to position [4889, 0]
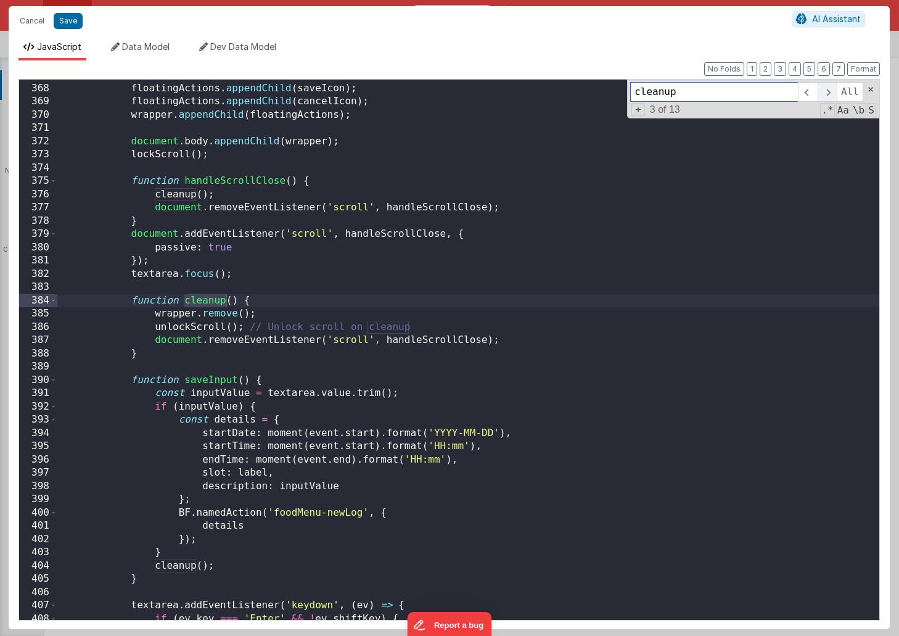
click at [829, 89] on span at bounding box center [826, 92] width 19 height 20
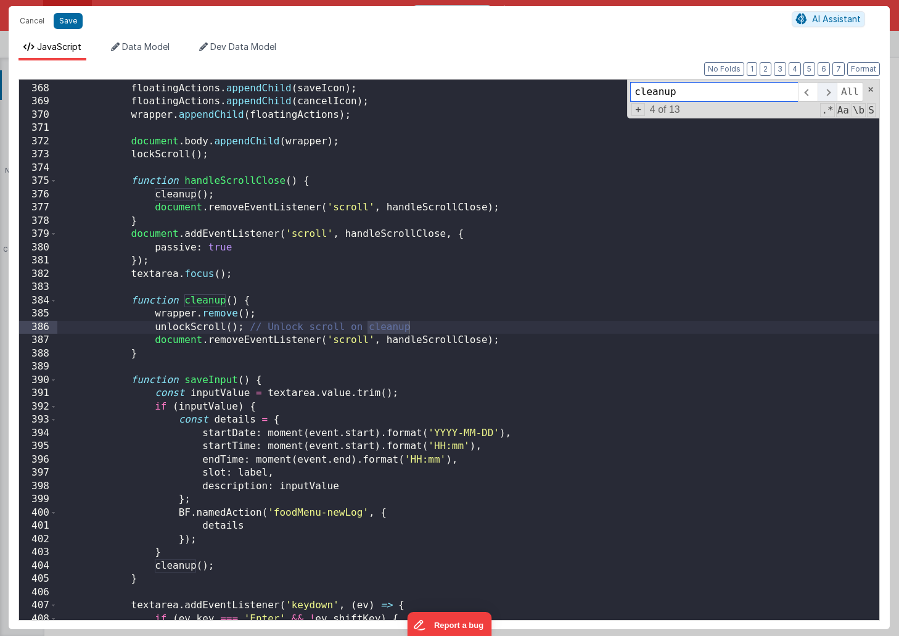
click at [829, 89] on span at bounding box center [826, 92] width 19 height 20
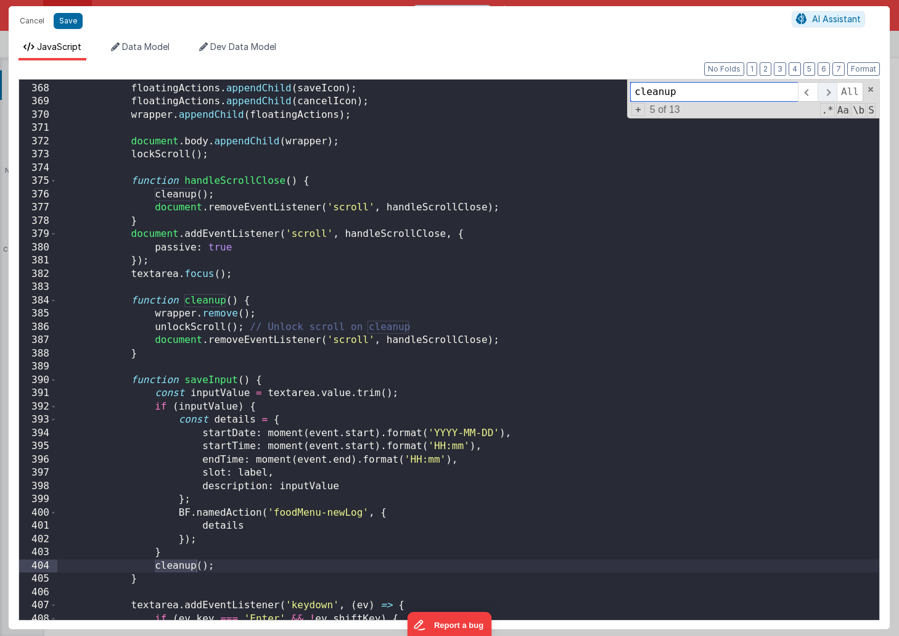
click at [829, 89] on span at bounding box center [826, 92] width 19 height 20
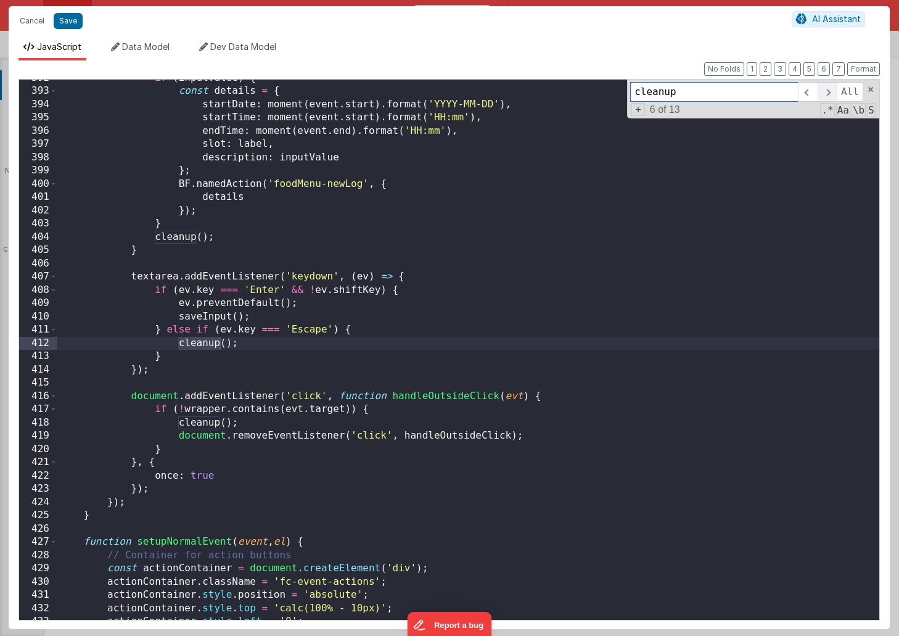
scroll to position [5217, 0]
click at [829, 89] on span at bounding box center [826, 92] width 19 height 20
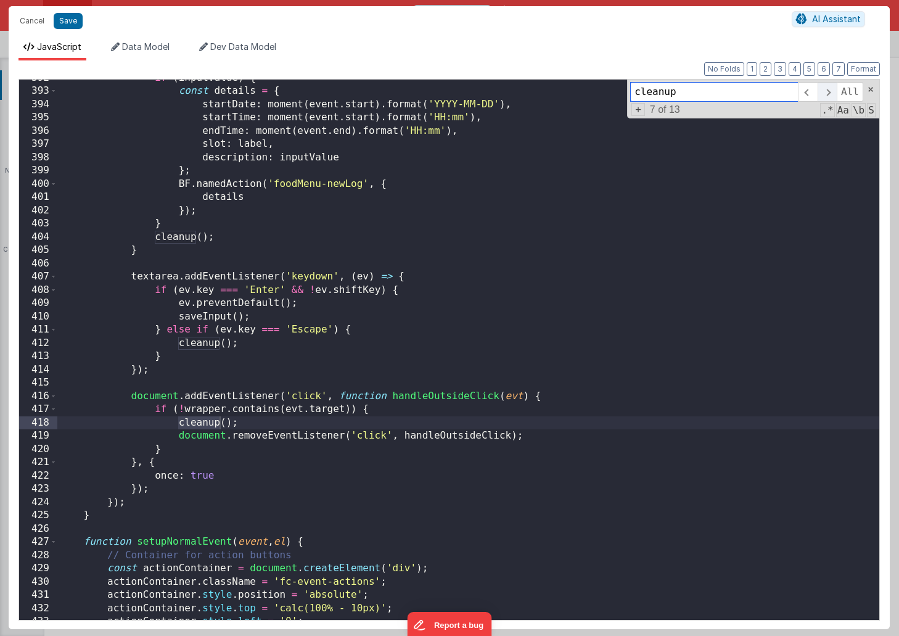
click at [829, 89] on span at bounding box center [826, 92] width 19 height 20
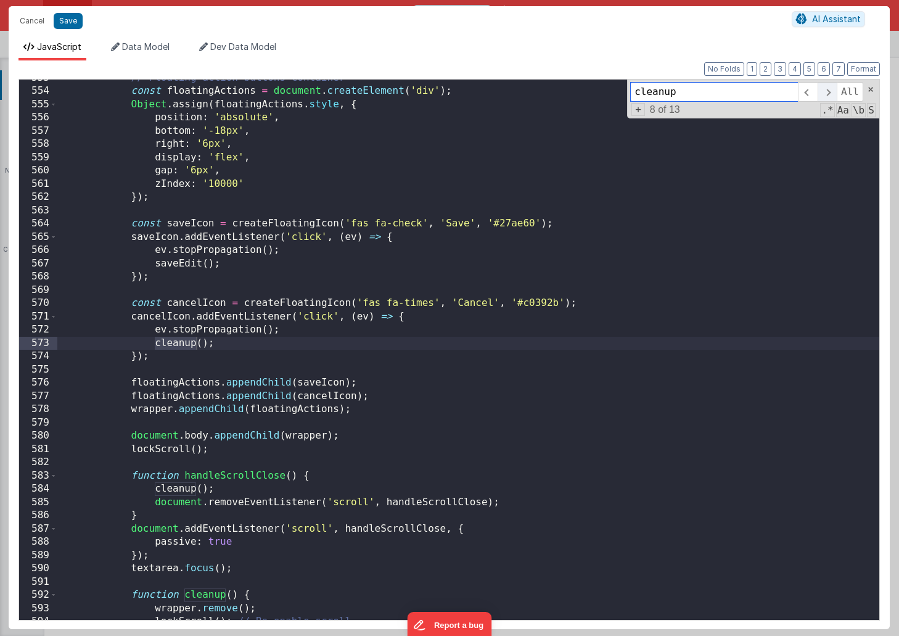
click at [829, 89] on span at bounding box center [826, 92] width 19 height 20
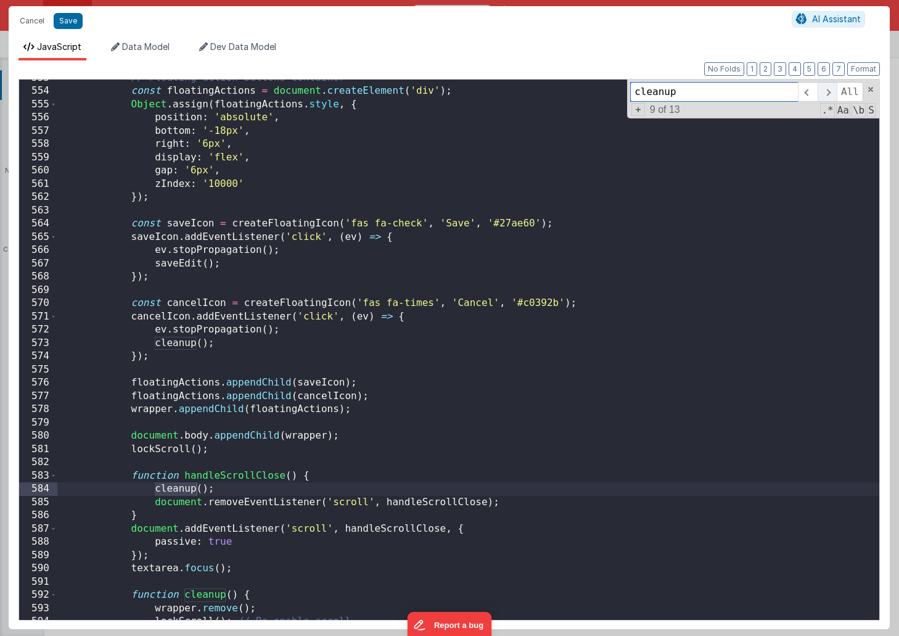
click at [829, 89] on span at bounding box center [826, 92] width 19 height 20
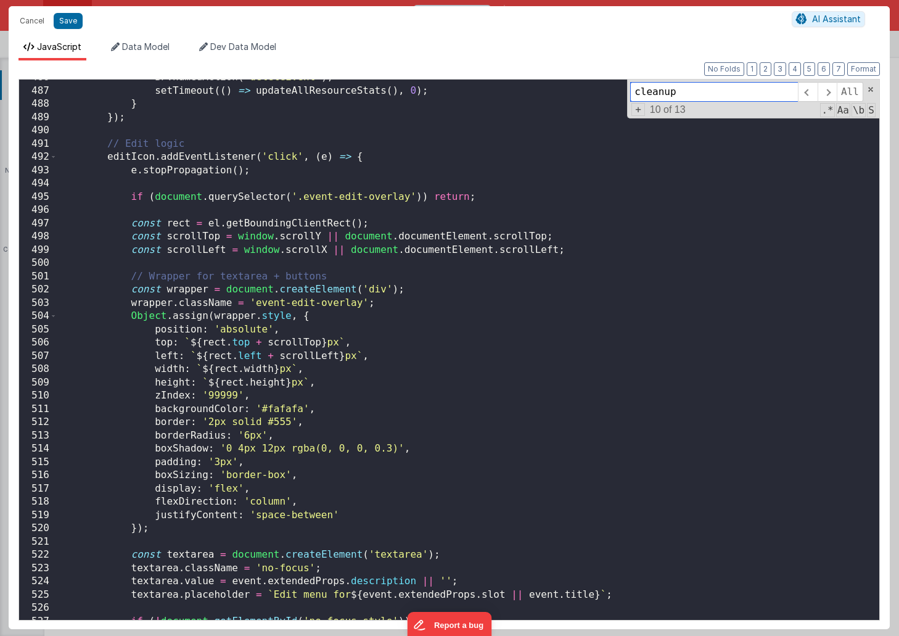
scroll to position [6466, 0]
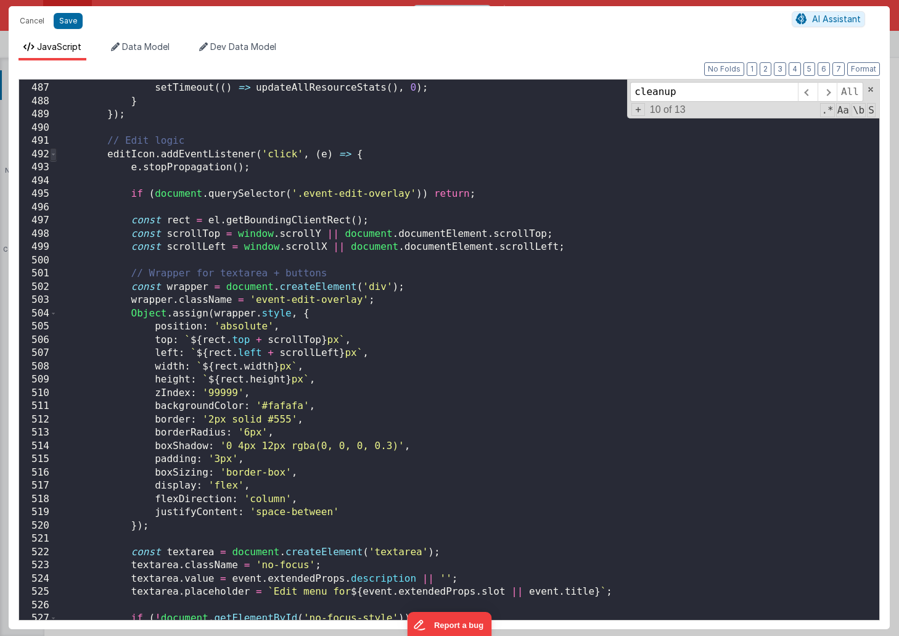
click at [53, 154] on span at bounding box center [53, 155] width 7 height 14
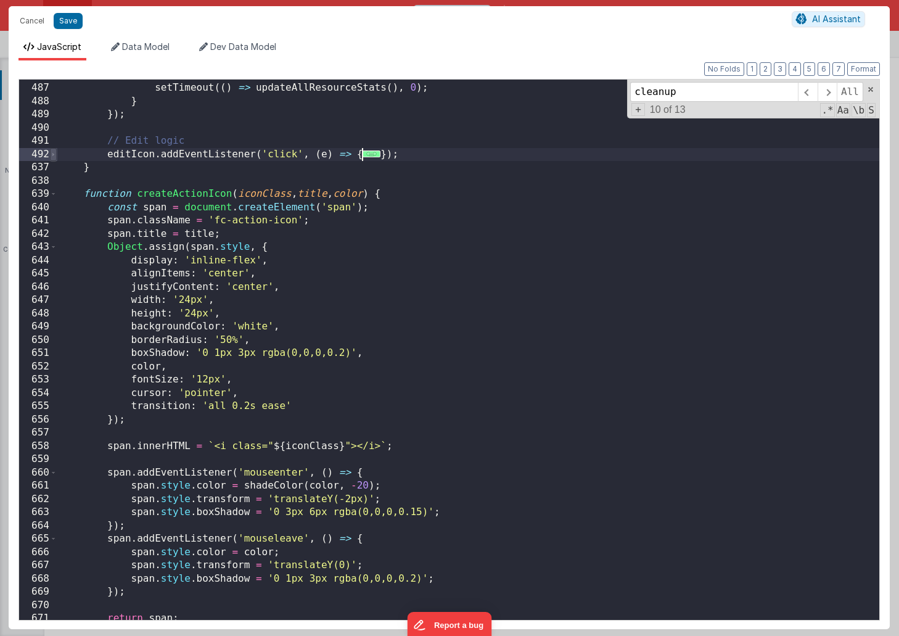
click at [53, 154] on span at bounding box center [53, 155] width 7 height 14
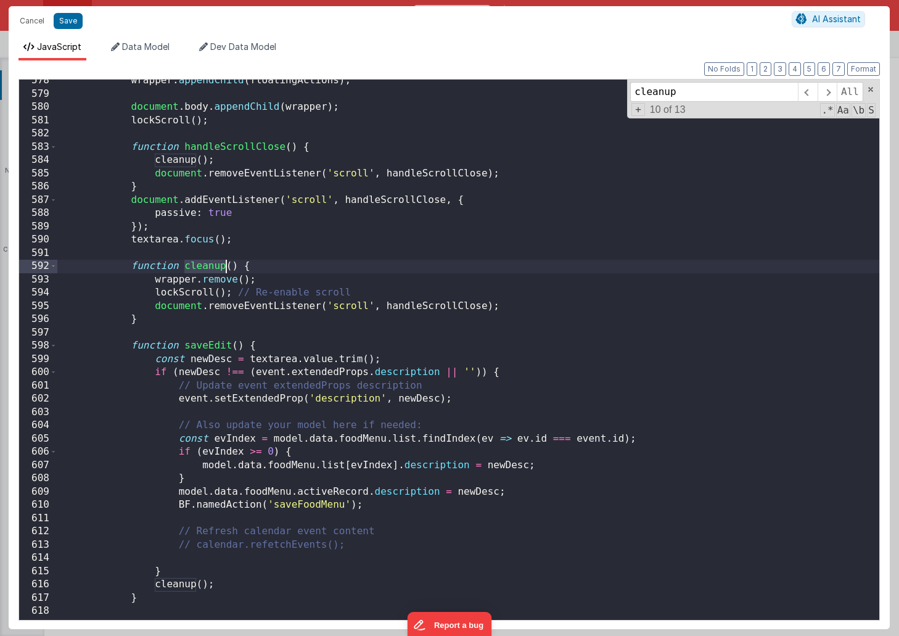
scroll to position [7681, 0]
click at [155, 292] on div "wrapper . appendChild ( floatingActions ) ; document . body . appendChild ( wra…" at bounding box center [468, 356] width 822 height 567
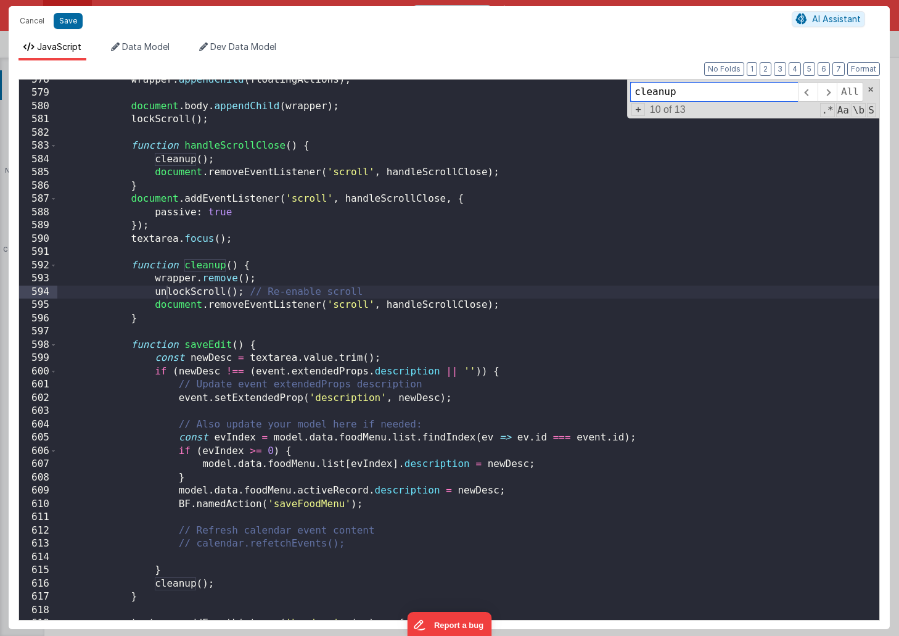
click at [687, 94] on input "cleanup" at bounding box center [714, 92] width 168 height 20
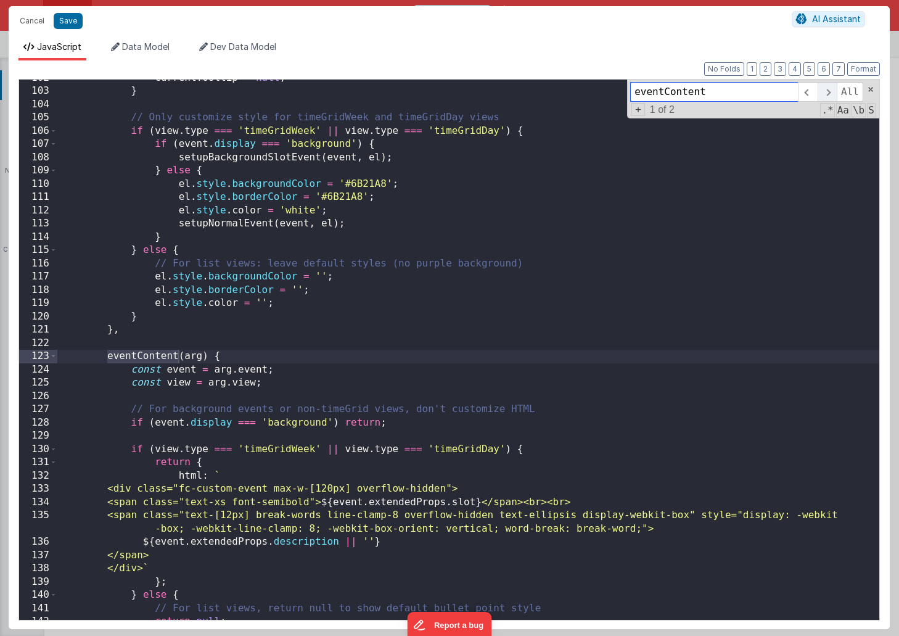
type input "eventContent"
click at [828, 94] on span at bounding box center [826, 92] width 19 height 20
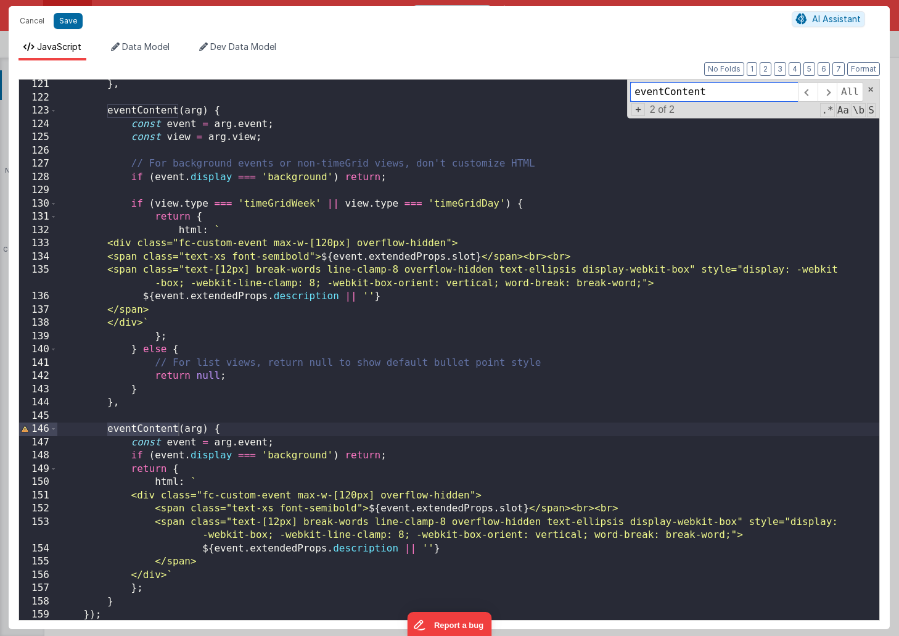
scroll to position [1600, 0]
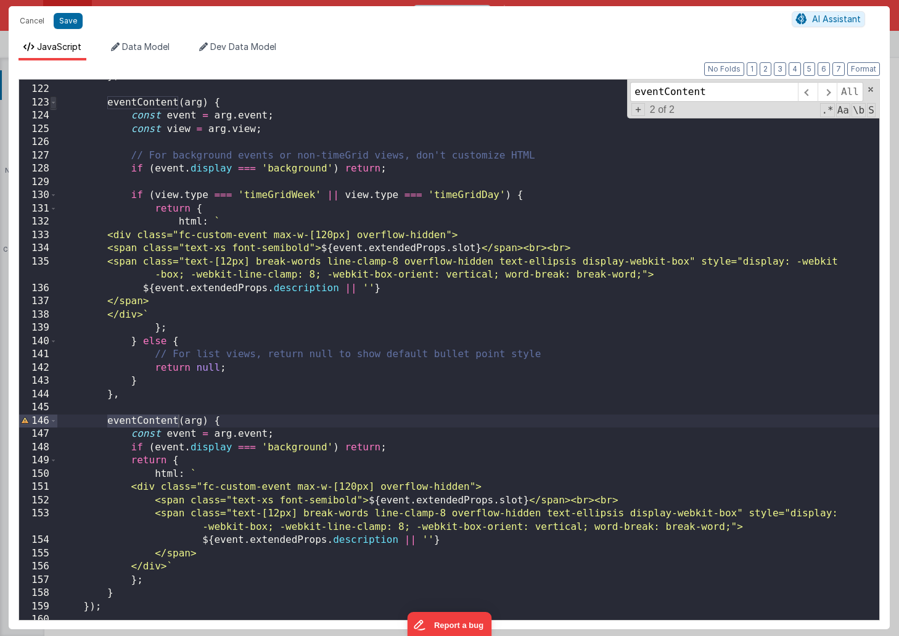
click at [54, 100] on span at bounding box center [53, 103] width 7 height 14
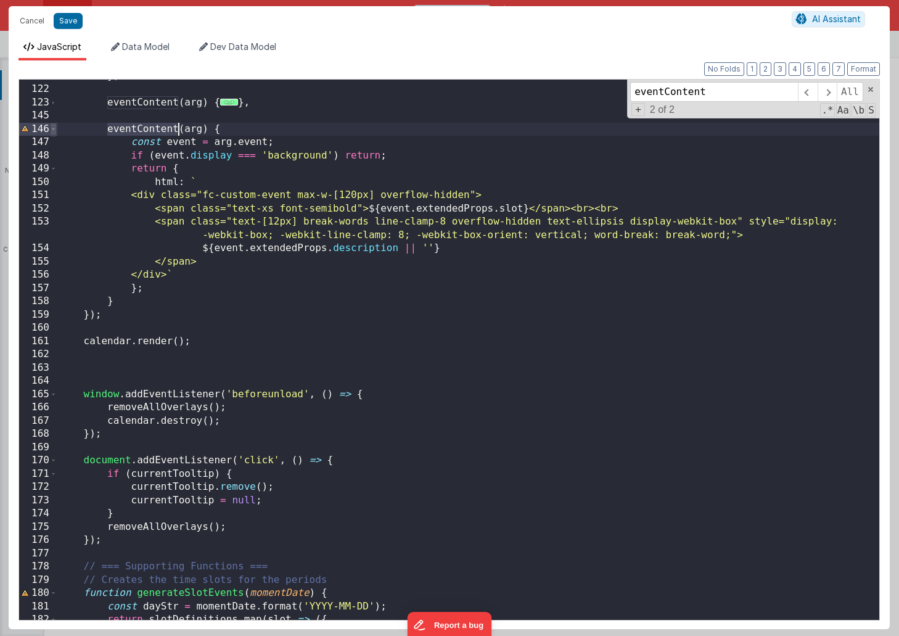
click at [55, 128] on span at bounding box center [53, 130] width 7 height 14
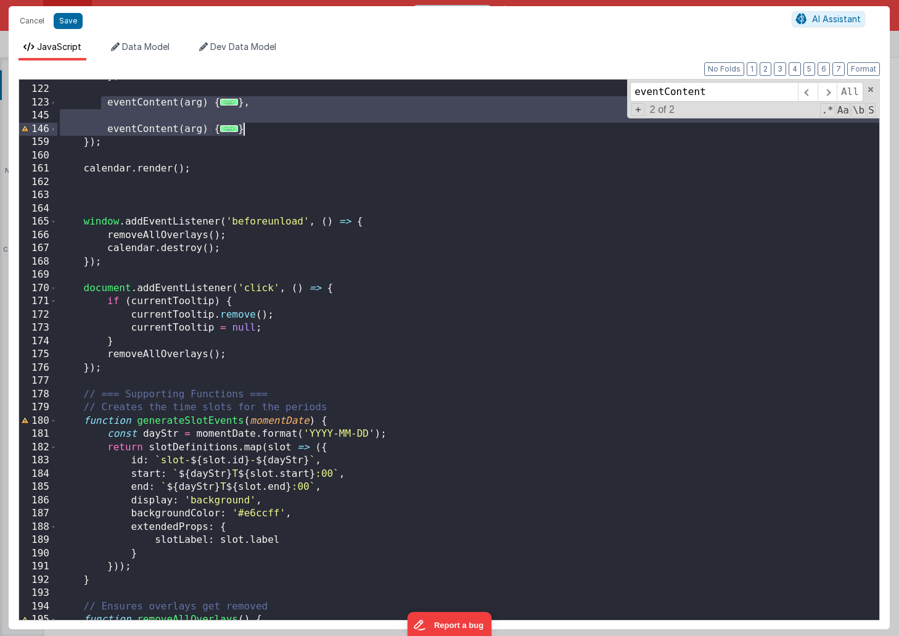
drag, startPoint x: 104, startPoint y: 104, endPoint x: 257, endPoint y: 128, distance: 154.9
click at [257, 128] on div "} , eventContent ( arg ) { ... } , eventContent ( arg ) { ... } }) ; calendar .…" at bounding box center [468, 353] width 822 height 567
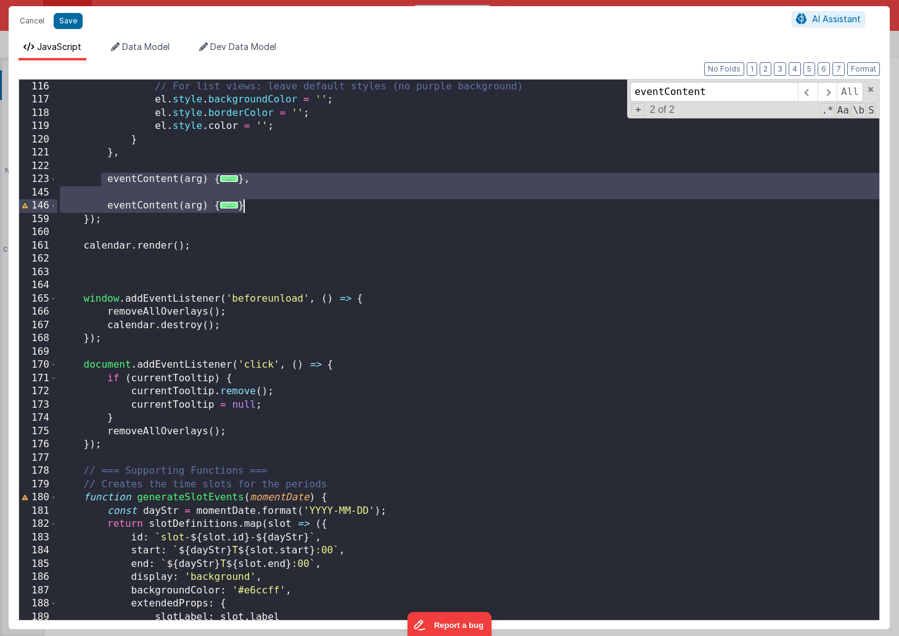
scroll to position [1524, 0]
click at [224, 178] on span "..." at bounding box center [229, 178] width 18 height 7
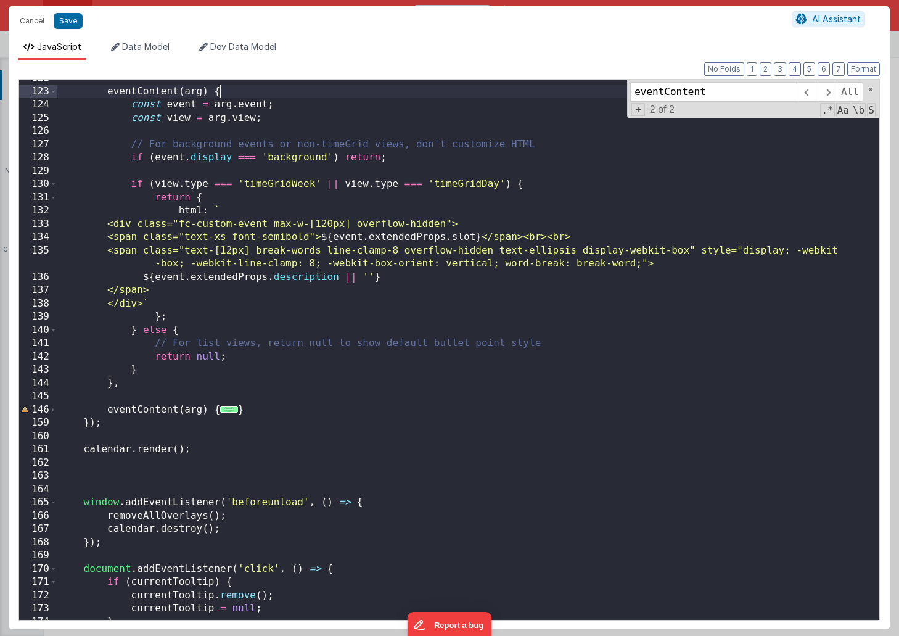
scroll to position [1611, 0]
click at [229, 409] on span "..." at bounding box center [229, 409] width 18 height 7
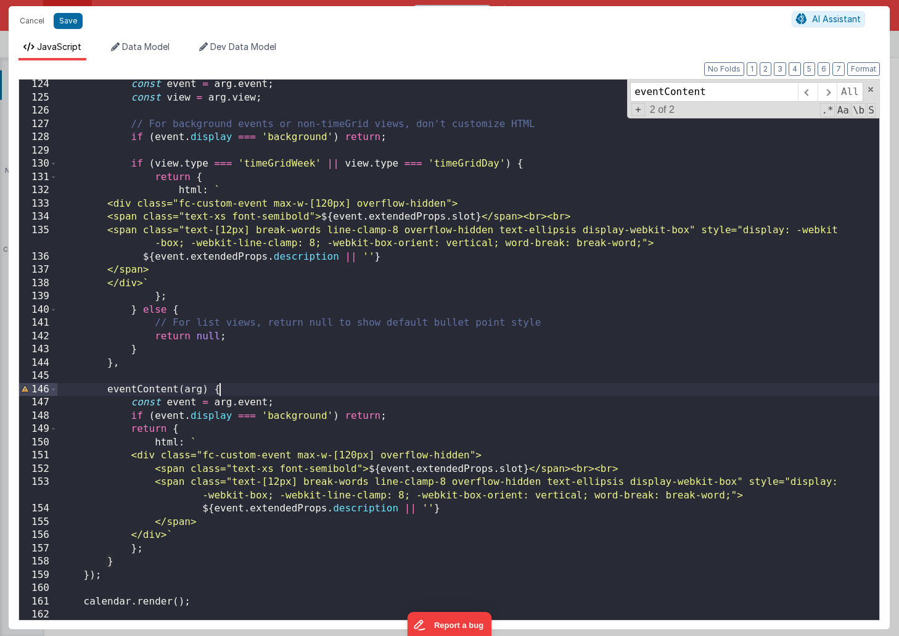
scroll to position [1632, 0]
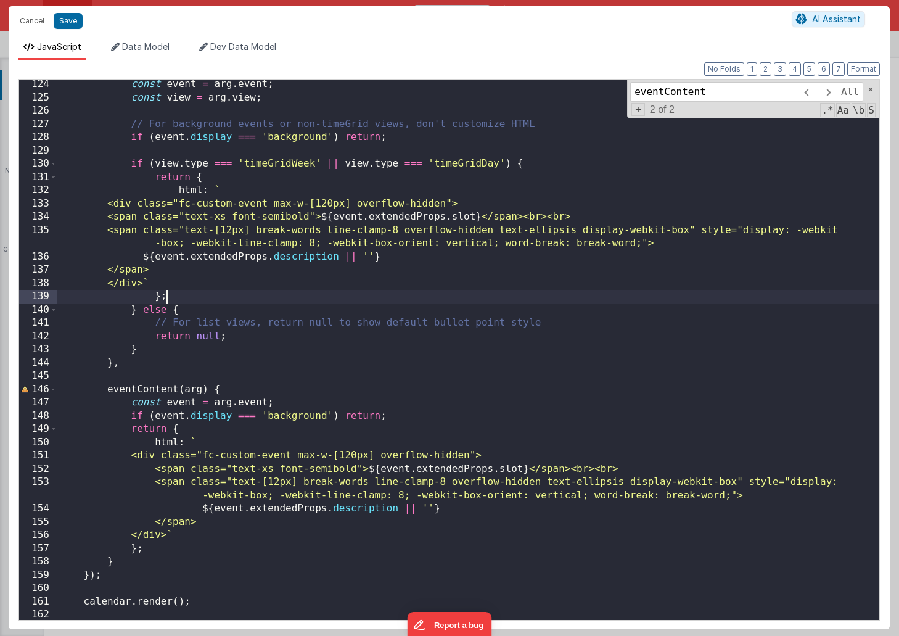
click at [202, 297] on div "const event = arg . event ; const view = arg . view ; // For background events …" at bounding box center [468, 361] width 822 height 567
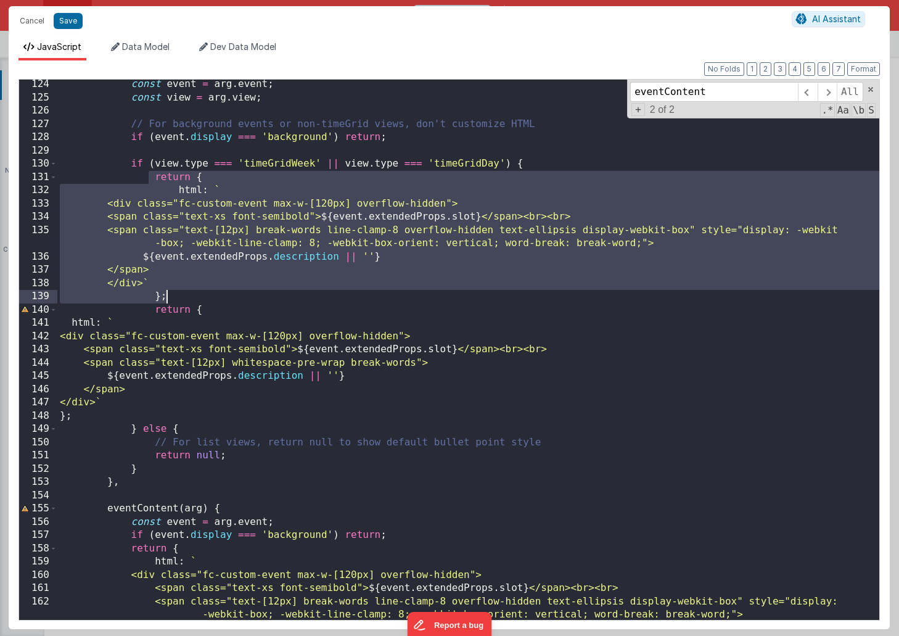
drag, startPoint x: 151, startPoint y: 179, endPoint x: 175, endPoint y: 295, distance: 118.4
click at [175, 295] on div "const event = arg . event ; const view = arg . view ; // For background events …" at bounding box center [468, 361] width 822 height 567
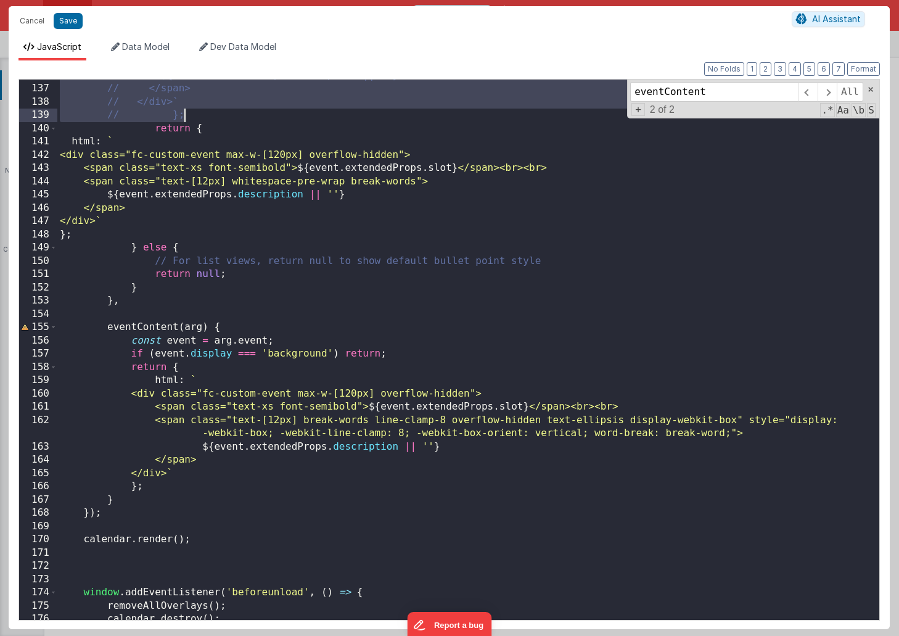
scroll to position [1822, 0]
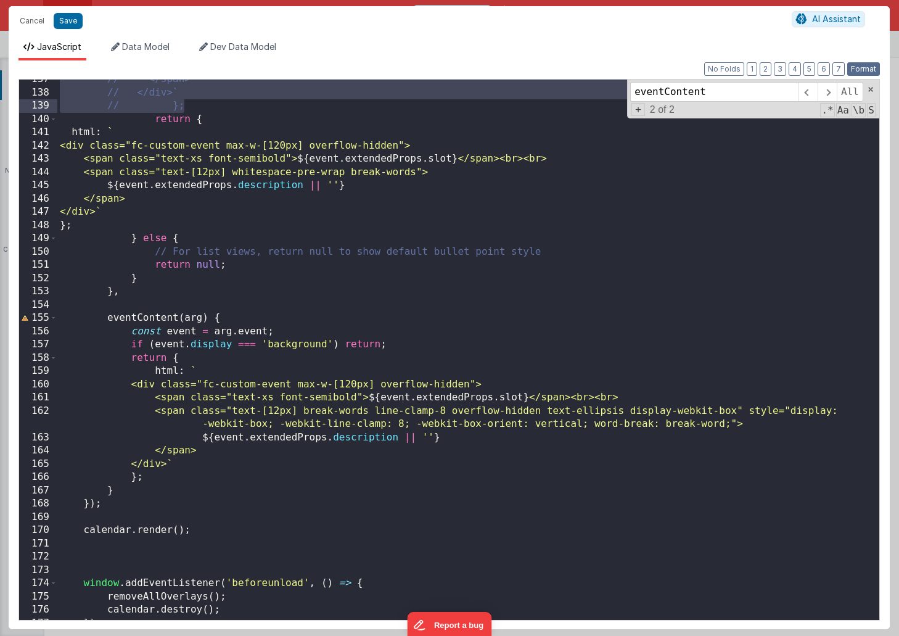
click at [865, 67] on button "Format" at bounding box center [863, 69] width 33 height 14
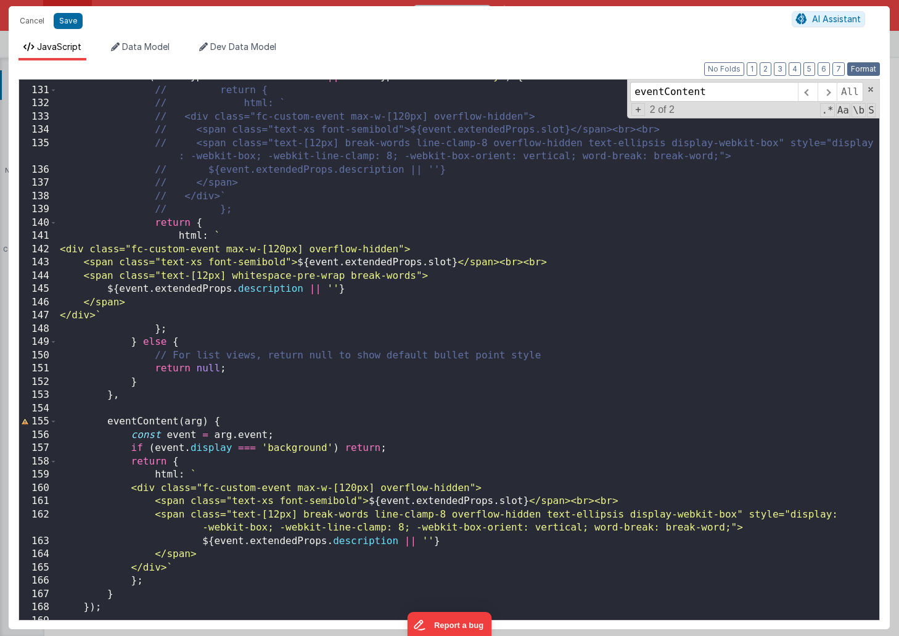
scroll to position [1713, 0]
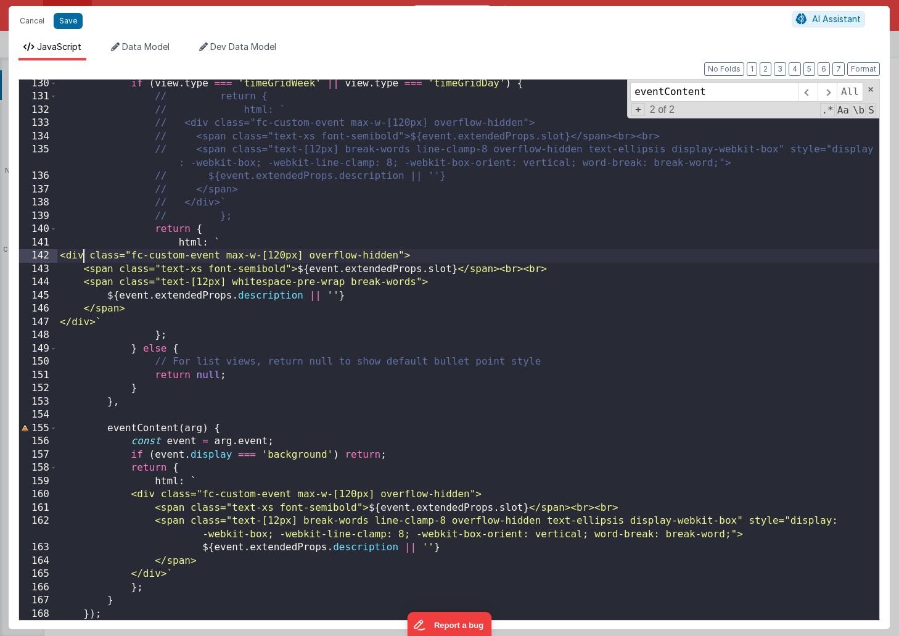
click at [82, 255] on div "if ( view . type === 'timeGridWeek' || view . type === 'timeGridDay' ) { // ret…" at bounding box center [468, 360] width 822 height 567
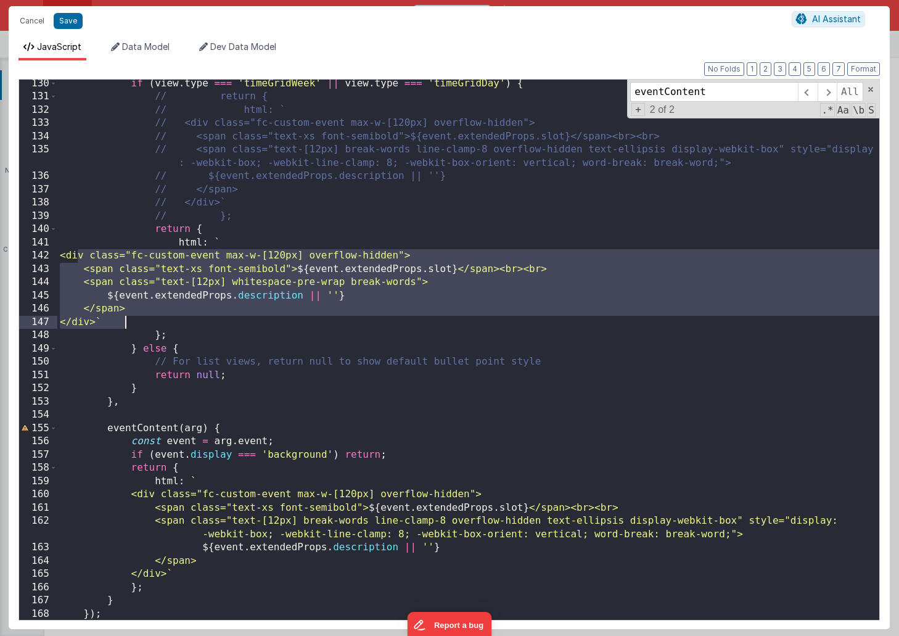
drag, startPoint x: 78, startPoint y: 255, endPoint x: 134, endPoint y: 319, distance: 84.7
click at [134, 319] on div "if ( view . type === 'timeGridWeek' || view . type === 'timeGridDay' ) { // ret…" at bounding box center [468, 360] width 822 height 567
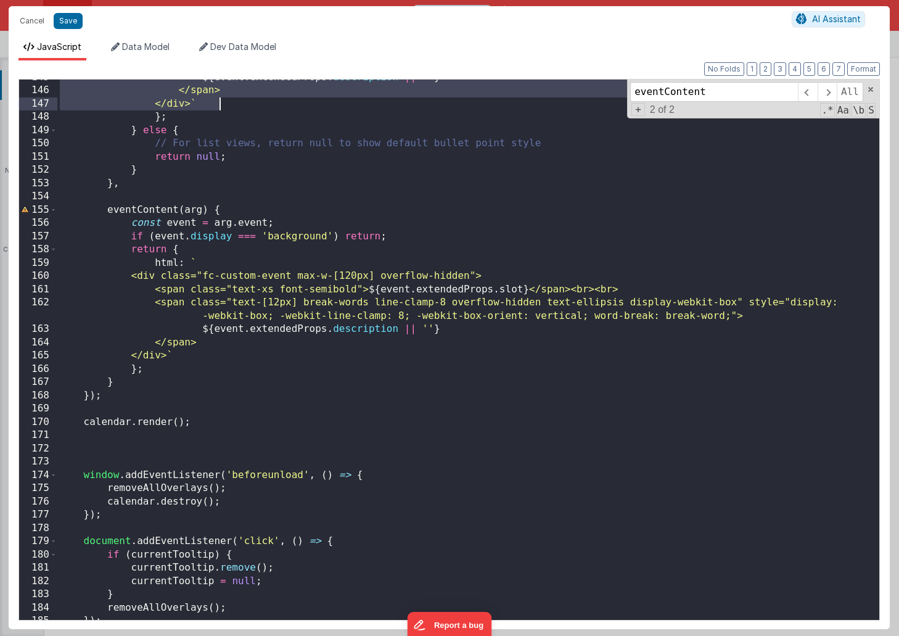
scroll to position [1931, 0]
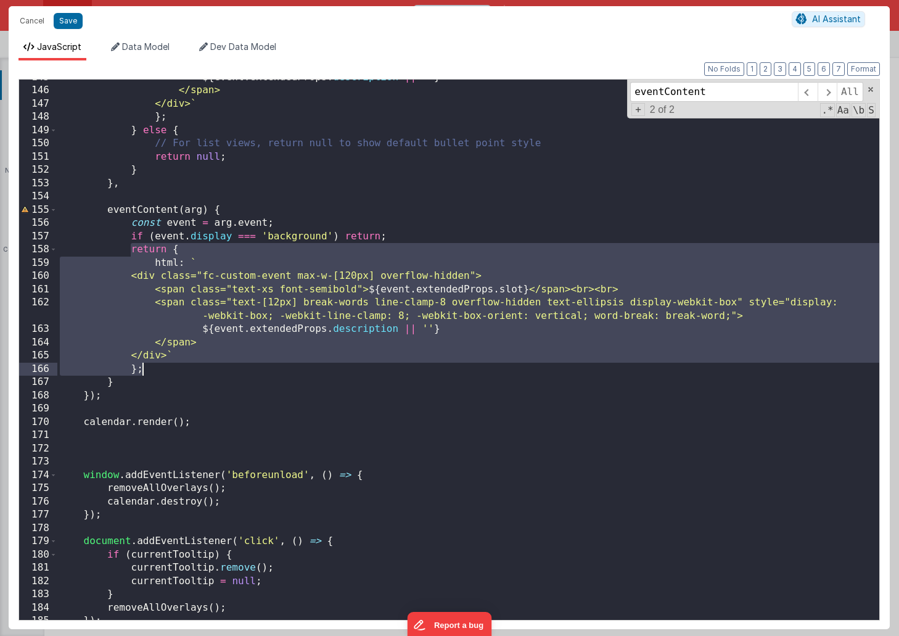
drag, startPoint x: 130, startPoint y: 251, endPoint x: 157, endPoint y: 365, distance: 117.1
click at [157, 365] on div "${ event . extendedProps . description || '' } </span> </div> ` } ; } else { //…" at bounding box center [468, 354] width 822 height 567
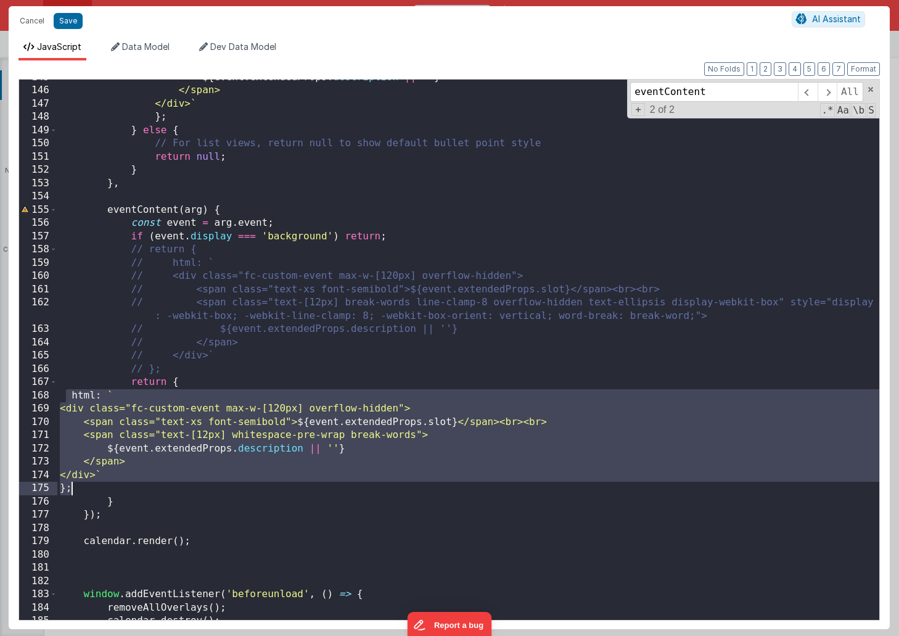
drag, startPoint x: 68, startPoint y: 391, endPoint x: 86, endPoint y: 488, distance: 98.4
click at [86, 488] on div "${ event . extendedProps . description || '' } </span> </div> ` } ; } else { //…" at bounding box center [468, 354] width 822 height 567
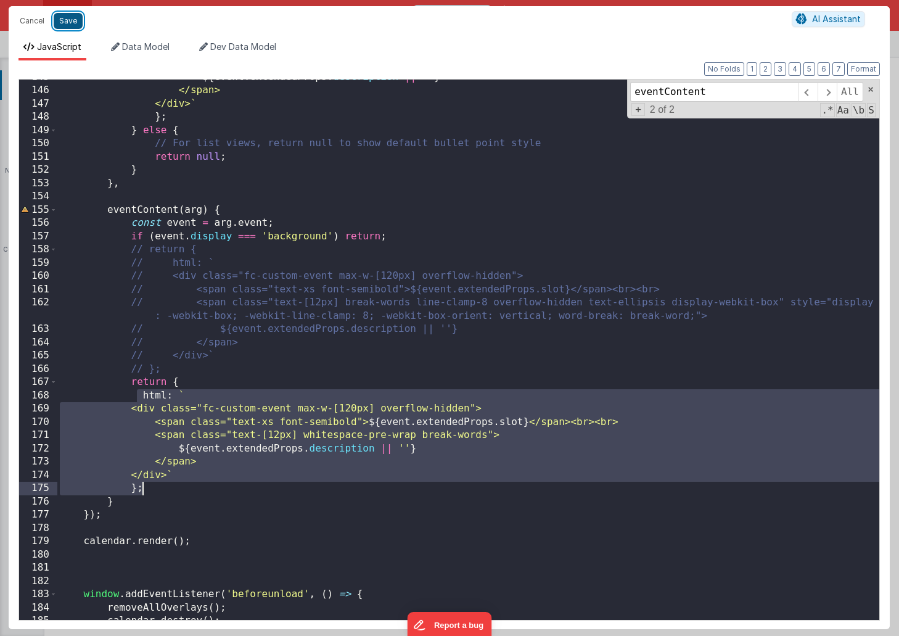
click at [70, 25] on button "Save" at bounding box center [68, 21] width 29 height 16
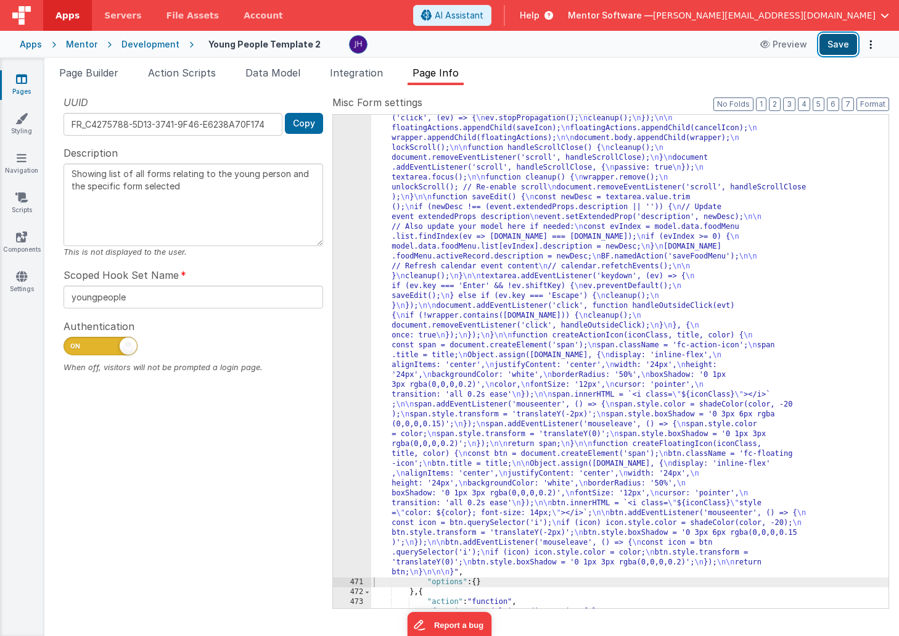
click at [829, 48] on button "Save" at bounding box center [838, 44] width 38 height 21
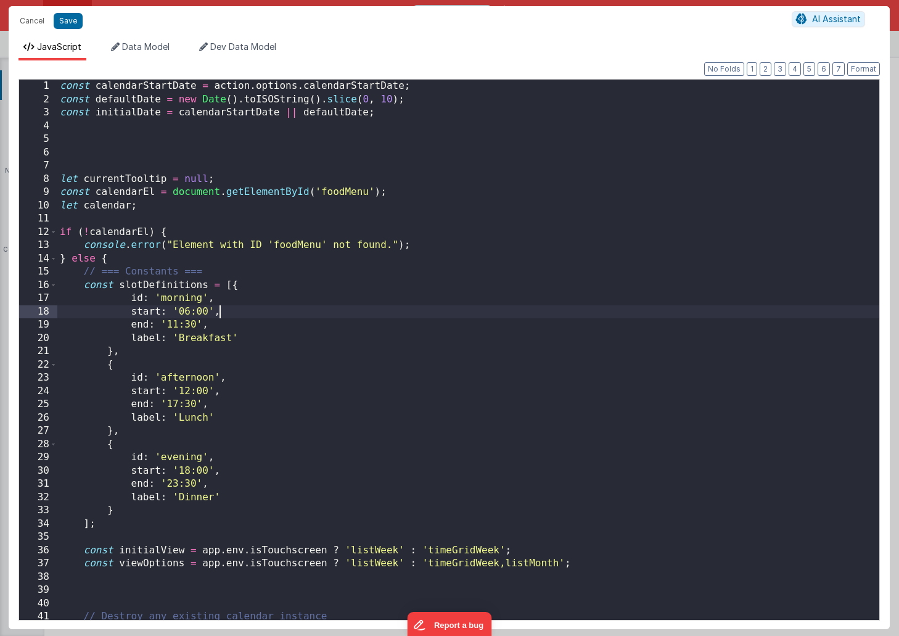
click at [435, 310] on div "const calendarStartDate = action . options . calendarStartDate ; const defaultD…" at bounding box center [468, 363] width 822 height 567
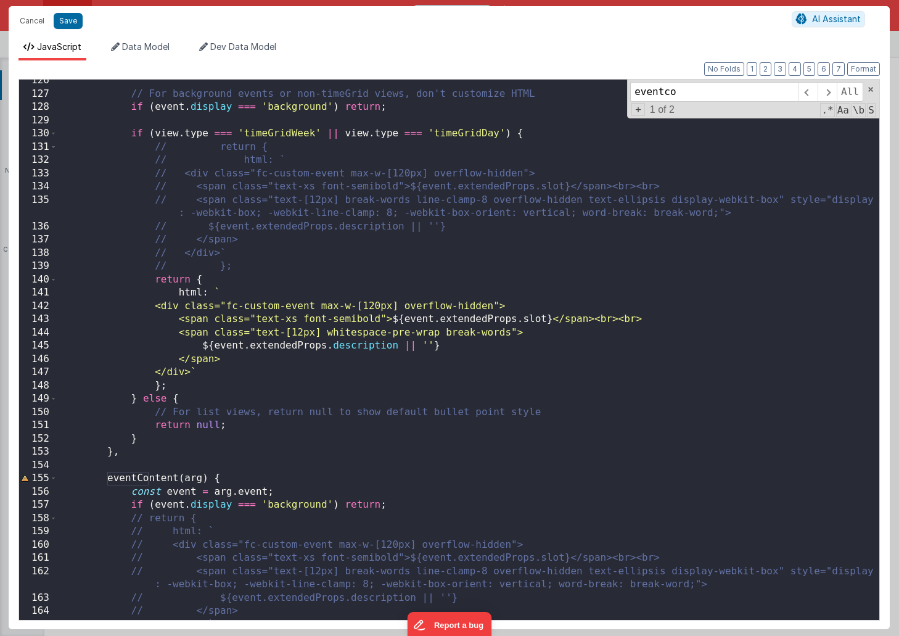
scroll to position [1666, 0]
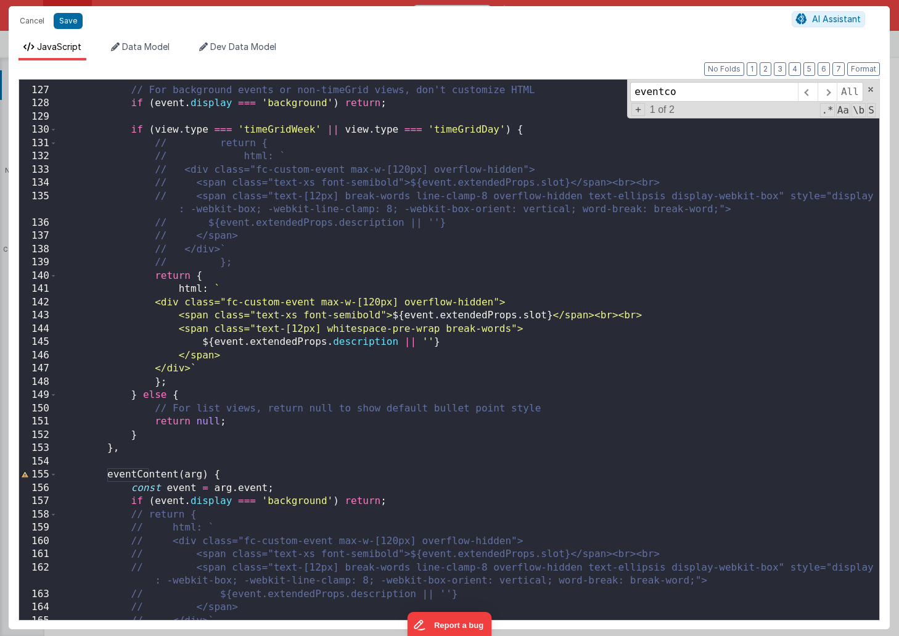
type input "eventco"
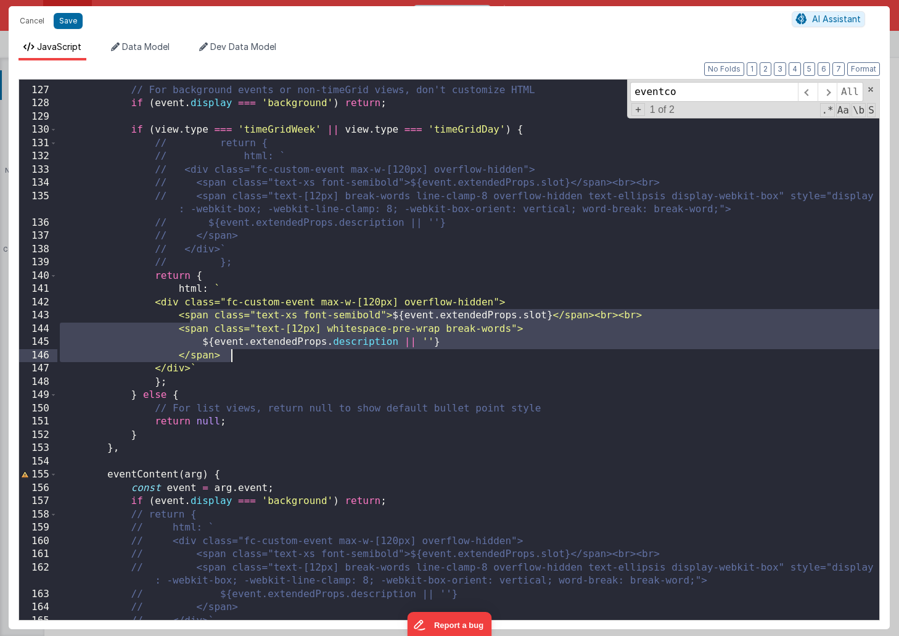
drag, startPoint x: 190, startPoint y: 315, endPoint x: 235, endPoint y: 350, distance: 57.1
click at [235, 350] on div "// For background events or non-timeGrid views, don't customize HTML if ( event…" at bounding box center [468, 353] width 822 height 567
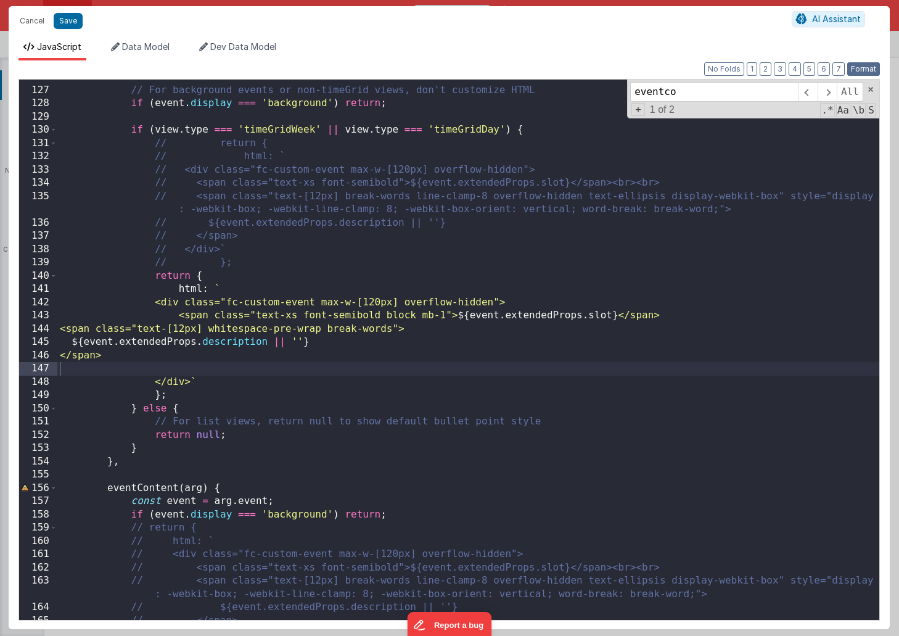
click at [869, 72] on button "Format" at bounding box center [863, 69] width 33 height 14
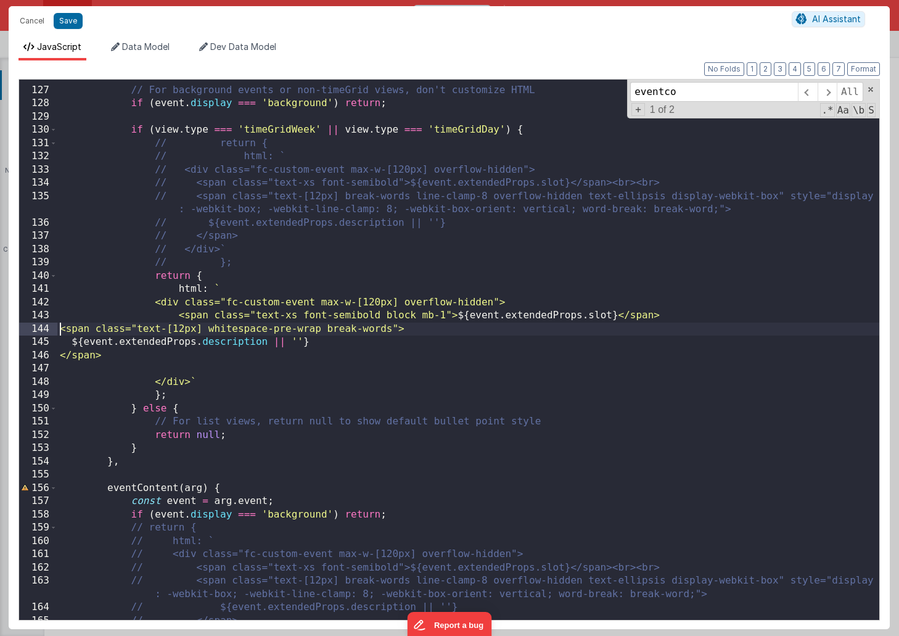
click at [61, 327] on div "// For background events or non-timeGrid views, don't customize HTML if ( event…" at bounding box center [468, 353] width 822 height 567
click at [66, 339] on div "// For background events or non-timeGrid views, don't customize HTML if ( event…" at bounding box center [468, 353] width 822 height 567
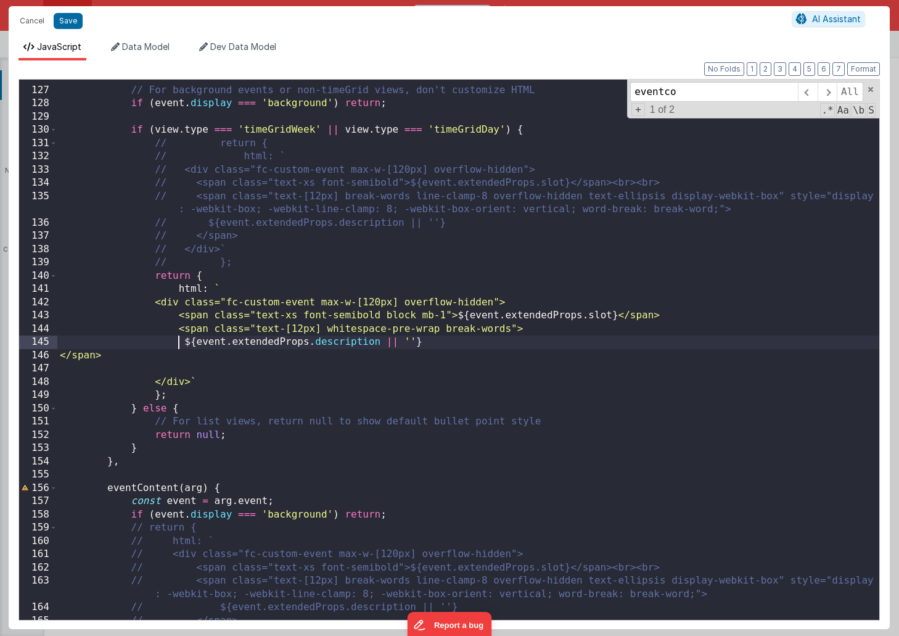
click at [60, 354] on div "// For background events or non-timeGrid views, don't customize HTML if ( event…" at bounding box center [468, 353] width 822 height 567
click at [185, 342] on div "// For background events or non-timeGrid views, don't customize HTML if ( event…" at bounding box center [468, 353] width 822 height 567
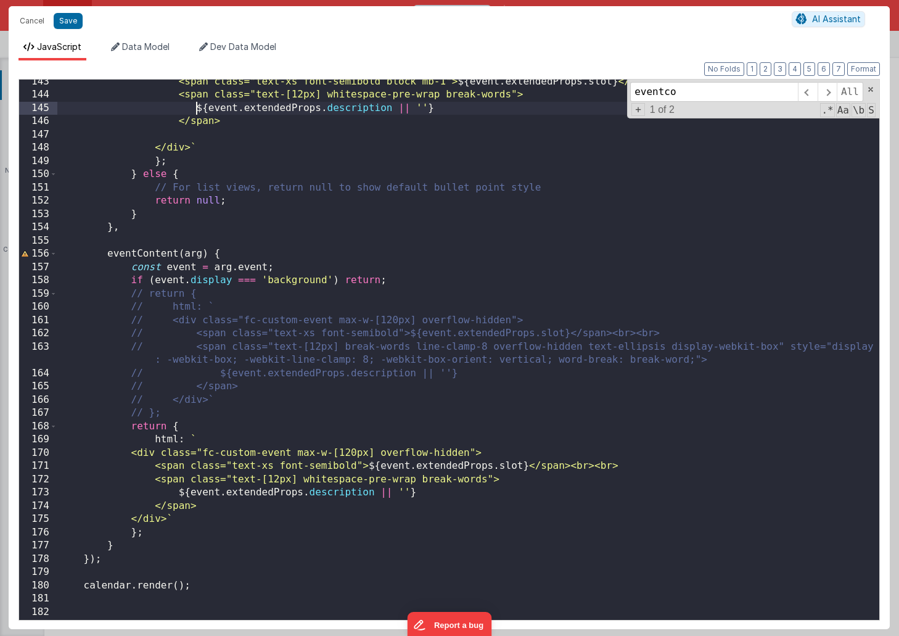
scroll to position [2002, 0]
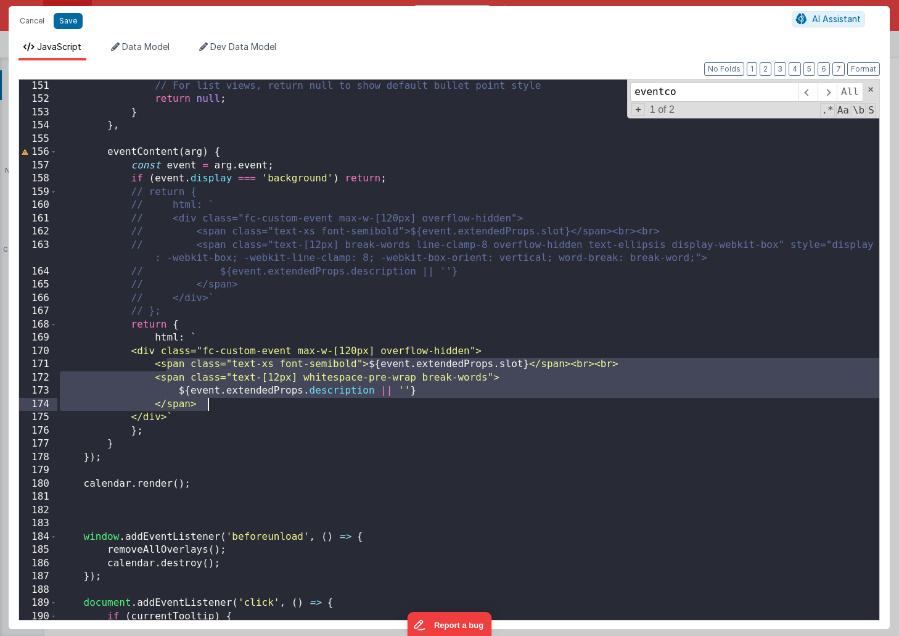
drag, startPoint x: 166, startPoint y: 364, endPoint x: 213, endPoint y: 404, distance: 61.2
click at [213, 404] on div "// For list views, return null to show default bullet point style return null ;…" at bounding box center [468, 363] width 822 height 567
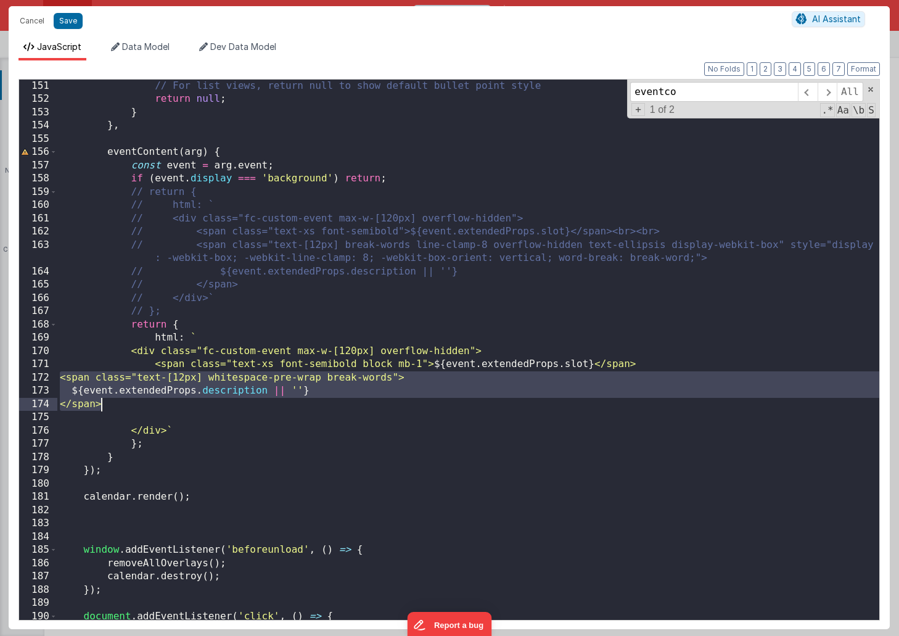
drag, startPoint x: 59, startPoint y: 378, endPoint x: 106, endPoint y: 401, distance: 52.9
click at [106, 401] on div "// For list views, return null to show default bullet point style return null ;…" at bounding box center [468, 363] width 822 height 567
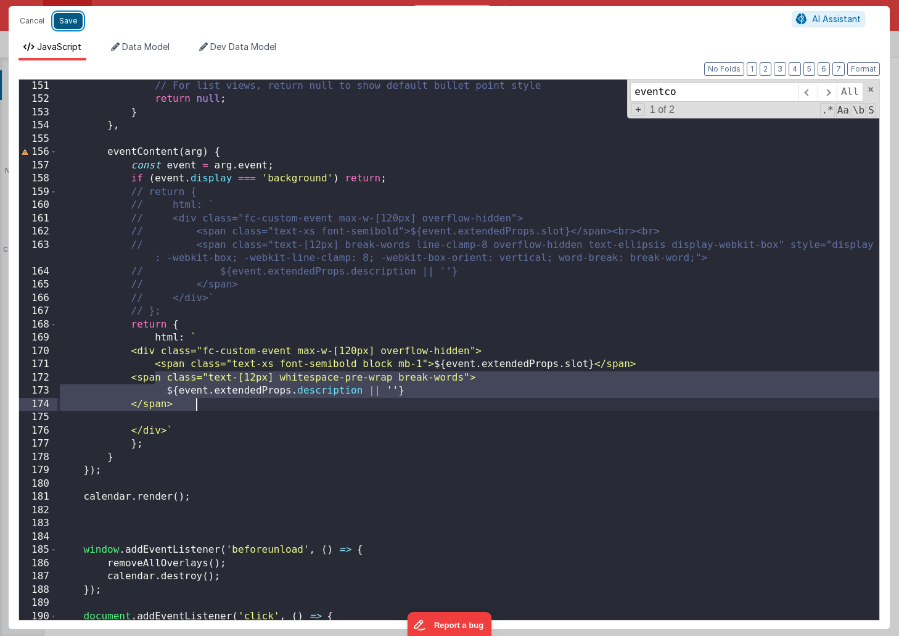
click at [69, 20] on button "Save" at bounding box center [68, 21] width 29 height 16
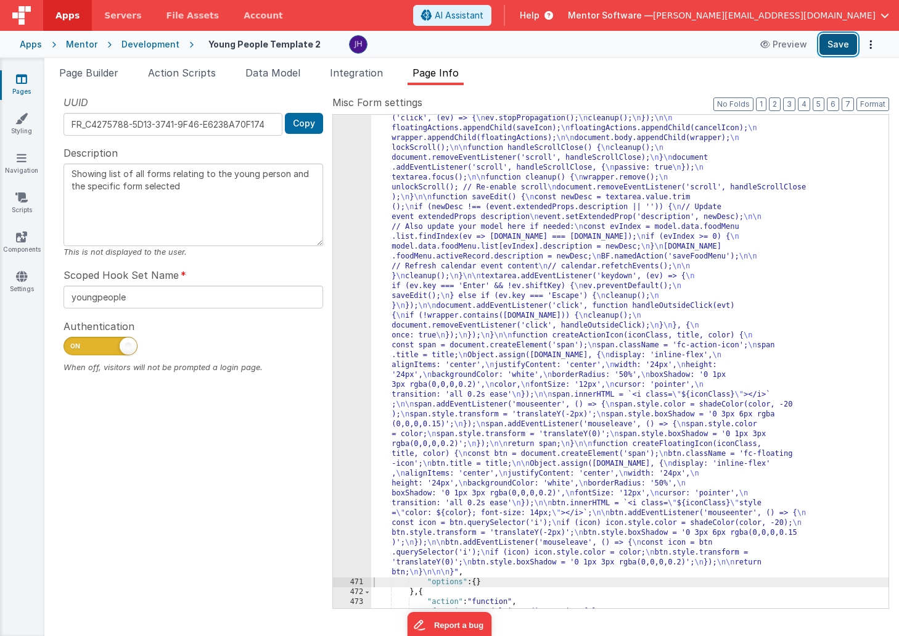
click at [833, 43] on button "Save" at bounding box center [838, 44] width 38 height 21
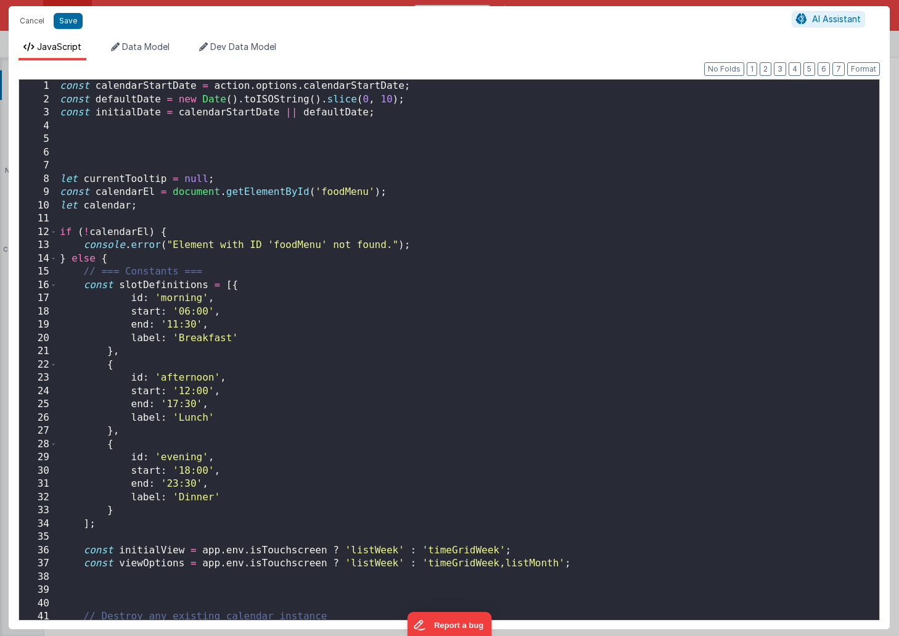
click at [359, 274] on div "const calendarStartDate = action . options . calendarStartDate ; const defaultD…" at bounding box center [468, 363] width 822 height 567
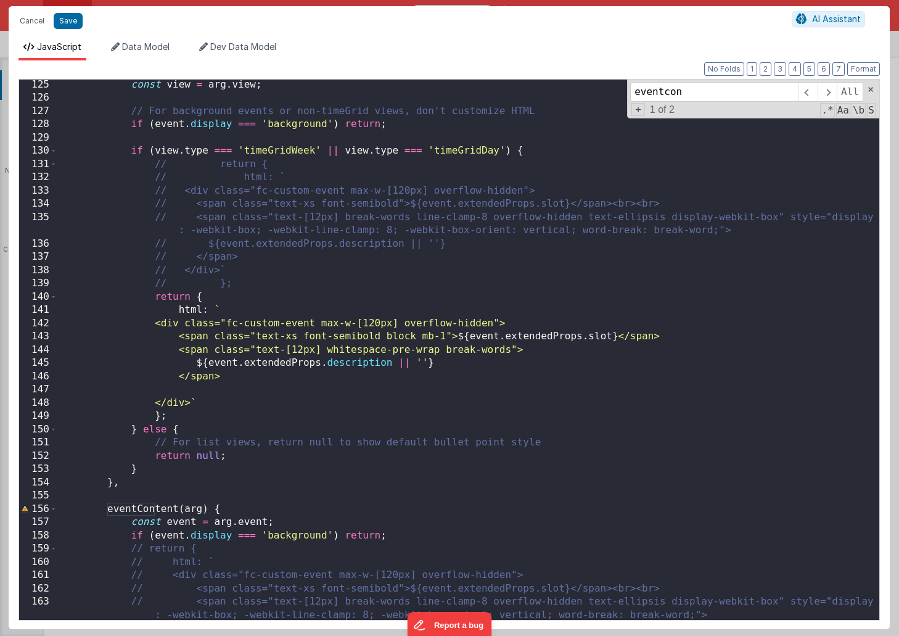
scroll to position [1663, 0]
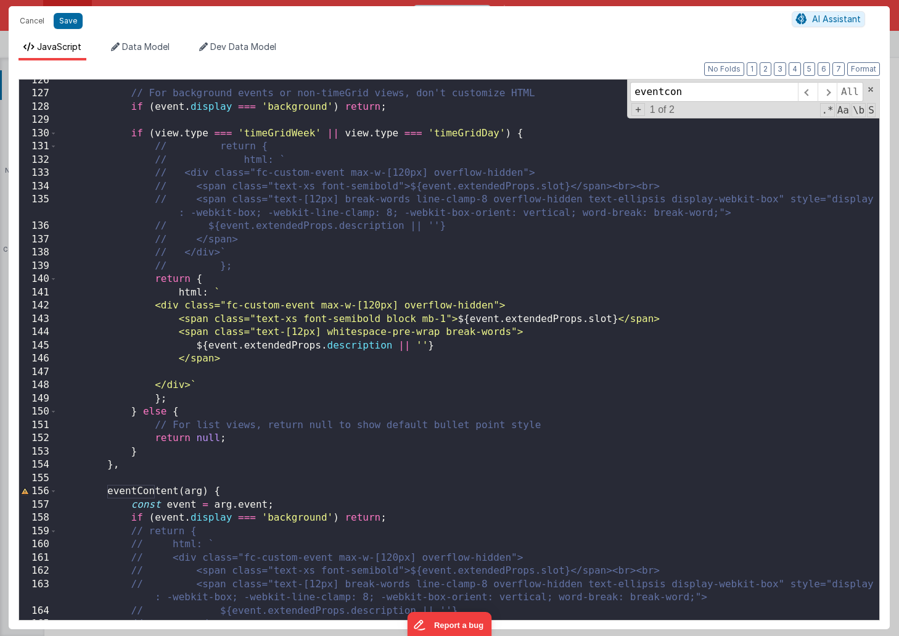
type input "eventcon"
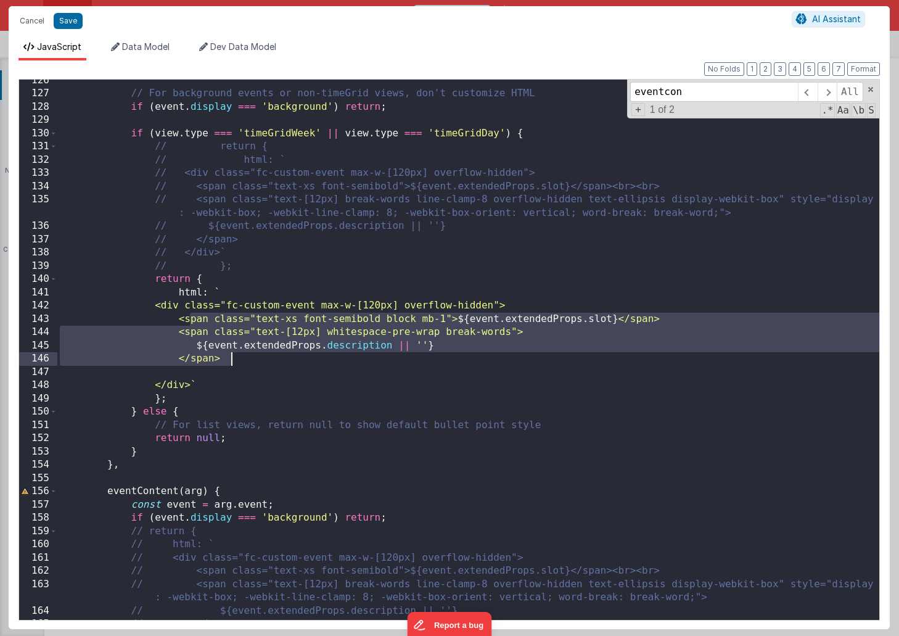
drag, startPoint x: 190, startPoint y: 321, endPoint x: 233, endPoint y: 353, distance: 53.6
click at [233, 353] on div "// For background events or non-timeGrid views, don't customize HTML if ( event…" at bounding box center [468, 357] width 822 height 567
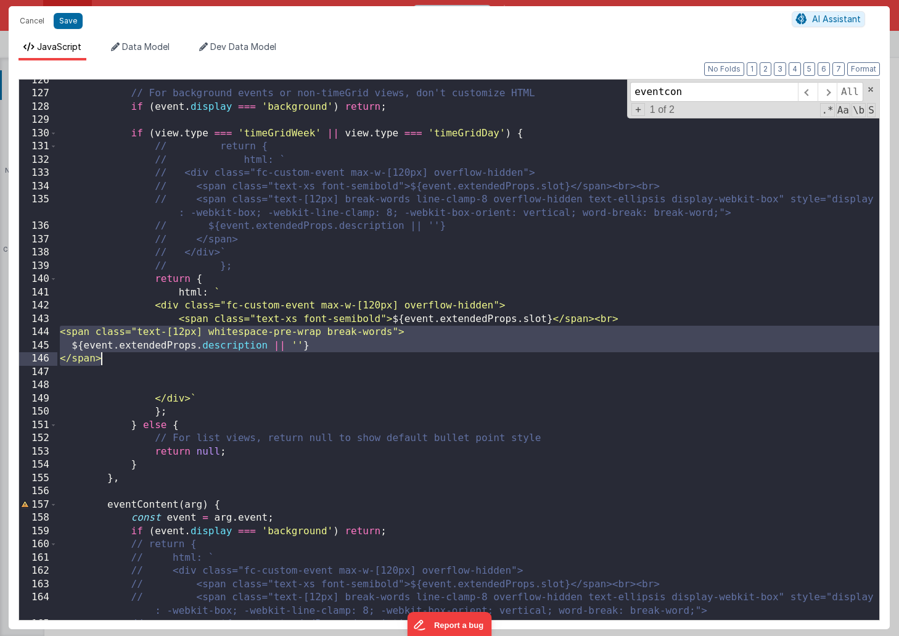
drag, startPoint x: 59, startPoint y: 333, endPoint x: 100, endPoint y: 365, distance: 51.8
click at [100, 365] on div "// For background events or non-timeGrid views, don't customize HTML if ( event…" at bounding box center [468, 357] width 822 height 567
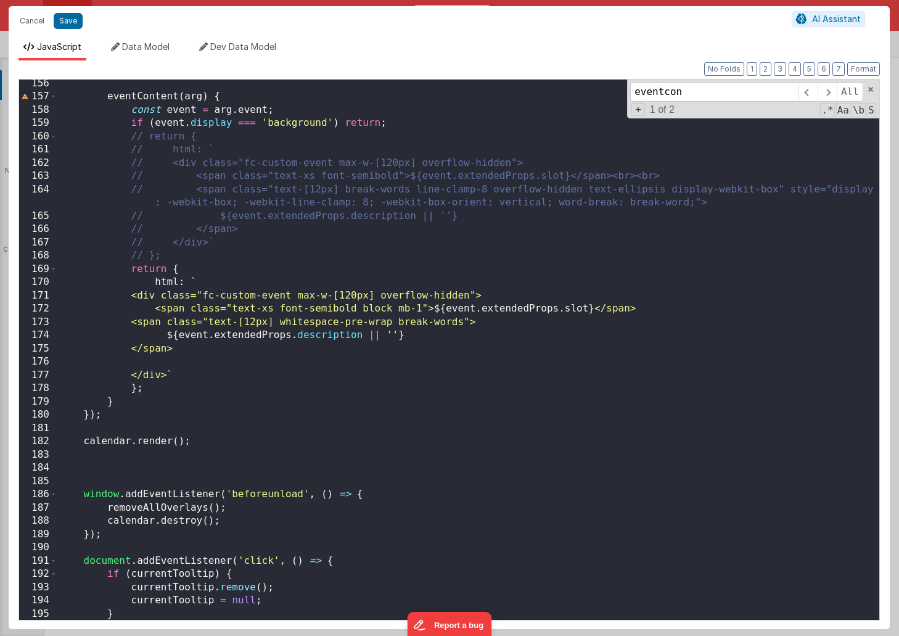
scroll to position [2088, 0]
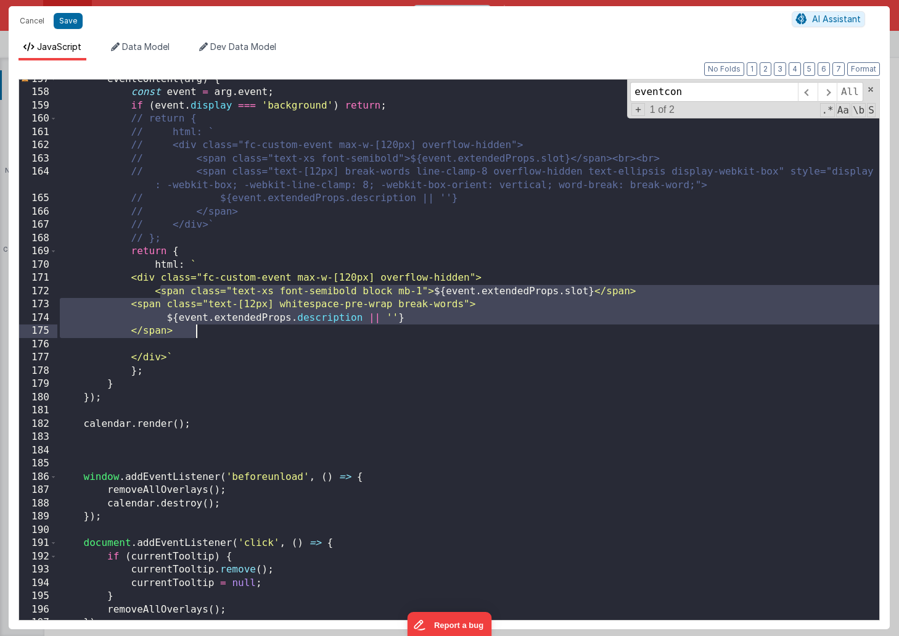
drag, startPoint x: 163, startPoint y: 291, endPoint x: 204, endPoint y: 326, distance: 53.8
click at [204, 326] on div "eventContent ( [GEOGRAPHIC_DATA] ) { const event = arg . event ; if ( event . d…" at bounding box center [468, 356] width 822 height 567
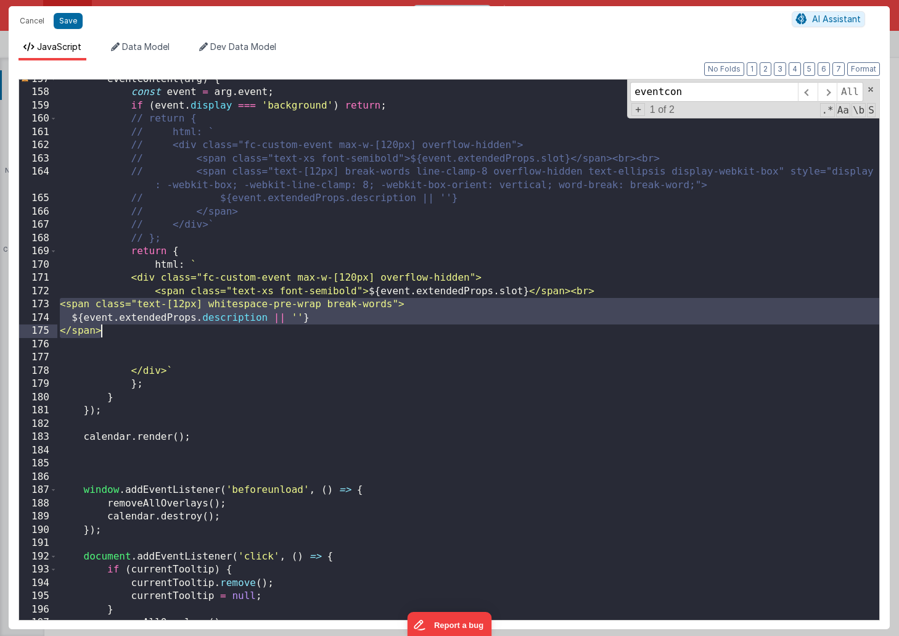
drag, startPoint x: 60, startPoint y: 304, endPoint x: 102, endPoint y: 328, distance: 48.9
click at [102, 328] on div "eventContent ( [GEOGRAPHIC_DATA] ) { const event = arg . event ; if ( event . d…" at bounding box center [468, 356] width 822 height 567
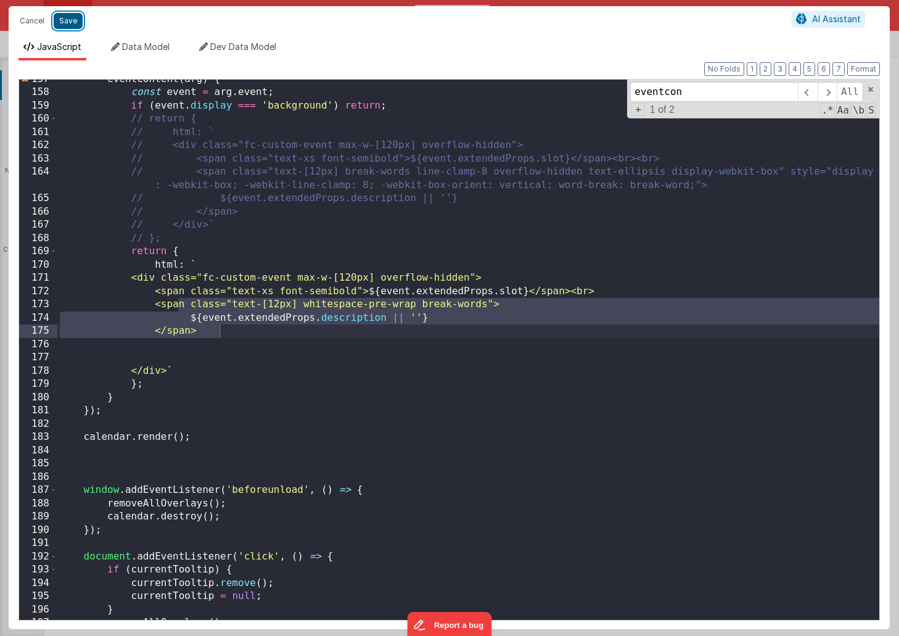
click at [60, 16] on button "Save" at bounding box center [68, 21] width 29 height 16
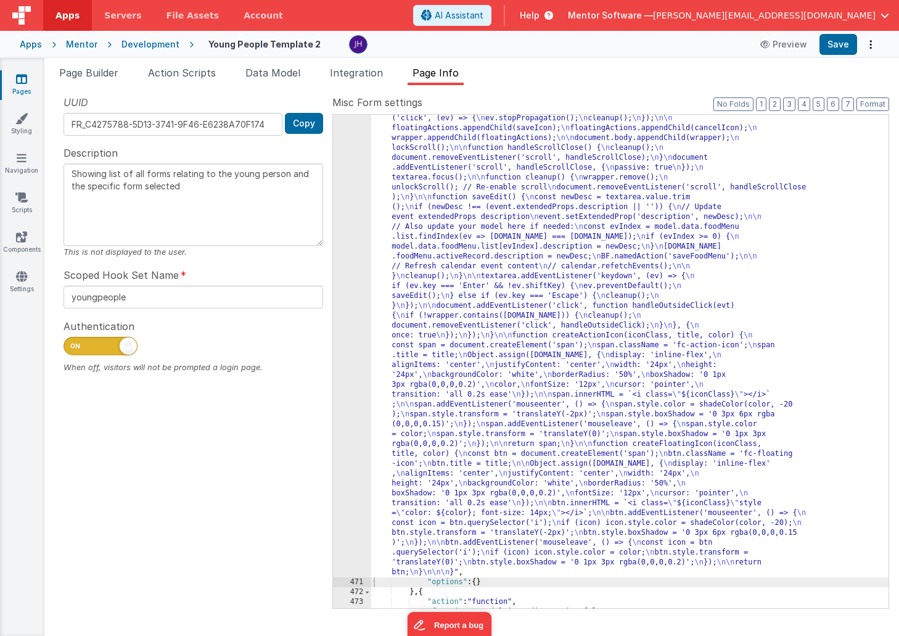
click at [835, 33] on div "Apps Mentor Development Young People Template 2 Preview Save" at bounding box center [449, 44] width 899 height 27
click at [837, 38] on button "Save" at bounding box center [838, 44] width 38 height 21
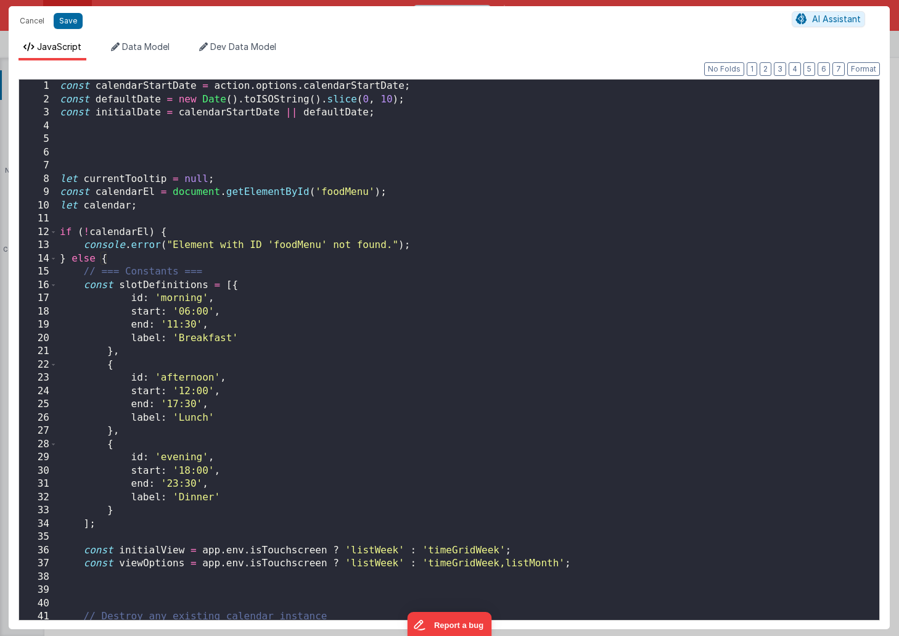
click at [405, 314] on div "const calendarStartDate = action . options . calendarStartDate ; const defaultD…" at bounding box center [468, 363] width 822 height 567
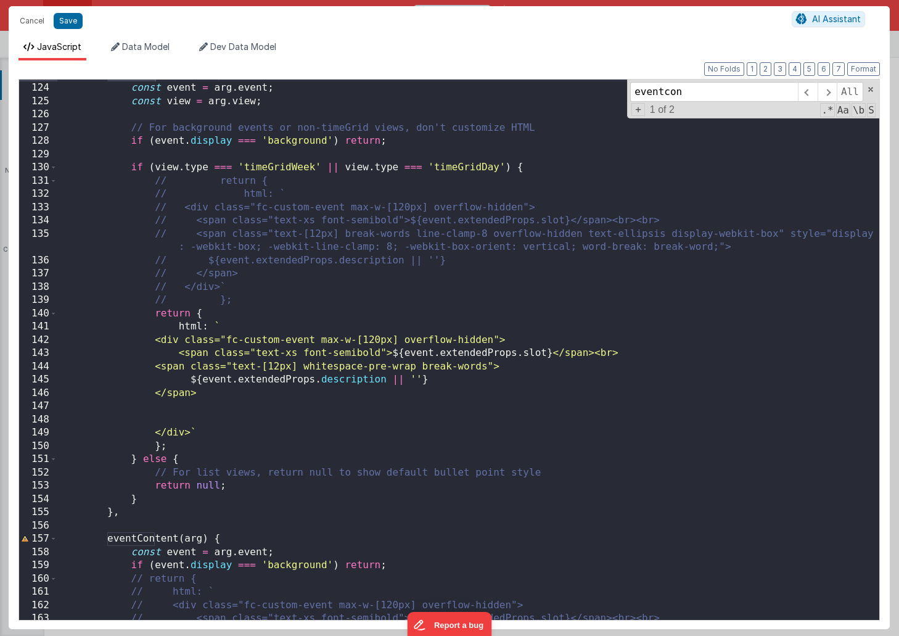
scroll to position [1689, 0]
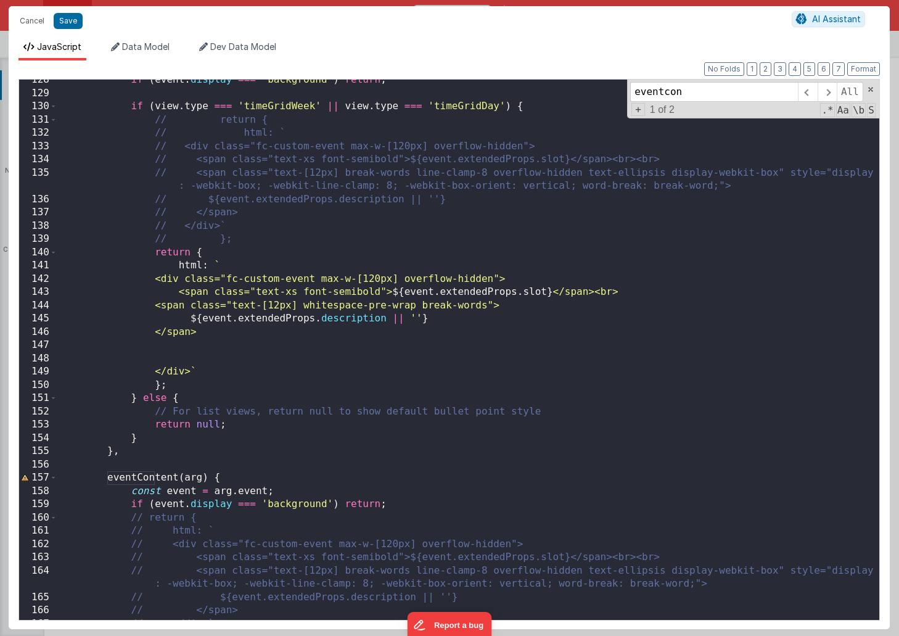
type input "eventcon"
click at [634, 293] on div "if ( event . display === 'background' ) return ; if ( view . type === 'timeGrid…" at bounding box center [468, 356] width 822 height 567
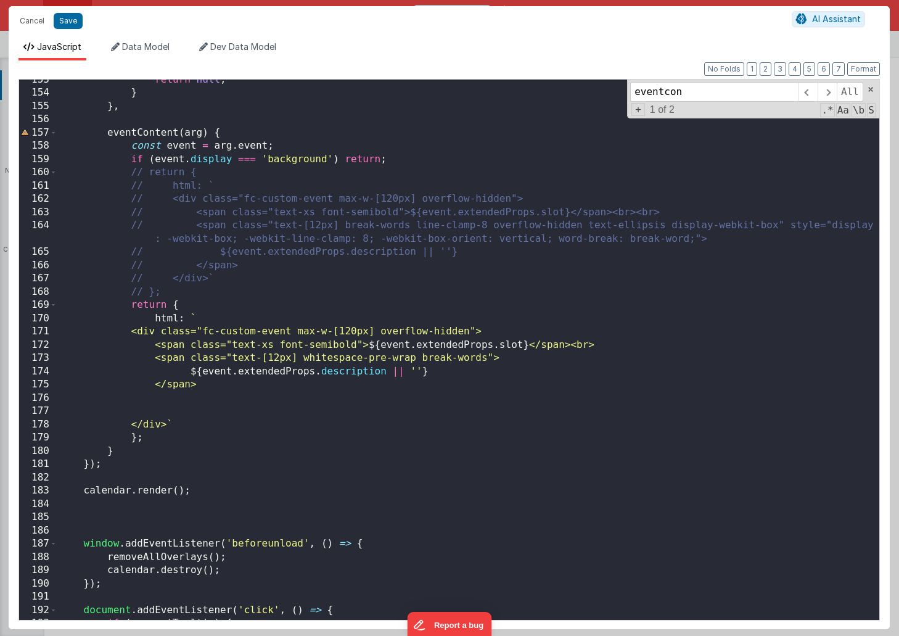
scroll to position [2039, 0]
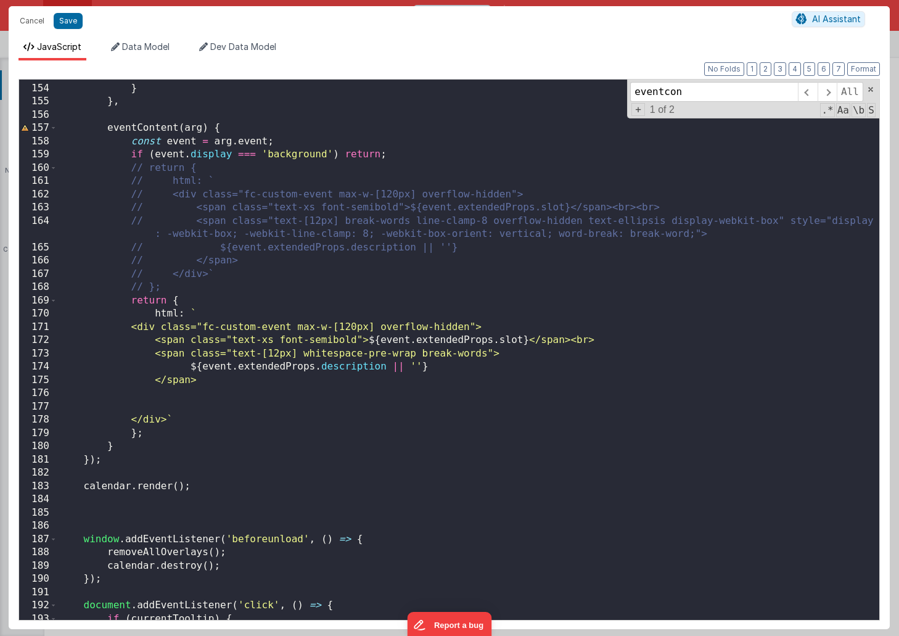
click at [606, 341] on div "return null ; } } , eventContent ( [GEOGRAPHIC_DATA] ) { const event = arg . ev…" at bounding box center [468, 351] width 822 height 567
click at [65, 19] on button "Save" at bounding box center [68, 21] width 29 height 16
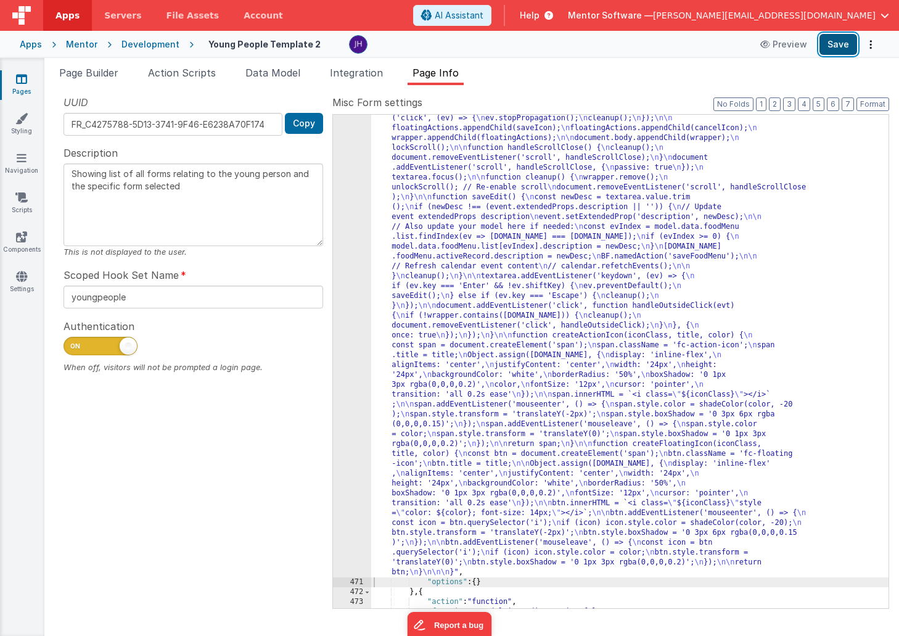
click at [844, 49] on button "Save" at bounding box center [838, 44] width 38 height 21
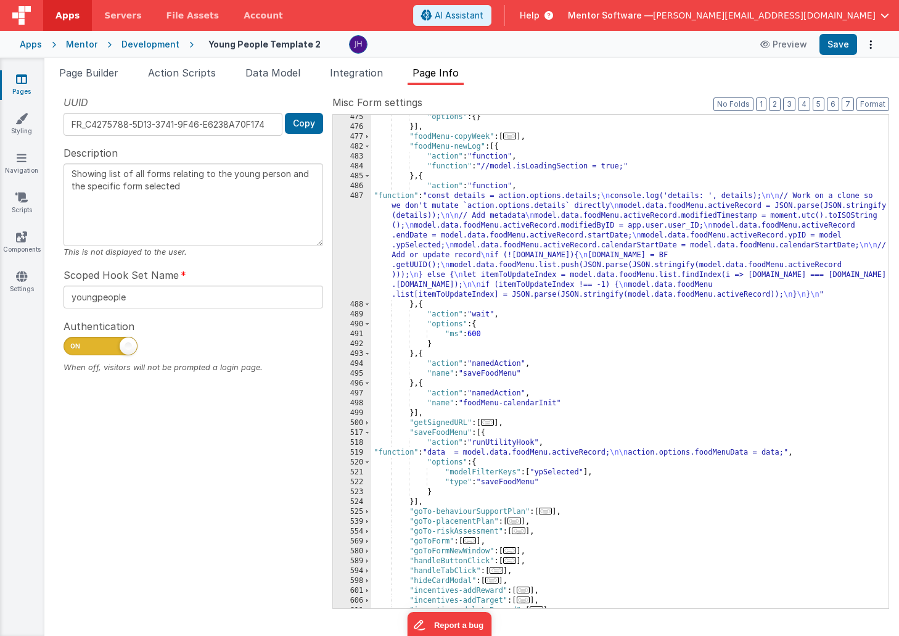
scroll to position [3142, 0]
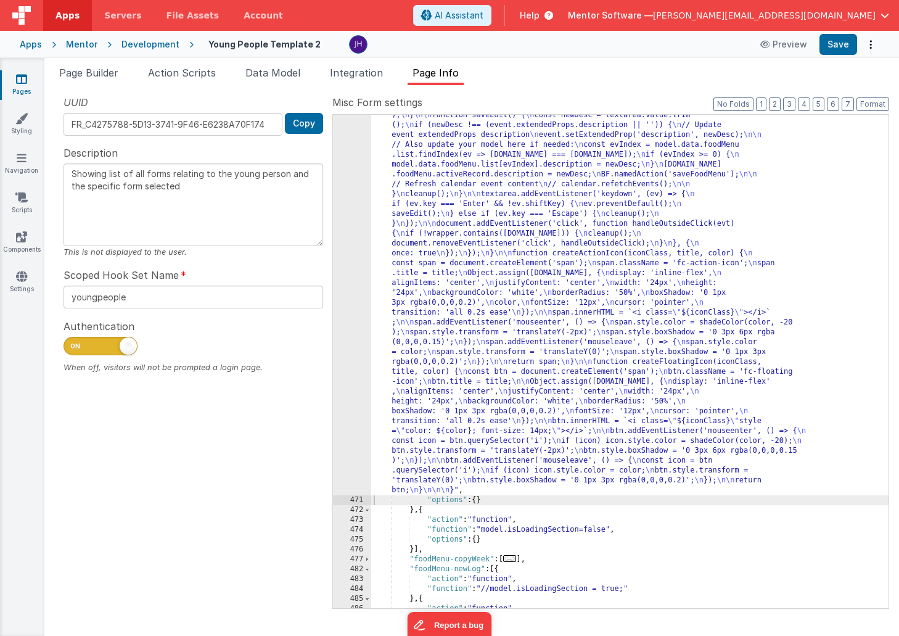
scroll to position [2526, 0]
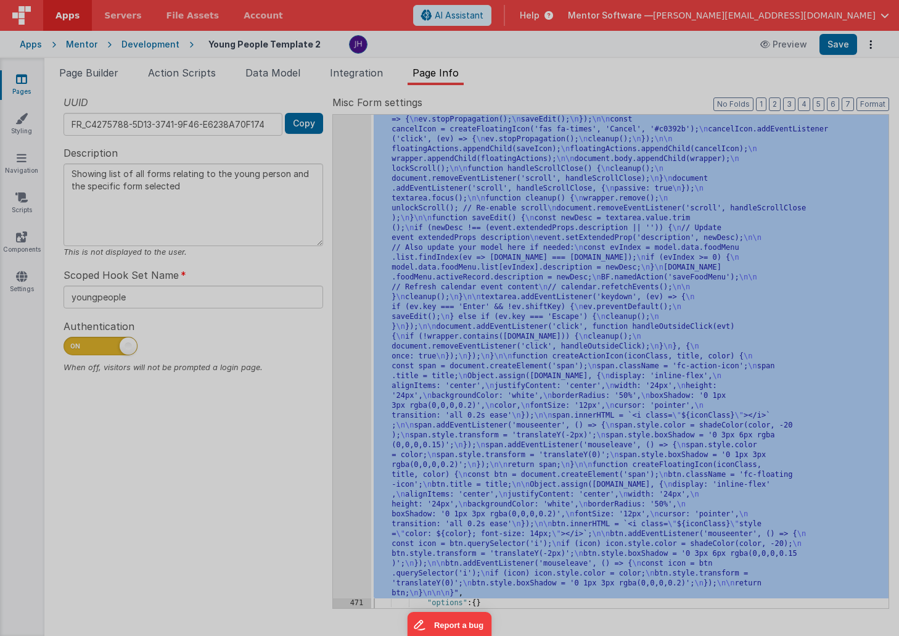
scroll to position [2604, 0]
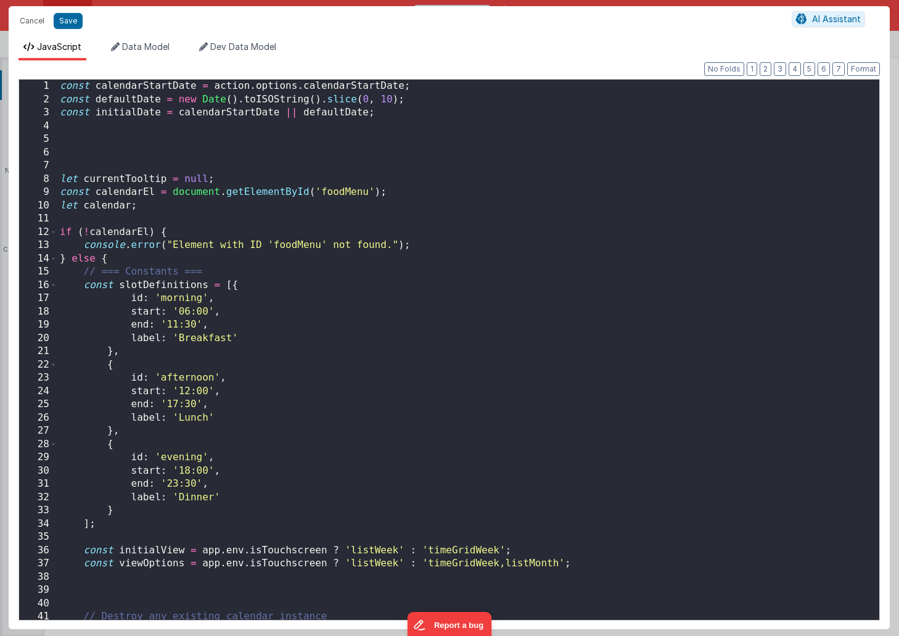
click at [570, 252] on div "const calendarStartDate = action . options . calendarStartDate ; const defaultD…" at bounding box center [468, 363] width 822 height 567
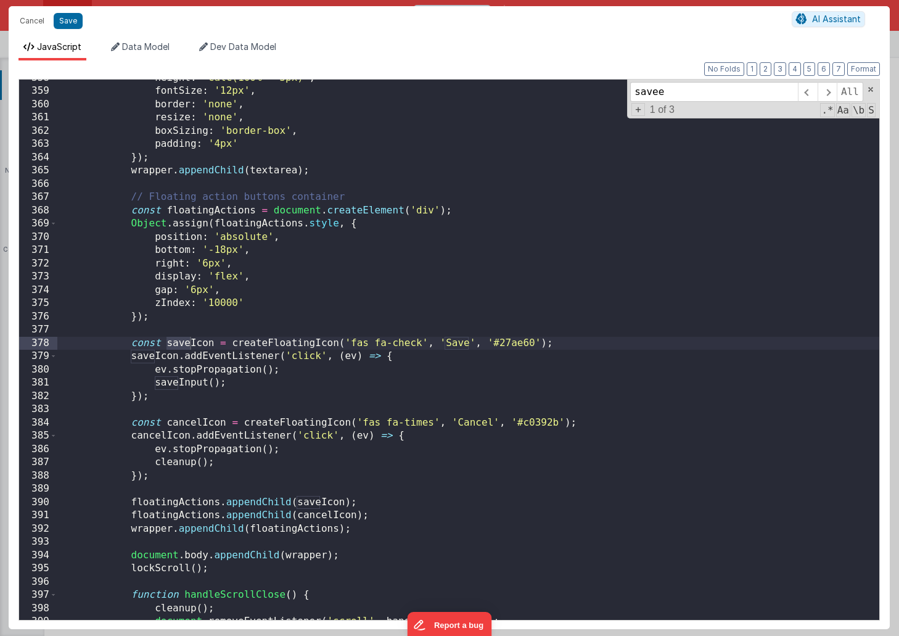
scroll to position [7563, 0]
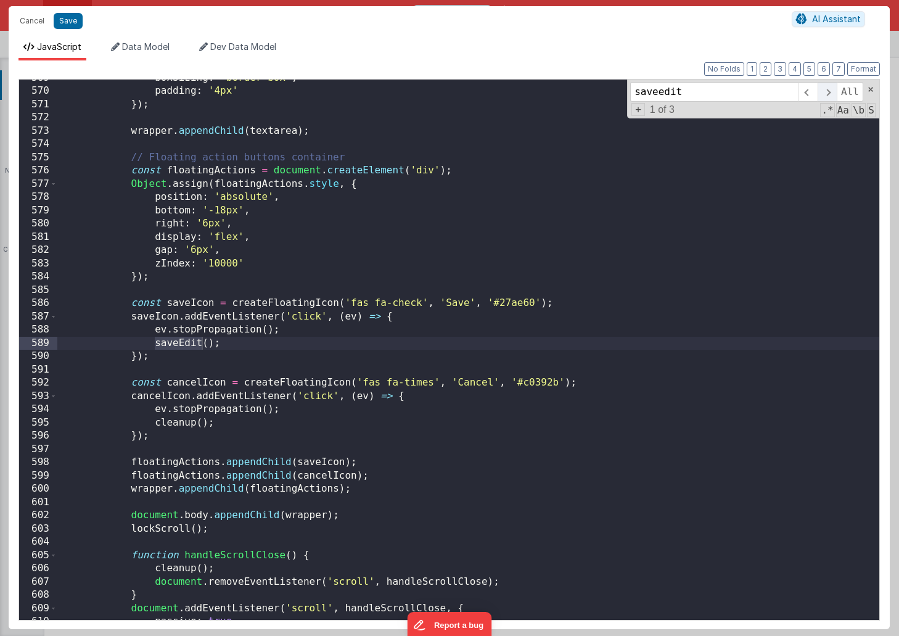
type input "saveedit"
click at [830, 91] on span at bounding box center [826, 92] width 19 height 20
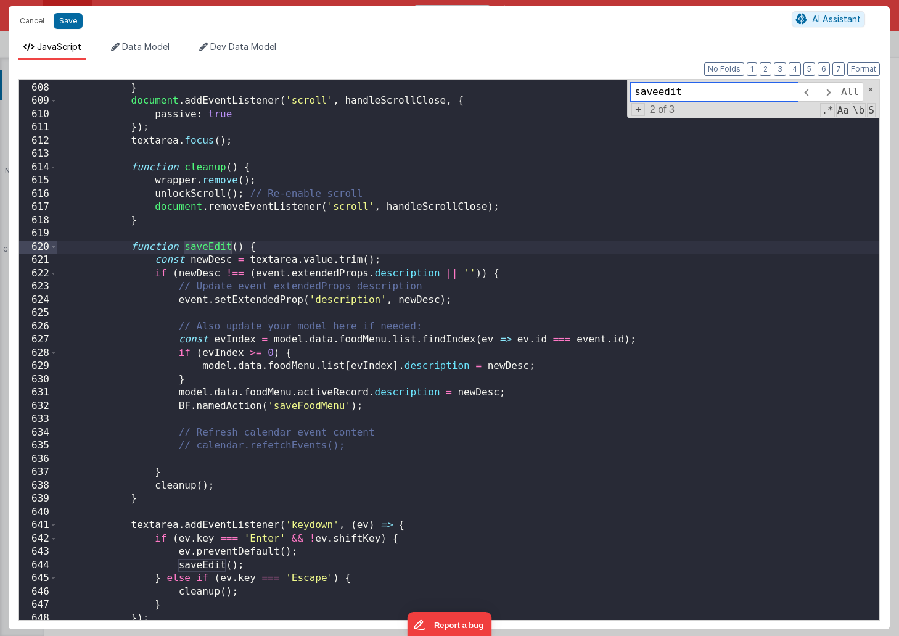
scroll to position [8130, 0]
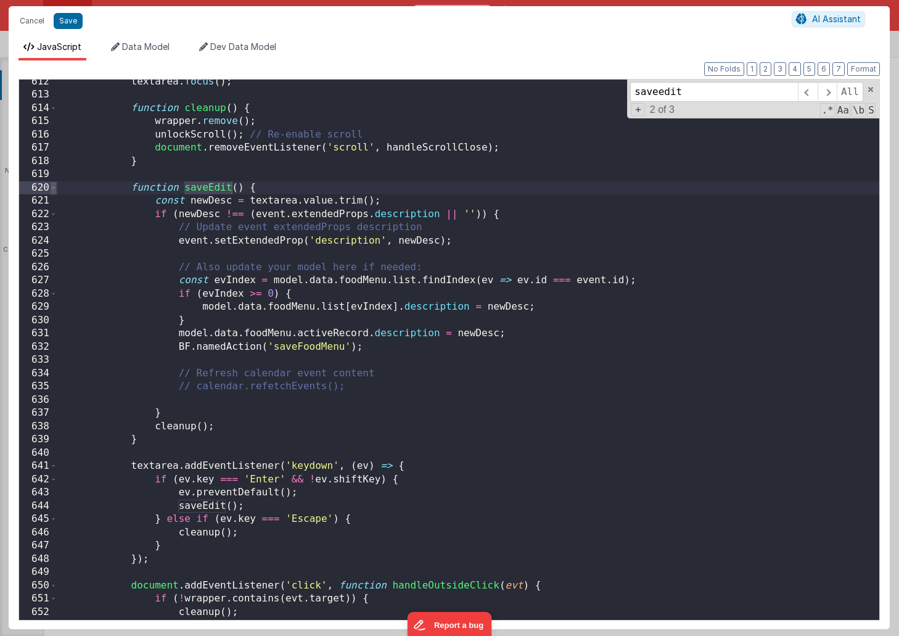
click at [54, 189] on span at bounding box center [53, 188] width 7 height 14
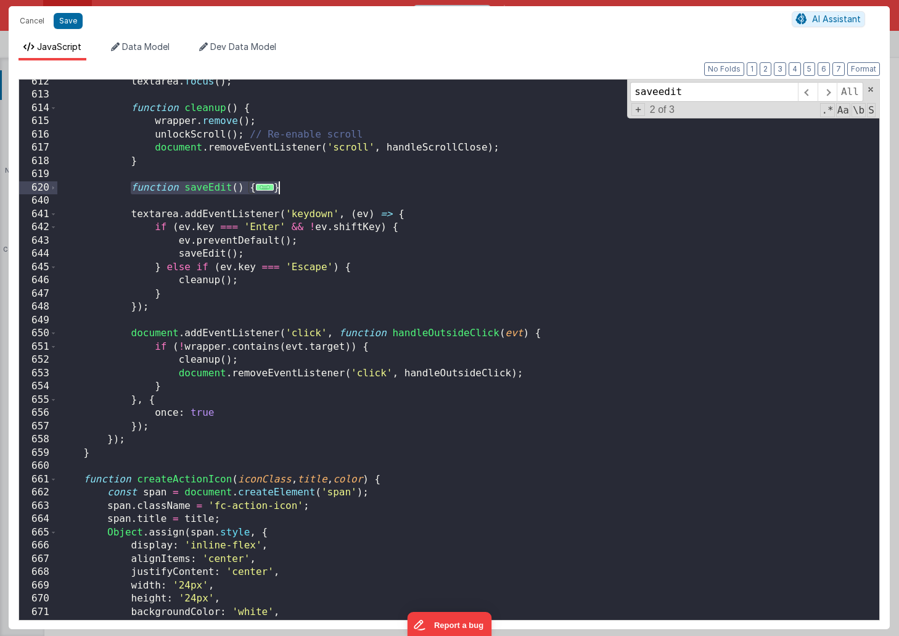
drag, startPoint x: 129, startPoint y: 186, endPoint x: 295, endPoint y: 186, distance: 165.2
click at [295, 186] on div "textarea . focus ( ) ; function cleanup ( ) { wrapper . remove ( ) ; unlockScro…" at bounding box center [468, 358] width 822 height 567
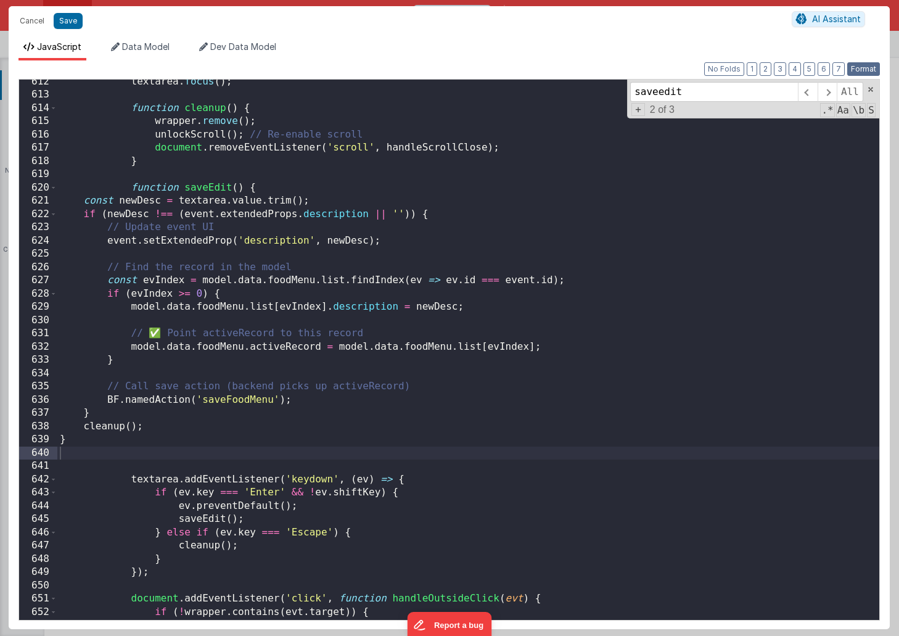
click at [859, 69] on button "Format" at bounding box center [863, 69] width 33 height 14
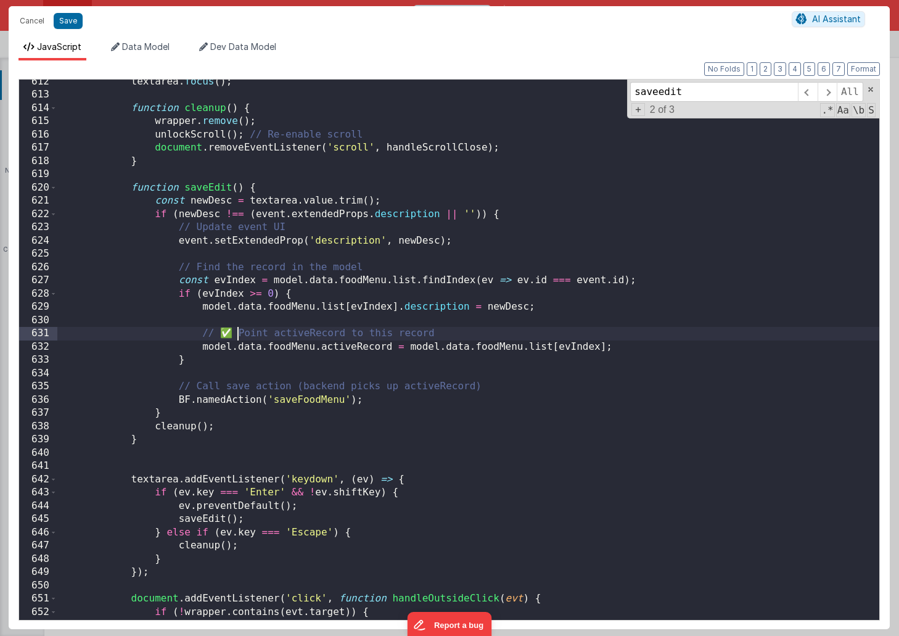
click at [237, 332] on div "textarea . focus ( ) ; function cleanup ( ) { wrapper . remove ( ) ; unlockScro…" at bounding box center [468, 358] width 822 height 567
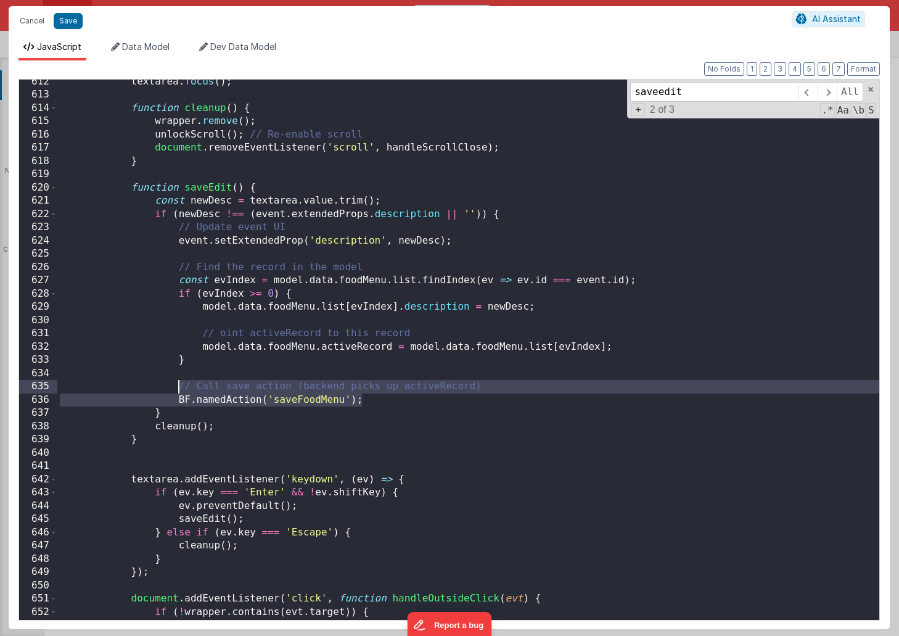
drag, startPoint x: 368, startPoint y: 400, endPoint x: 182, endPoint y: 388, distance: 186.6
click at [182, 388] on div "textarea . focus ( ) ; function cleanup ( ) { wrapper . remove ( ) ; unlockScro…" at bounding box center [468, 358] width 822 height 567
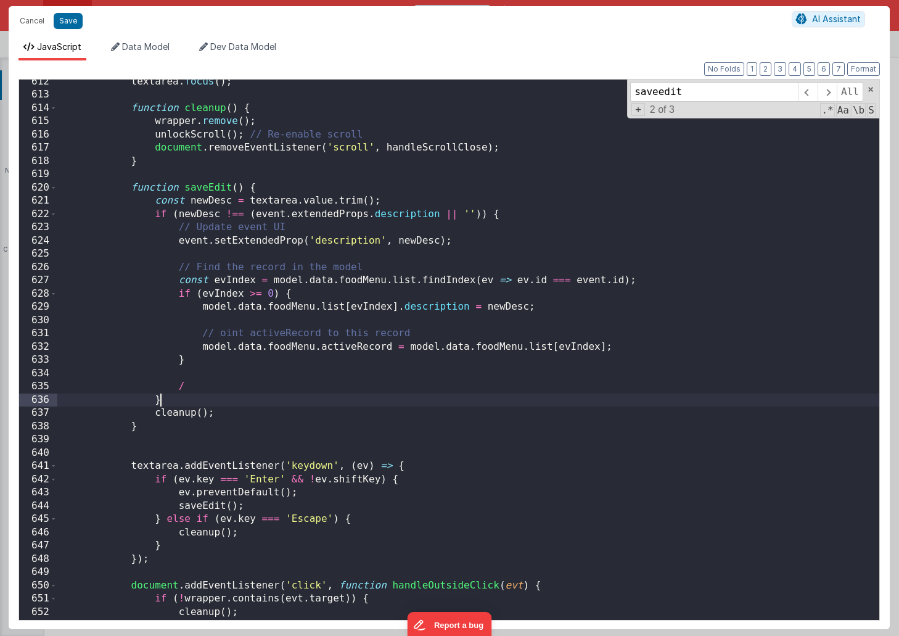
click at [173, 404] on div "textarea . focus ( ) ; function cleanup ( ) { wrapper . remove ( ) ; unlockScro…" at bounding box center [468, 358] width 822 height 567
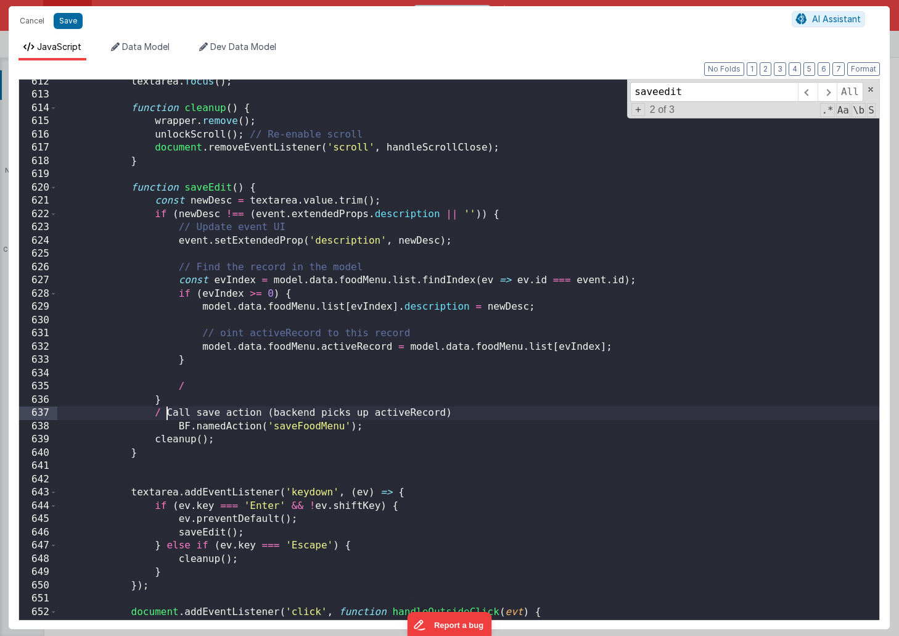
click at [166, 412] on div "textarea . focus ( ) ; function cleanup ( ) { wrapper . remove ( ) ; unlockScro…" at bounding box center [468, 358] width 822 height 567
click at [191, 387] on div "textarea . focus ( ) ; function cleanup ( ) { wrapper . remove ( ) ; unlockScro…" at bounding box center [468, 358] width 822 height 567
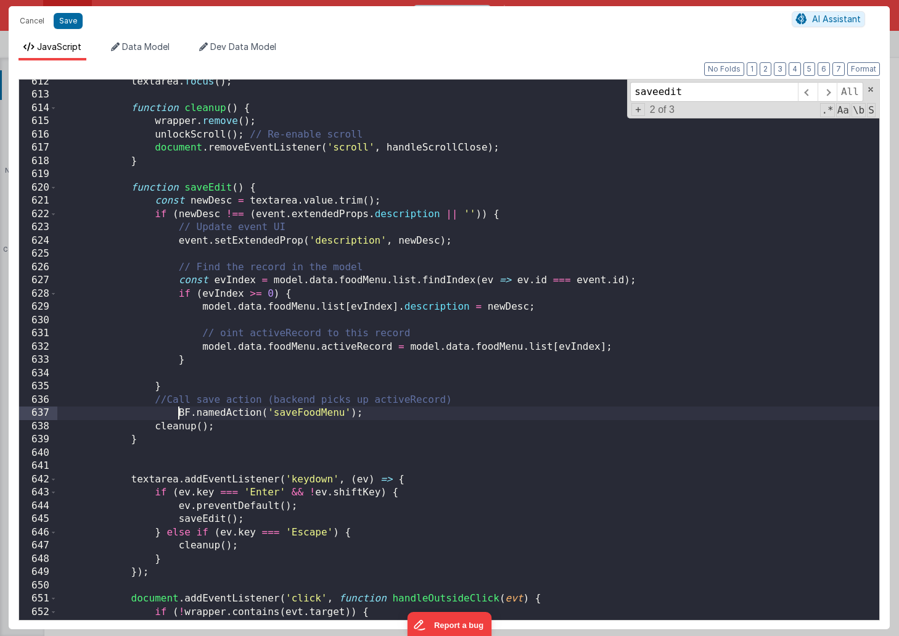
click at [178, 416] on div "textarea . focus ( ) ; function cleanup ( ) { wrapper . remove ( ) ; unlockScro…" at bounding box center [468, 358] width 822 height 567
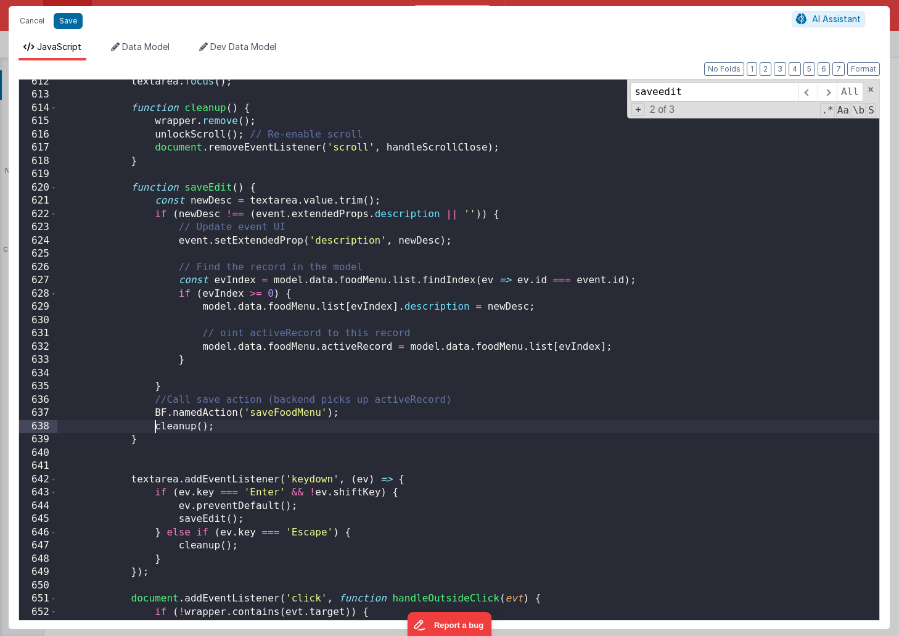
click at [155, 427] on div "textarea . focus ( ) ; function cleanup ( ) { wrapper . remove ( ) ; unlockScro…" at bounding box center [468, 358] width 822 height 567
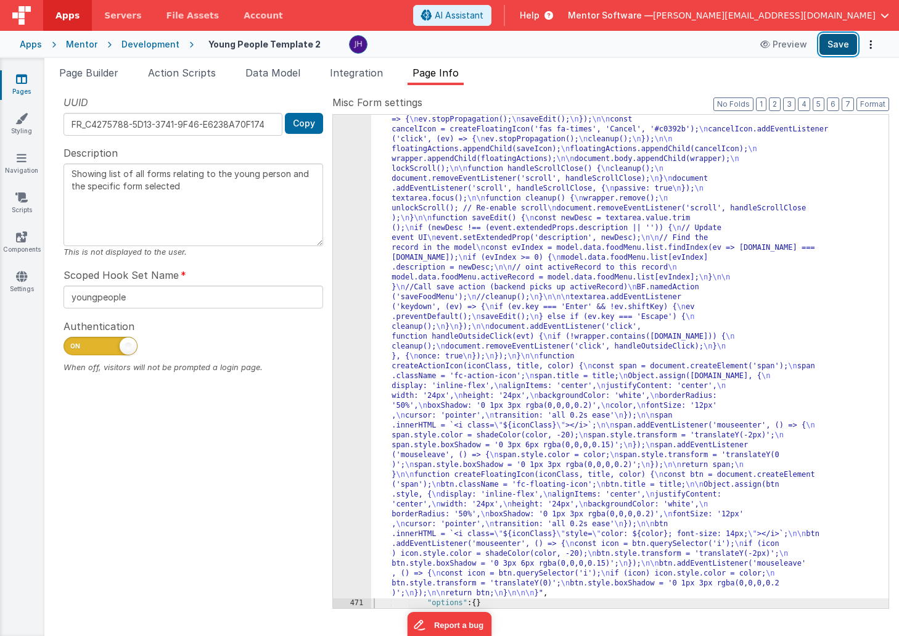
click at [842, 42] on button "Save" at bounding box center [838, 44] width 38 height 21
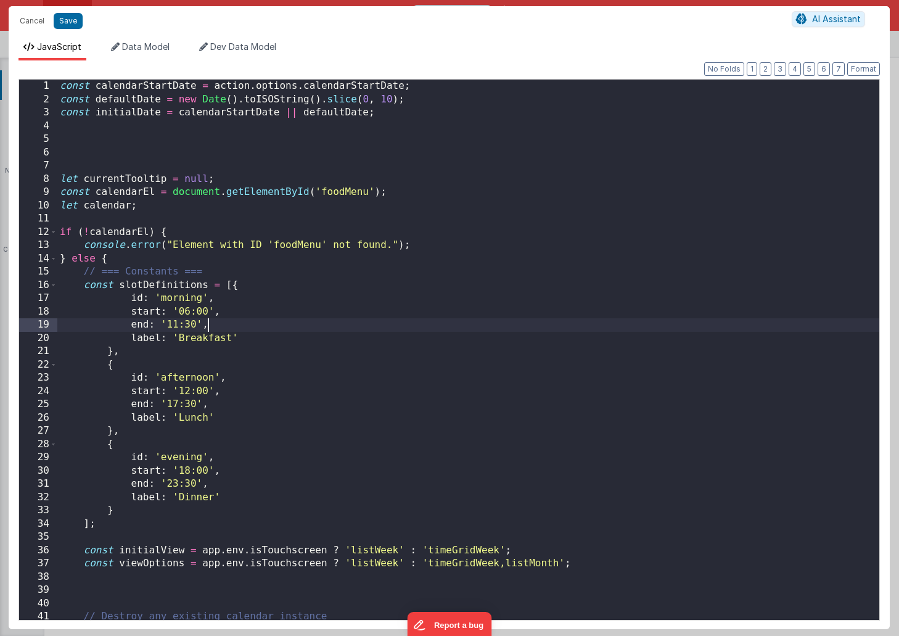
click at [558, 318] on div "const calendarStartDate = action . options . calendarStartDate ; const defaultD…" at bounding box center [468, 363] width 822 height 567
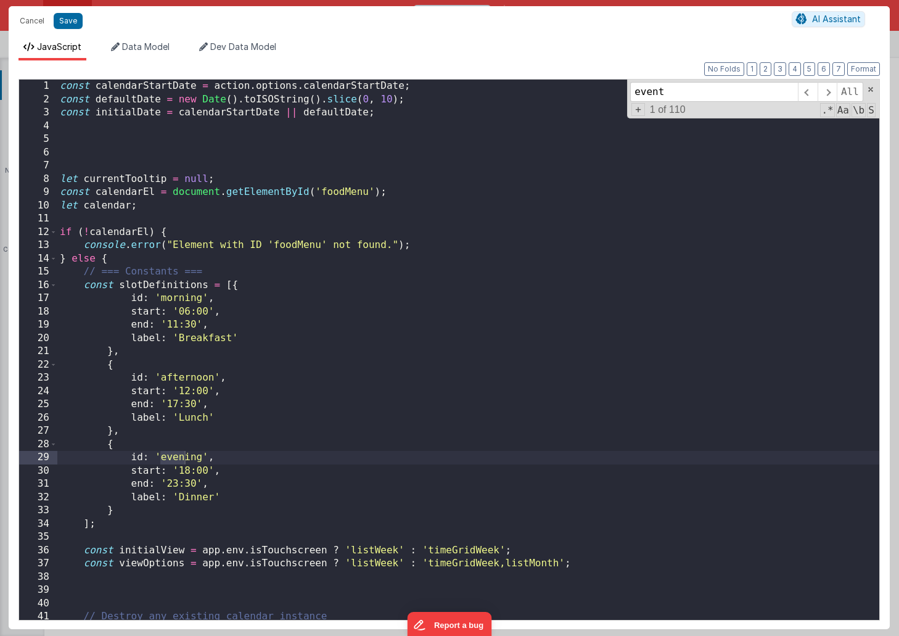
scroll to position [512, 0]
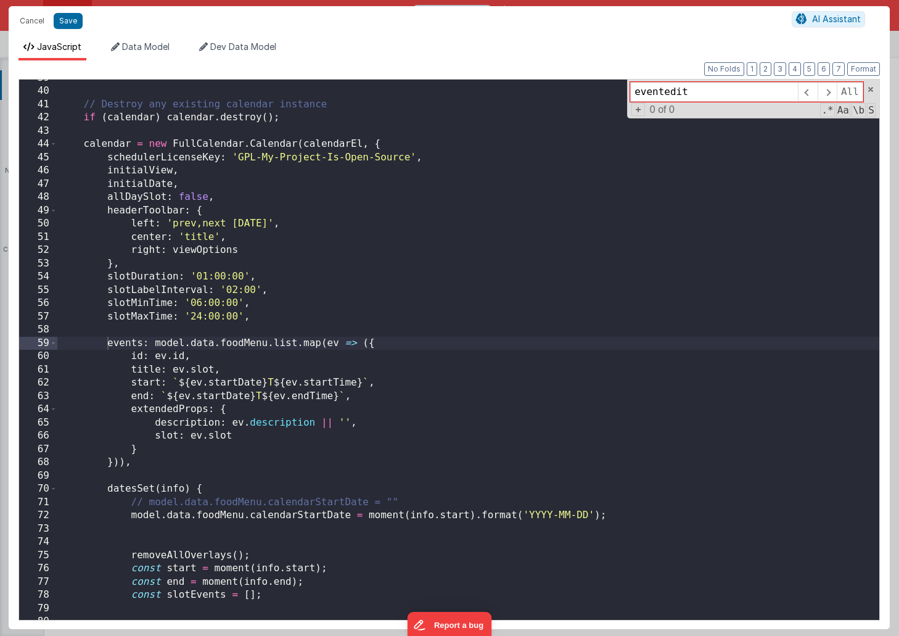
drag, startPoint x: 664, startPoint y: 93, endPoint x: 628, endPoint y: 93, distance: 35.8
click at [628, 93] on div "eventedit All Replace All + 0 of 0 .* Aa \b S" at bounding box center [753, 99] width 252 height 39
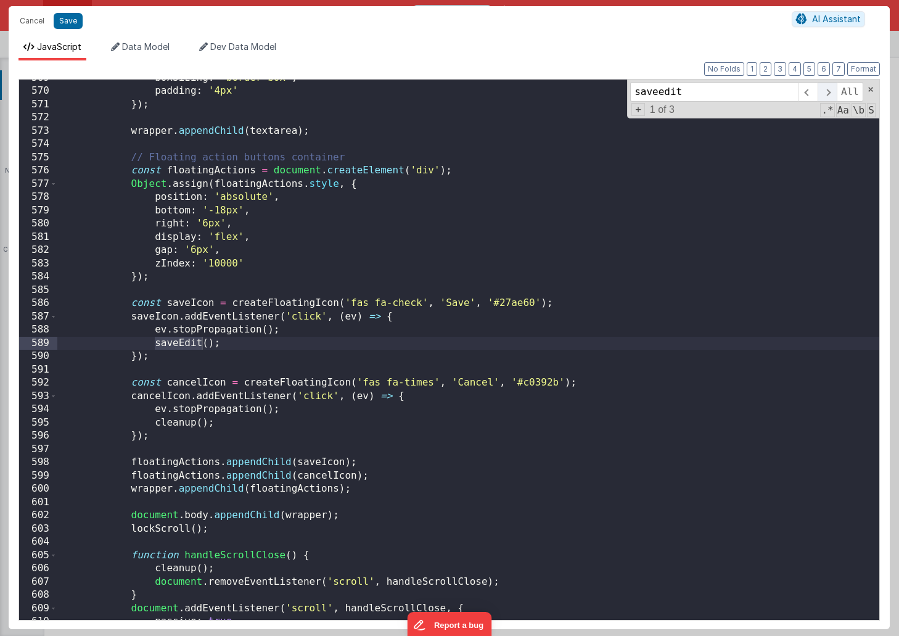
type input "saveedit"
click at [829, 90] on span at bounding box center [826, 92] width 19 height 20
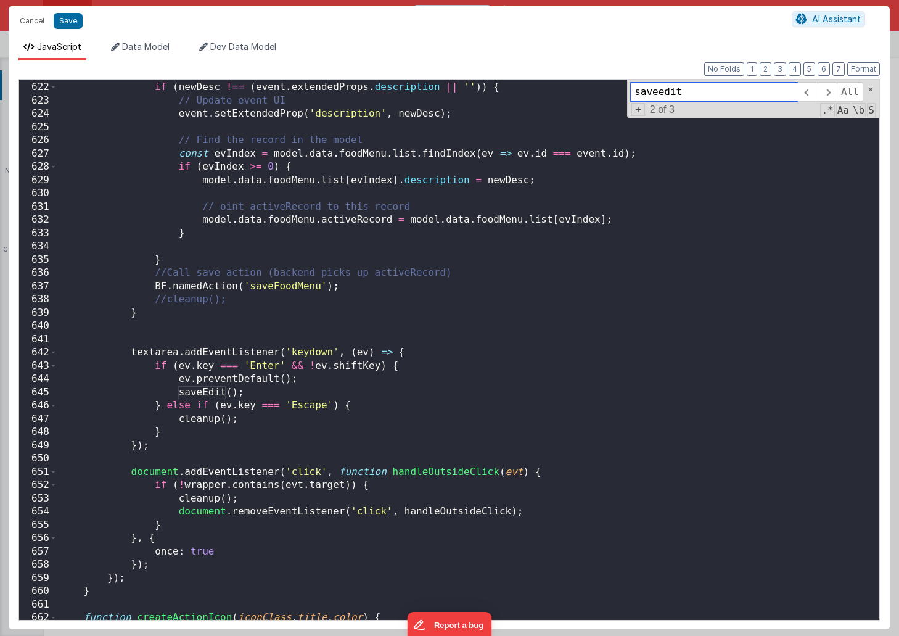
scroll to position [8276, 0]
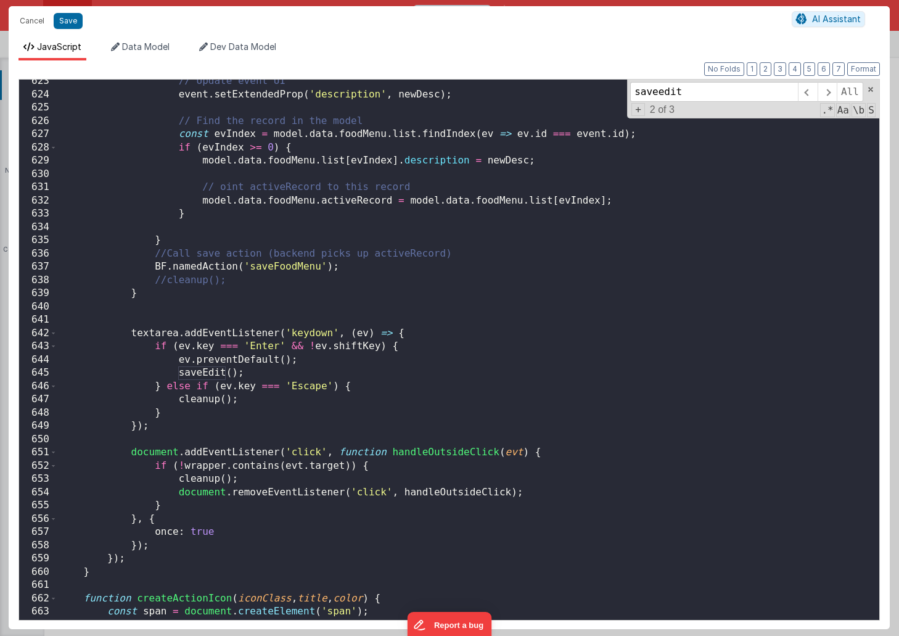
click at [165, 279] on div "// Update event UI event . setExtendedProp ( 'description' , newDesc ) ; // Fin…" at bounding box center [468, 358] width 822 height 567
click at [73, 24] on button "Save" at bounding box center [68, 21] width 29 height 16
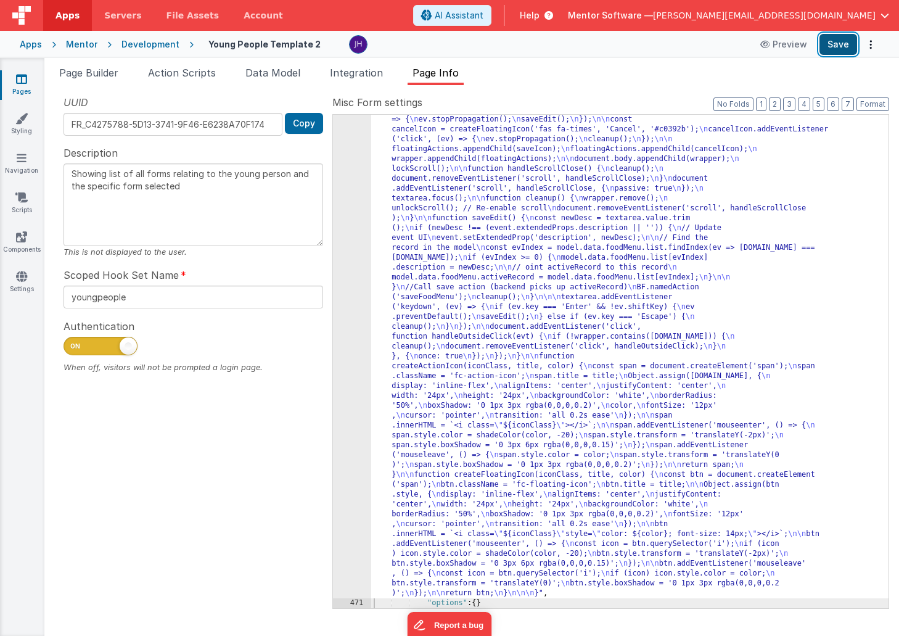
click at [832, 47] on button "Save" at bounding box center [838, 44] width 38 height 21
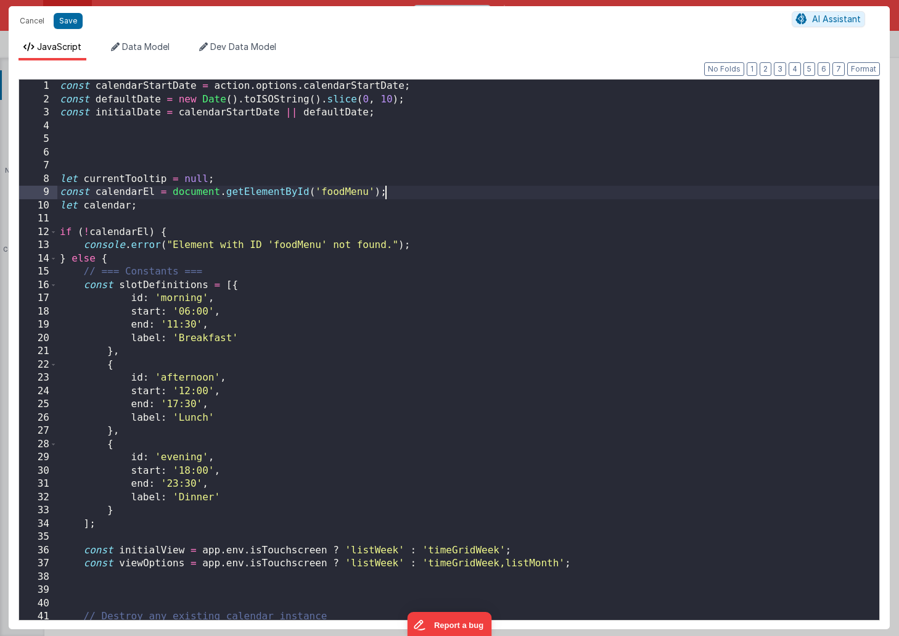
click at [592, 195] on div "const calendarStartDate = action . options . calendarStartDate ; const defaultD…" at bounding box center [468, 363] width 822 height 567
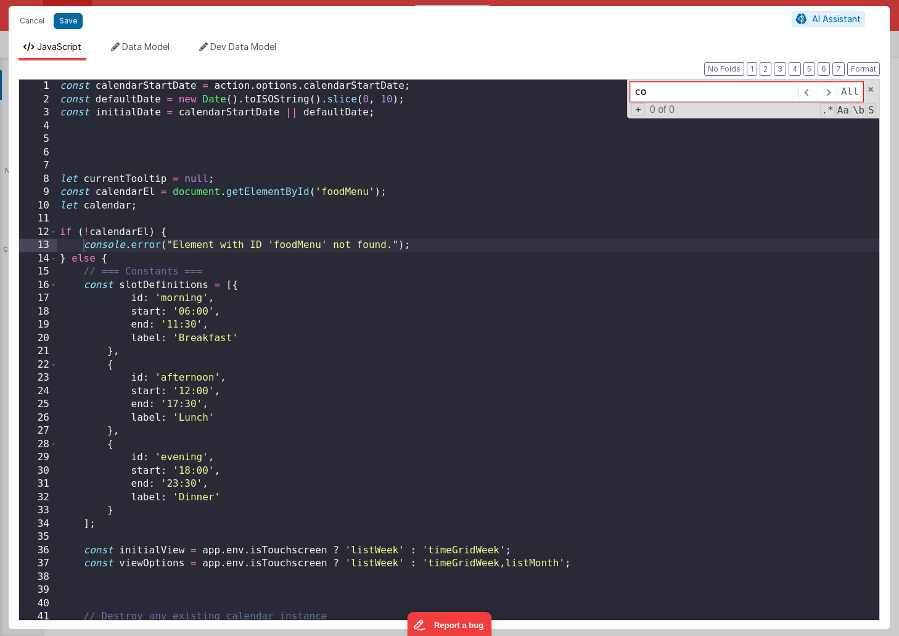
type input "c"
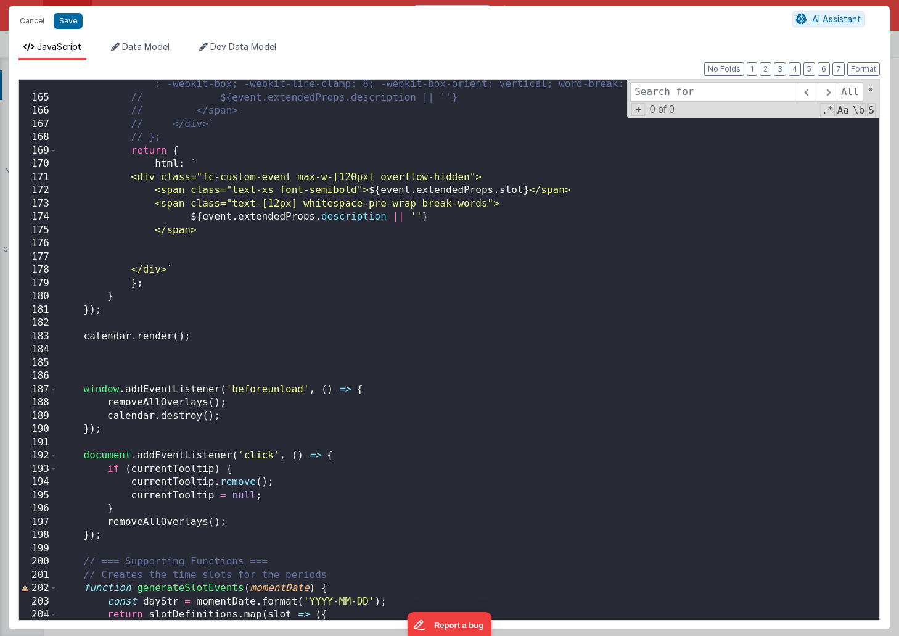
scroll to position [2189, 0]
click at [30, 23] on button "Cancel" at bounding box center [32, 20] width 37 height 17
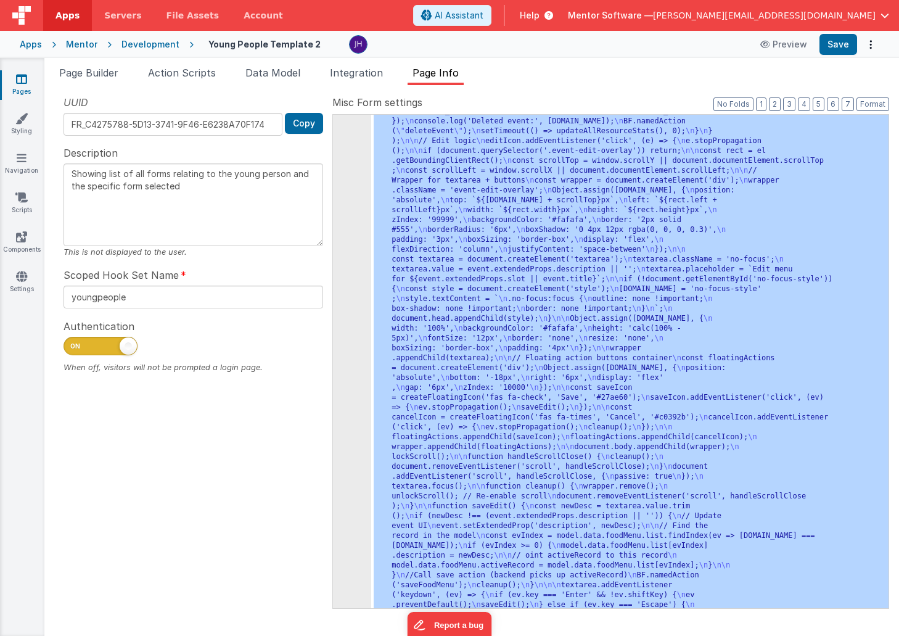
scroll to position [2316, 0]
click at [104, 74] on span "Page Builder" at bounding box center [88, 73] width 59 height 12
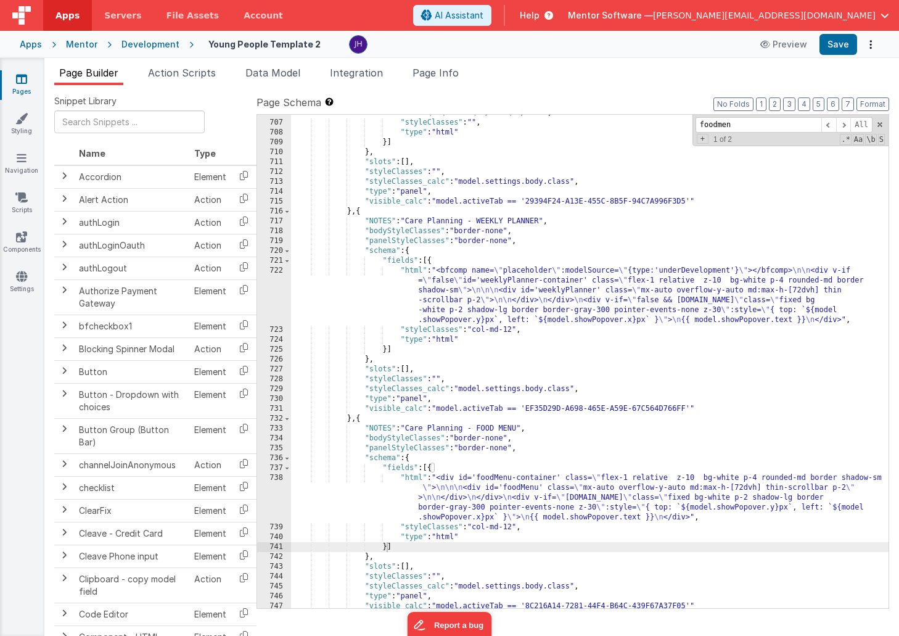
scroll to position [17759, 0]
click at [752, 358] on div ""html" : "<div id='calendar-container' class= \" flex-1 relative z-10 bg-white …" at bounding box center [589, 354] width 597 height 533
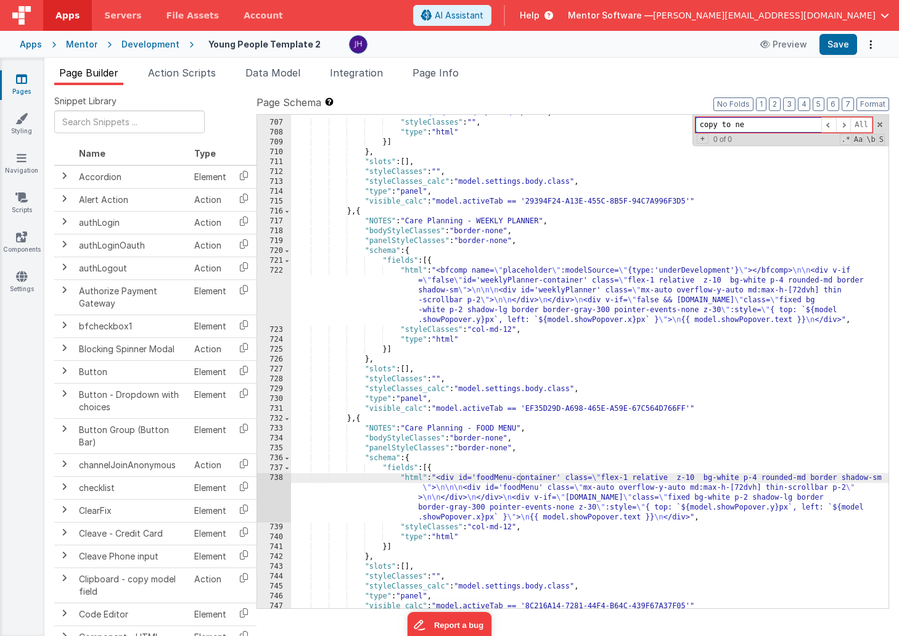
type input "copy to ne"
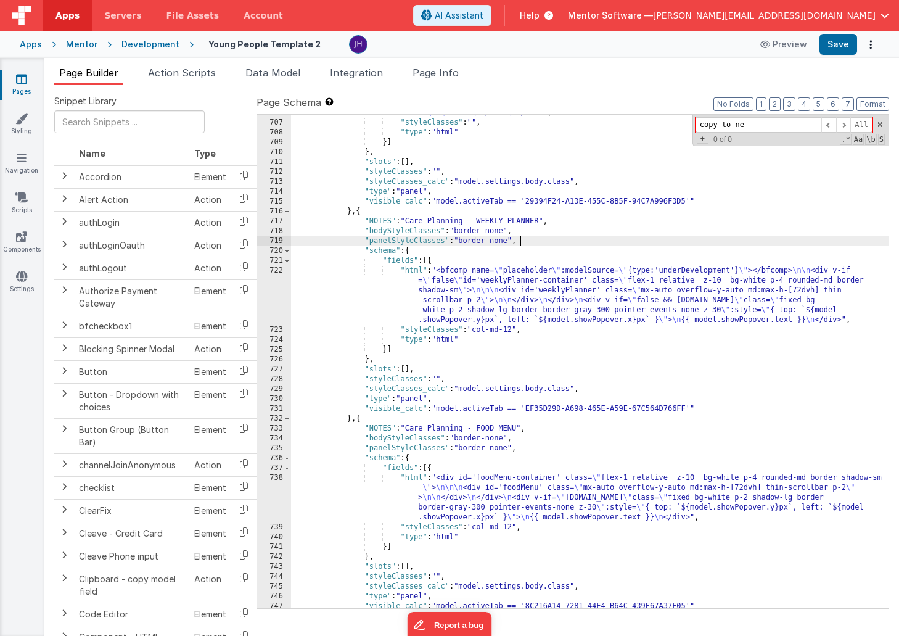
click at [678, 242] on div ""html" : "<div id='calendar-container' class= \" flex-1 relative z-10 bg-white …" at bounding box center [589, 354] width 597 height 533
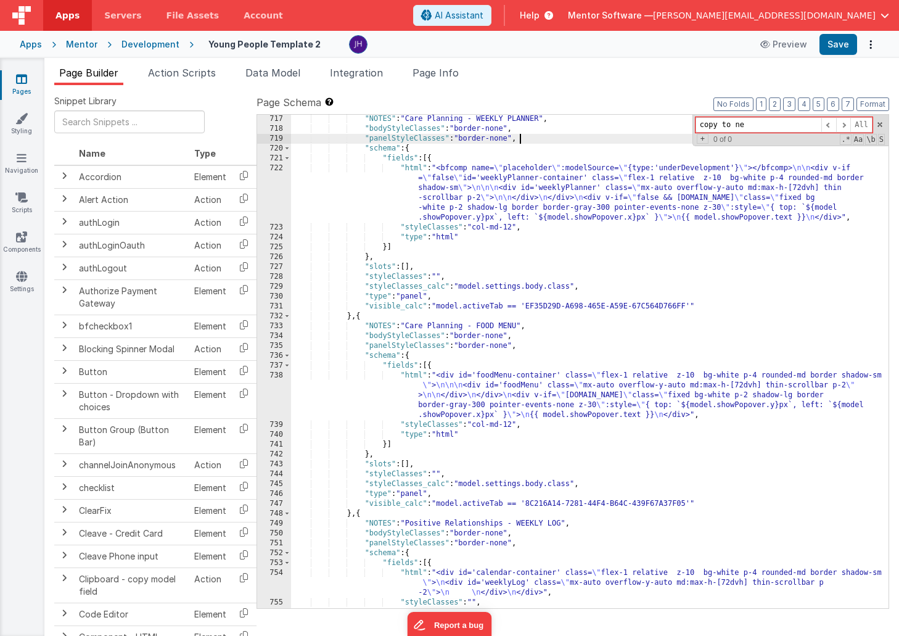
scroll to position [17834, 0]
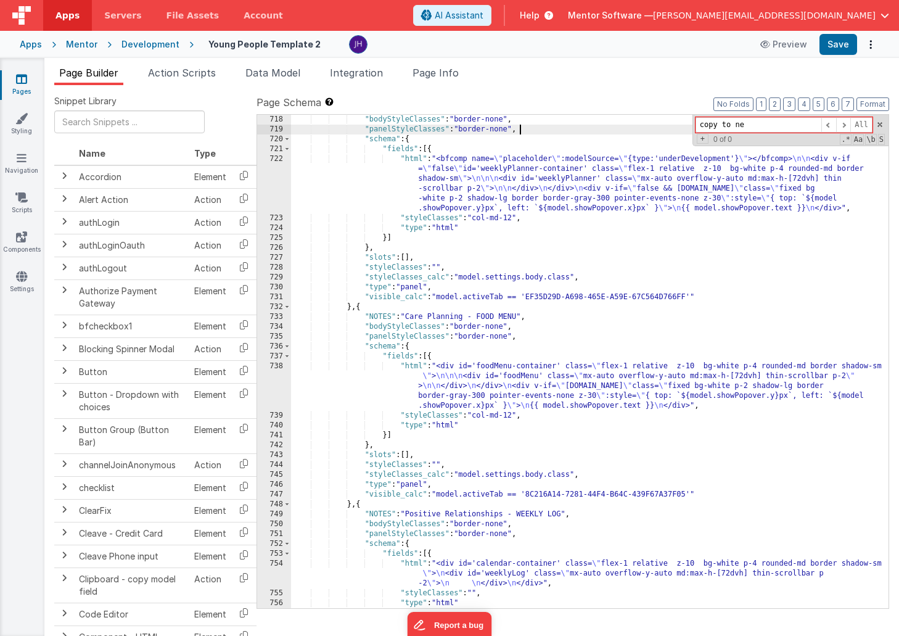
click at [568, 372] on div ""bodyStyleClasses" : "border-none" , "panelStyleClasses" : "border-none" , "sch…" at bounding box center [589, 371] width 597 height 513
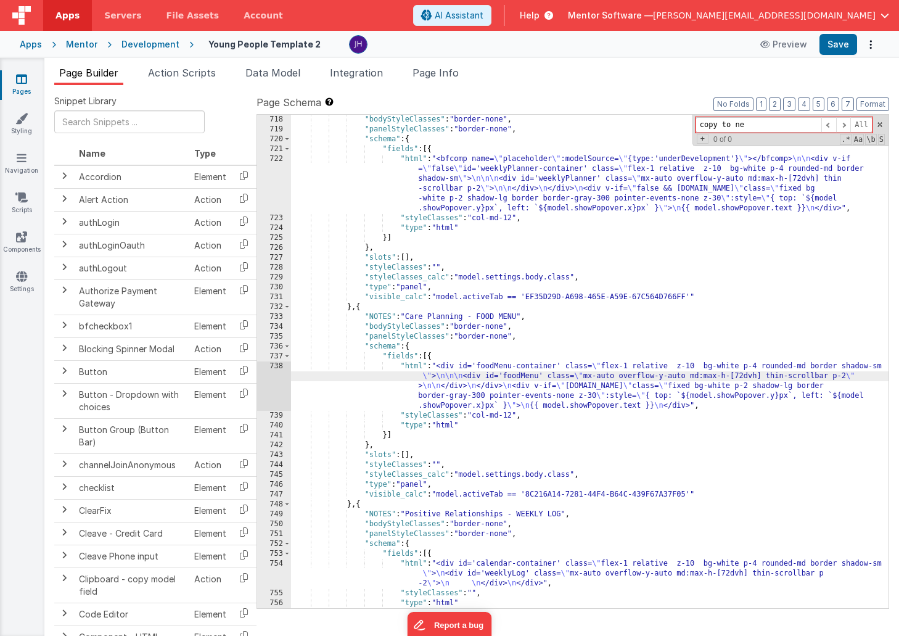
click at [272, 380] on div "738" at bounding box center [274, 385] width 34 height 49
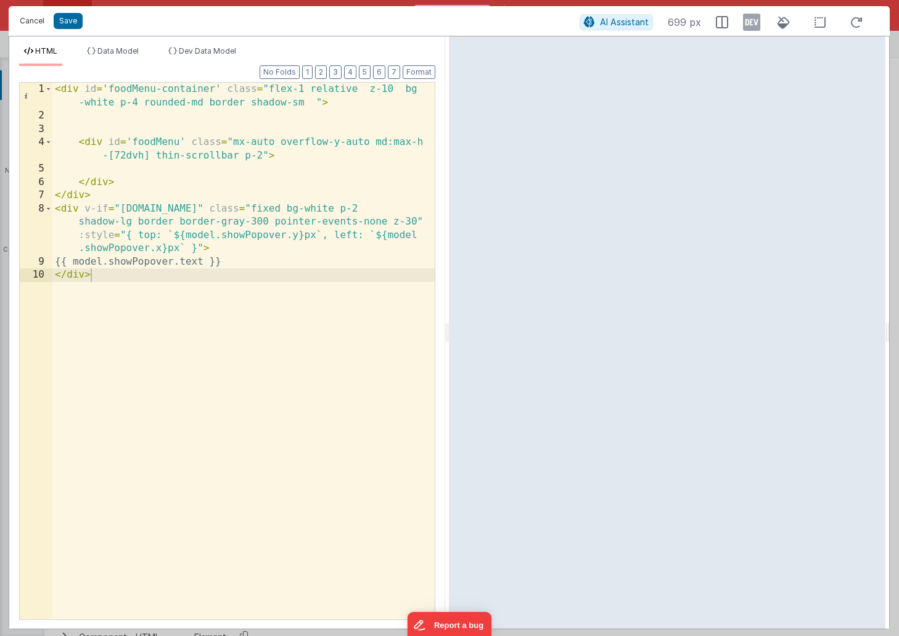
click at [28, 18] on button "Cancel" at bounding box center [32, 20] width 37 height 17
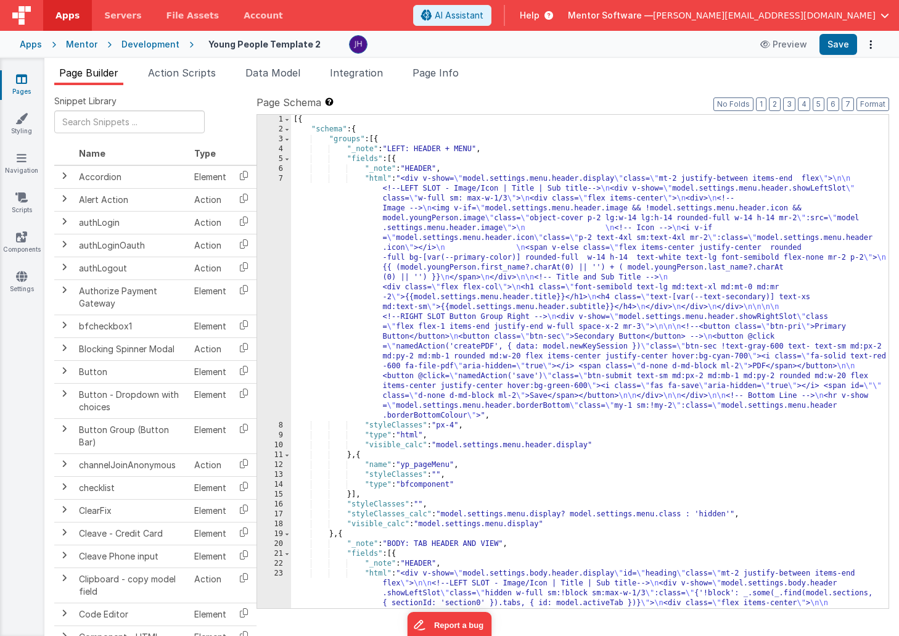
scroll to position [0, 0]
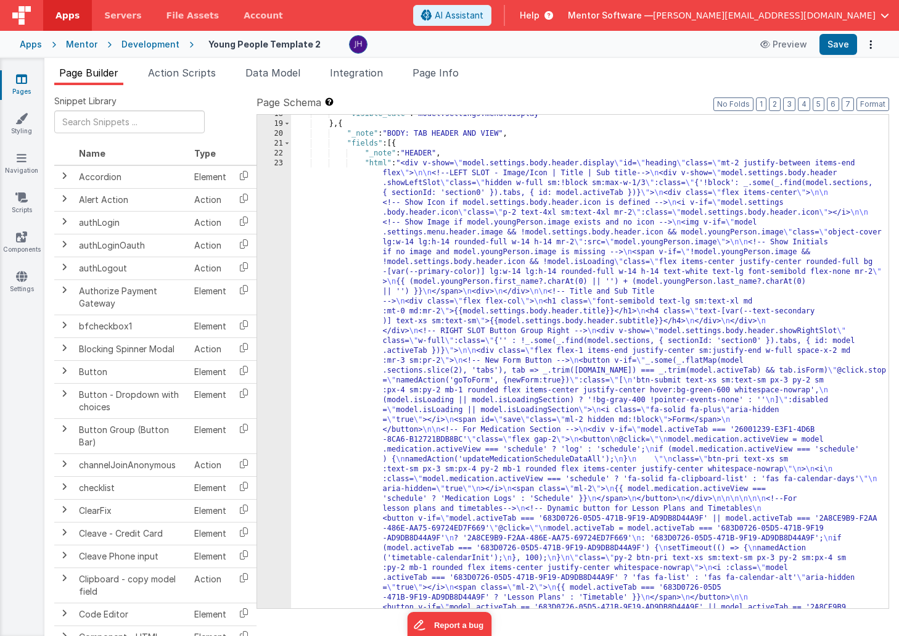
scroll to position [290, 0]
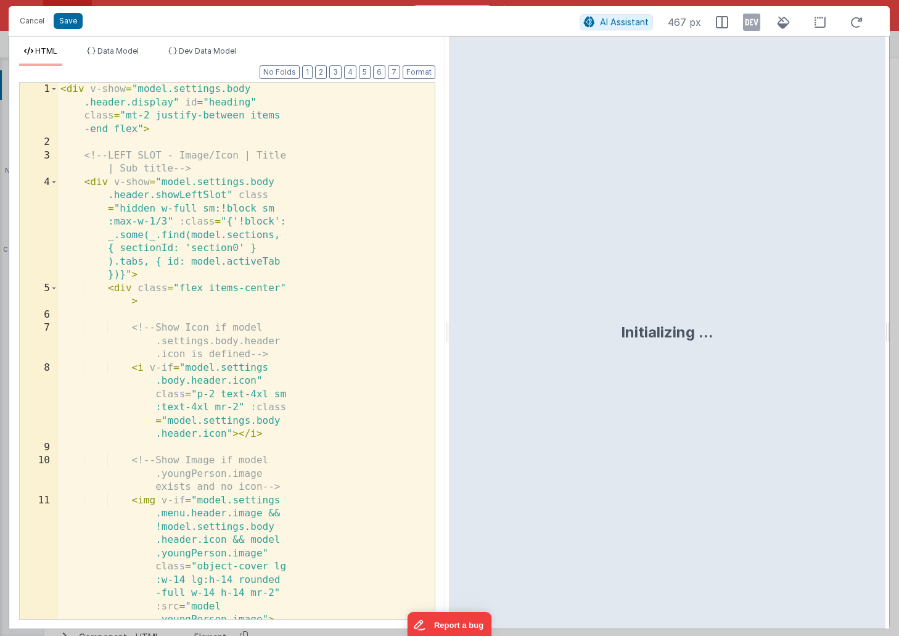
scroll to position [692, 0]
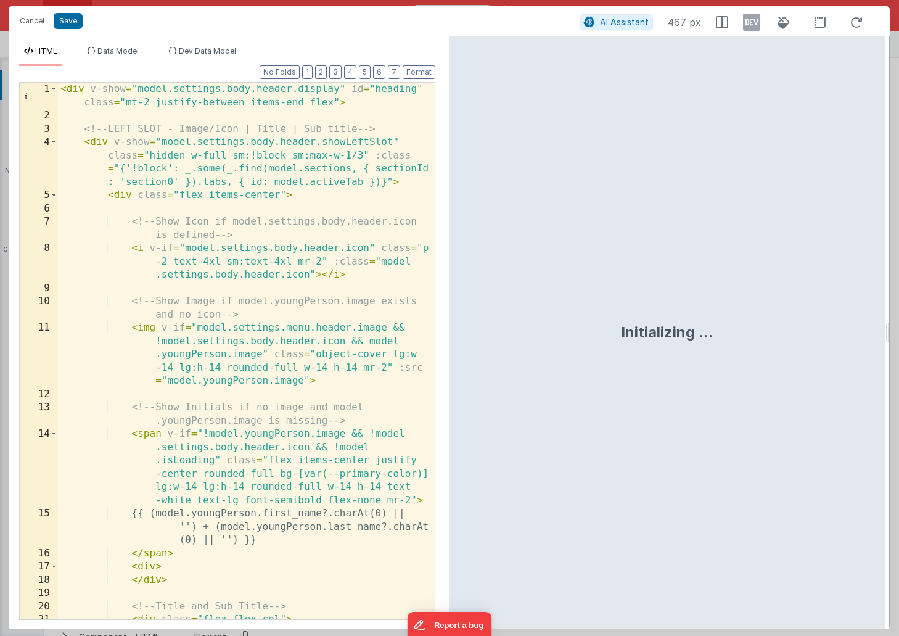
click at [324, 82] on div "1 2 3 4 5 6 7 8 9 10 11 12 13 14 15 16 17 18 19 20 21 22 < div v-show = "model.…" at bounding box center [227, 351] width 416 height 538
click at [324, 79] on div "Format 7 6 5 4 3 2 1 No Folds 1 2 3 4 5 6 7 8 9 10 11 12 13 14 15 16 17 18 19 2…" at bounding box center [227, 342] width 416 height 552
click at [324, 76] on button "2" at bounding box center [321, 72] width 12 height 14
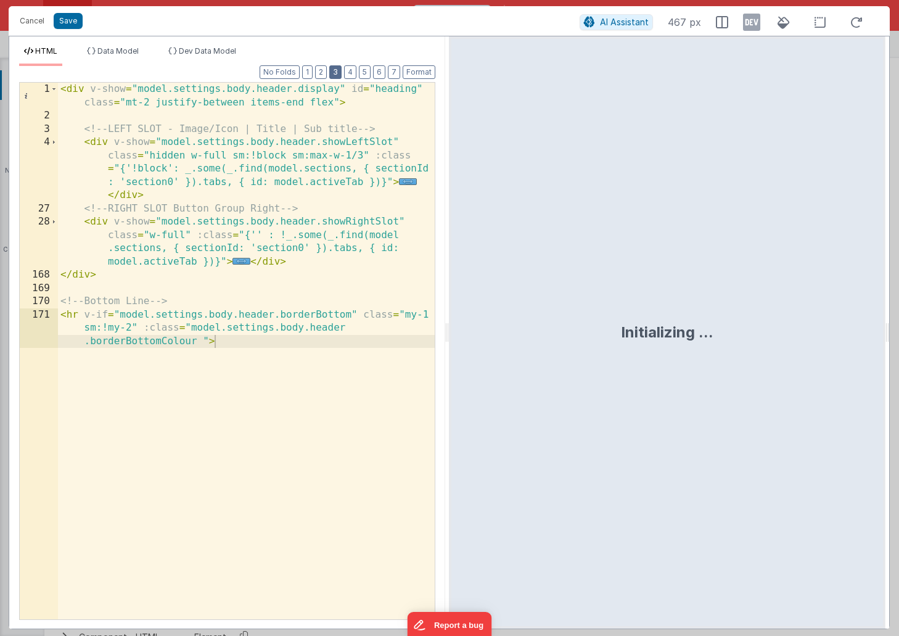
click at [334, 71] on button "3" at bounding box center [335, 72] width 12 height 14
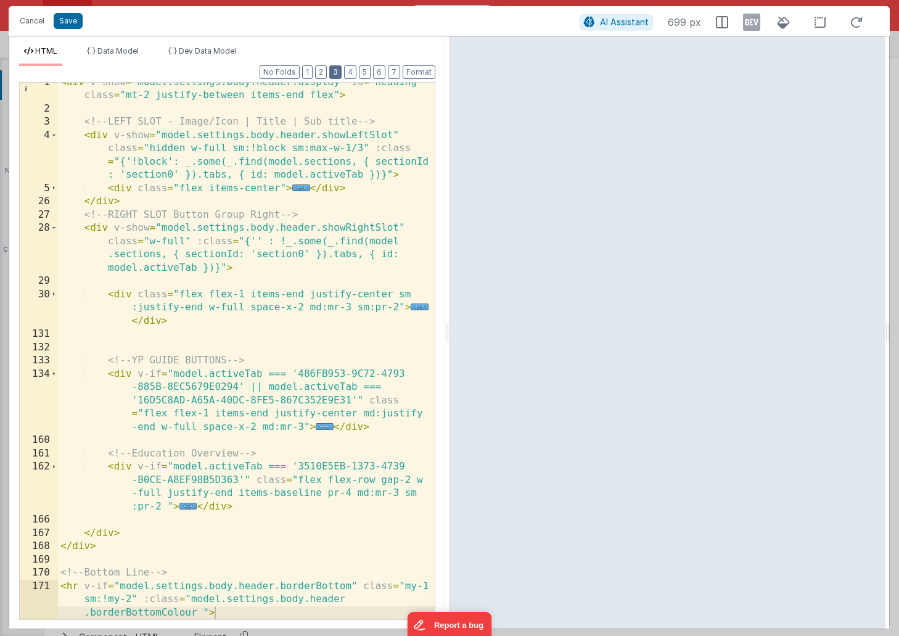
scroll to position [7, 0]
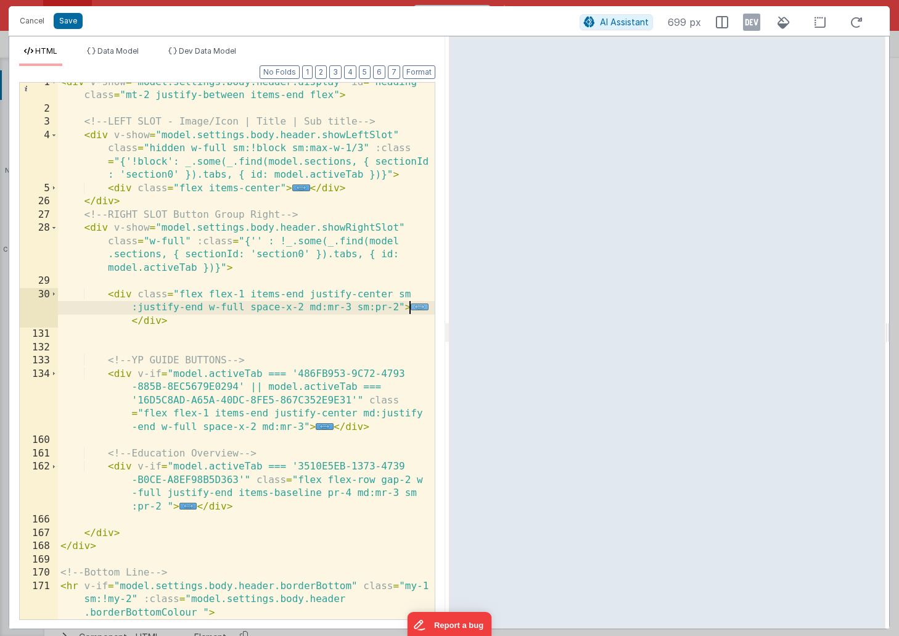
click at [415, 306] on span "..." at bounding box center [420, 306] width 18 height 7
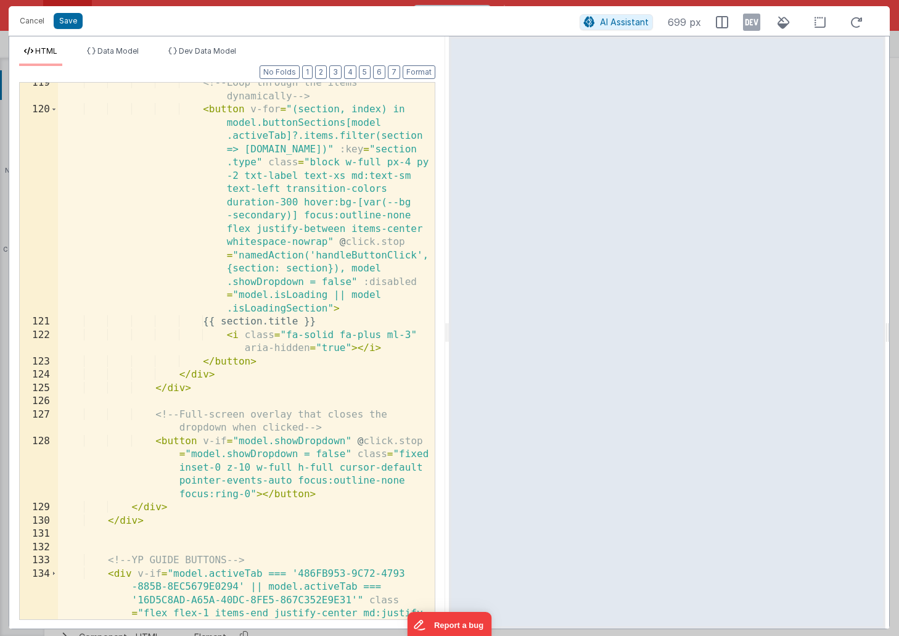
scroll to position [2326, 0]
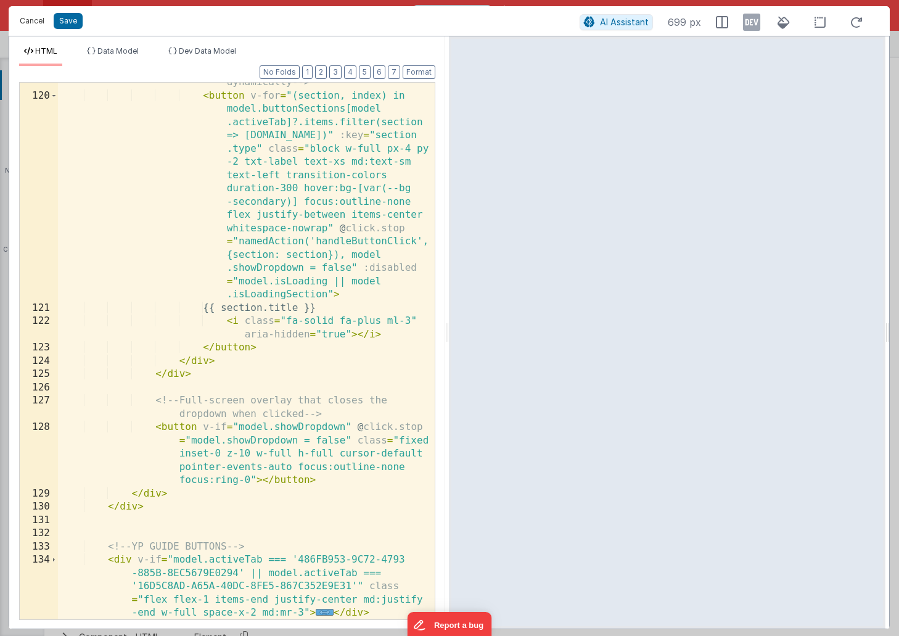
click at [37, 27] on button "Cancel" at bounding box center [32, 20] width 37 height 17
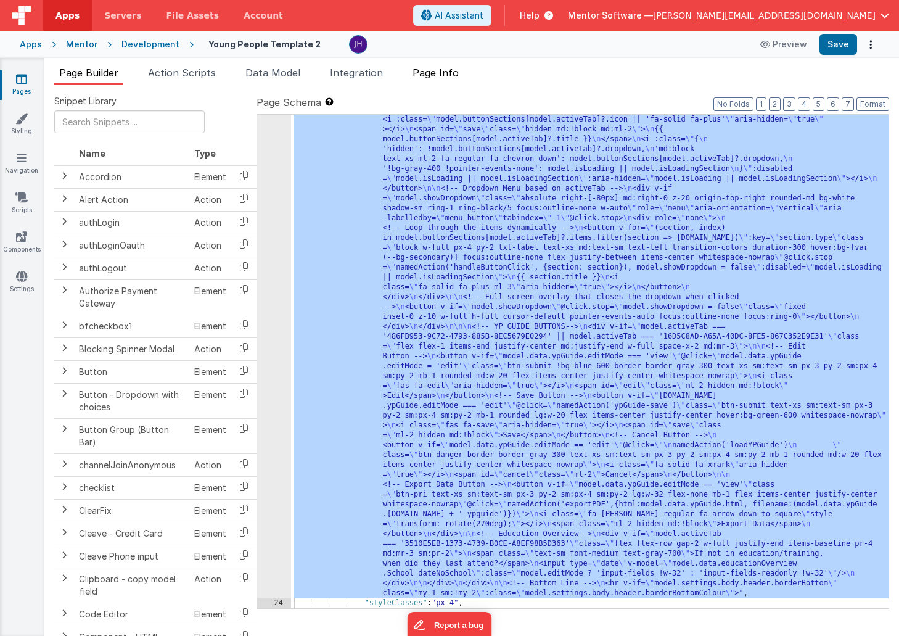
click at [429, 78] on span "Page Info" at bounding box center [435, 73] width 46 height 12
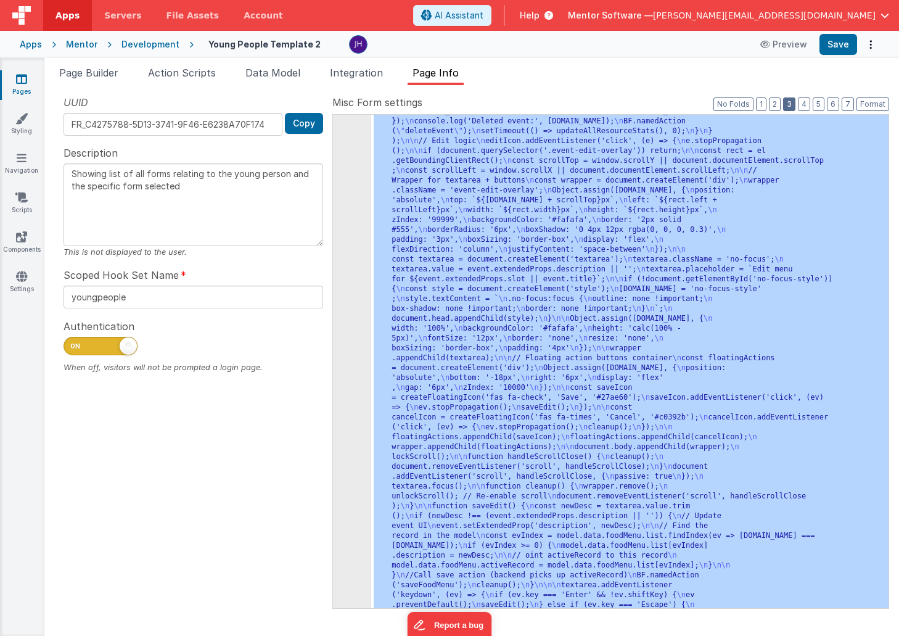
click at [787, 104] on button "3" at bounding box center [789, 104] width 12 height 14
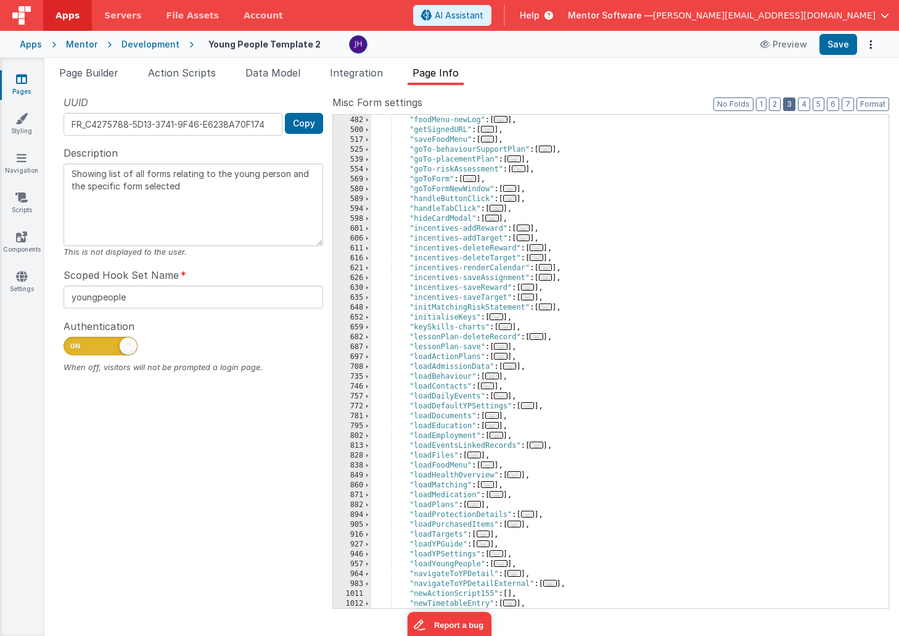
scroll to position [538, 0]
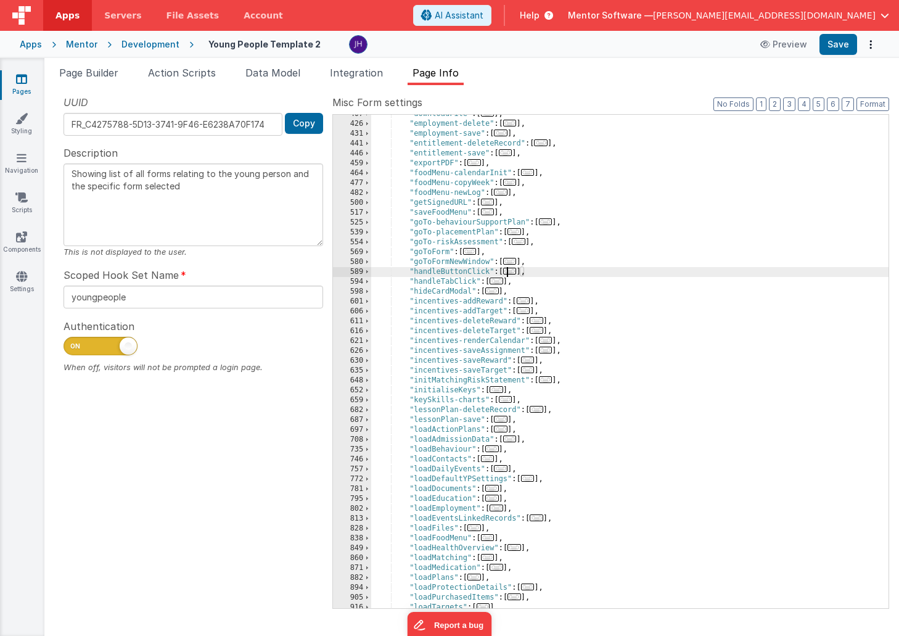
click at [512, 271] on span "..." at bounding box center [510, 271] width 14 height 7
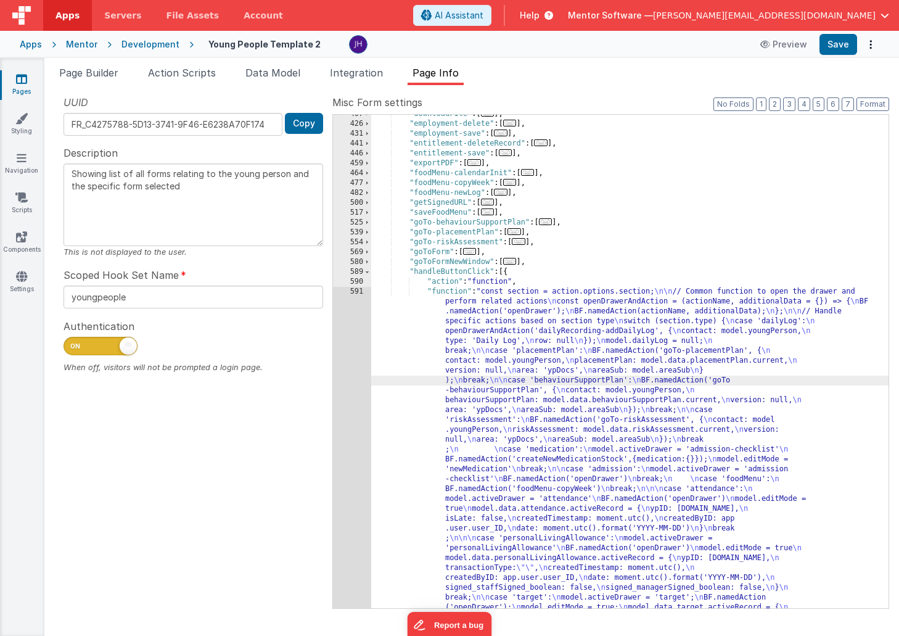
scroll to position [1558, 0]
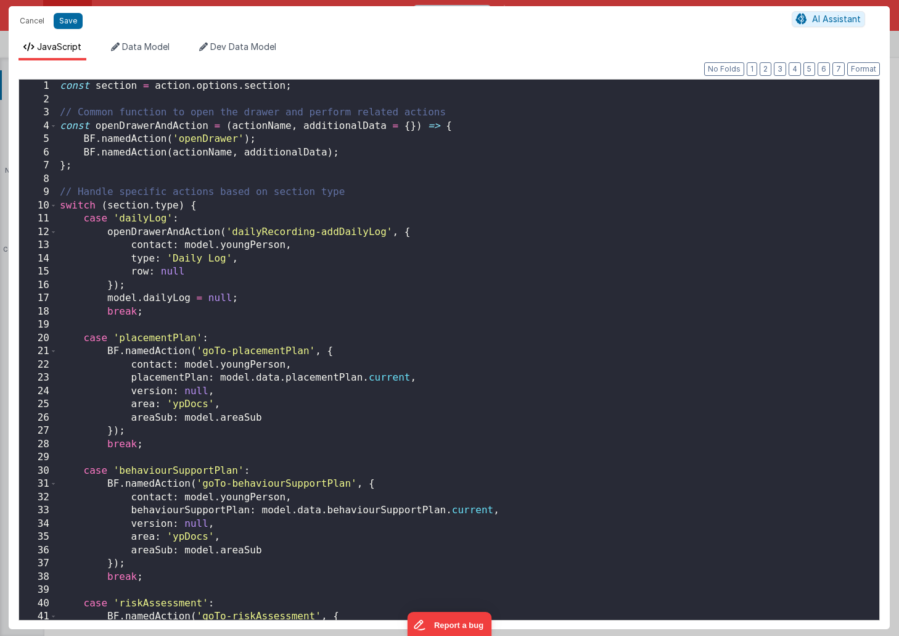
click at [440, 277] on div "const section = action . options . section ; // Common function to open the dra…" at bounding box center [468, 363] width 822 height 567
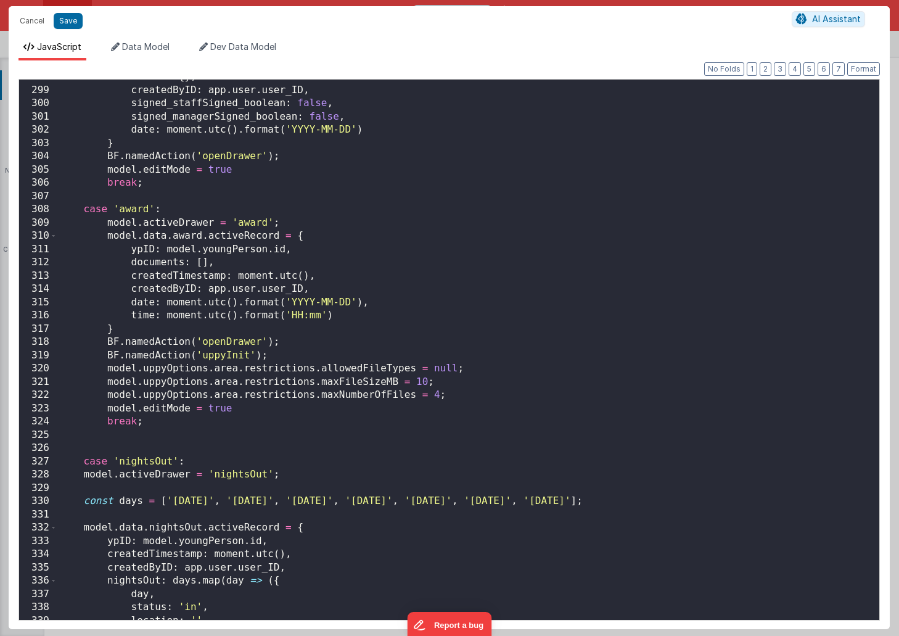
scroll to position [3946, 0]
click at [459, 227] on div "address : { } , createdByID : app . user . user_ID , signed_staffSigned_boolean…" at bounding box center [468, 353] width 822 height 567
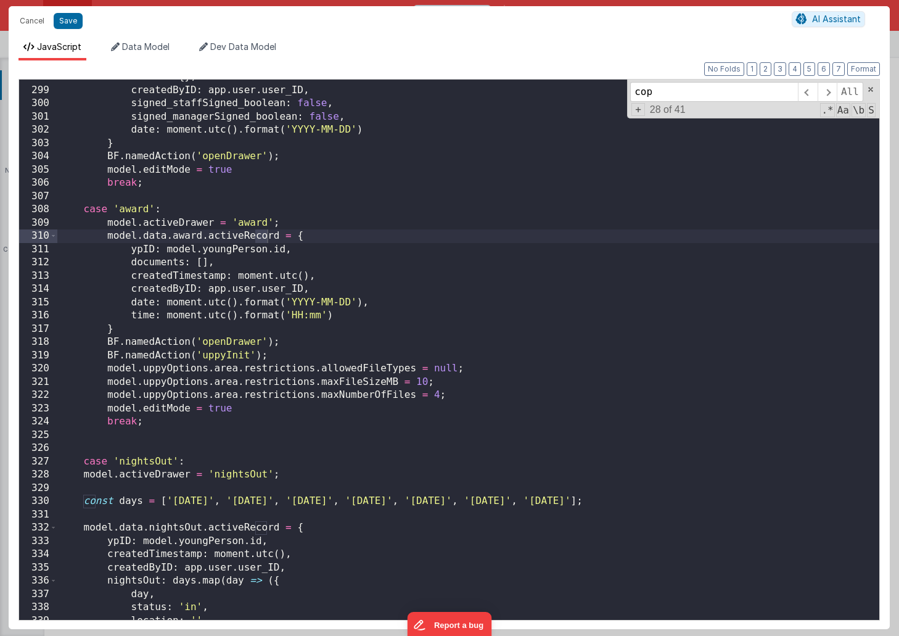
scroll to position [4528, 0]
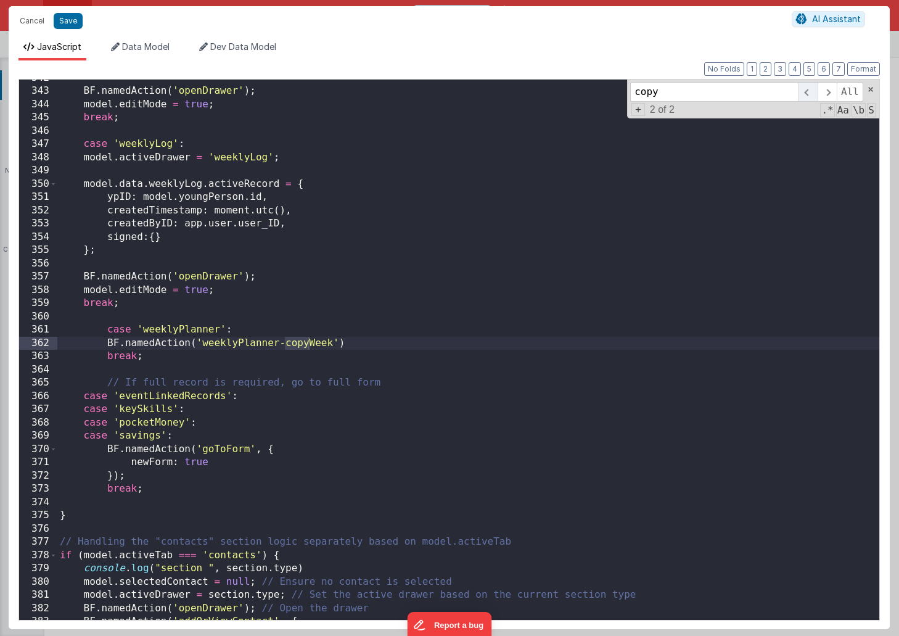
type input "copy"
click at [810, 92] on span at bounding box center [807, 92] width 19 height 20
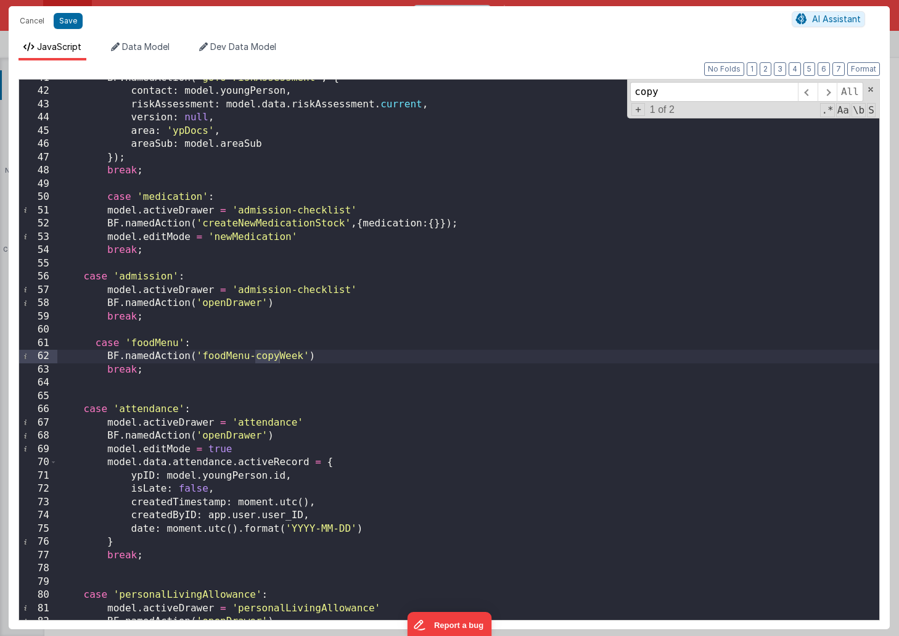
click at [338, 362] on div "BF . namedAction ( 'goTo-riskAssessment' , { contact : model . youngPerson , ri…" at bounding box center [468, 355] width 822 height 567
click at [33, 22] on button "Cancel" at bounding box center [32, 20] width 37 height 17
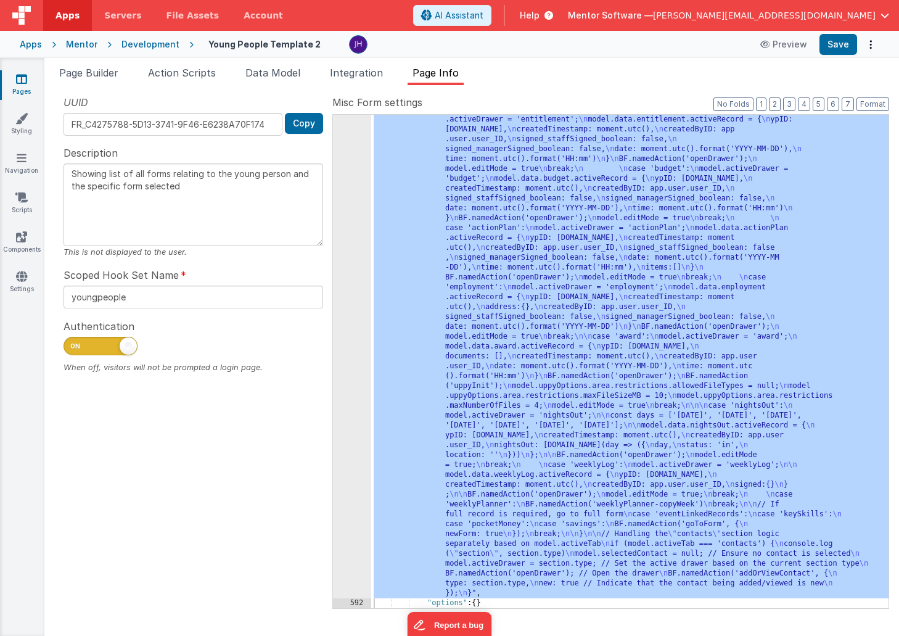
click at [430, 75] on span "Page Info" at bounding box center [435, 73] width 46 height 12
click at [792, 103] on button "3" at bounding box center [789, 104] width 12 height 14
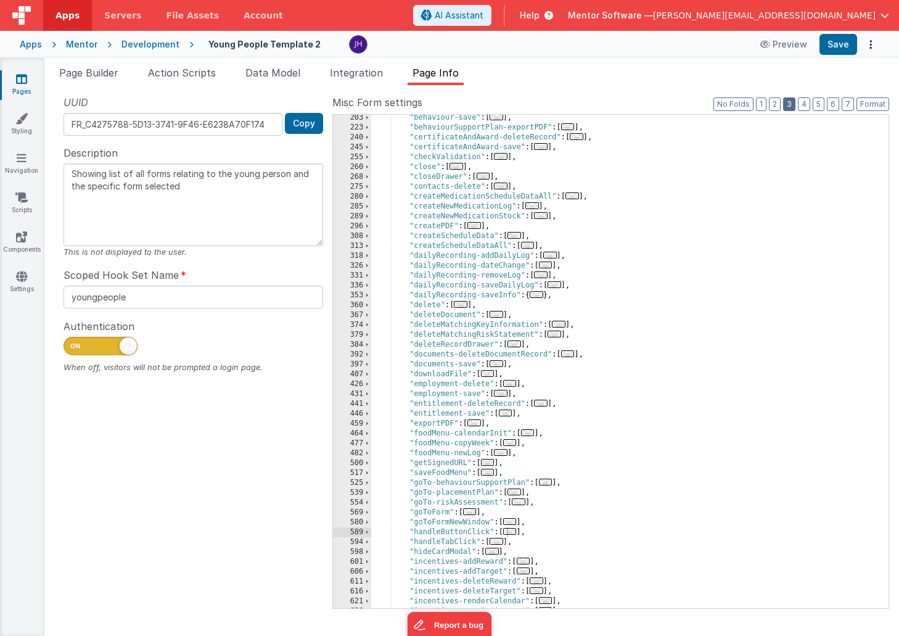
scroll to position [285, 0]
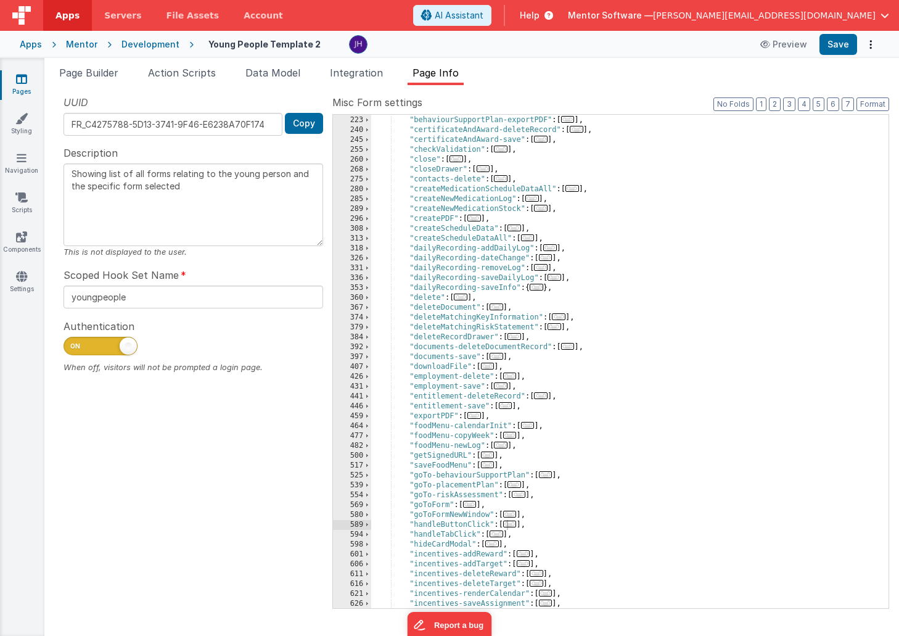
click at [514, 436] on span "..." at bounding box center [510, 435] width 14 height 7
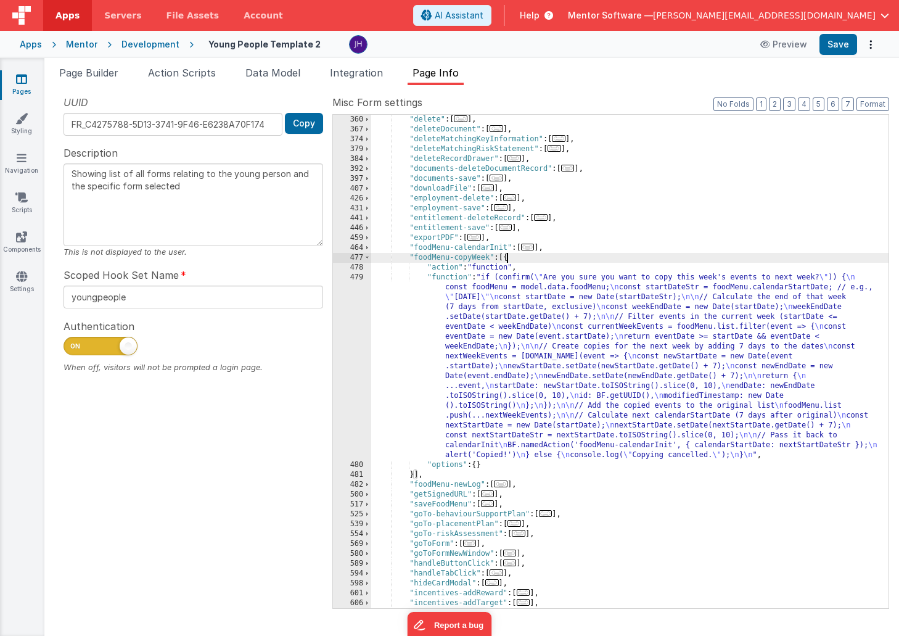
scroll to position [477, 0]
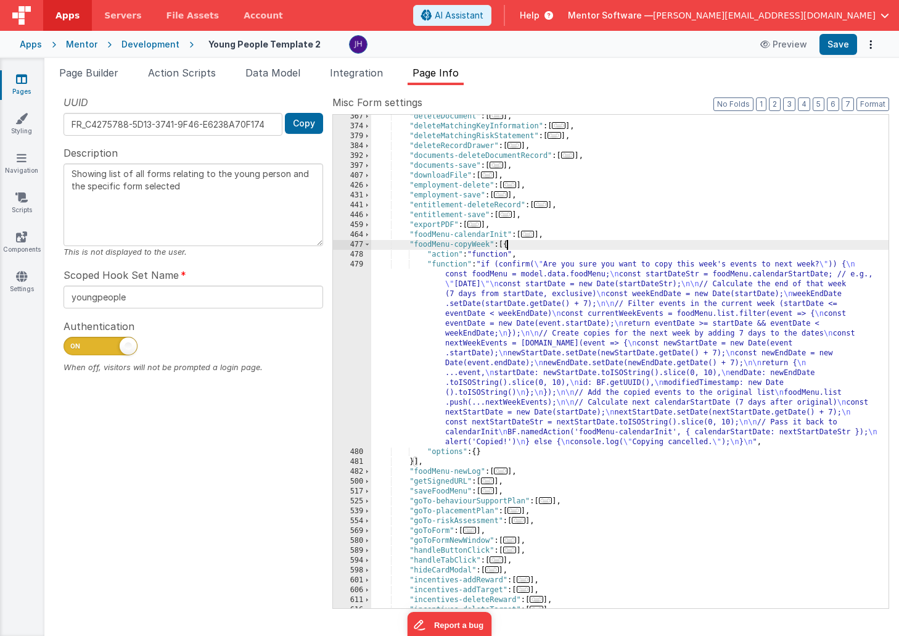
click at [493, 320] on div ""deleteDocument" : [ ... ] , "deleteMatchingKeyInformation" : [ ... ] , "delete…" at bounding box center [629, 368] width 517 height 513
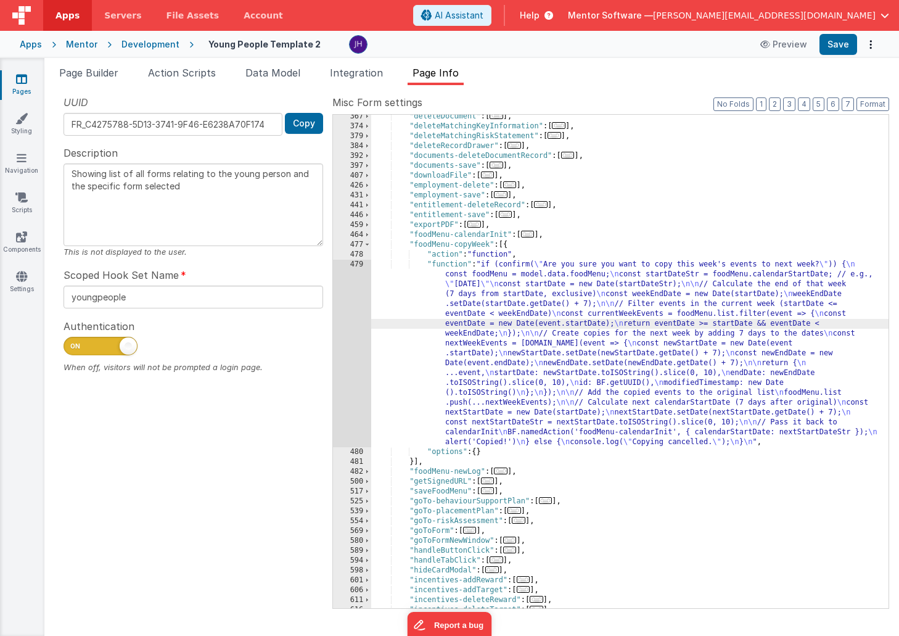
click at [351, 322] on div "479" at bounding box center [352, 353] width 38 height 187
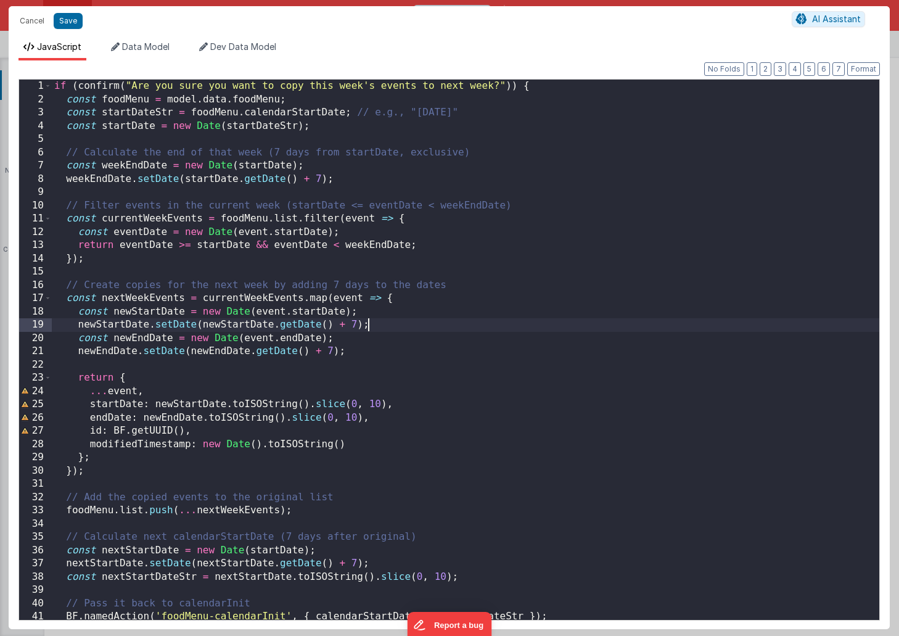
click at [507, 319] on div "if ( confirm ( "Are you sure you want to copy this week's events to next week?"…" at bounding box center [465, 363] width 827 height 567
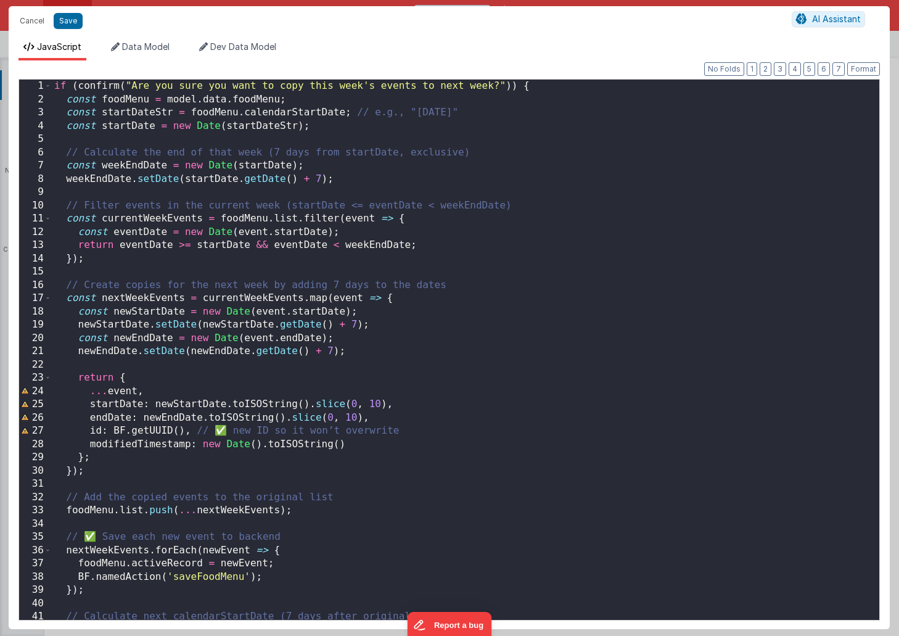
scroll to position [0, 0]
click at [232, 427] on div "if ( confirm ( "Are you sure you want to copy this week's events to next week?"…" at bounding box center [465, 363] width 827 height 567
click at [102, 534] on div "if ( confirm ( "Are you sure you want to copy this week's events to next week?"…" at bounding box center [465, 363] width 827 height 567
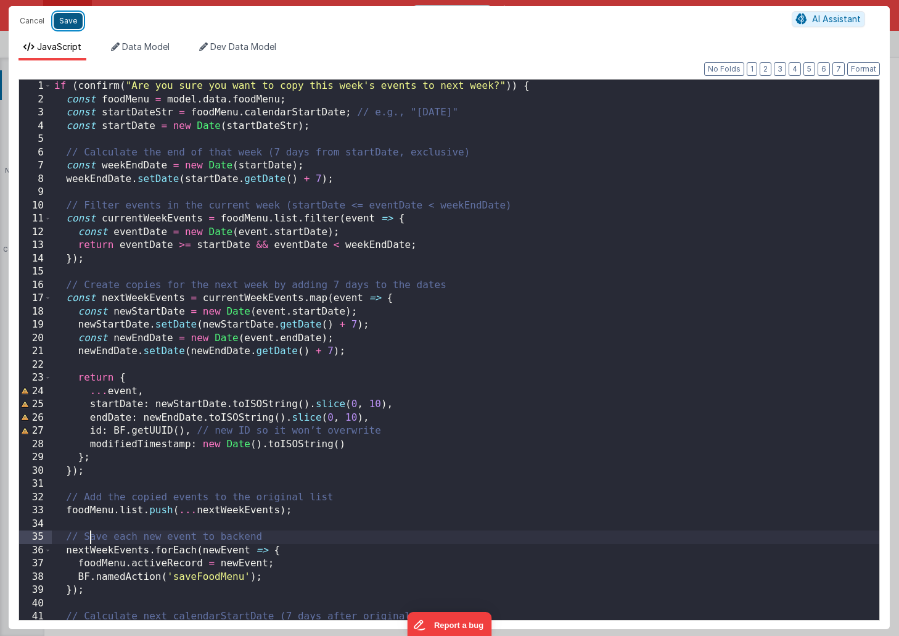
drag, startPoint x: 68, startPoint y: 22, endPoint x: 80, endPoint y: 24, distance: 11.9
click at [68, 22] on button "Save" at bounding box center [68, 21] width 29 height 16
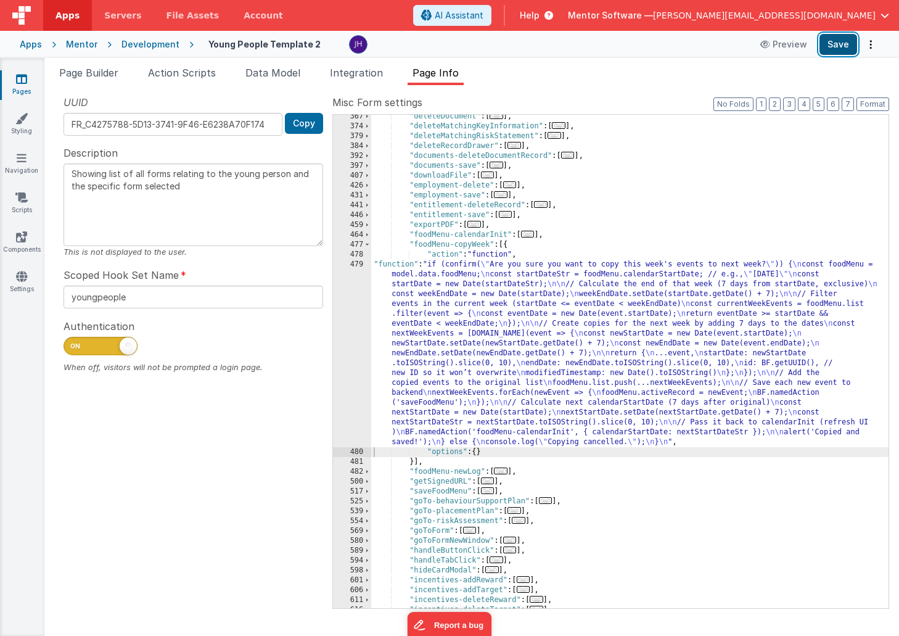
click at [838, 44] on button "Save" at bounding box center [838, 44] width 38 height 21
click at [501, 322] on div ""deleteDocument" : [ ... ] , "deleteMatchingKeyInformation" : [ ... ] , "delete…" at bounding box center [629, 368] width 517 height 513
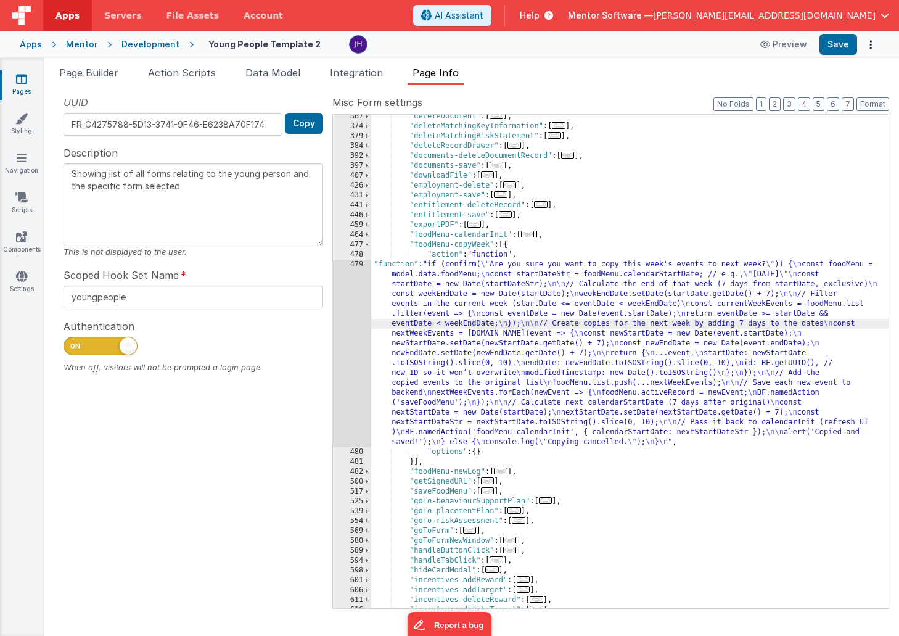
click at [349, 313] on div "479" at bounding box center [352, 353] width 38 height 187
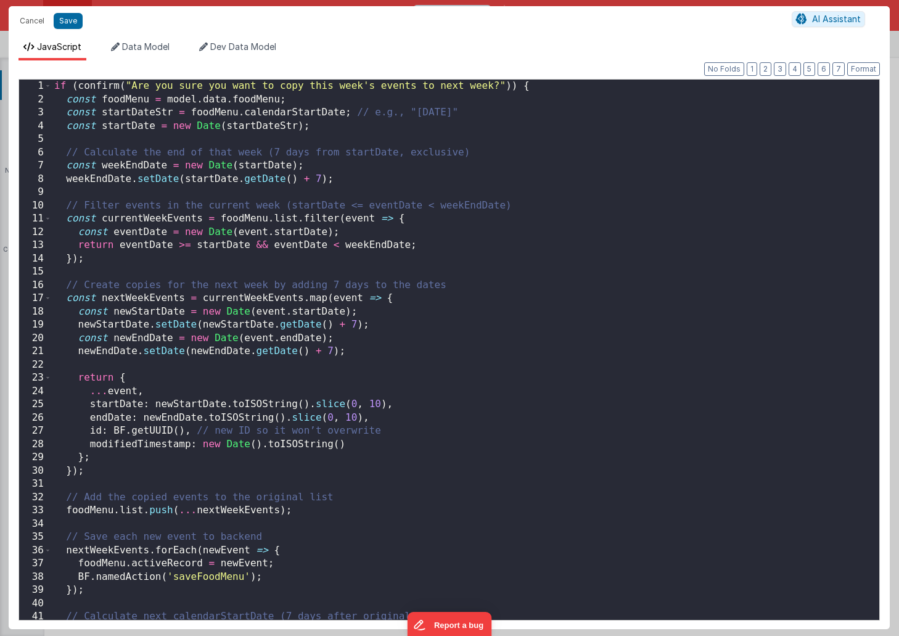
click at [485, 315] on div "if ( confirm ( "Are you sure you want to copy this week's events to next week?"…" at bounding box center [465, 363] width 827 height 567
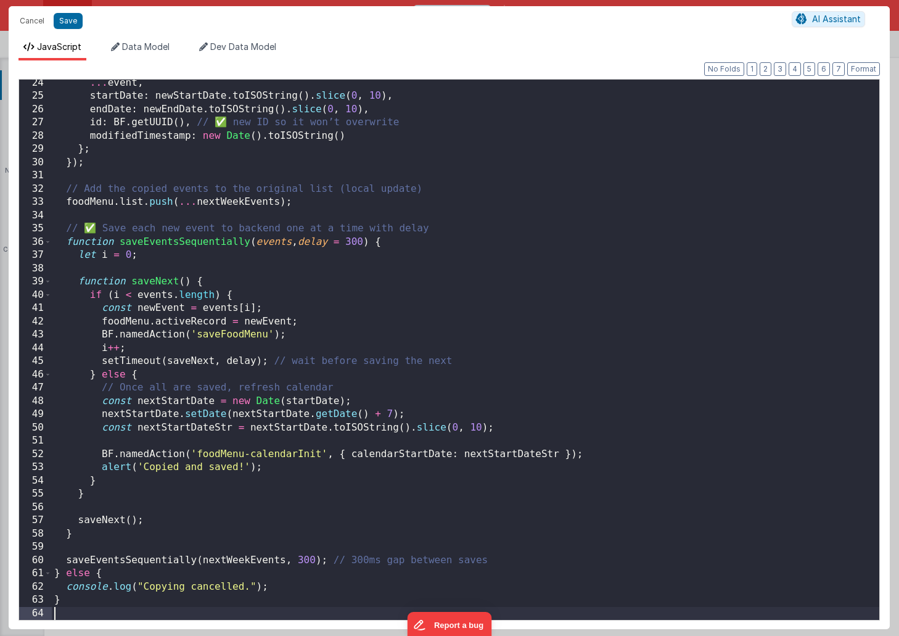
scroll to position [308, 0]
click at [97, 228] on div "... event , startDate : newStartDate . toISOString ( ) . slice ( 0 , 10 ) , end…" at bounding box center [465, 359] width 827 height 567
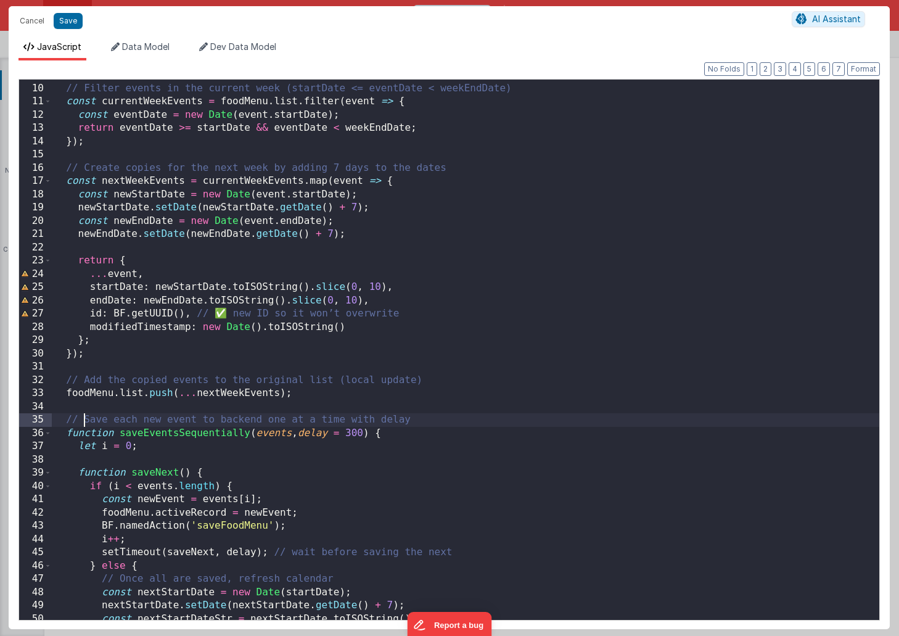
scroll to position [117, 0]
click at [221, 316] on div "// Filter events in the current week (startDate <= eventDate < weekEndDate) con…" at bounding box center [465, 351] width 827 height 567
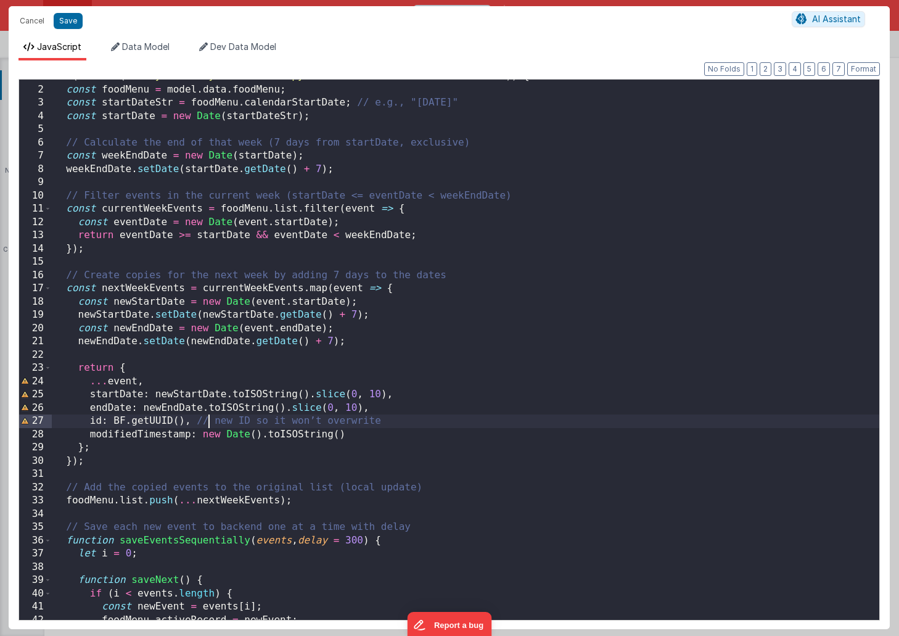
scroll to position [0, 0]
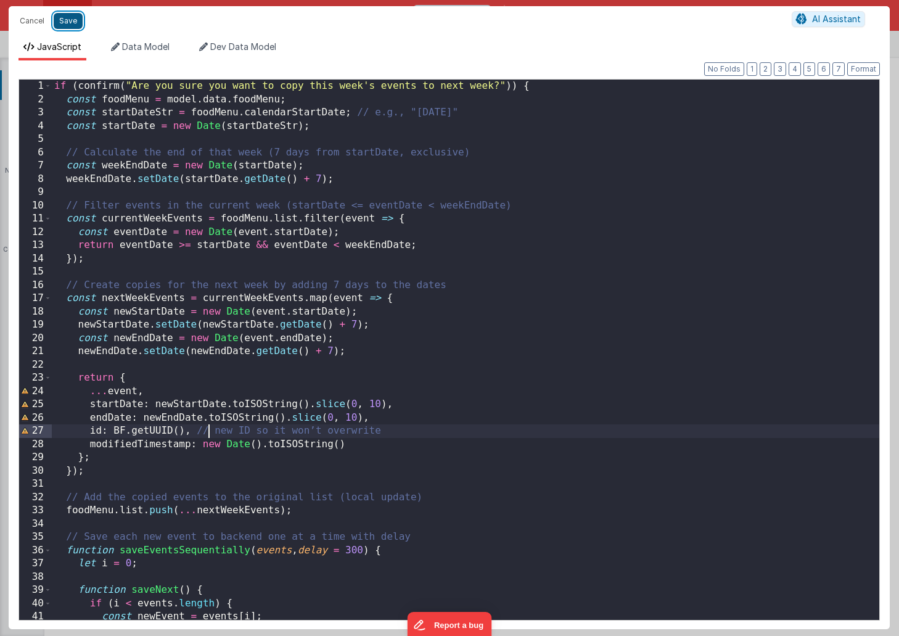
click at [73, 22] on button "Save" at bounding box center [68, 21] width 29 height 16
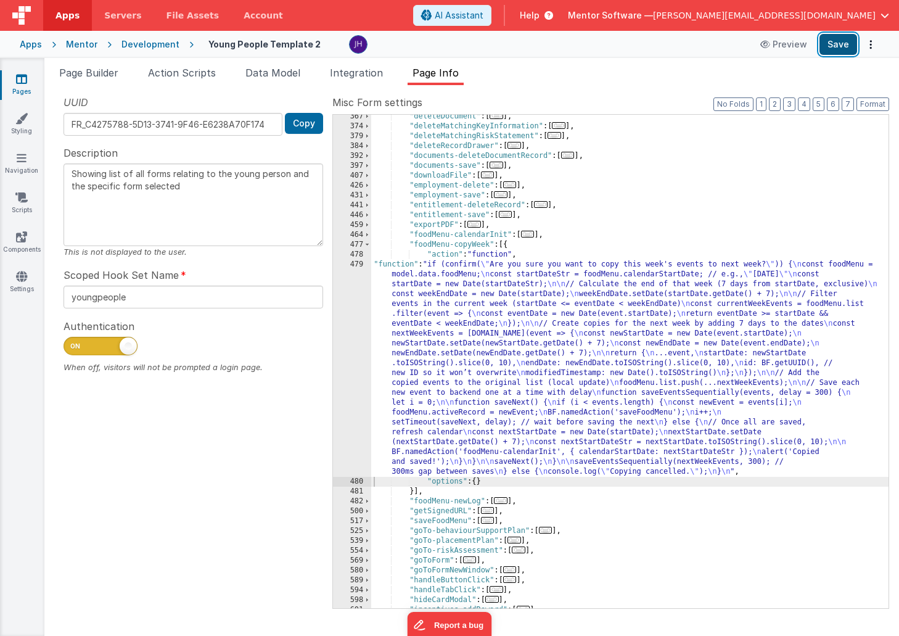
click at [830, 46] on button "Save" at bounding box center [838, 44] width 38 height 21
click at [367, 243] on span at bounding box center [367, 245] width 7 height 10
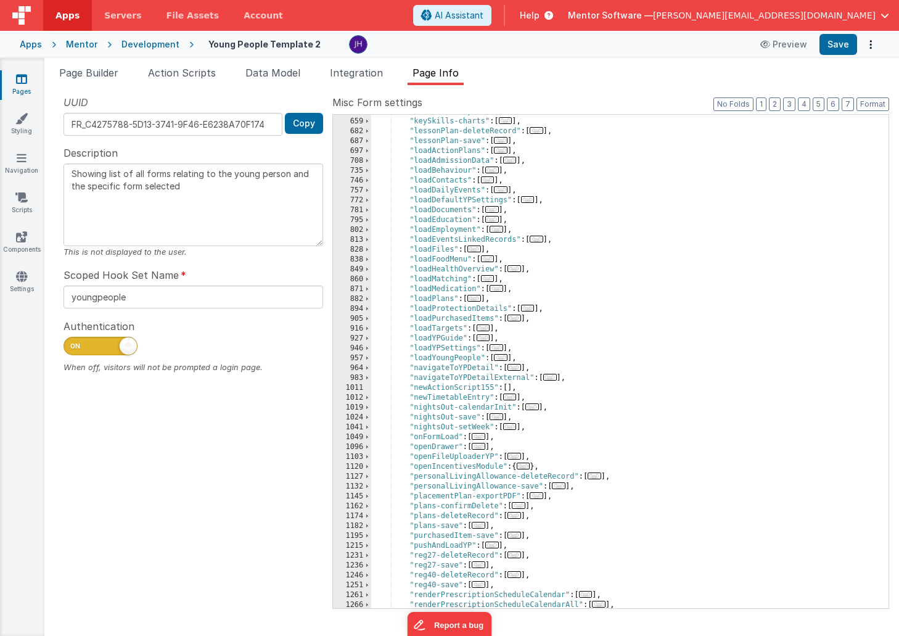
scroll to position [806, 0]
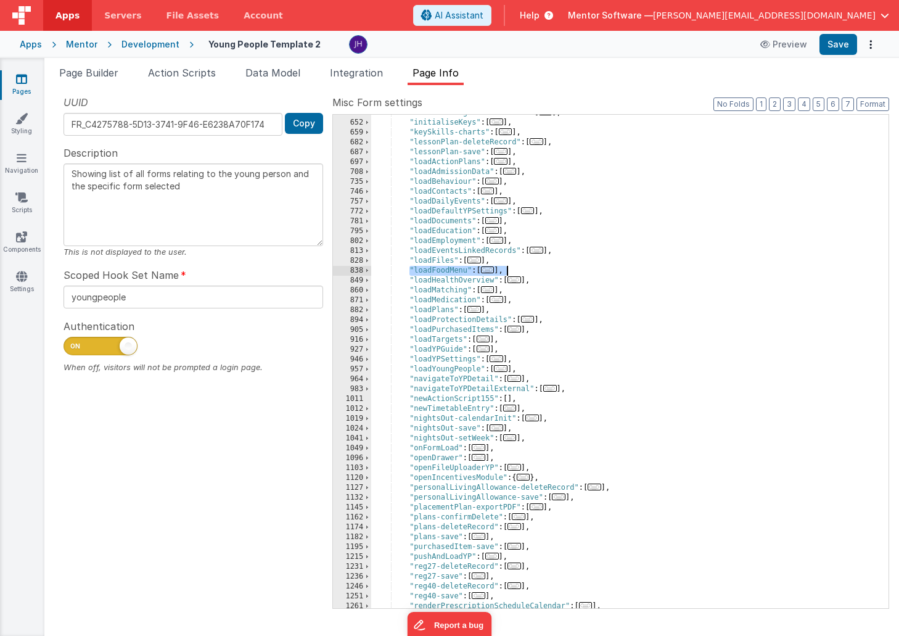
drag, startPoint x: 409, startPoint y: 271, endPoint x: 524, endPoint y: 267, distance: 115.3
click at [524, 267] on div ""initMatchingRiskStatement" : [ ... ] , "initialiseKeys" : [ ... ] , "keySkills…" at bounding box center [629, 364] width 517 height 513
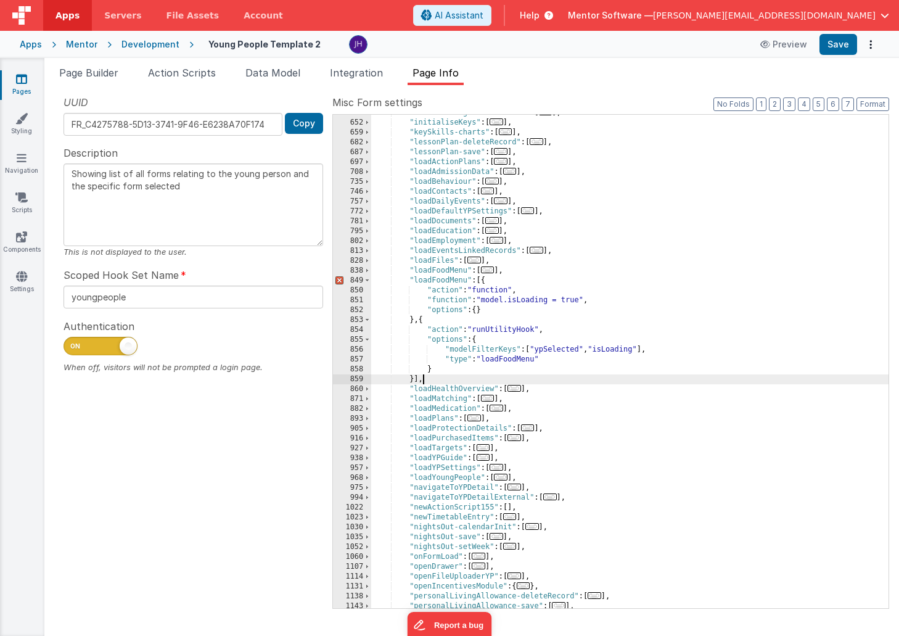
click at [467, 279] on div ""initMatchingRiskStatement" : [ ... ] , "initialiseKeys" : [ ... ] , "keySkills…" at bounding box center [629, 364] width 517 height 513
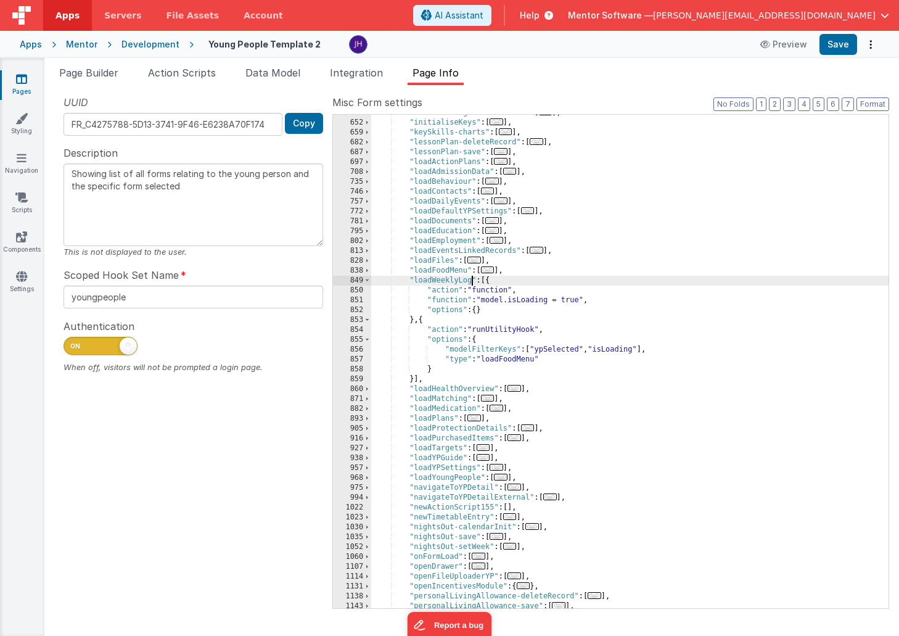
click at [537, 358] on div ""initMatchingRiskStatement" : [ ... ] , "initialiseKeys" : [ ... ] , "keySkills…" at bounding box center [629, 364] width 517 height 513
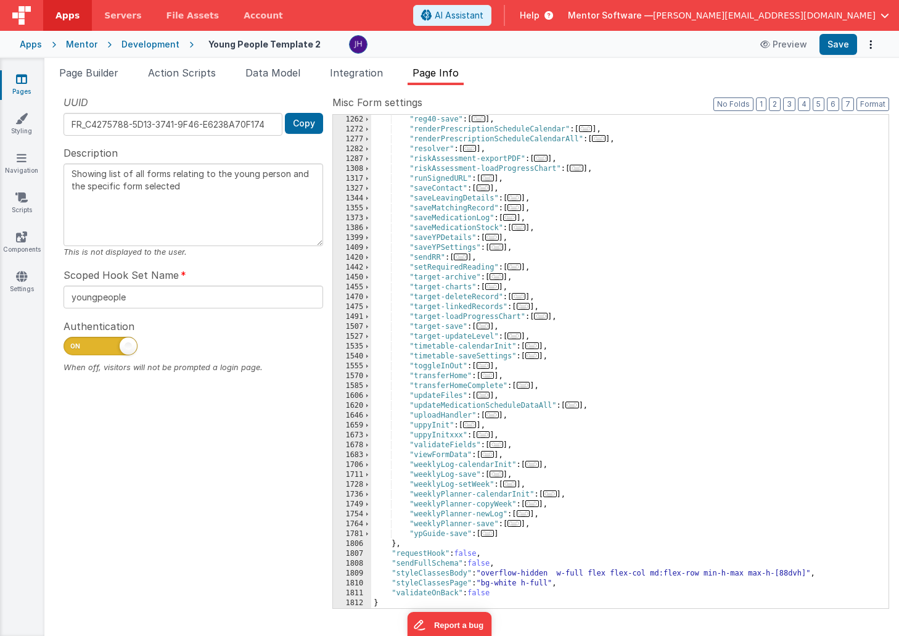
scroll to position [1391, 0]
click at [499, 475] on span "..." at bounding box center [496, 473] width 14 height 7
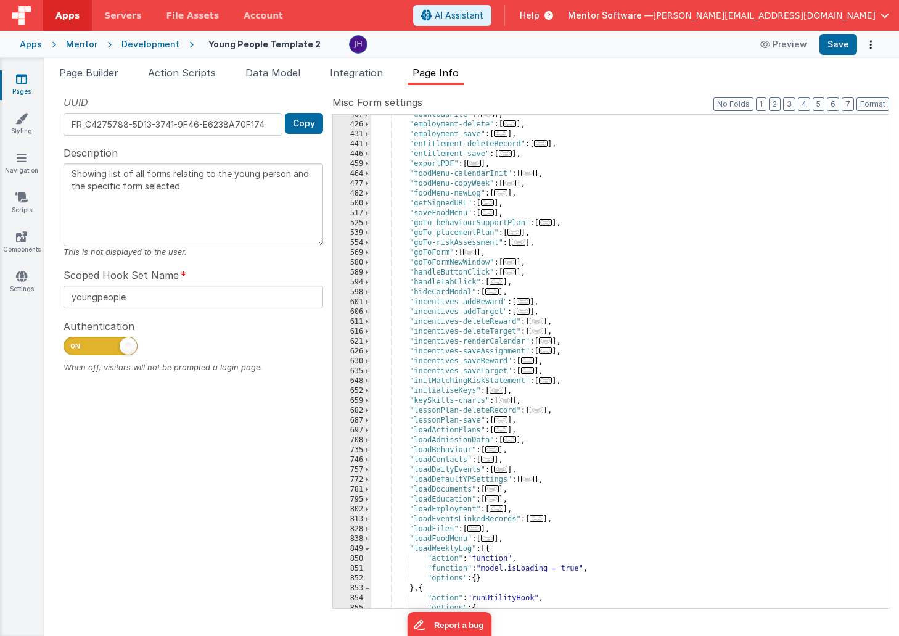
scroll to position [538, 0]
click at [505, 194] on span "..." at bounding box center [501, 192] width 14 height 7
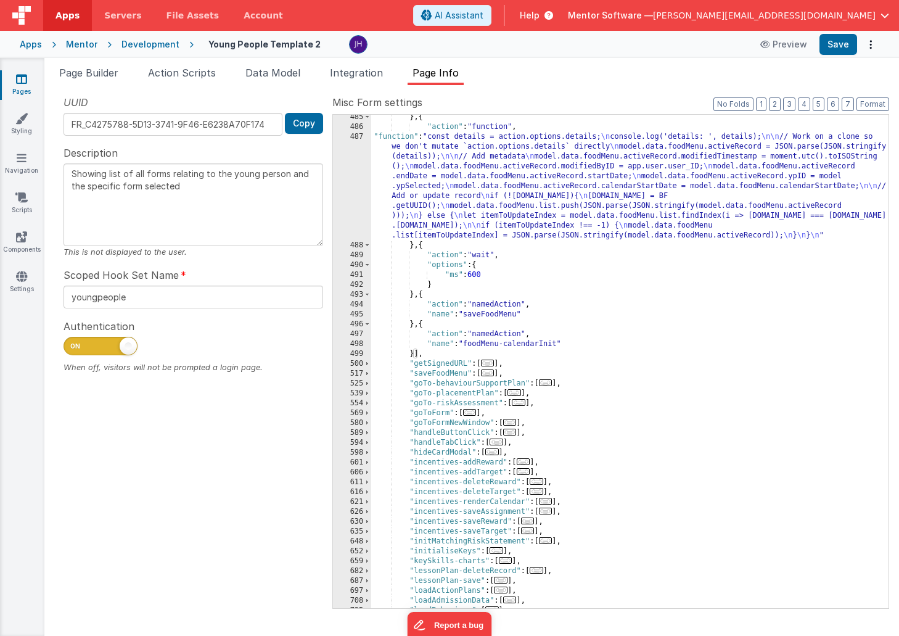
scroll to position [671, 0]
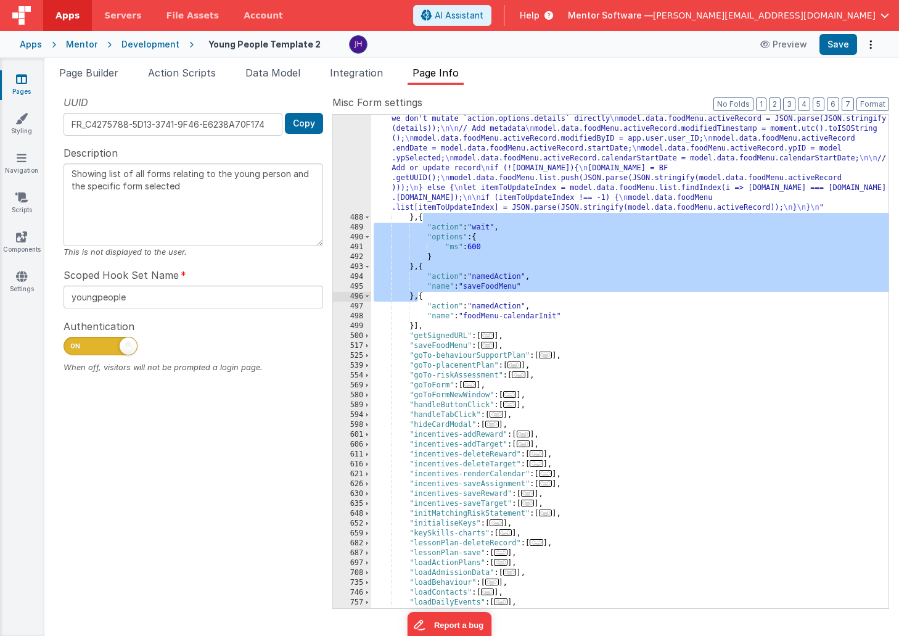
drag, startPoint x: 422, startPoint y: 218, endPoint x: 416, endPoint y: 297, distance: 79.2
click at [416, 297] on div ""function" : "const details = action.options.details; \n console.log('details: …" at bounding box center [629, 410] width 517 height 612
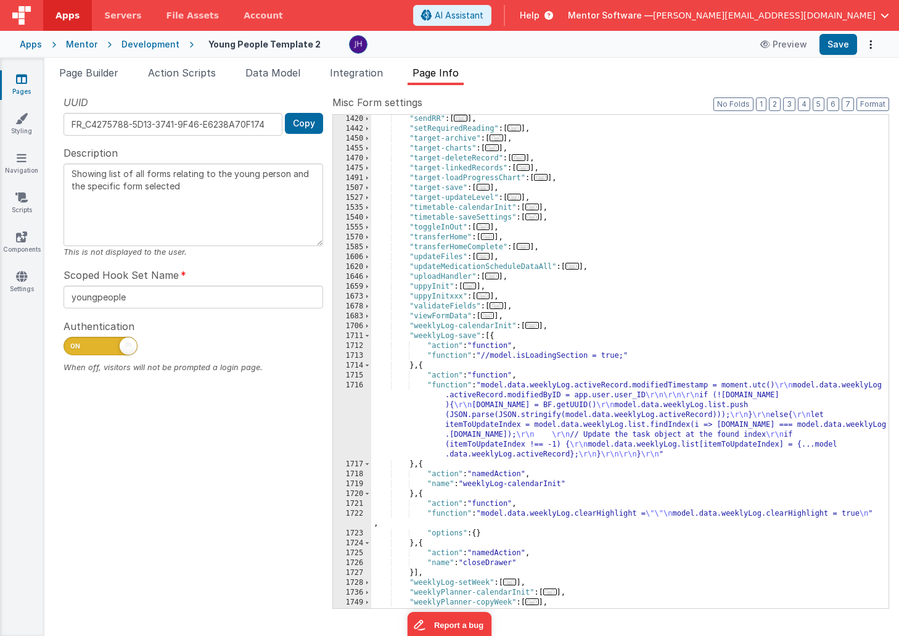
scroll to position [1894, 0]
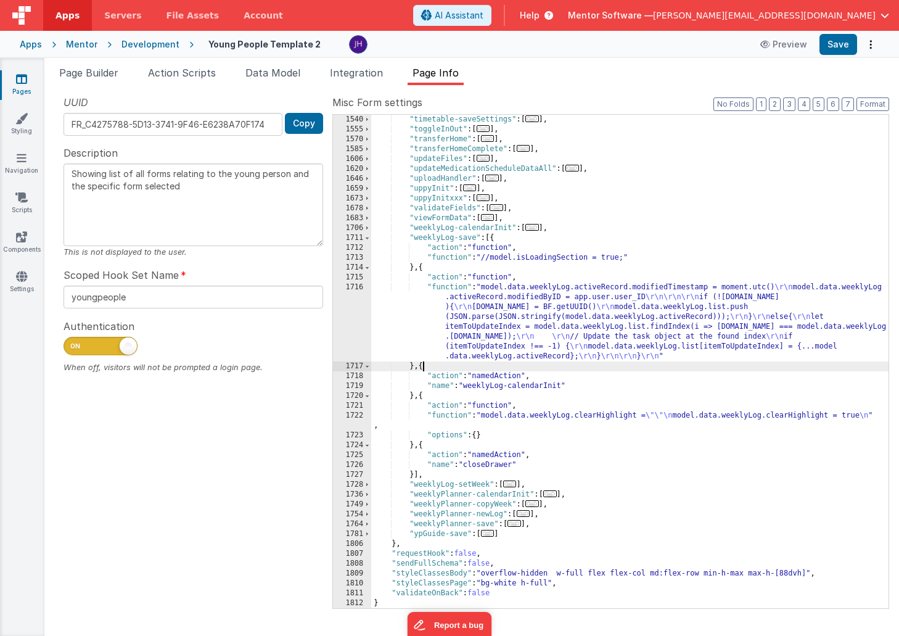
click at [422, 369] on div ""timetable-saveSettings" : [ ... ] , "toggleInOut" : [ ... ] , "transferHome" :…" at bounding box center [629, 371] width 517 height 513
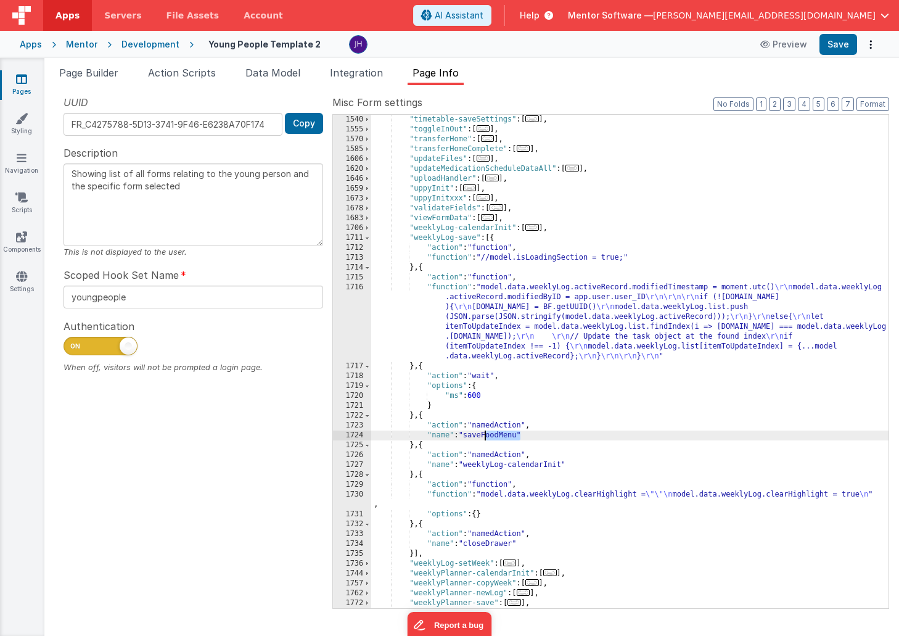
drag, startPoint x: 520, startPoint y: 434, endPoint x: 485, endPoint y: 436, distance: 34.6
click at [485, 436] on div ""timetable-saveSettings" : [ ... ] , "toggleInOut" : [ ... ] , "transferHome" :…" at bounding box center [629, 371] width 517 height 513
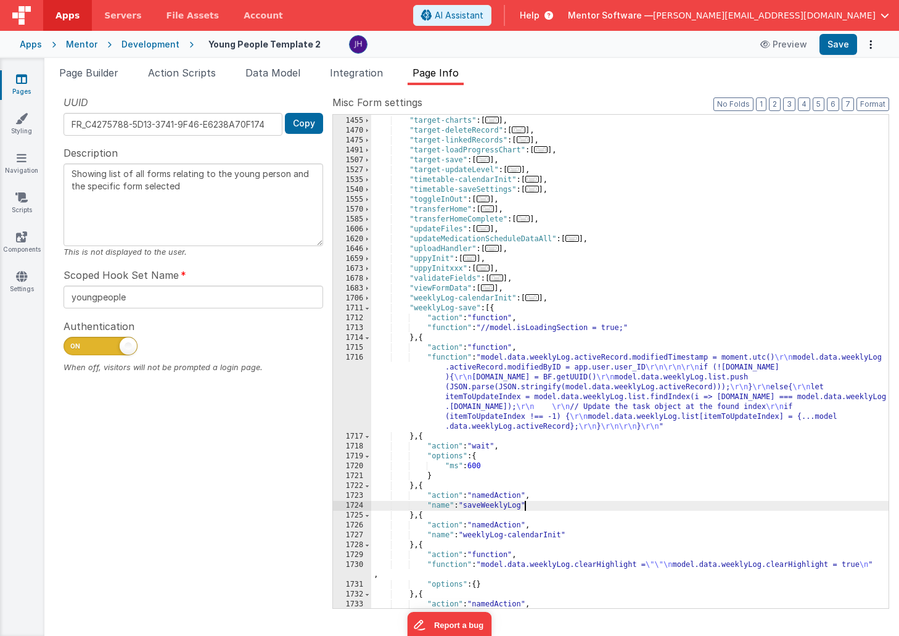
scroll to position [1820, 0]
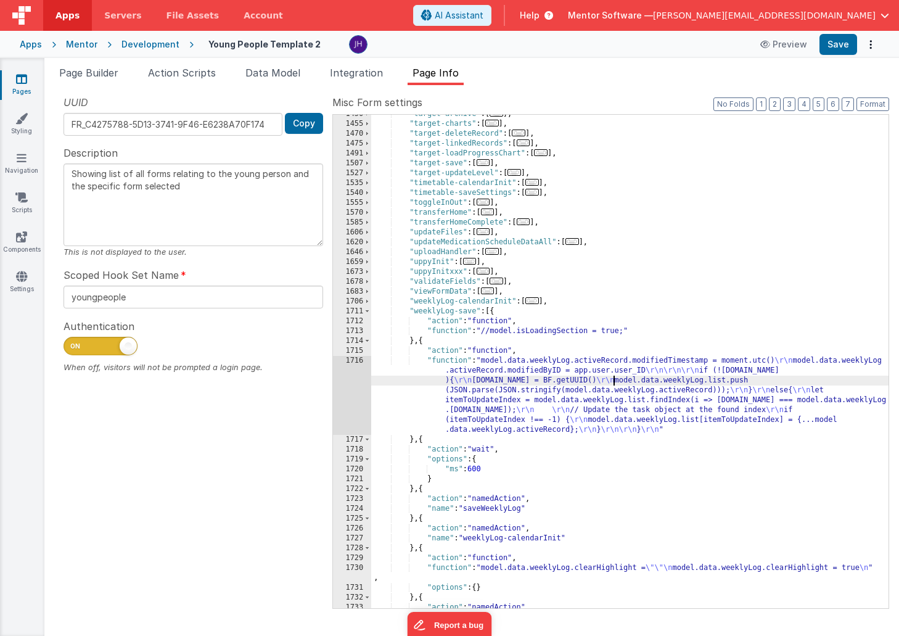
click at [613, 379] on div ""target-archive" : [ ... ] , "target-charts" : [ ... ] , "target-deleteRecord" …" at bounding box center [629, 365] width 517 height 513
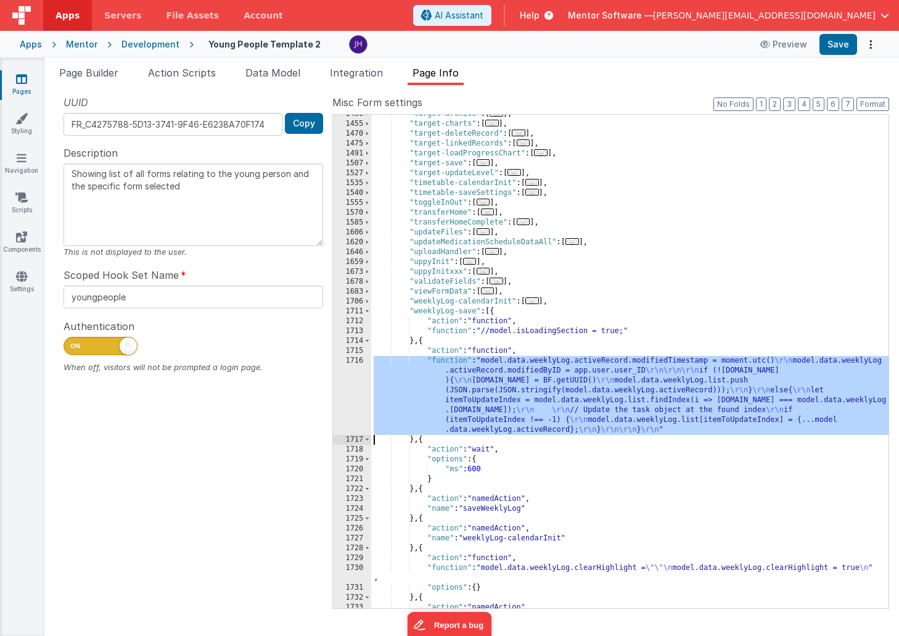
click at [356, 380] on div "1716" at bounding box center [352, 395] width 38 height 79
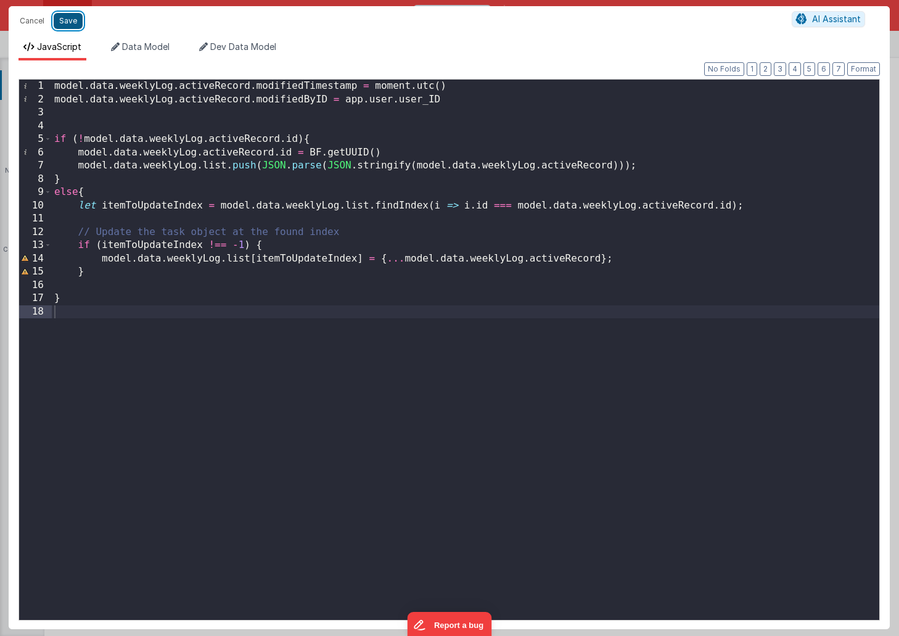
click at [73, 21] on button "Save" at bounding box center [68, 21] width 29 height 16
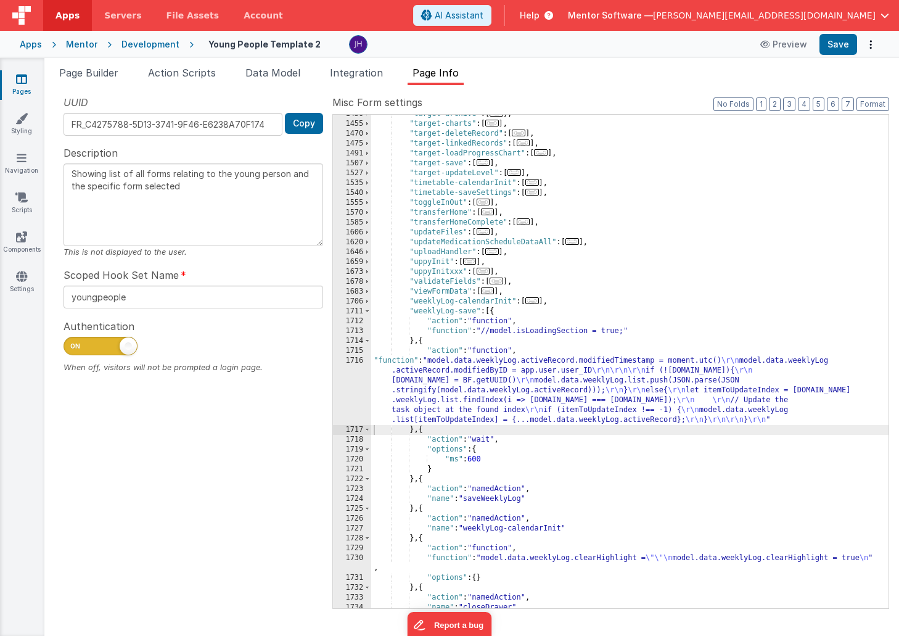
click at [445, 382] on div ""target-archive" : [ ... ] , "target-charts" : [ ... ] , "target-deleteRecord" …" at bounding box center [629, 365] width 517 height 513
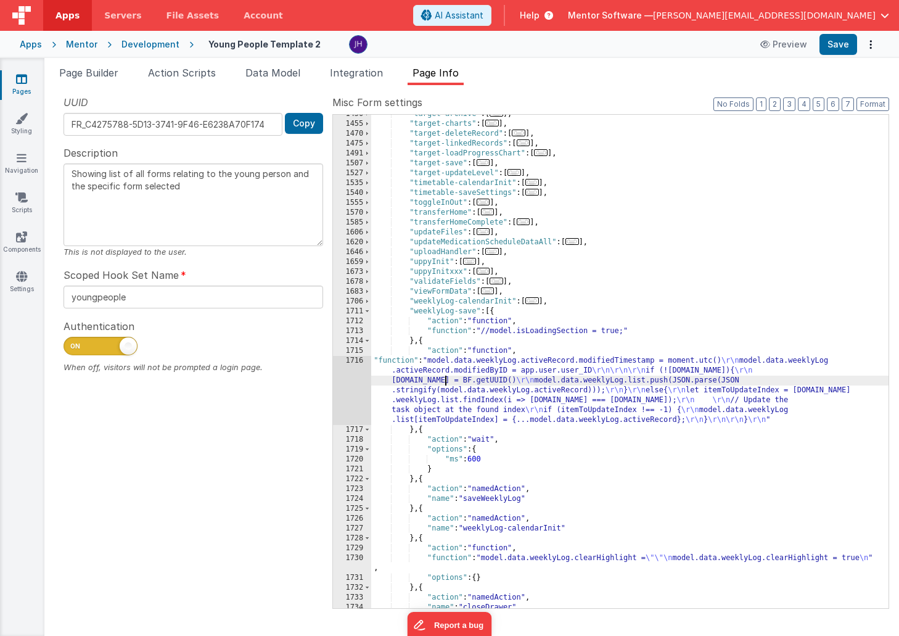
click at [353, 385] on div "1716" at bounding box center [352, 390] width 38 height 69
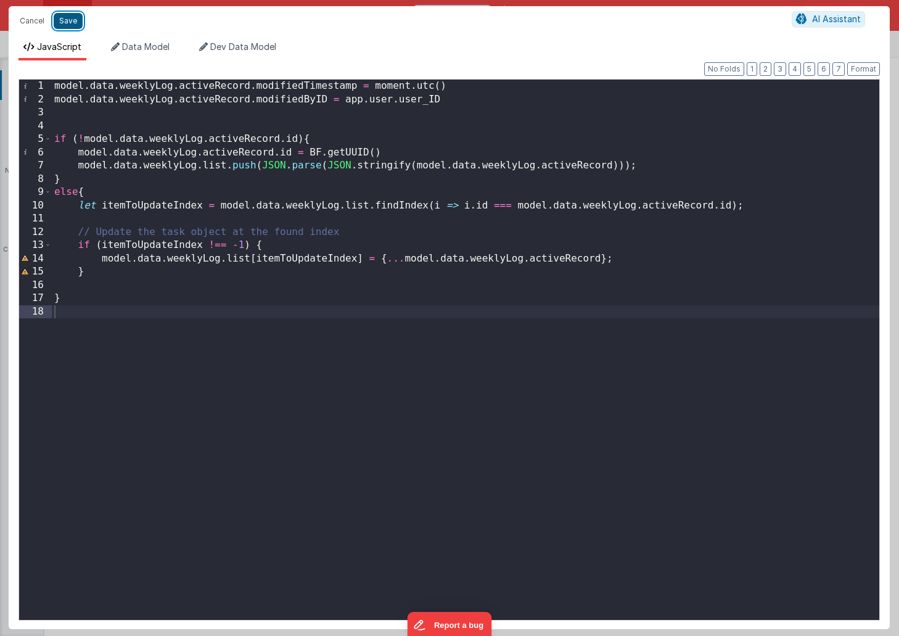
click at [72, 24] on button "Save" at bounding box center [68, 21] width 29 height 16
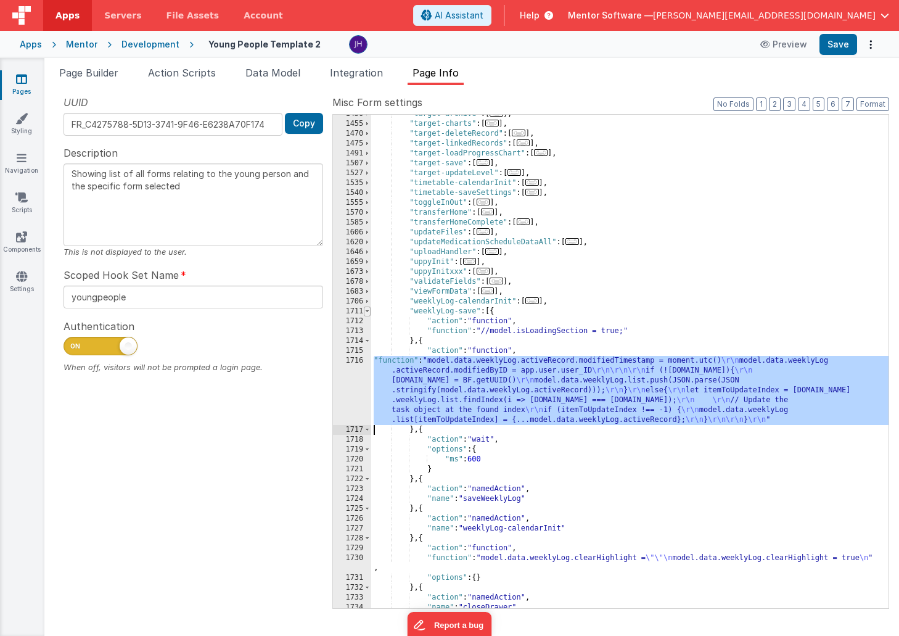
click at [367, 311] on span at bounding box center [367, 311] width 7 height 10
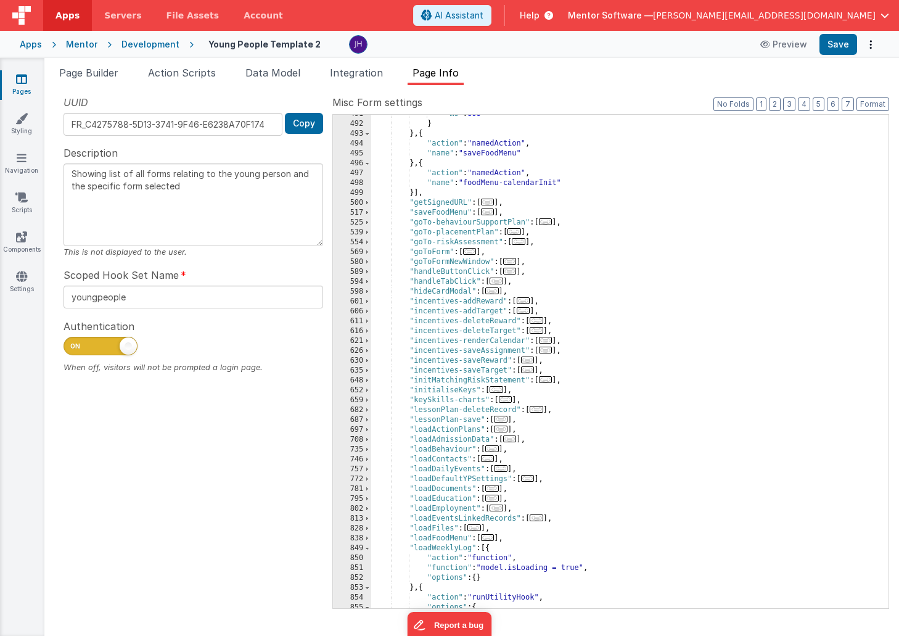
scroll to position [805, 0]
click at [488, 213] on span "..." at bounding box center [488, 211] width 14 height 7
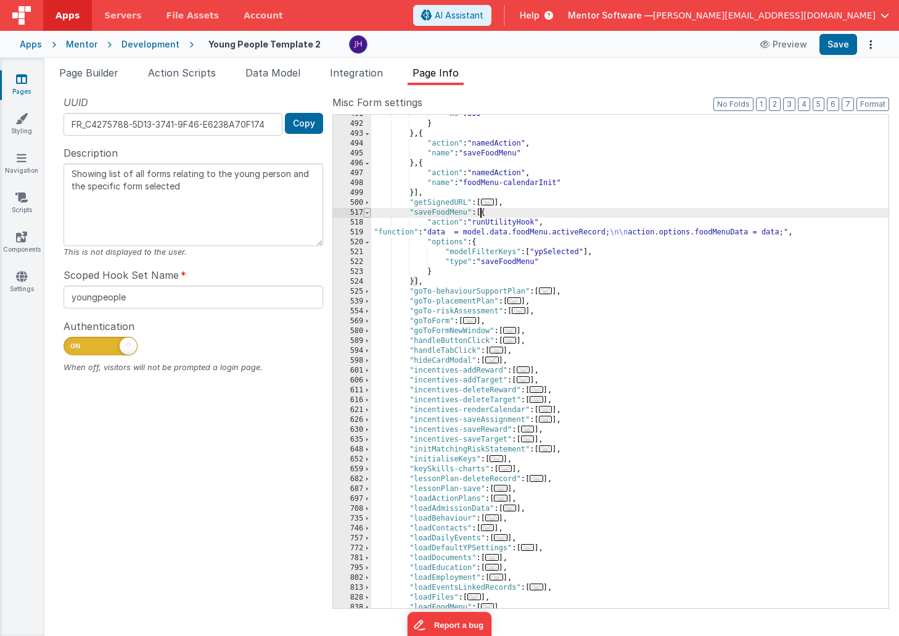
click at [369, 212] on span at bounding box center [367, 213] width 7 height 10
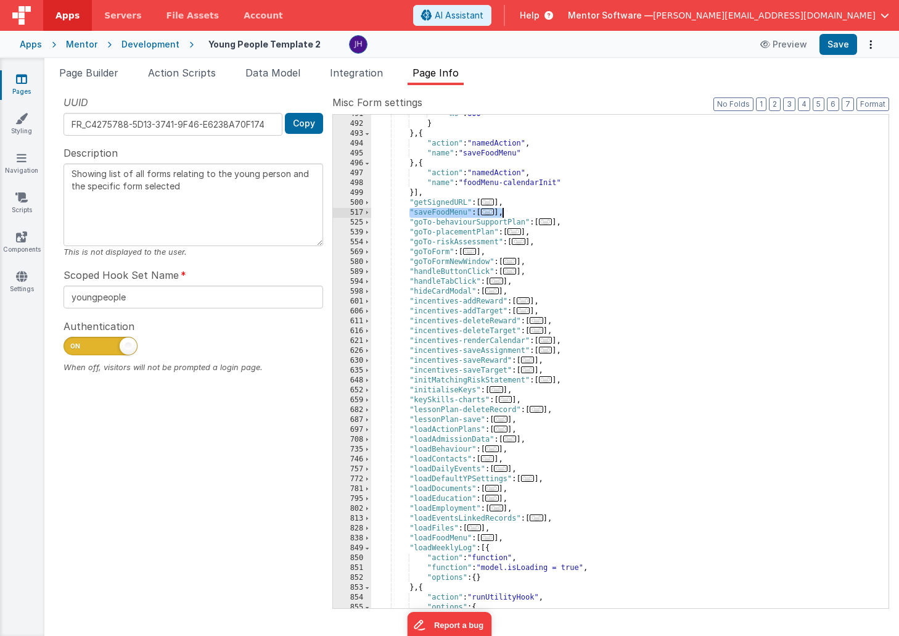
drag, startPoint x: 409, startPoint y: 213, endPoint x: 526, endPoint y: 213, distance: 117.7
click at [526, 213] on div ""ms" : 600 } } , { "action" : "namedAction" , "name" : "saveFoodMenu" } , { "ac…" at bounding box center [629, 365] width 517 height 513
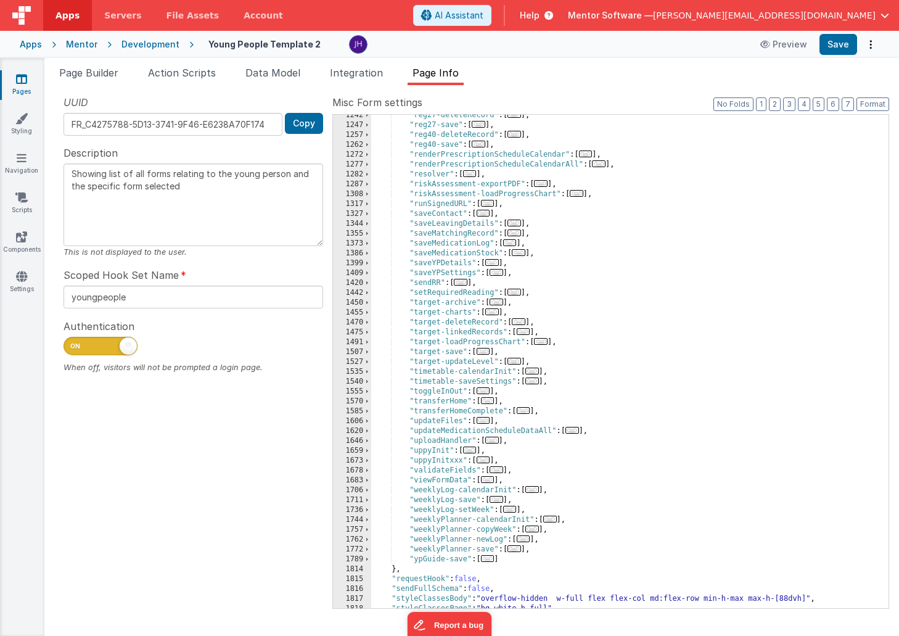
scroll to position [1657, 0]
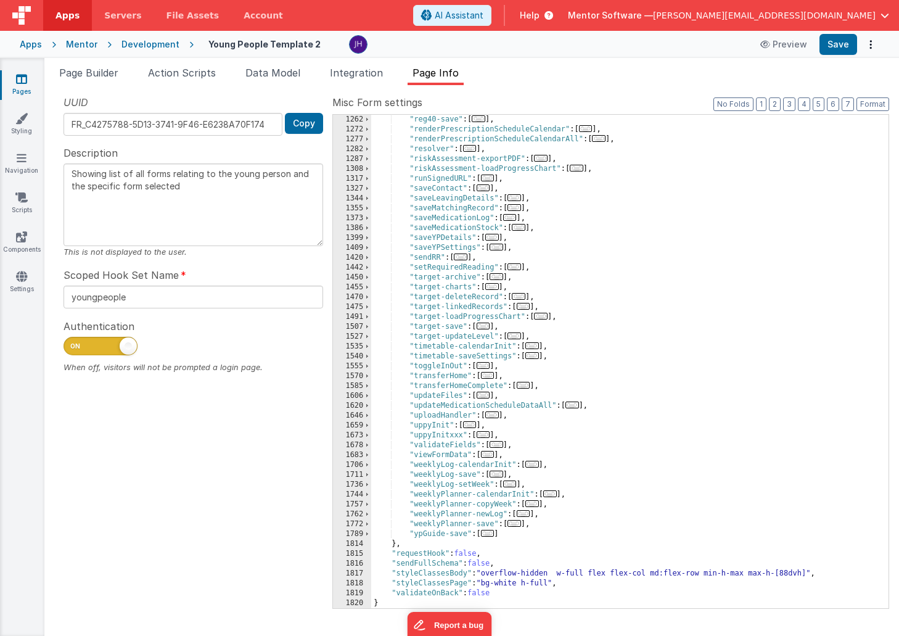
click at [498, 476] on span "..." at bounding box center [496, 473] width 14 height 7
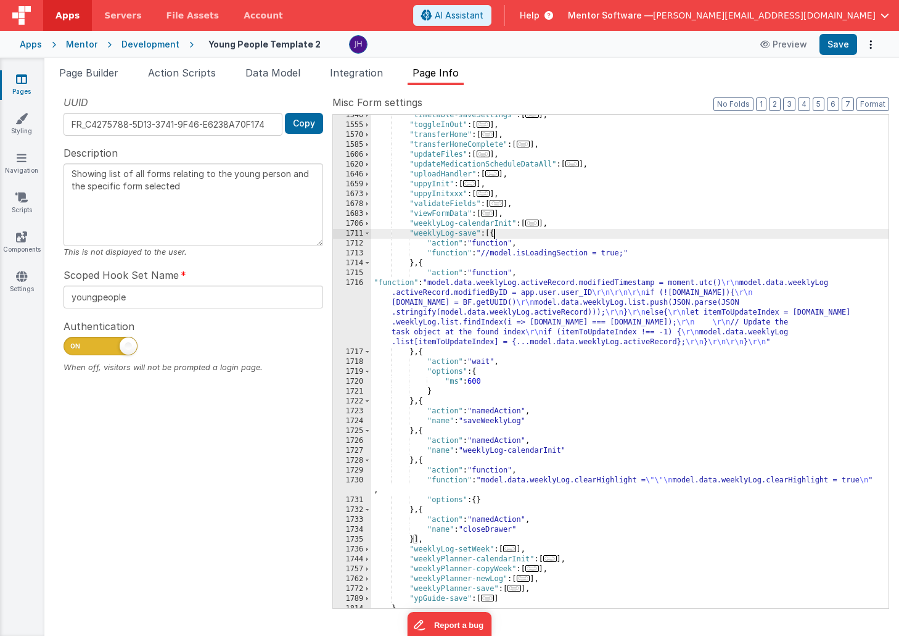
scroll to position [1898, 0]
click at [569, 226] on div ""timetable-saveSettings" : [ ... ] , "toggleInOut" : [ ... ] , "transferHome" :…" at bounding box center [629, 366] width 517 height 513
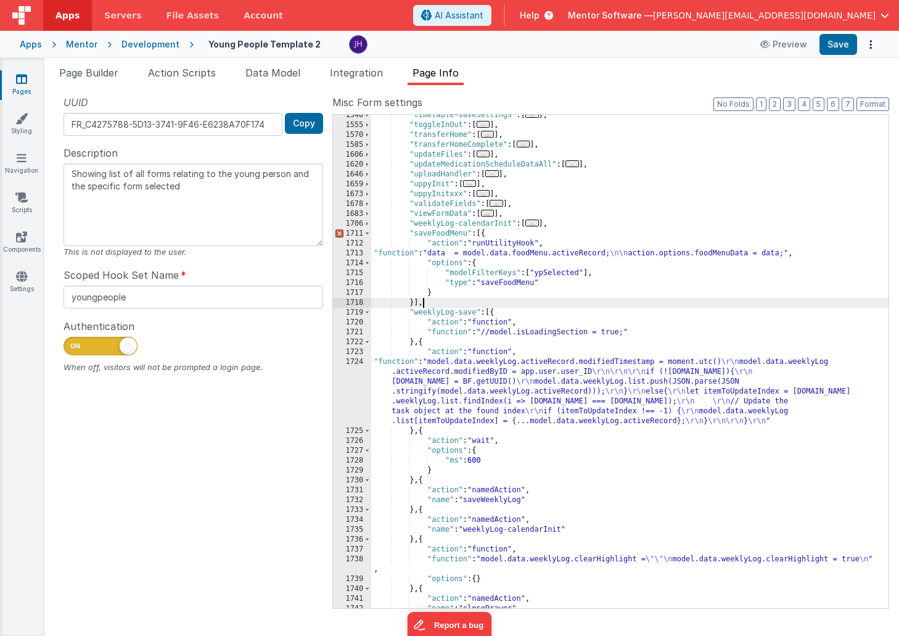
click at [469, 235] on div ""timetable-saveSettings" : [ ... ] , "toggleInOut" : [ ... ] , "transferHome" :…" at bounding box center [629, 366] width 517 height 513
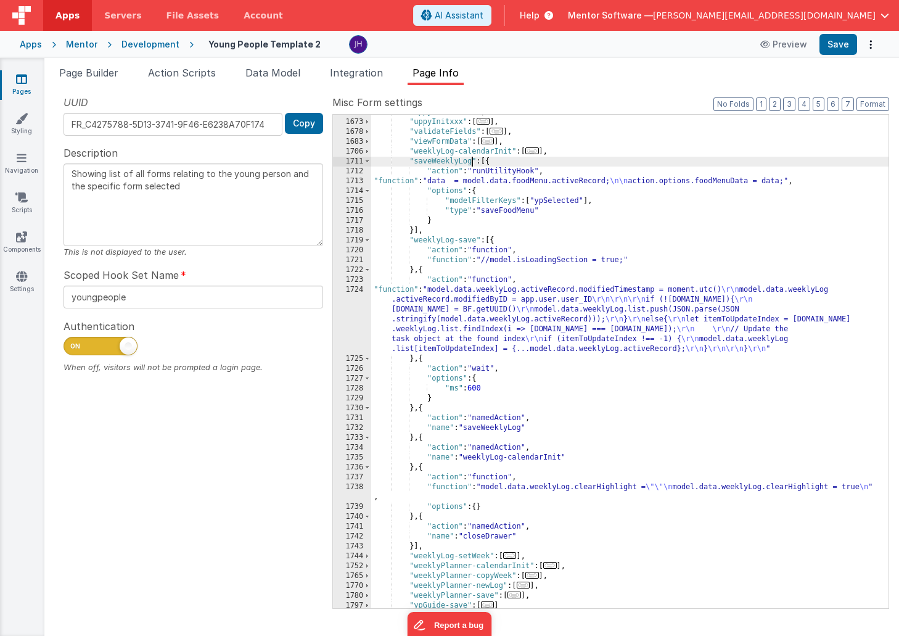
scroll to position [1976, 0]
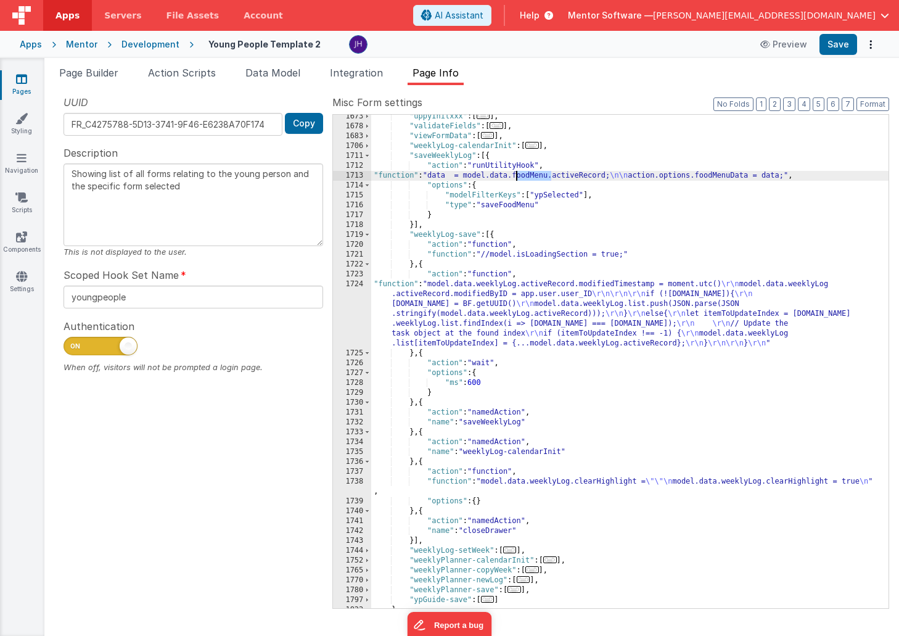
drag, startPoint x: 551, startPoint y: 175, endPoint x: 515, endPoint y: 176, distance: 35.2
click at [515, 176] on div ""uppyInitxxx" : [ ... ] , "validateFields" : [ ... ] , "viewFormData" : [ ... ]…" at bounding box center [629, 368] width 517 height 513
drag, startPoint x: 755, startPoint y: 176, endPoint x: 701, endPoint y: 176, distance: 53.6
click at [701, 176] on div ""uppyInitxxx" : [ ... ] , "validateFields" : [ ... ] , "viewFormData" : [ ... ]…" at bounding box center [629, 368] width 517 height 513
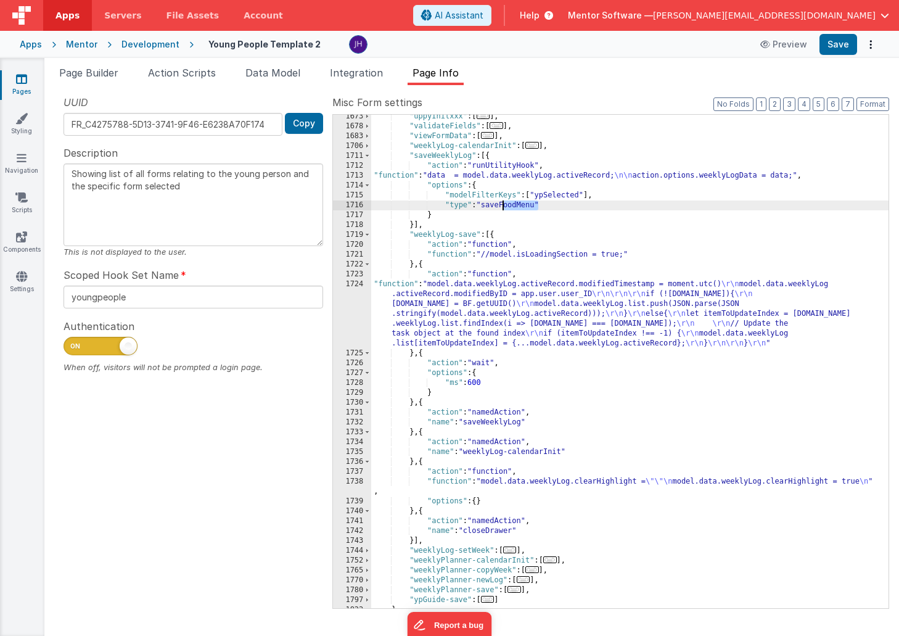
drag, startPoint x: 539, startPoint y: 205, endPoint x: 502, endPoint y: 205, distance: 37.0
click at [502, 205] on div ""uppyInitxxx" : [ ... ] , "validateFields" : [ ... ] , "viewFormData" : [ ... ]…" at bounding box center [629, 368] width 517 height 513
click at [653, 219] on div ""uppyInitxxx" : [ ... ] , "validateFields" : [ ... ] , "viewFormData" : [ ... ]…" at bounding box center [629, 368] width 517 height 513
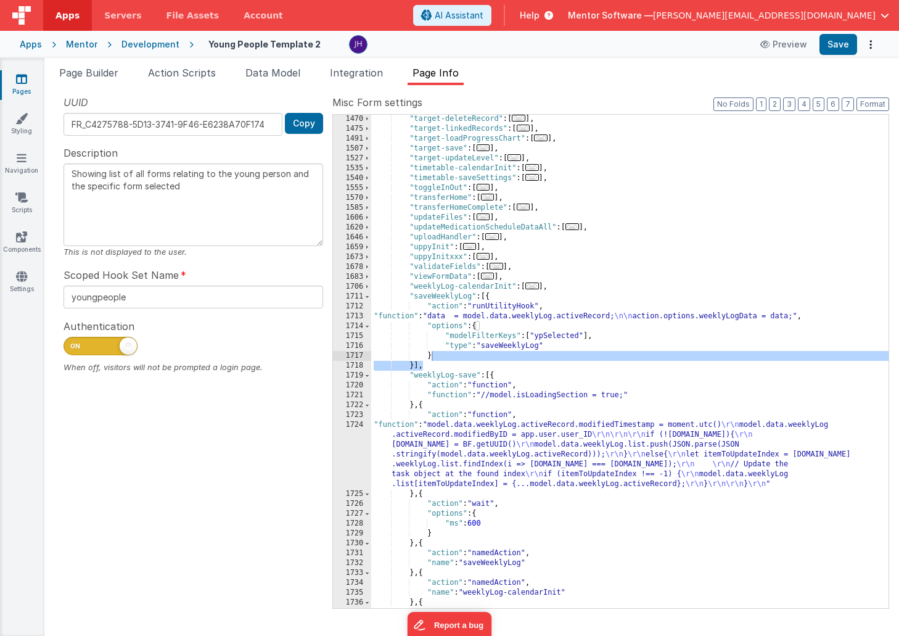
scroll to position [1835, 0]
click at [462, 287] on div ""target-deleteRecord" : [ ... ] , "target-linkedRecords" : [ ... ] , "target-lo…" at bounding box center [629, 370] width 517 height 513
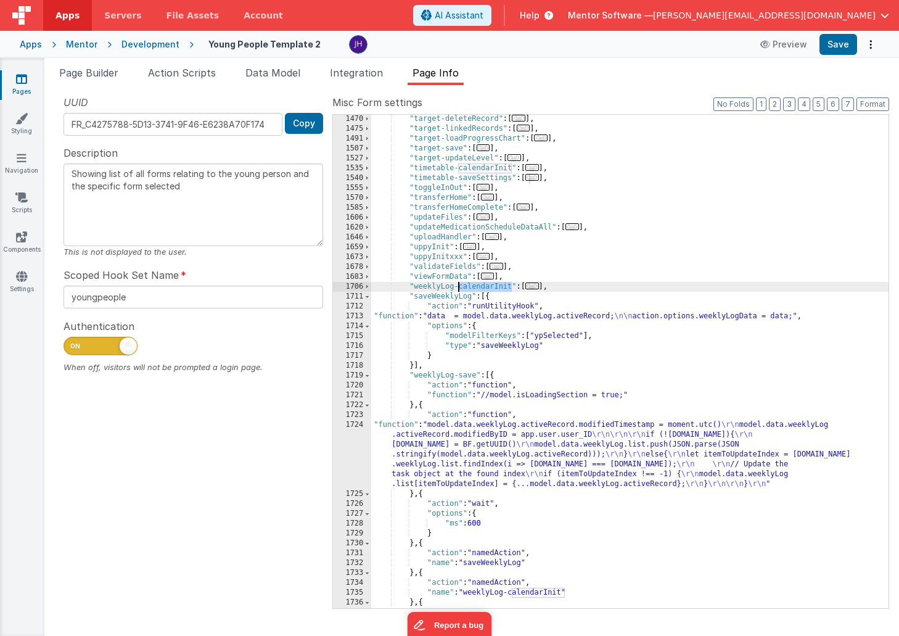
click at [415, 285] on div ""target-deleteRecord" : [ ... ] , "target-linkedRecords" : [ ... ] , "target-lo…" at bounding box center [629, 370] width 517 height 513
click at [510, 287] on div ""target-deleteRecord" : [ ... ] , "target-linkedRecords" : [ ... ] , "target-lo…" at bounding box center [629, 370] width 517 height 513
click at [832, 47] on button "Save" at bounding box center [838, 44] width 38 height 21
click at [369, 296] on span at bounding box center [367, 297] width 7 height 10
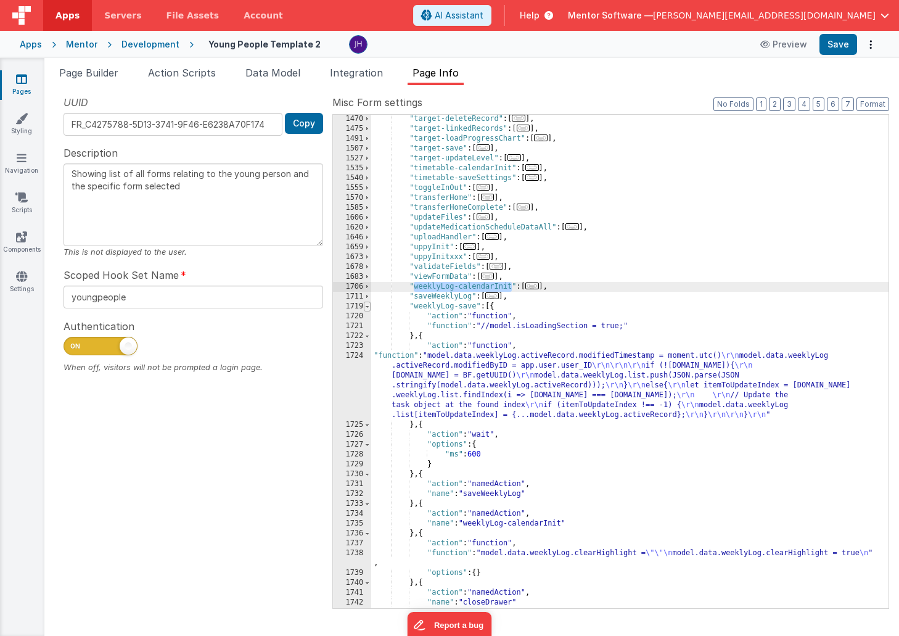
click at [369, 304] on span at bounding box center [367, 306] width 7 height 10
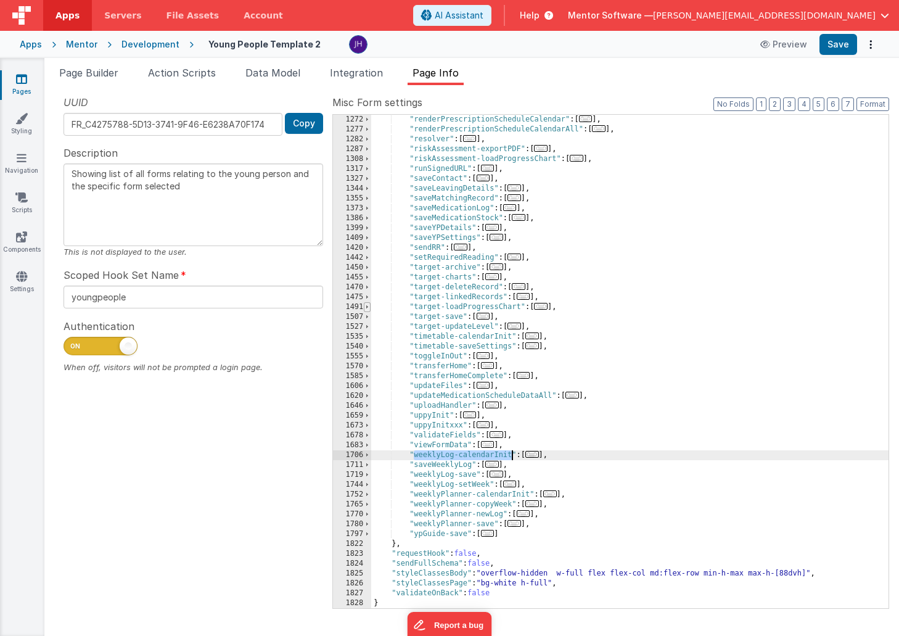
scroll to position [1667, 0]
click at [788, 105] on button "3" at bounding box center [789, 104] width 12 height 14
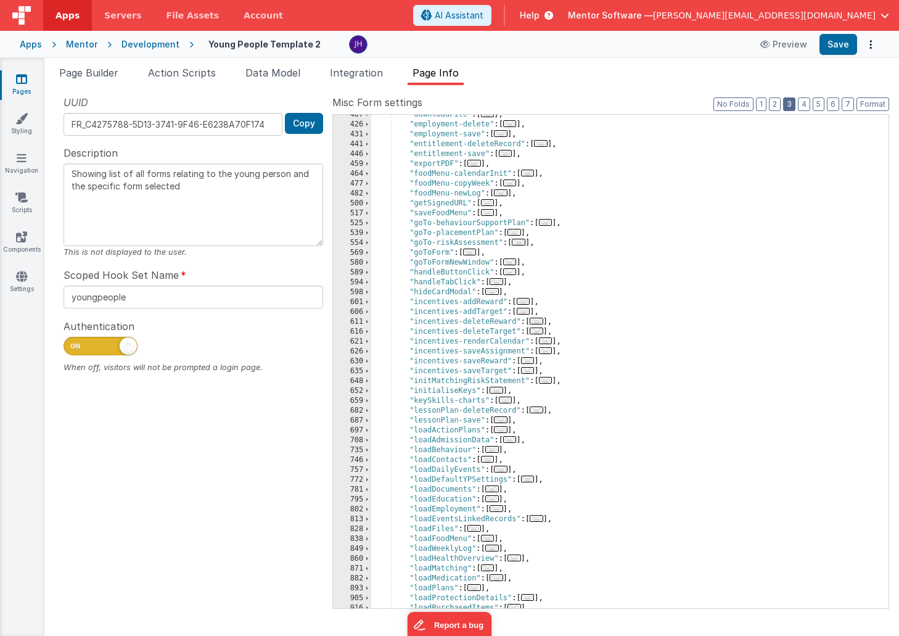
scroll to position [538, 0]
click at [503, 282] on span "..." at bounding box center [496, 281] width 14 height 7
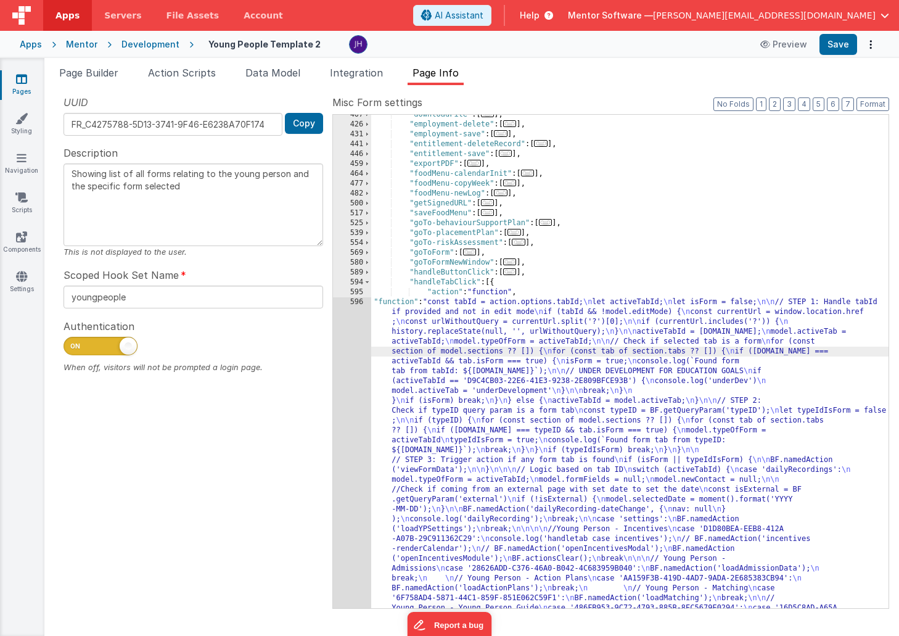
scroll to position [1115, 0]
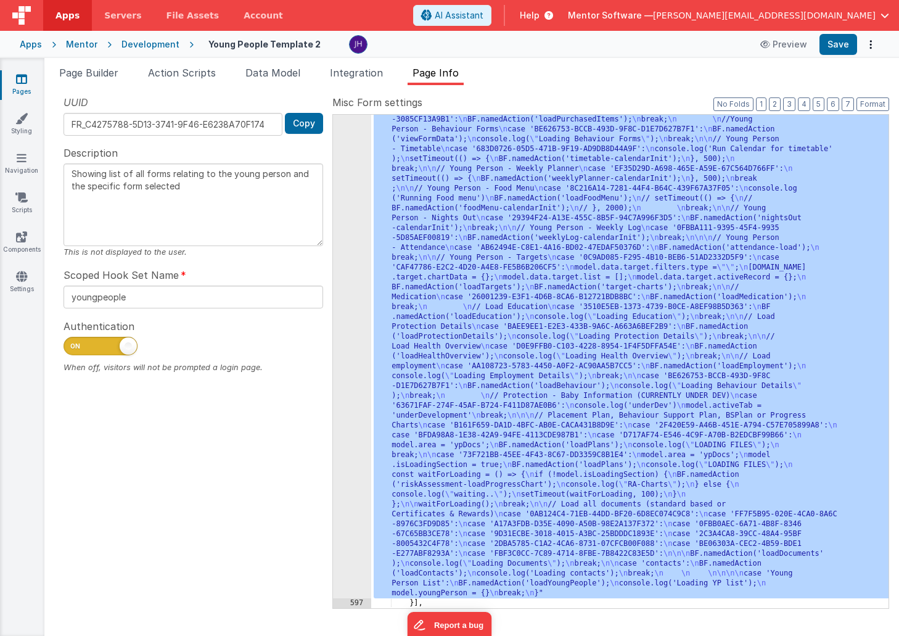
click at [348, 346] on div "596" at bounding box center [352, 159] width 38 height 878
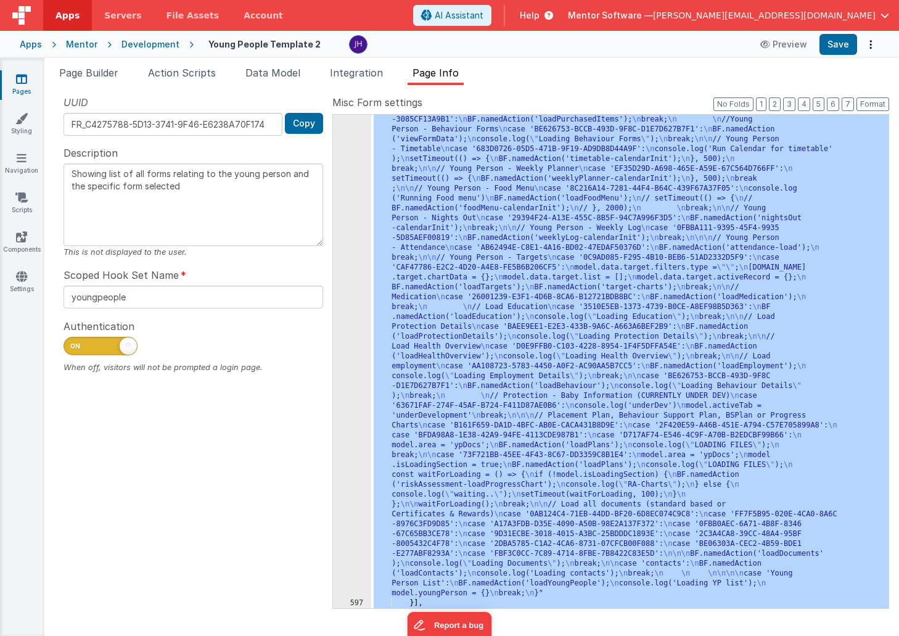
click at [346, 293] on div "596" at bounding box center [352, 159] width 38 height 878
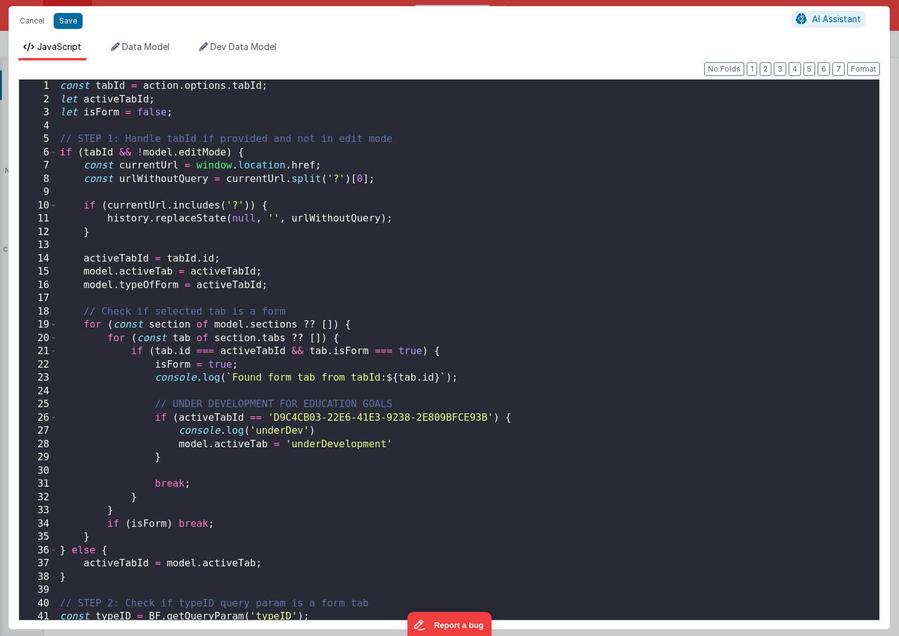
click at [417, 271] on div "const tabId = action . options . tabId ; let activeTabId ; let isForm = false ;…" at bounding box center [468, 363] width 822 height 567
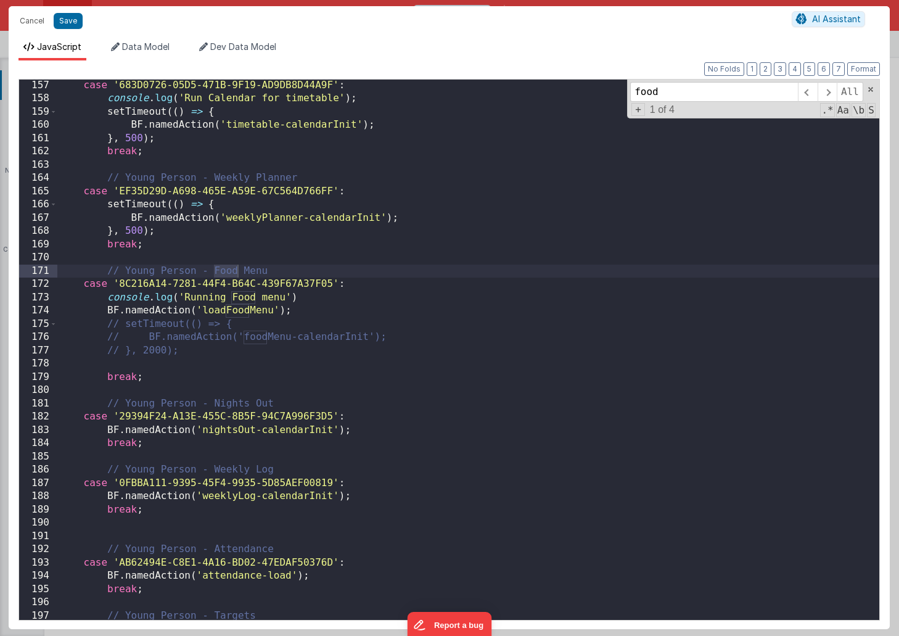
scroll to position [2107, 0]
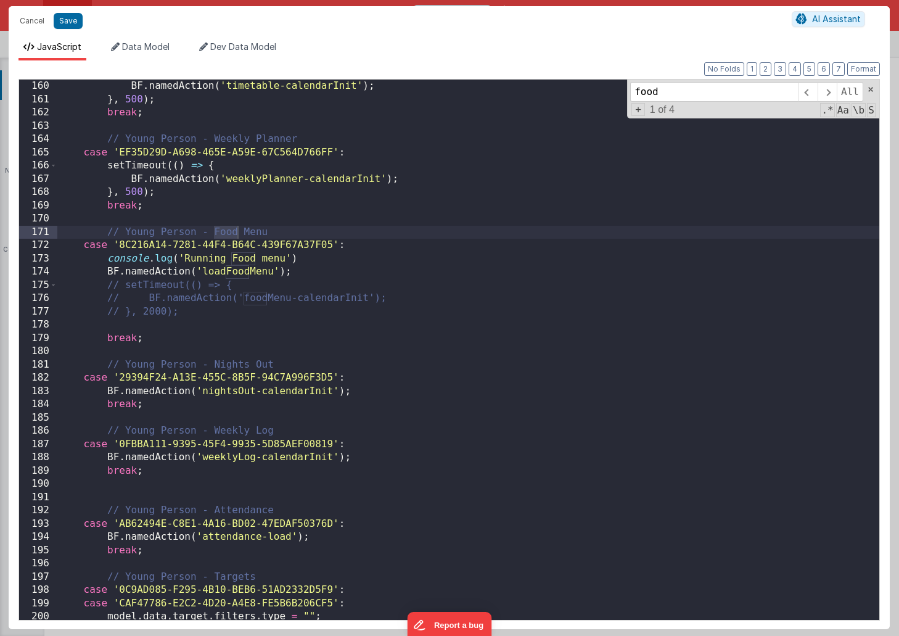
type input "food"
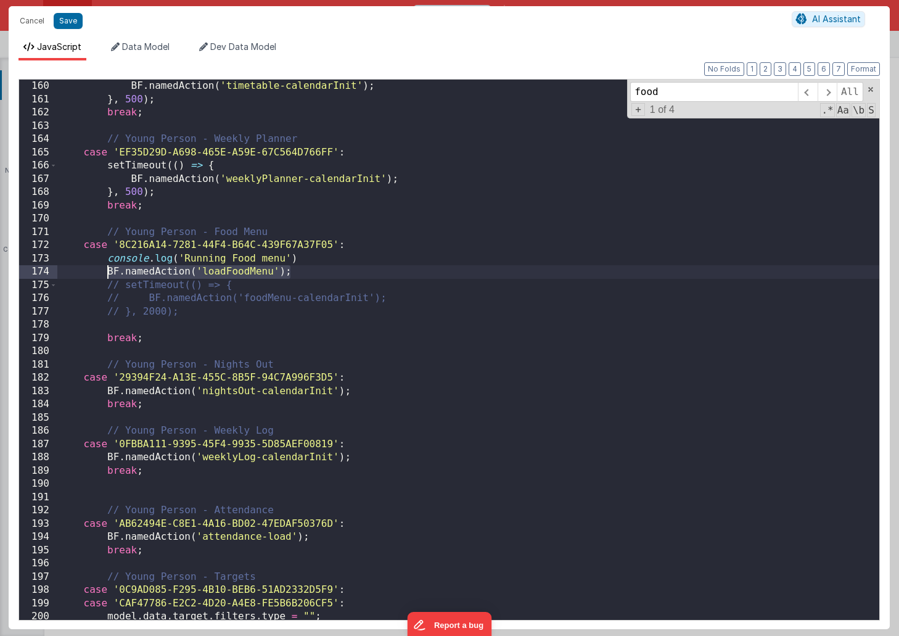
drag, startPoint x: 294, startPoint y: 271, endPoint x: 108, endPoint y: 268, distance: 186.2
click at [108, 268] on div "BF . namedAction ( 'timetable-calendarInit' ) ; } , 500 ) ; break ; // Young Pe…" at bounding box center [468, 363] width 822 height 567
click at [352, 444] on div "BF . namedAction ( 'timetable-calendarInit' ) ; } , 500 ) ; break ; // Young Pe…" at bounding box center [468, 363] width 822 height 567
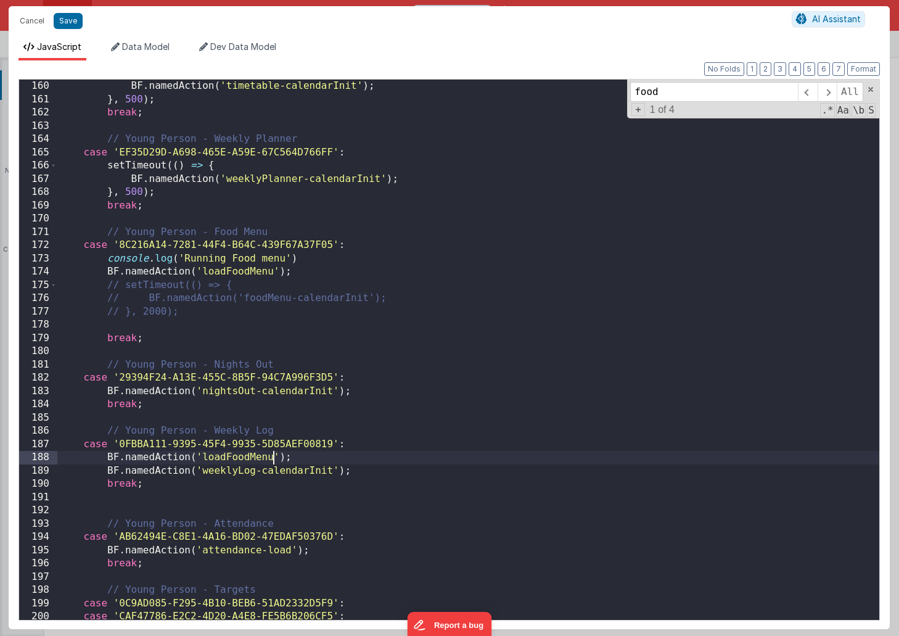
click at [275, 457] on div "BF . namedAction ( 'timetable-calendarInit' ) ; } , 500 ) ; break ; // Young Pe…" at bounding box center [468, 363] width 822 height 567
click at [108, 469] on div "BF . namedAction ( 'timetable-calendarInit' ) ; } , 500 ) ; break ; // Young Pe…" at bounding box center [468, 363] width 822 height 567
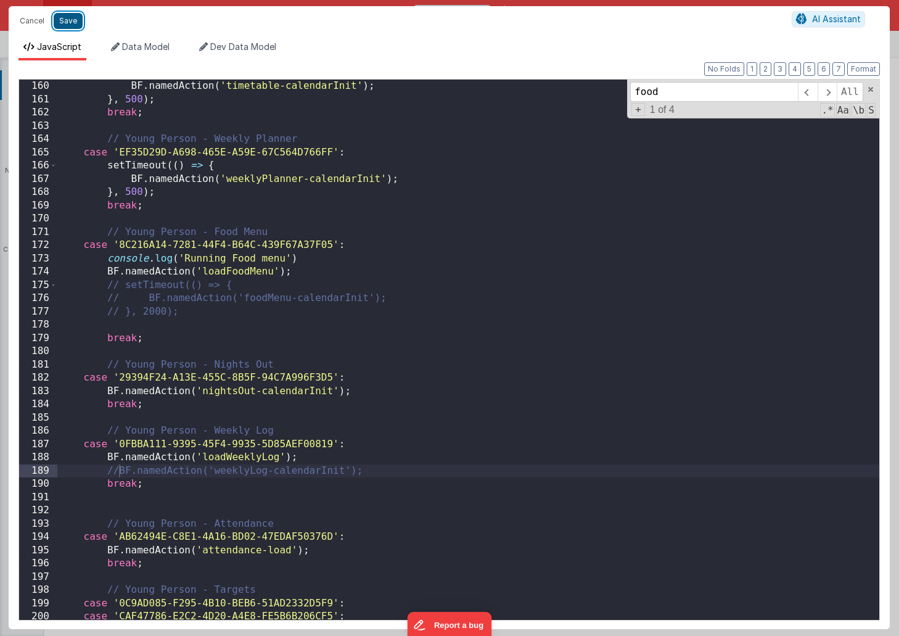
click at [70, 22] on button "Save" at bounding box center [68, 21] width 29 height 16
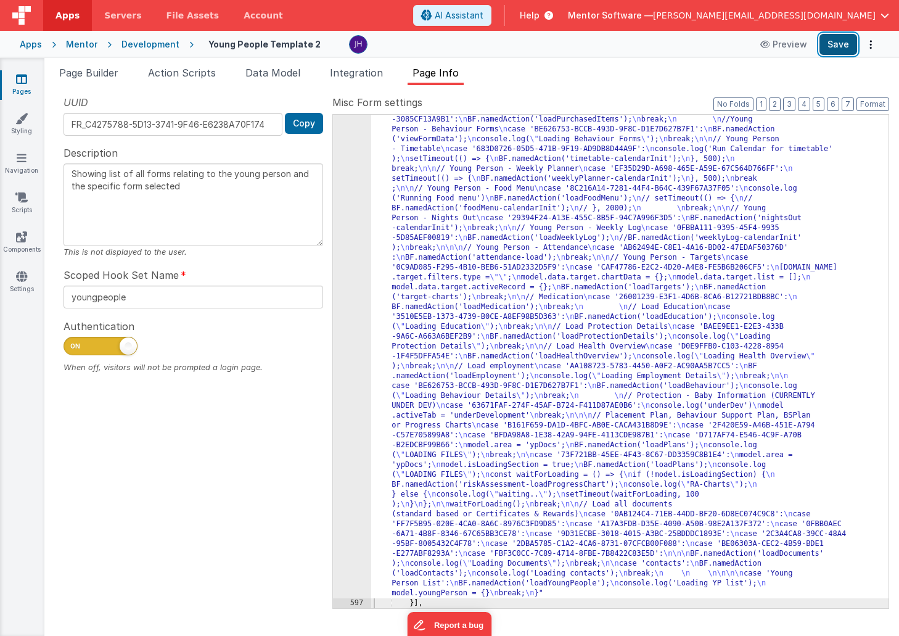
click at [841, 46] on button "Save" at bounding box center [838, 44] width 38 height 21
click at [538, 96] on label "Misc Form settings" at bounding box center [610, 102] width 557 height 15
click at [23, 81] on icon at bounding box center [21, 79] width 11 height 12
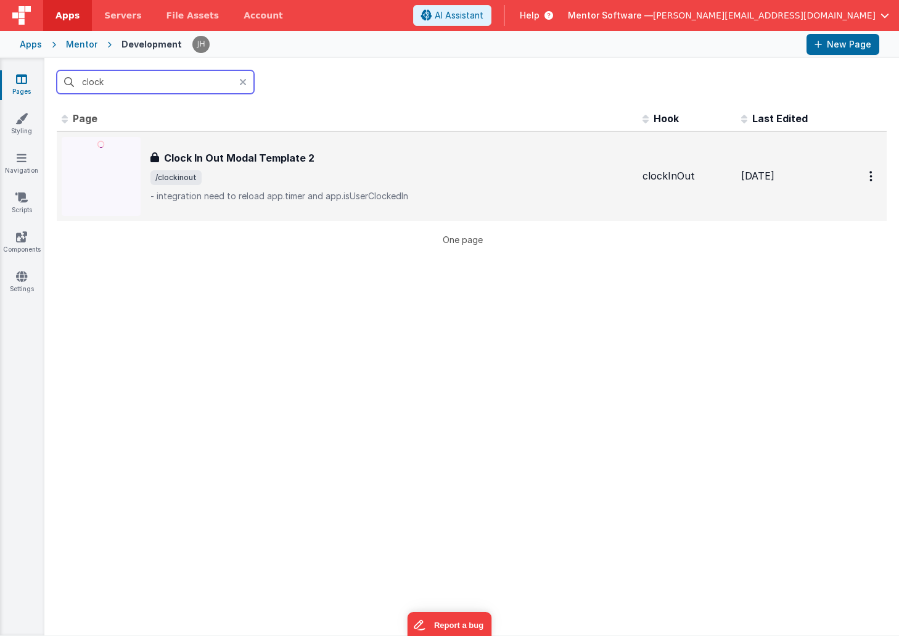
type input "clock"
click at [283, 159] on h3 "Clock In Out Modal Template 2" at bounding box center [239, 157] width 150 height 15
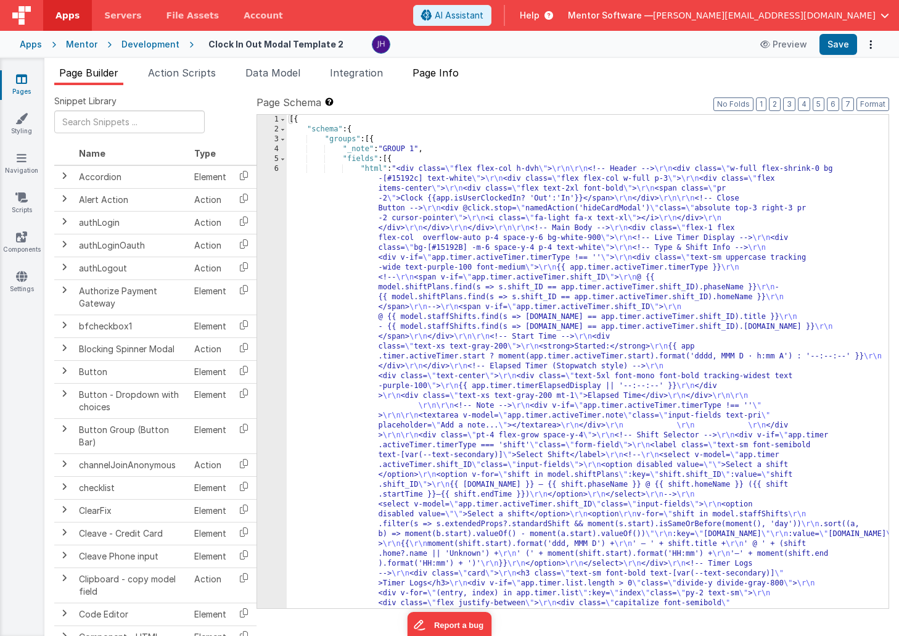
click at [449, 72] on span "Page Info" at bounding box center [435, 73] width 46 height 12
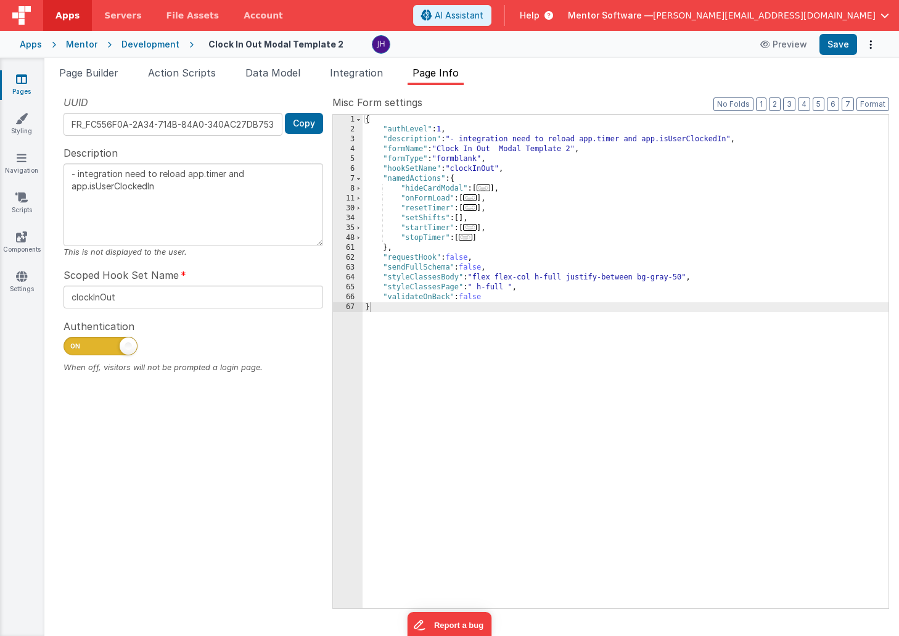
click at [477, 198] on span "..." at bounding box center [470, 197] width 14 height 7
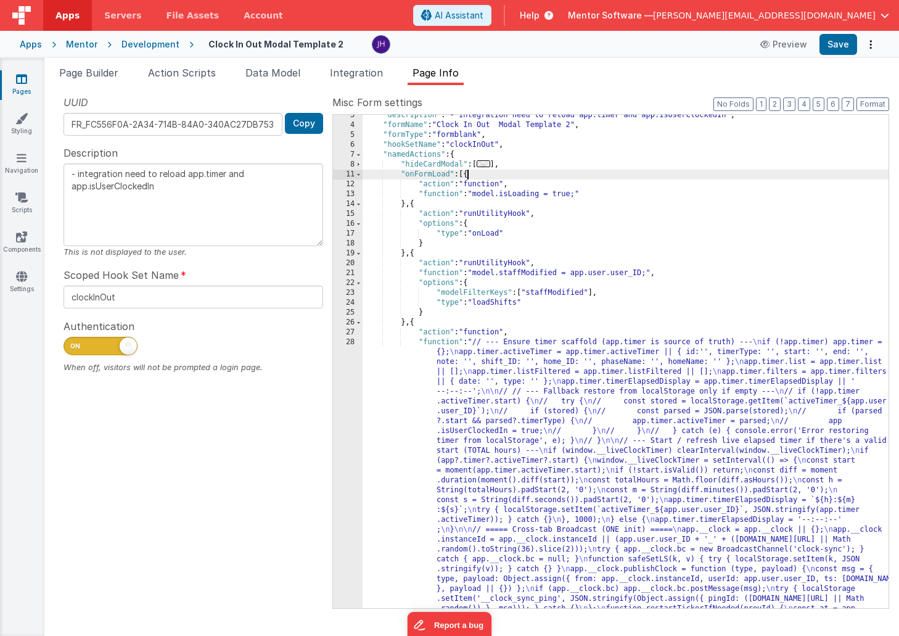
scroll to position [38, 0]
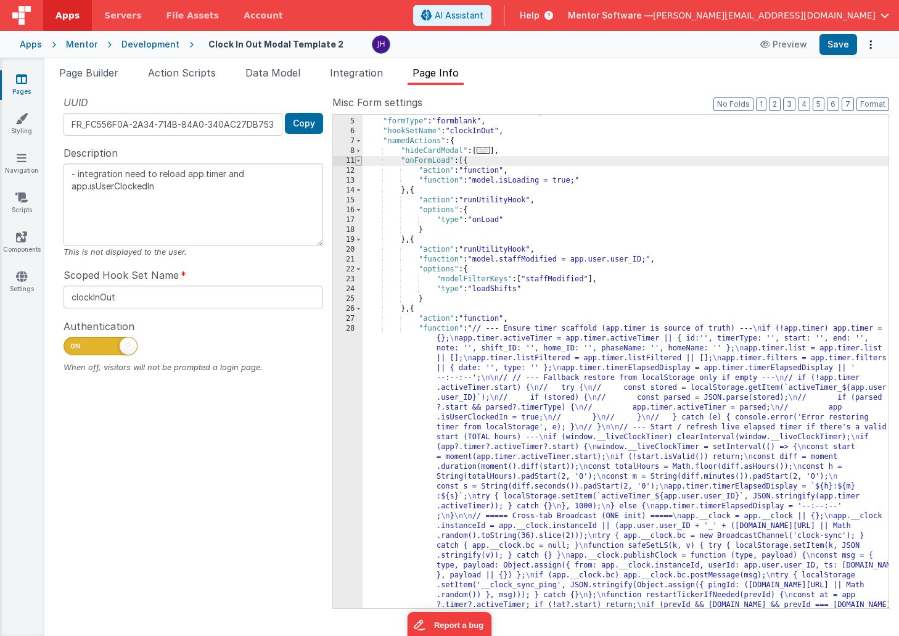
click at [359, 161] on span at bounding box center [358, 161] width 7 height 10
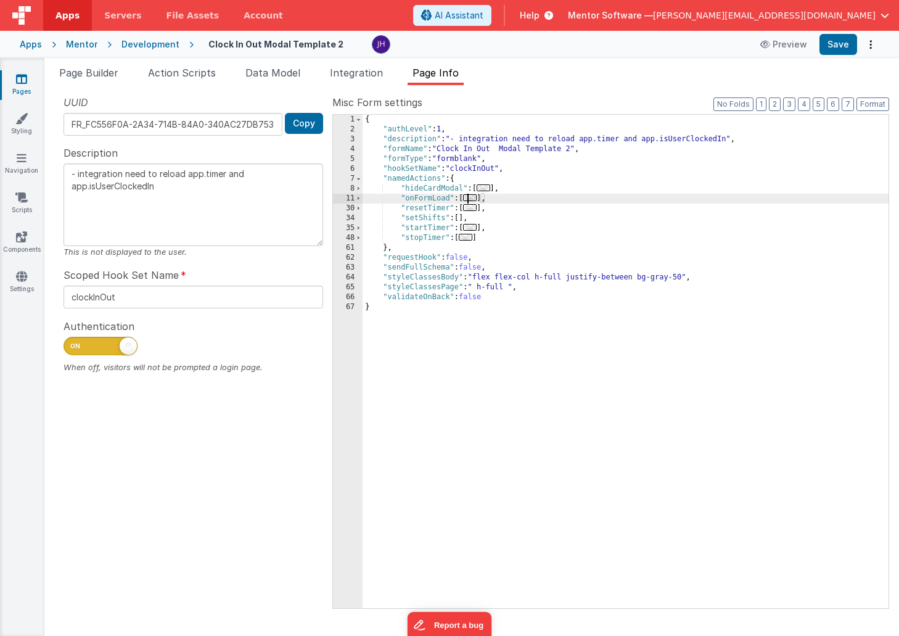
click at [473, 228] on span "..." at bounding box center [470, 227] width 14 height 7
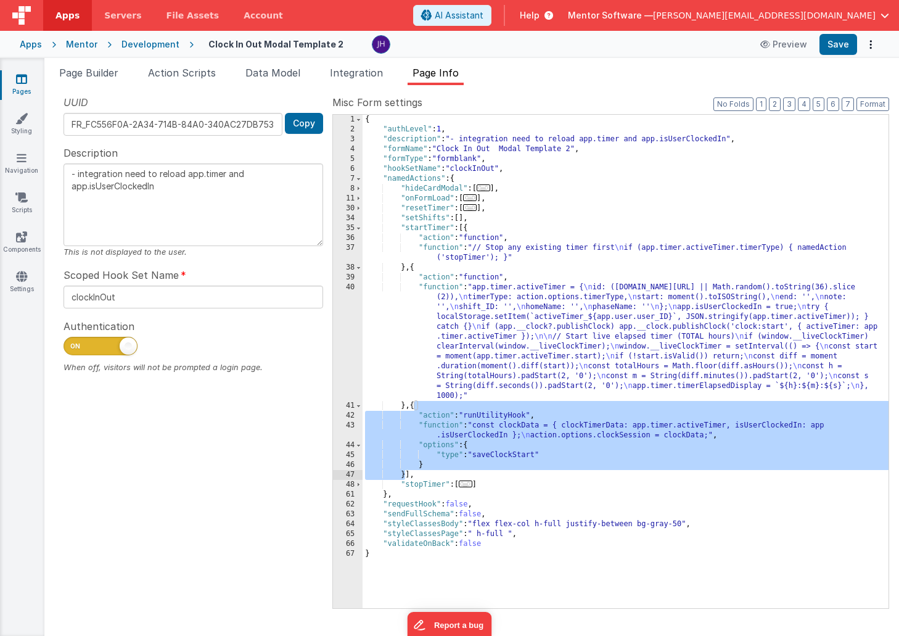
drag, startPoint x: 413, startPoint y: 407, endPoint x: 404, endPoint y: 474, distance: 67.7
click at [404, 474] on div "{ "authLevel" : 1 , "description" : "- integration need to reload app.timer and…" at bounding box center [625, 371] width 526 height 513
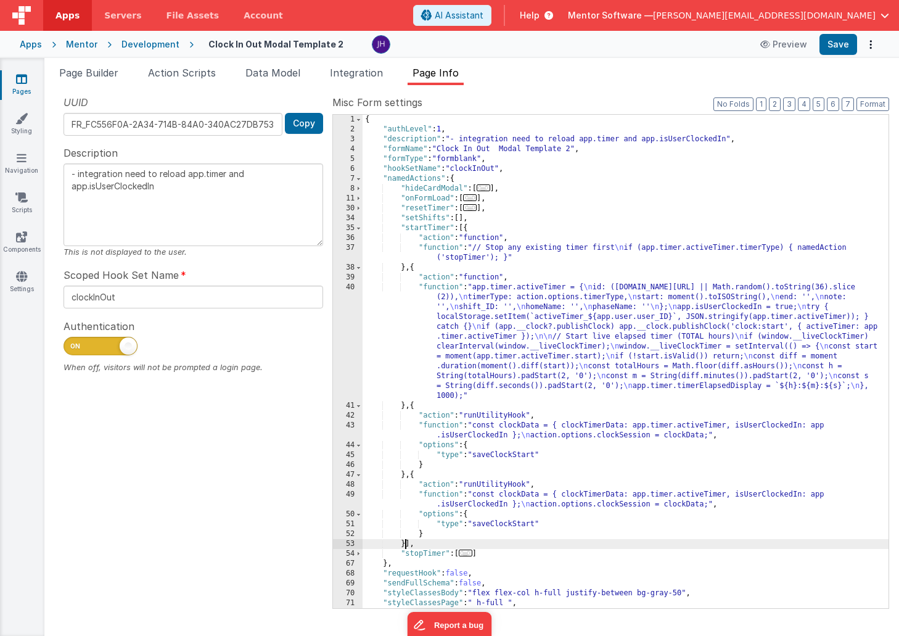
scroll to position [20, 0]
click at [446, 496] on div "{ "authLevel" : 1 , "description" : "- integration need to reload app.timer and…" at bounding box center [625, 371] width 526 height 513
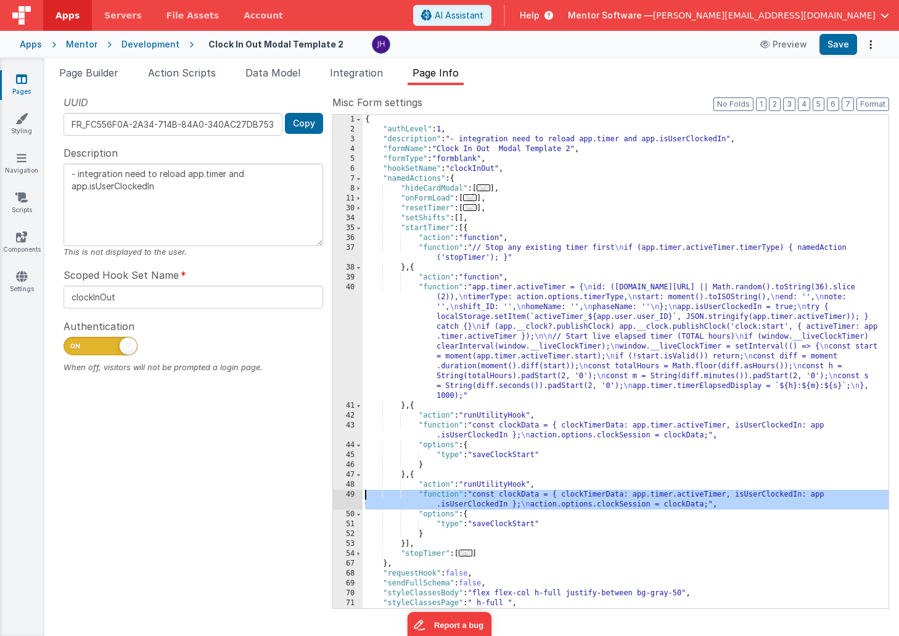
click at [351, 496] on div "49" at bounding box center [348, 499] width 30 height 20
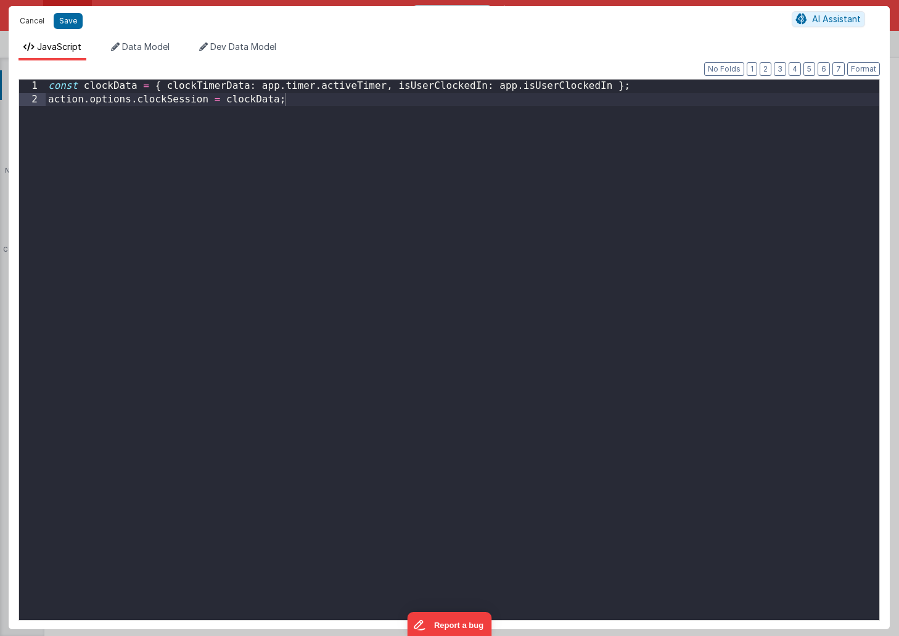
click at [29, 22] on button "Cancel" at bounding box center [32, 20] width 37 height 17
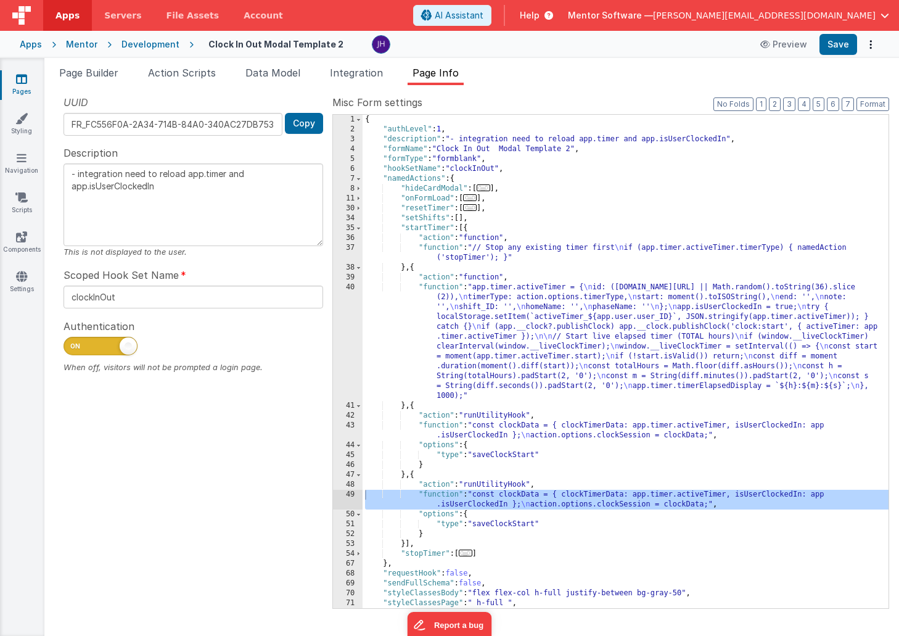
click at [457, 494] on div "{ "authLevel" : 1 , "description" : "- integration need to reload app.timer and…" at bounding box center [625, 371] width 526 height 513
drag, startPoint x: 419, startPoint y: 494, endPoint x: 724, endPoint y: 506, distance: 305.4
click at [724, 506] on div "{ "authLevel" : 1 , "description" : "- integration need to reload app.timer and…" at bounding box center [625, 371] width 526 height 513
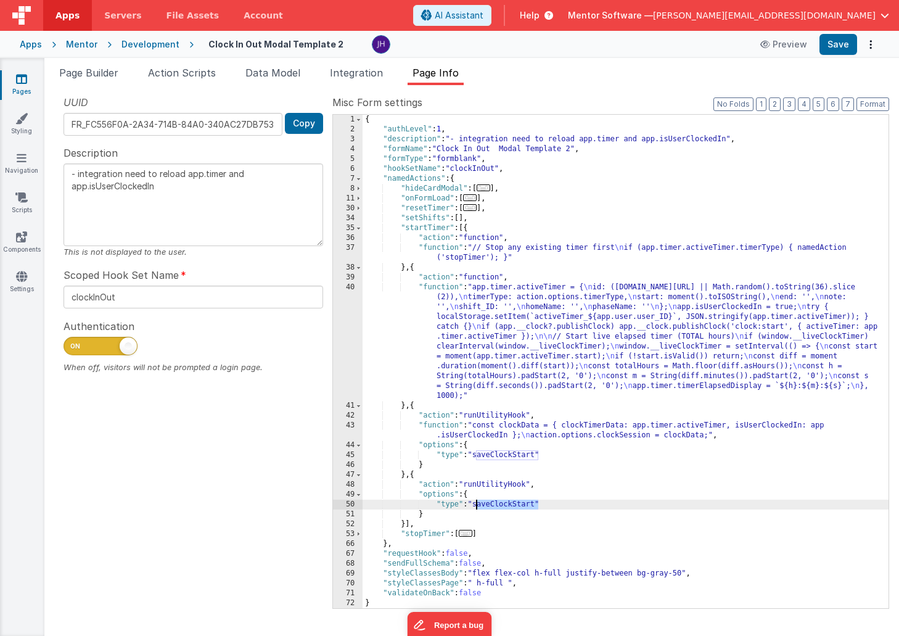
drag, startPoint x: 539, startPoint y: 504, endPoint x: 476, endPoint y: 504, distance: 62.9
click at [476, 504] on div "{ "authLevel" : 1 , "description" : "- integration need to reload app.timer and…" at bounding box center [625, 371] width 526 height 513
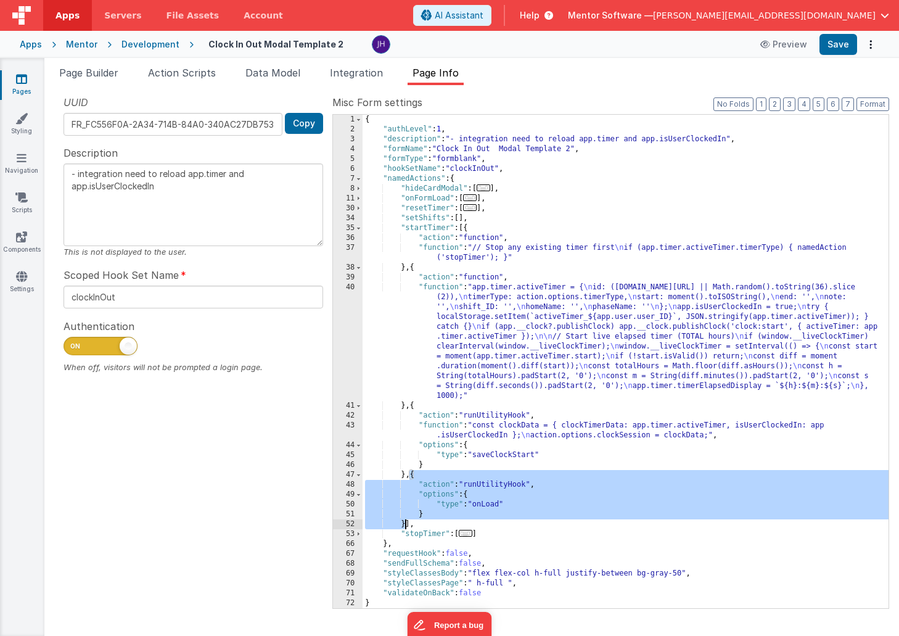
drag, startPoint x: 410, startPoint y: 474, endPoint x: 404, endPoint y: 522, distance: 48.4
click at [404, 522] on div "{ "authLevel" : 1 , "description" : "- integration need to reload app.timer and…" at bounding box center [625, 371] width 526 height 513
click at [358, 227] on span at bounding box center [358, 228] width 7 height 10
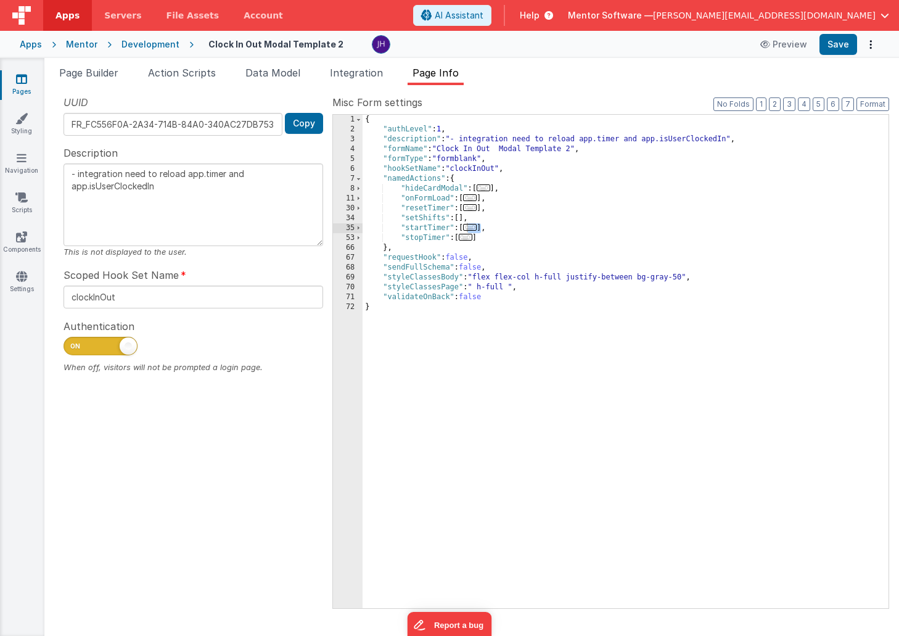
click at [469, 237] on span "..." at bounding box center [466, 237] width 14 height 7
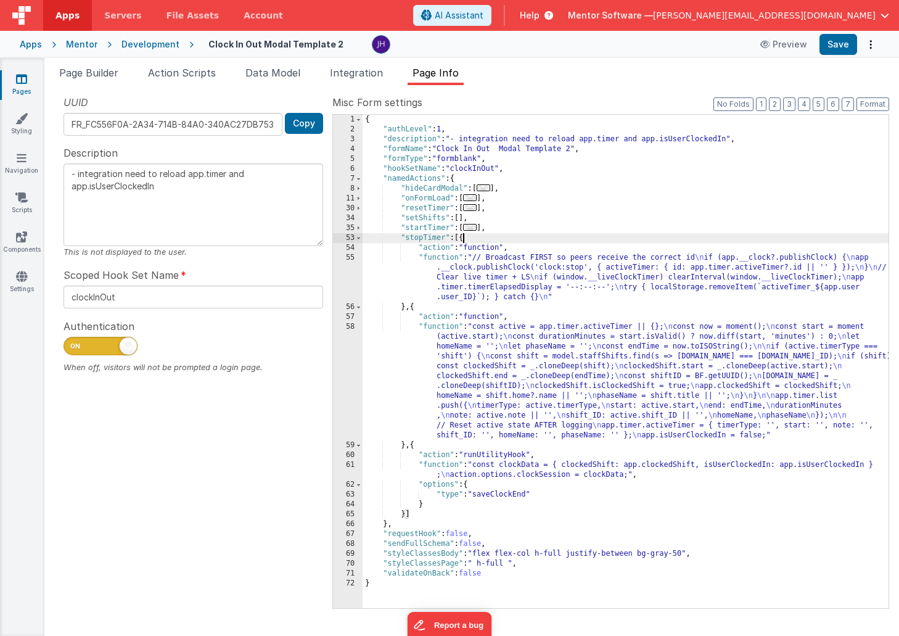
click at [405, 514] on div "{ "authLevel" : 1 , "description" : "- integration need to reload app.timer and…" at bounding box center [625, 371] width 526 height 513
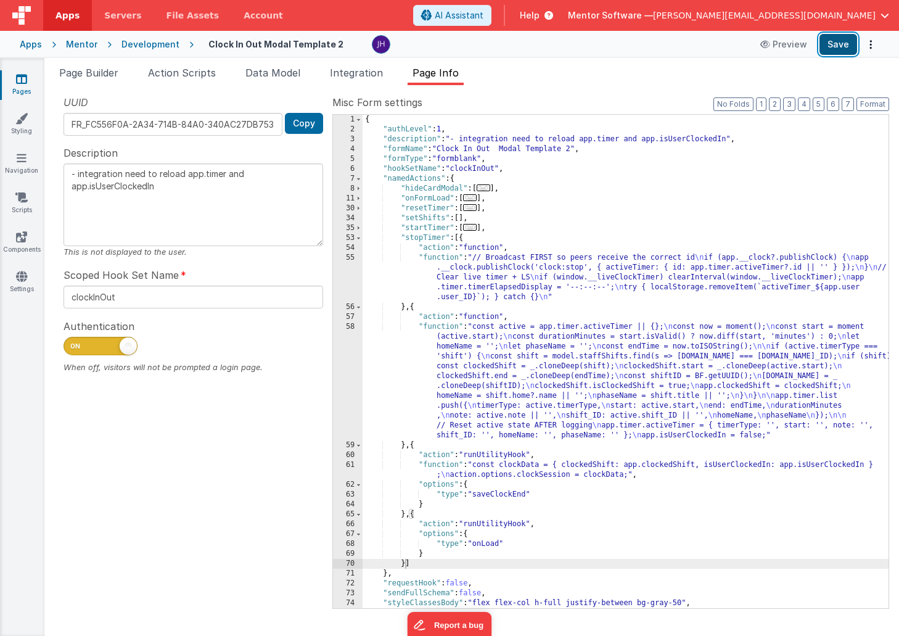
click at [840, 44] on button "Save" at bounding box center [838, 44] width 38 height 21
click at [26, 203] on link "Scripts" at bounding box center [21, 203] width 44 height 25
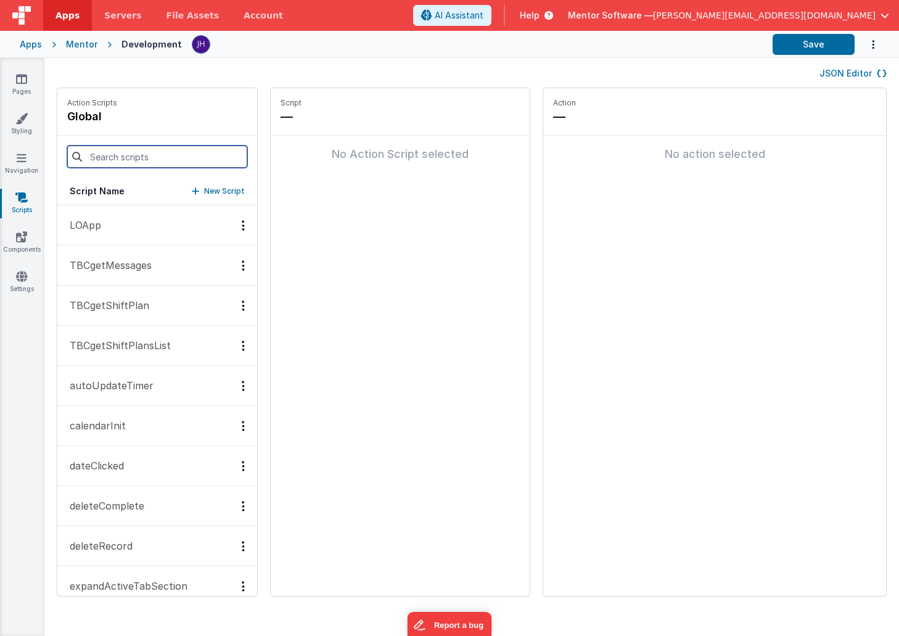
click at [120, 158] on input at bounding box center [157, 156] width 180 height 22
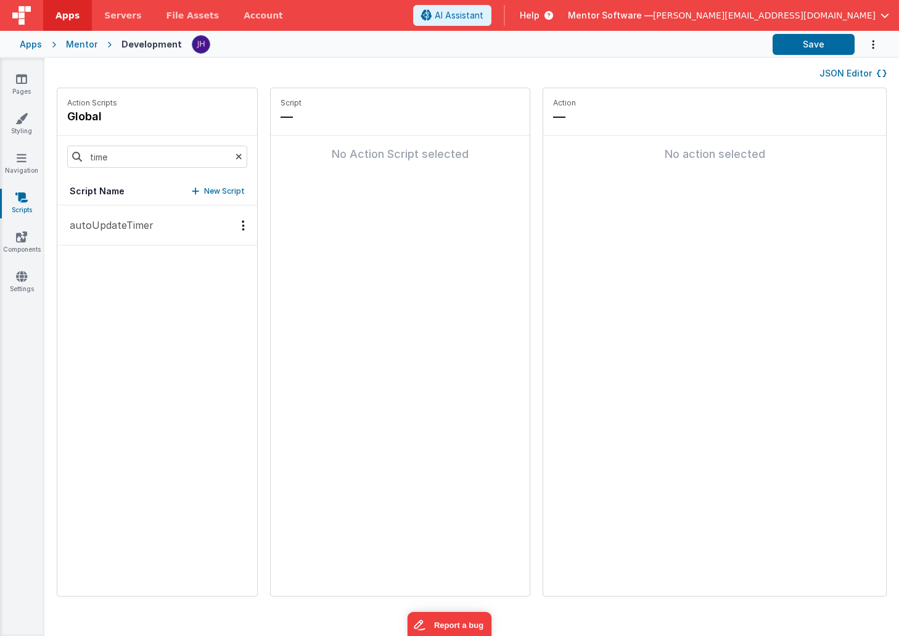
click at [115, 223] on p "autoUpdateTimer" at bounding box center [107, 225] width 91 height 15
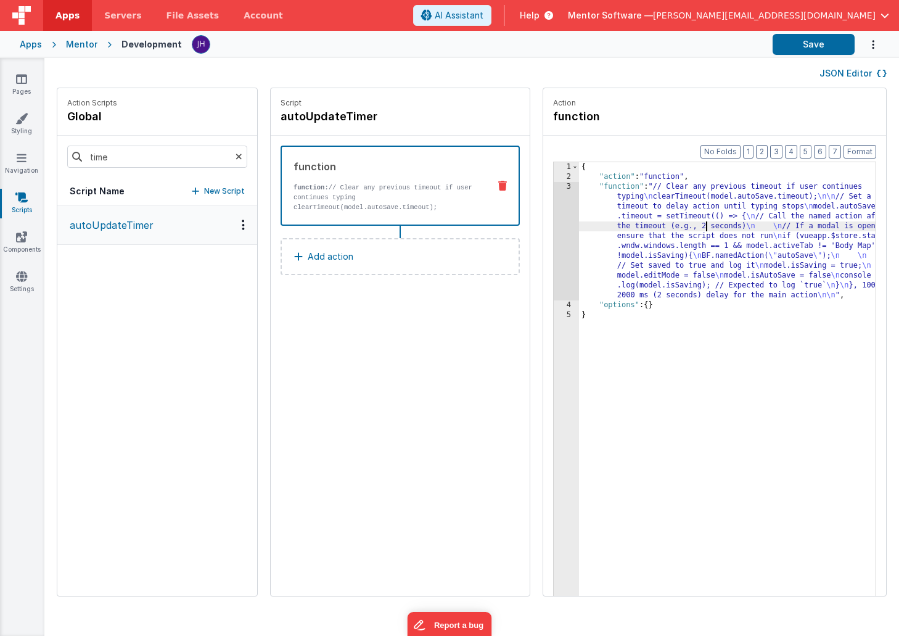
click at [668, 227] on div "{ "action" : "function" , "function" : "// Clear any previous timeout if user c…" at bounding box center [745, 407] width 333 height 491
click at [554, 227] on div "3" at bounding box center [566, 241] width 25 height 118
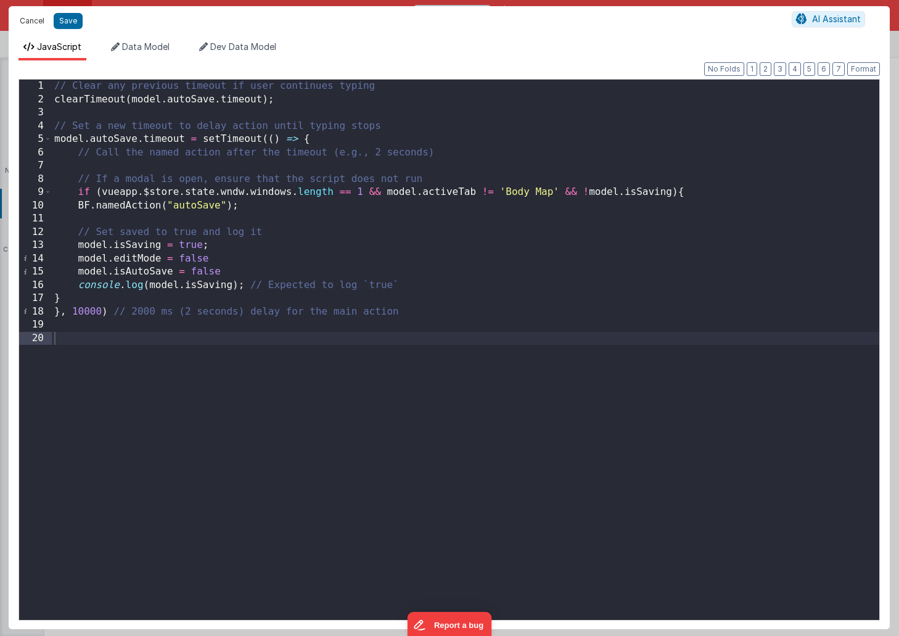
click at [29, 15] on button "Cancel" at bounding box center [32, 20] width 37 height 17
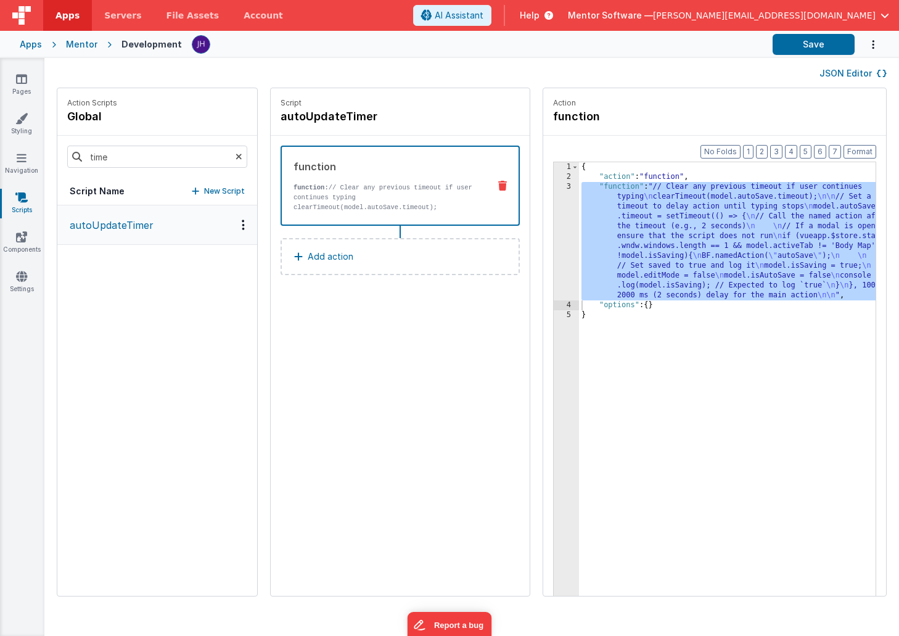
click at [22, 202] on icon at bounding box center [21, 197] width 12 height 12
click at [134, 160] on input "time" at bounding box center [157, 156] width 180 height 22
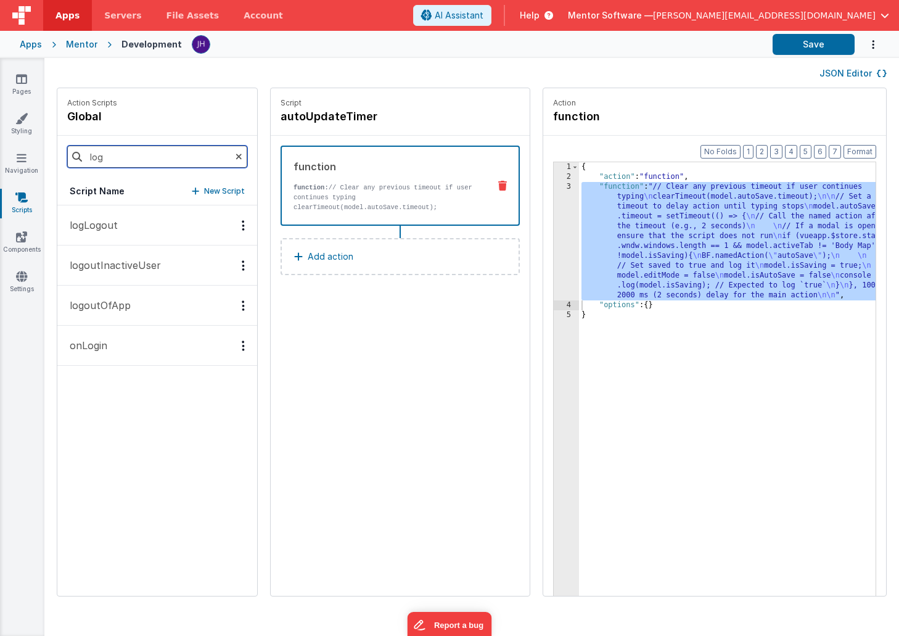
type input "log"
click at [134, 266] on p "logoutInactiveUser" at bounding box center [111, 265] width 99 height 15
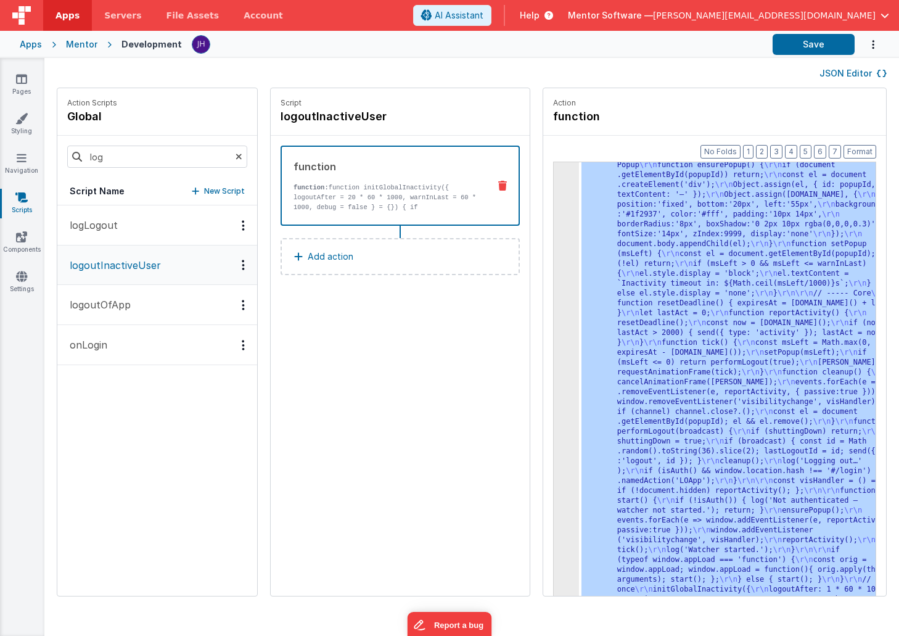
scroll to position [317, 0]
click at [554, 219] on div "3" at bounding box center [566, 244] width 25 height 760
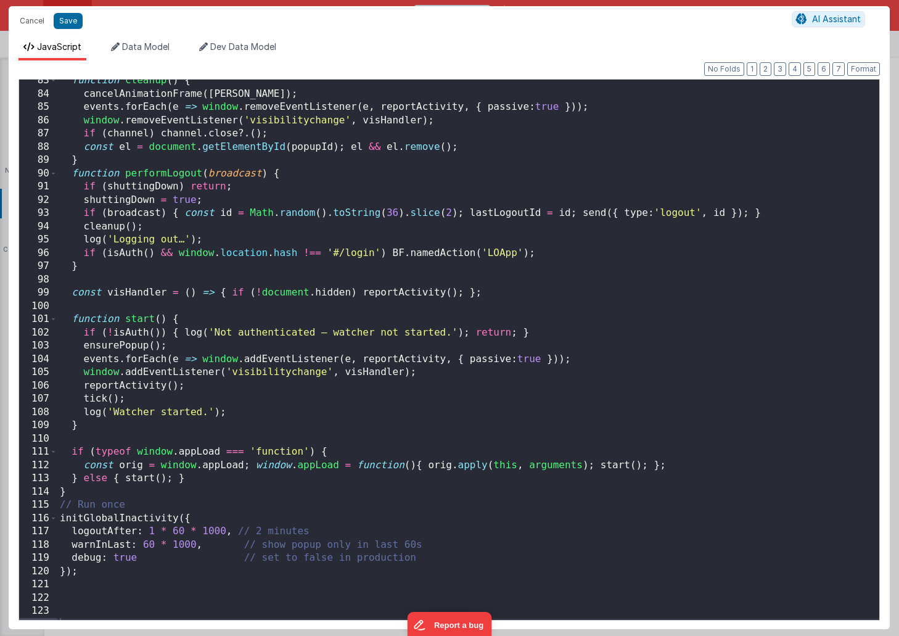
scroll to position [1098, 0]
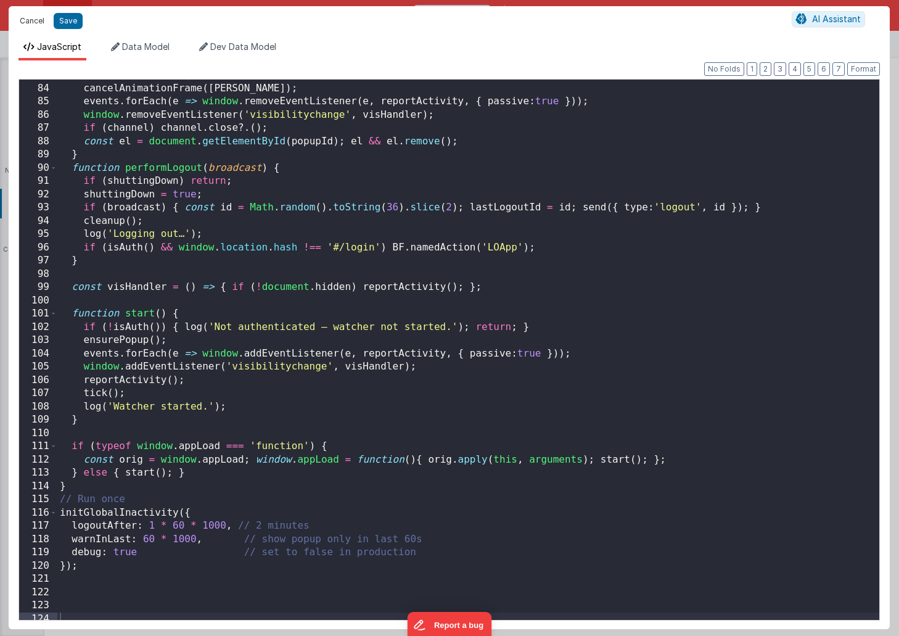
click at [25, 17] on button "Cancel" at bounding box center [32, 20] width 37 height 17
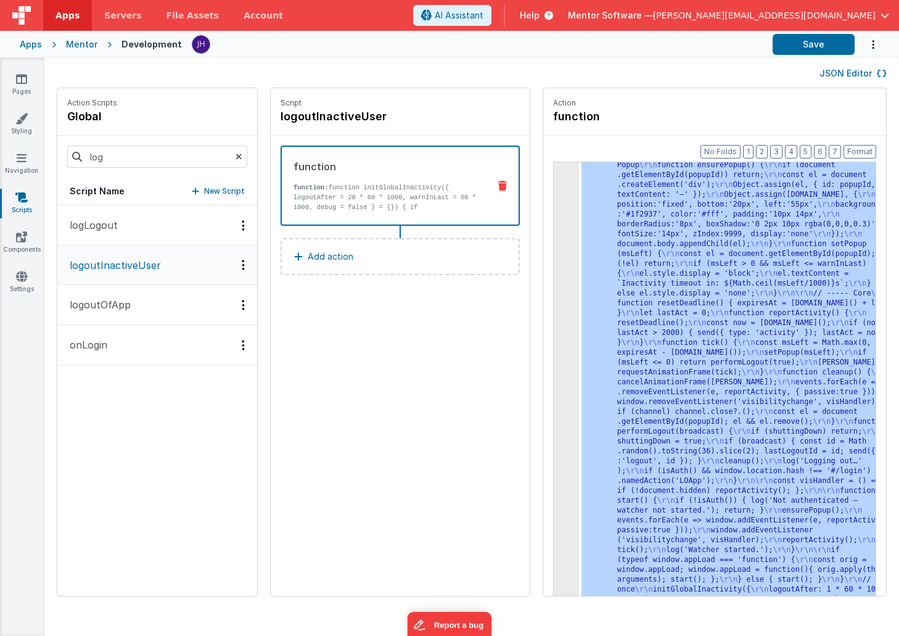
click at [576, 69] on div "JSON Editor" at bounding box center [472, 72] width 830 height 15
click at [25, 86] on link "Pages" at bounding box center [21, 85] width 44 height 25
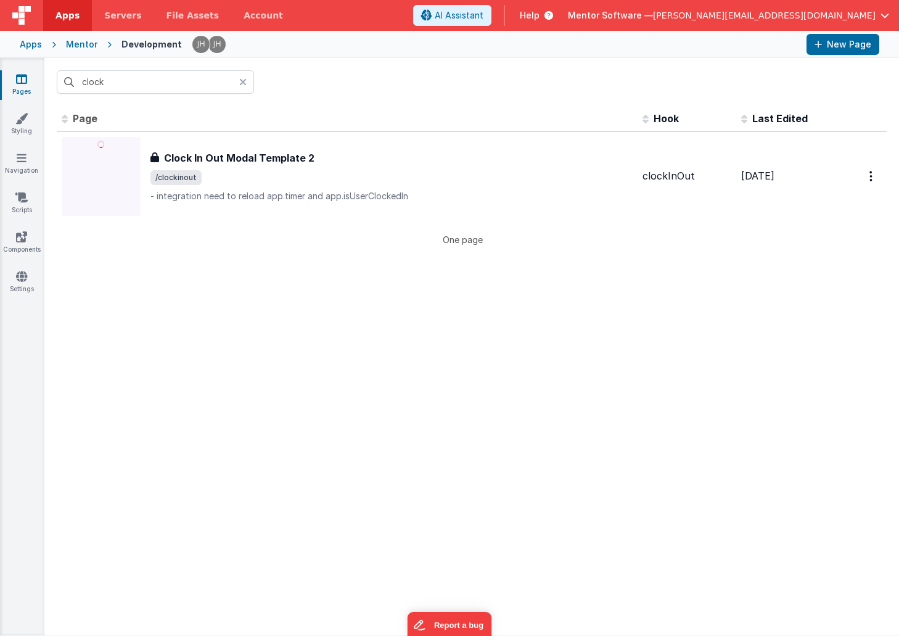
click at [242, 79] on icon at bounding box center [242, 82] width 7 height 10
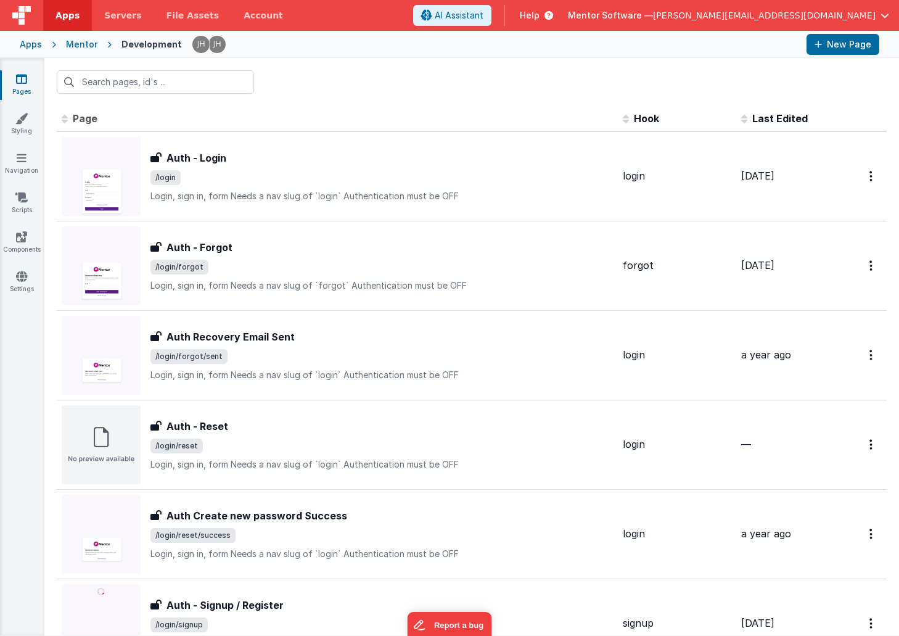
click at [306, 72] on div at bounding box center [471, 82] width 854 height 48
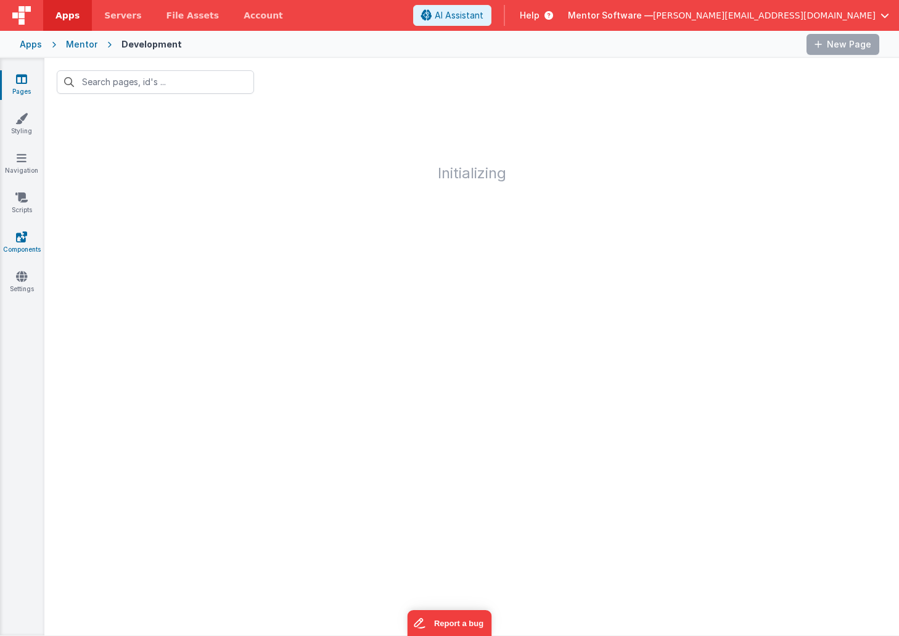
click at [25, 239] on icon at bounding box center [21, 237] width 11 height 12
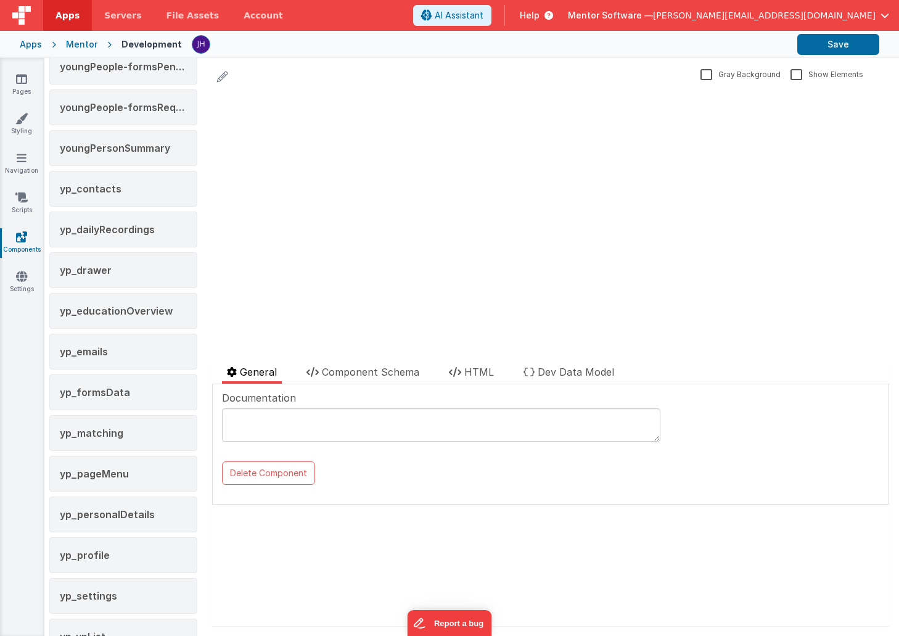
scroll to position [2280, 0]
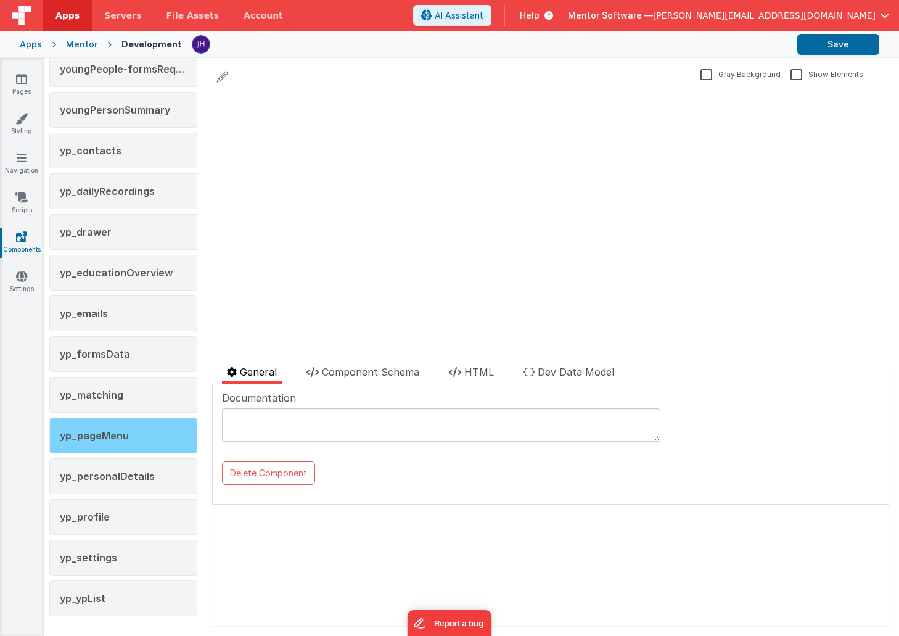
click at [123, 431] on span "yp_pageMenu" at bounding box center [94, 435] width 69 height 12
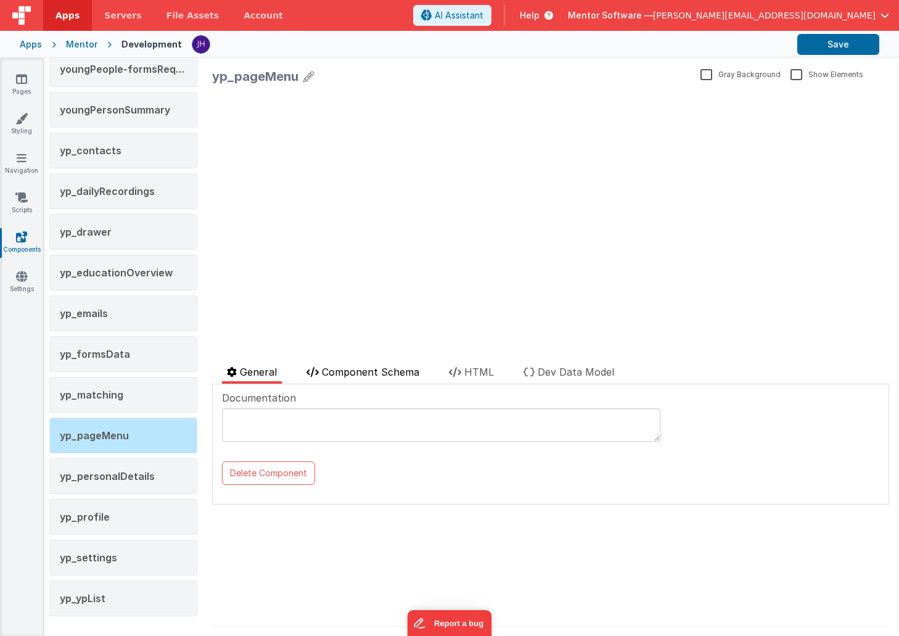
click at [377, 377] on li "Component Schema" at bounding box center [362, 373] width 123 height 19
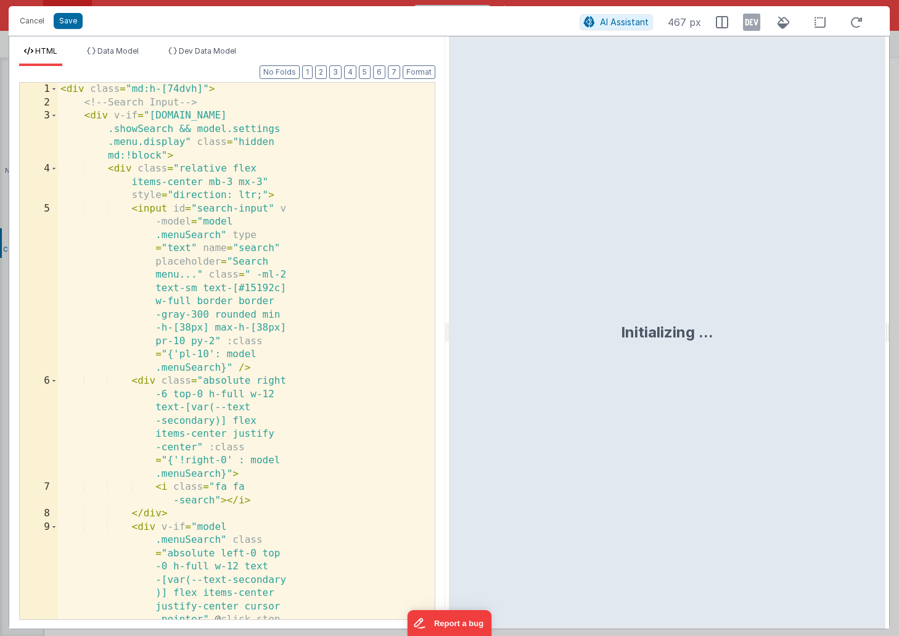
scroll to position [1791, 0]
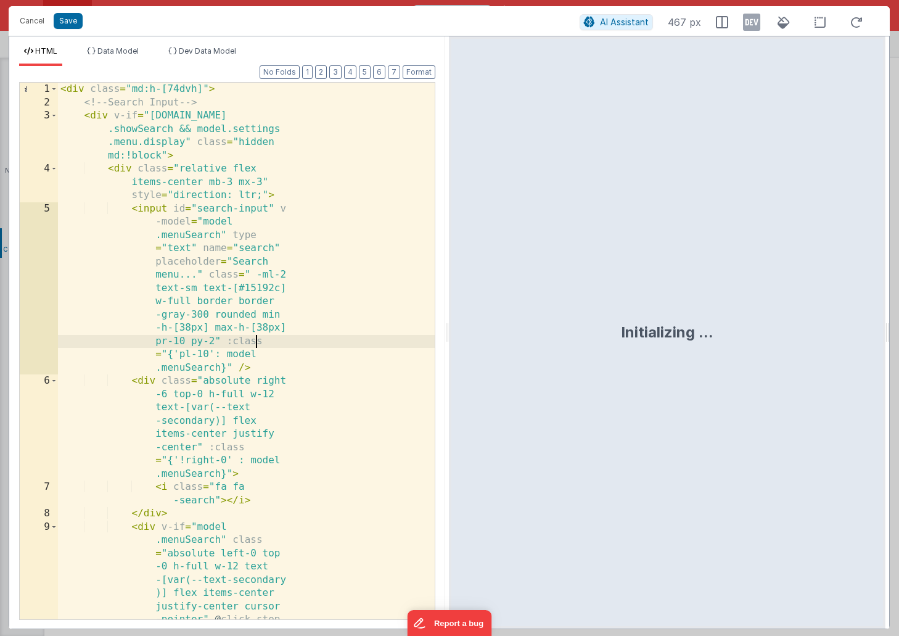
click at [334, 335] on div "< div class = "md:h-[74dvh]" > <!-- Search Input --> < div v-if = "model.settin…" at bounding box center [246, 424] width 377 height 682
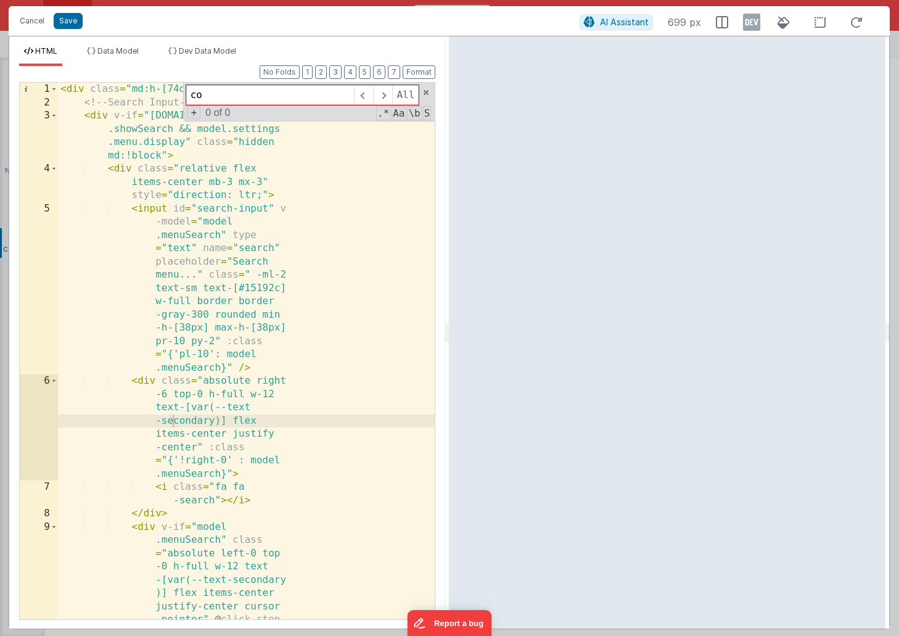
type input "c"
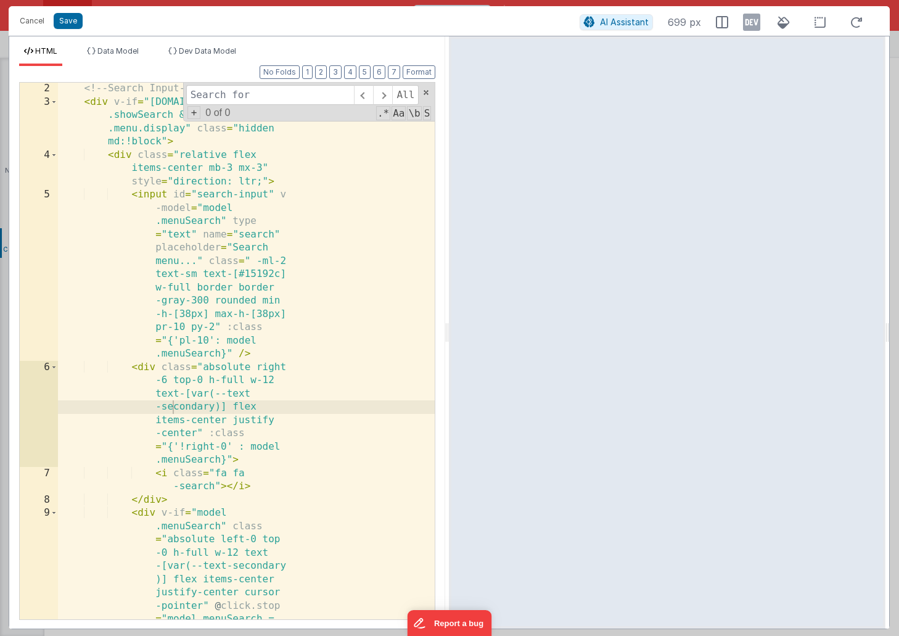
scroll to position [50, 0]
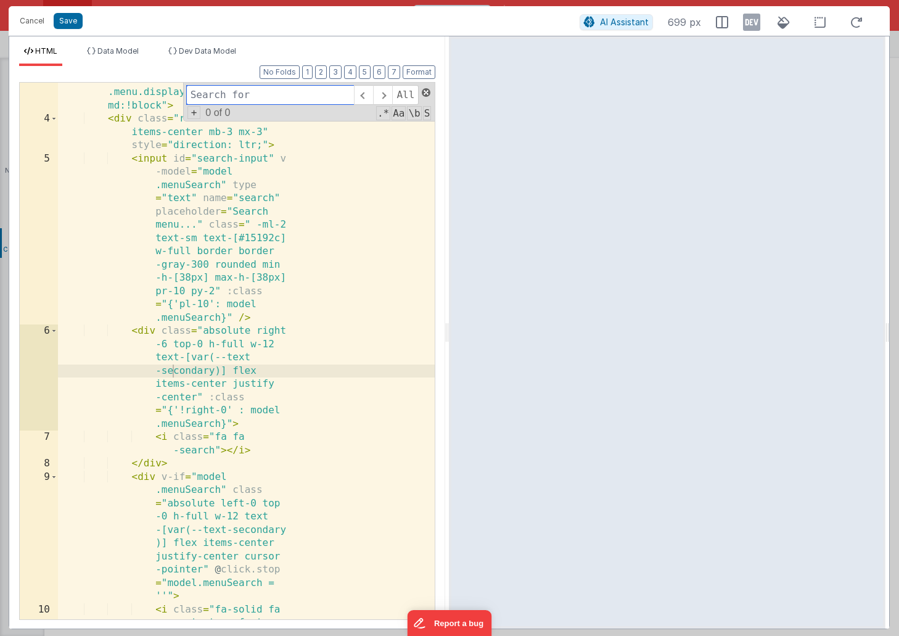
click at [427, 92] on span at bounding box center [426, 92] width 9 height 9
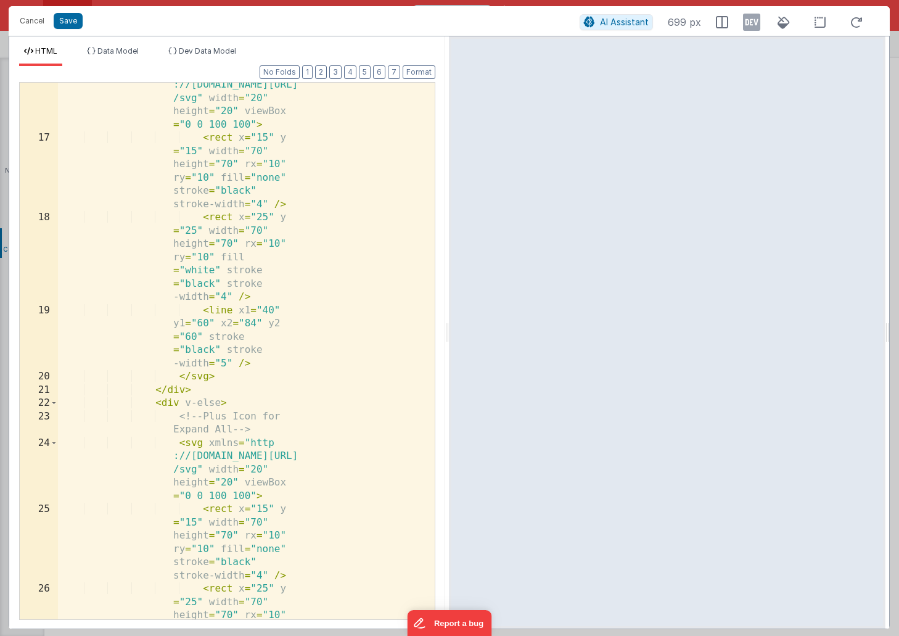
scroll to position [932, 0]
click at [321, 73] on button "2" at bounding box center [321, 72] width 12 height 14
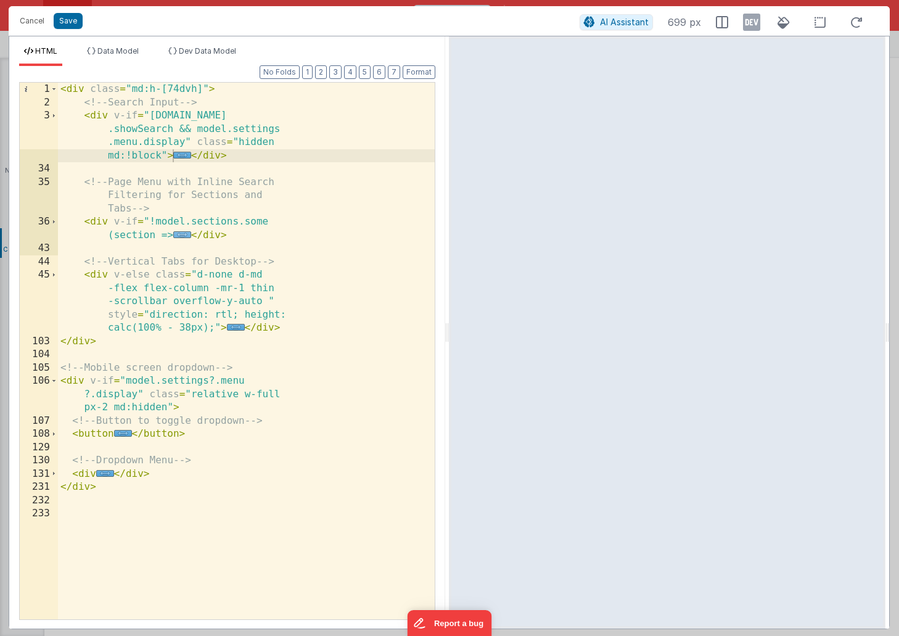
click at [186, 232] on span "..." at bounding box center [182, 234] width 18 height 7
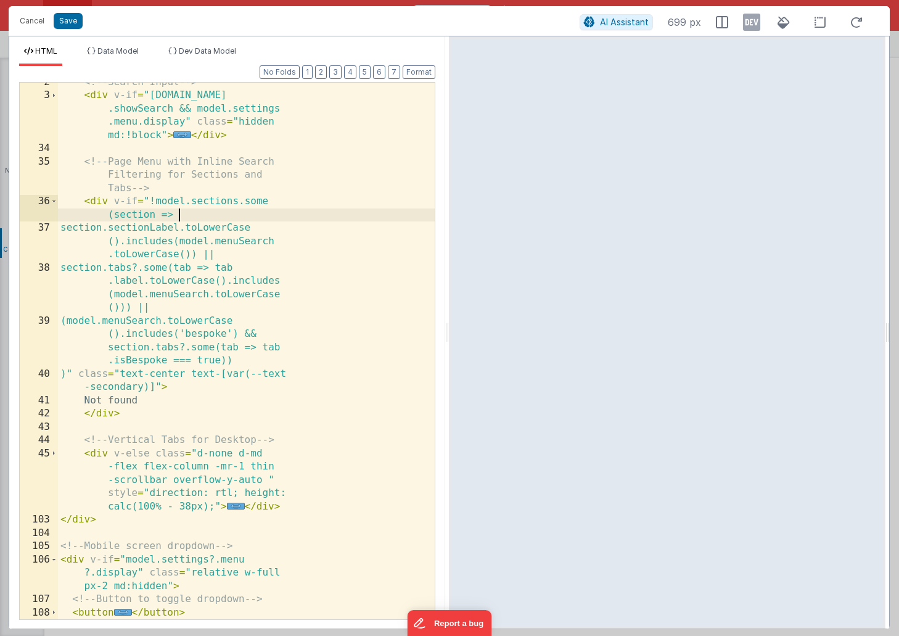
scroll to position [99, 0]
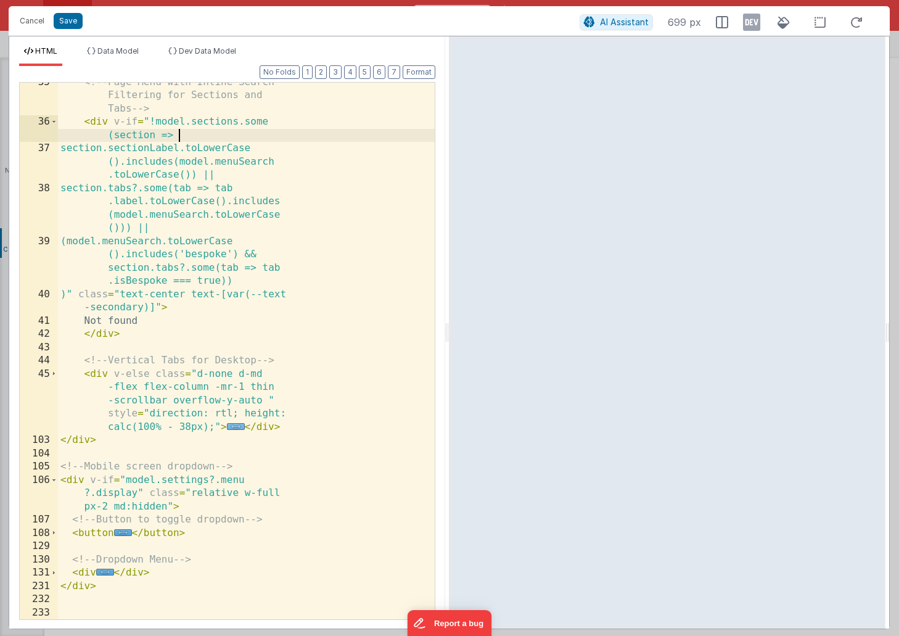
click at [233, 428] on span "..." at bounding box center [236, 426] width 18 height 7
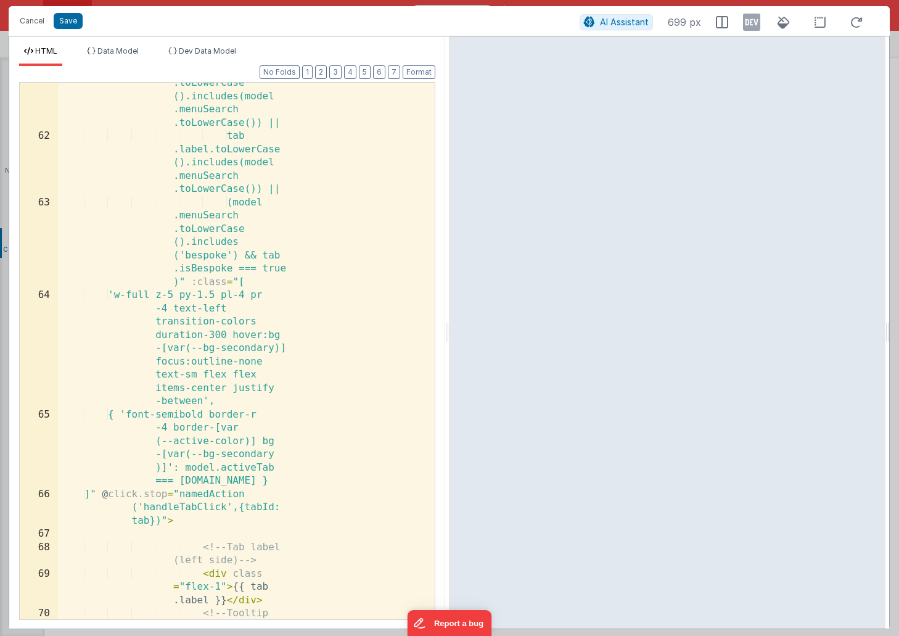
scroll to position [1464, 0]
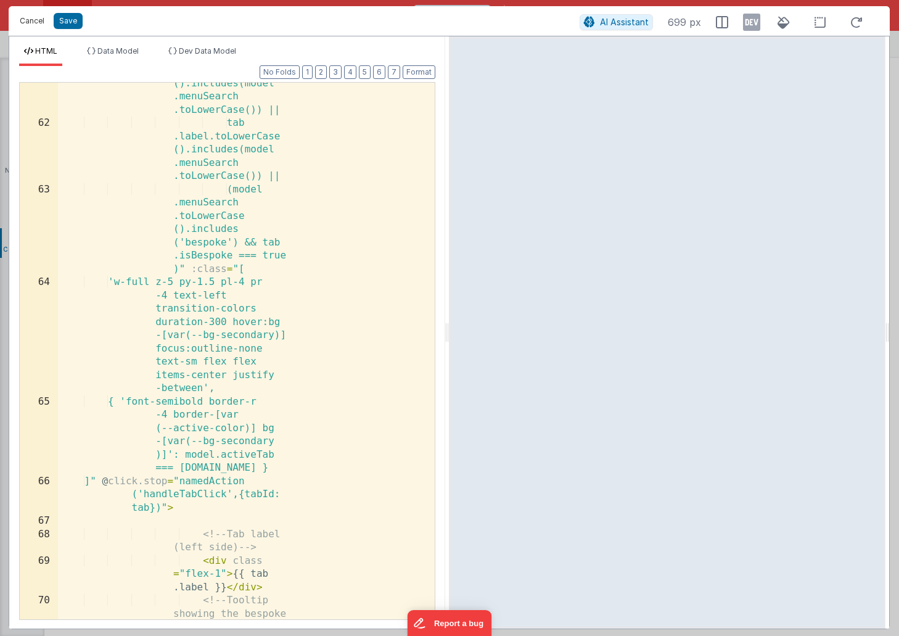
click at [31, 18] on button "Cancel" at bounding box center [32, 20] width 37 height 17
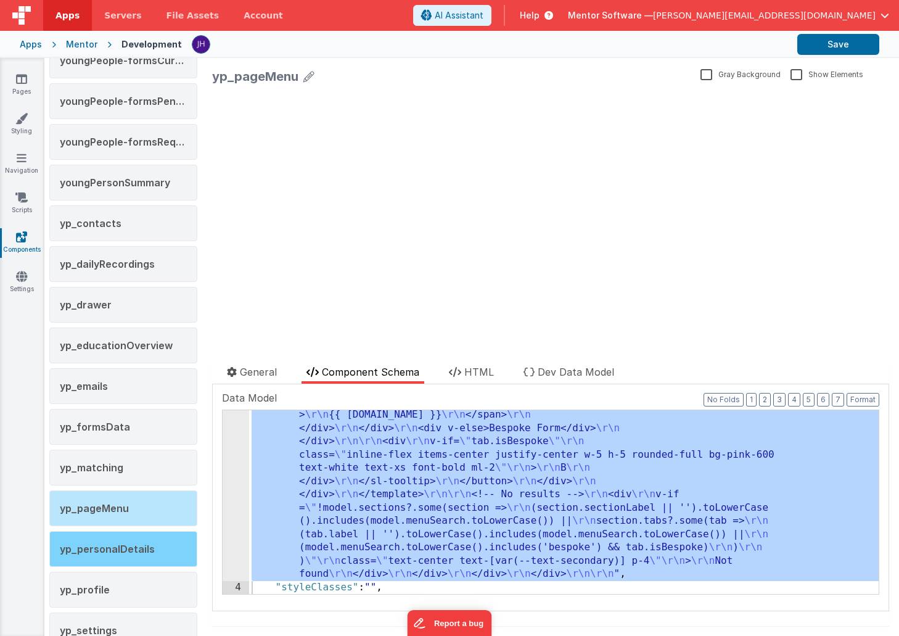
scroll to position [2113, 0]
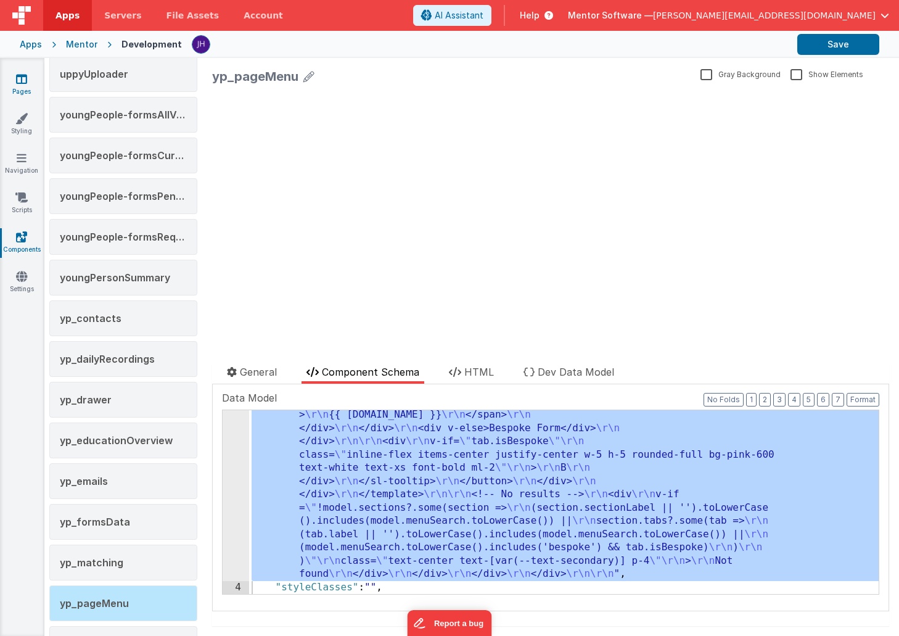
click at [26, 78] on icon at bounding box center [21, 79] width 11 height 12
